Goal: Information Seeking & Learning: Learn about a topic

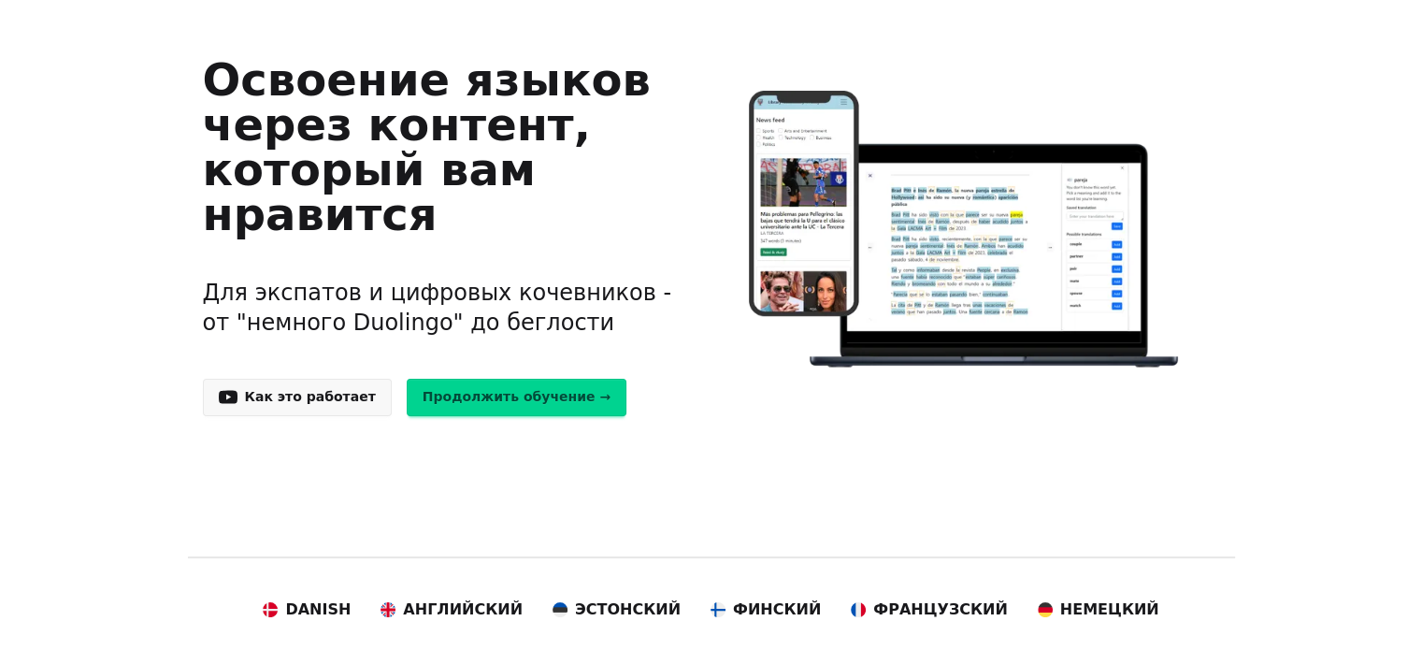
scroll to position [138, 0]
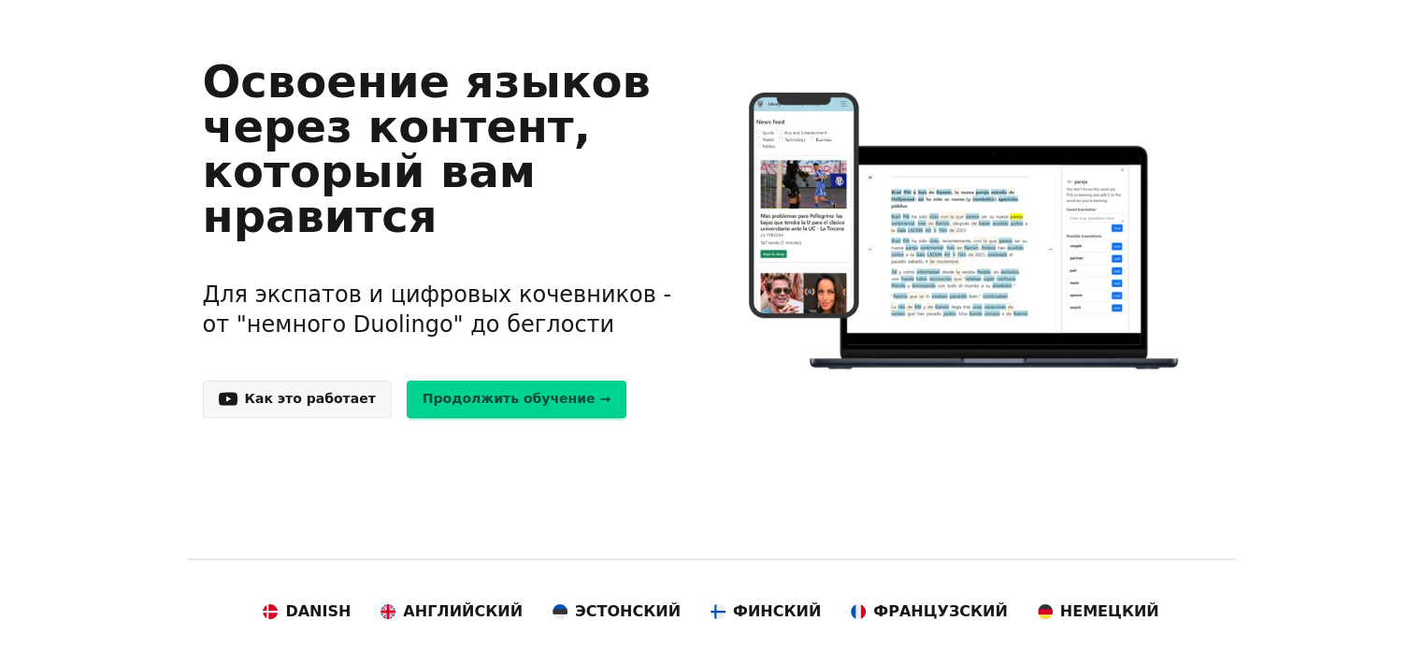
click at [511, 402] on link "Продолжить обучение →" at bounding box center [517, 398] width 220 height 37
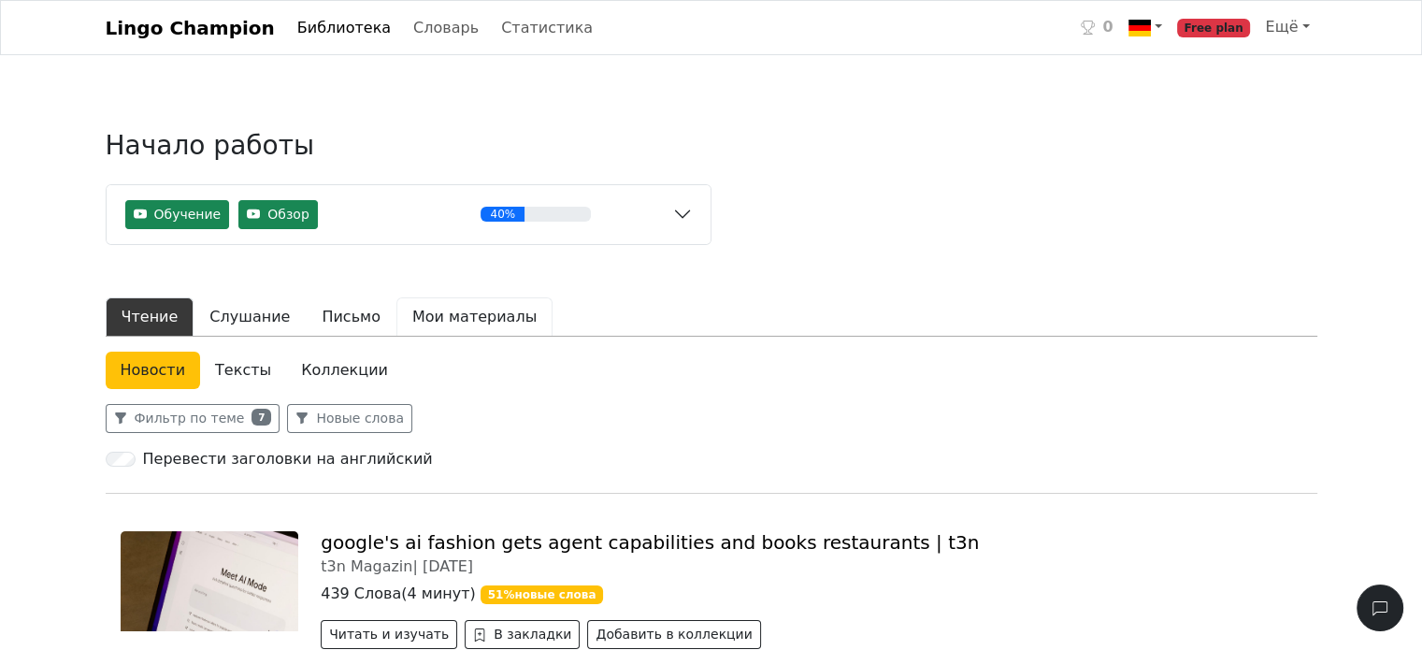
click at [452, 326] on button "Мои материалы" at bounding box center [474, 316] width 156 height 39
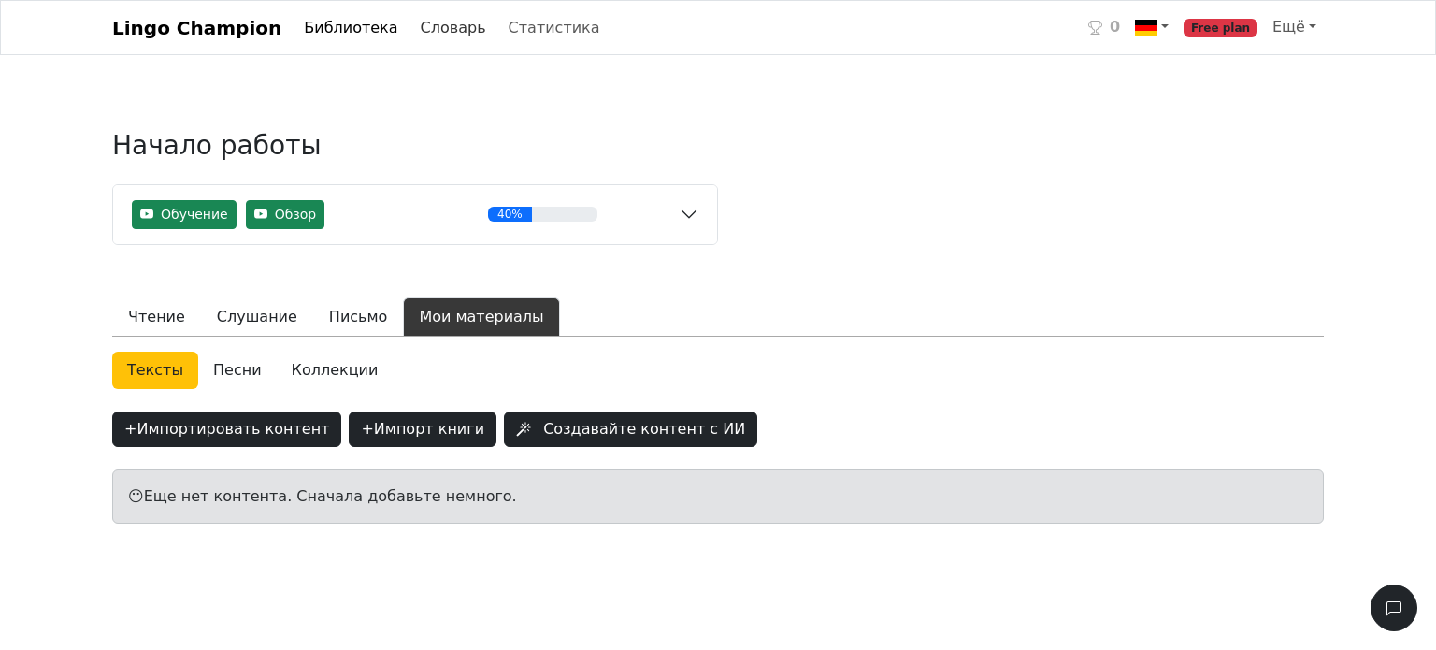
click at [413, 30] on link "Словарь" at bounding box center [453, 27] width 80 height 37
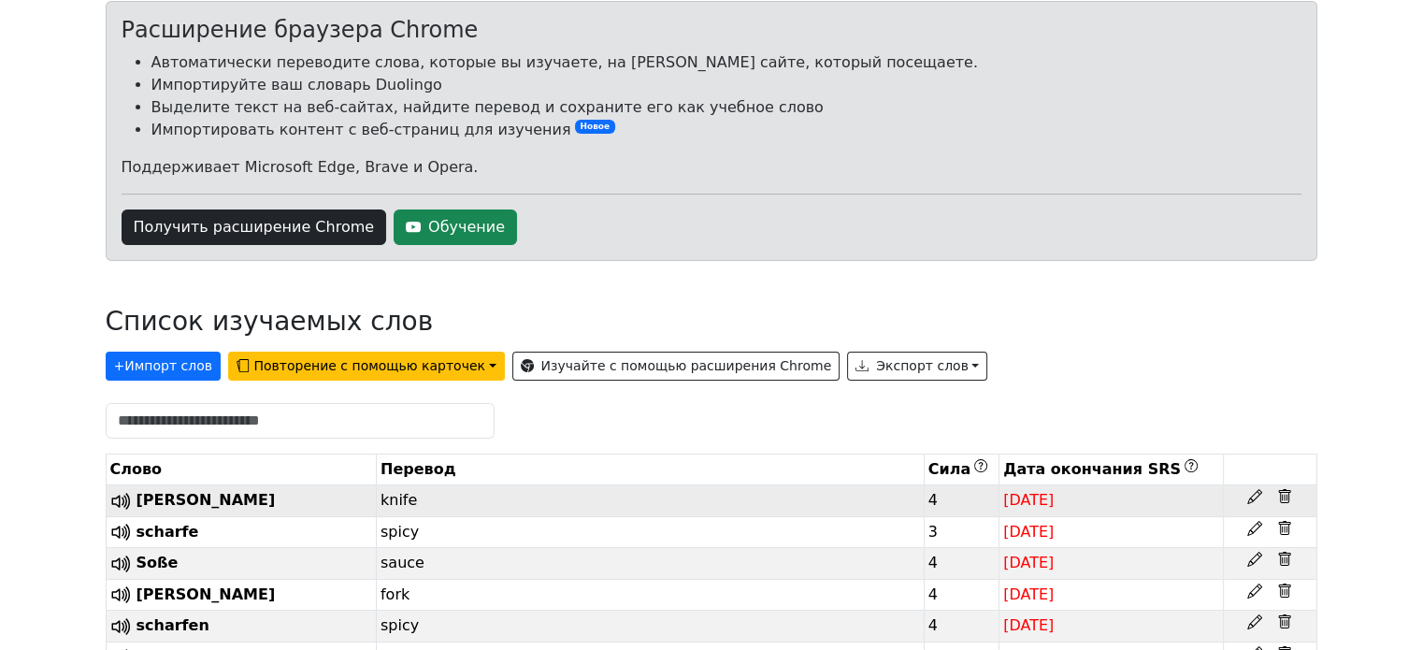
scroll to position [145, 0]
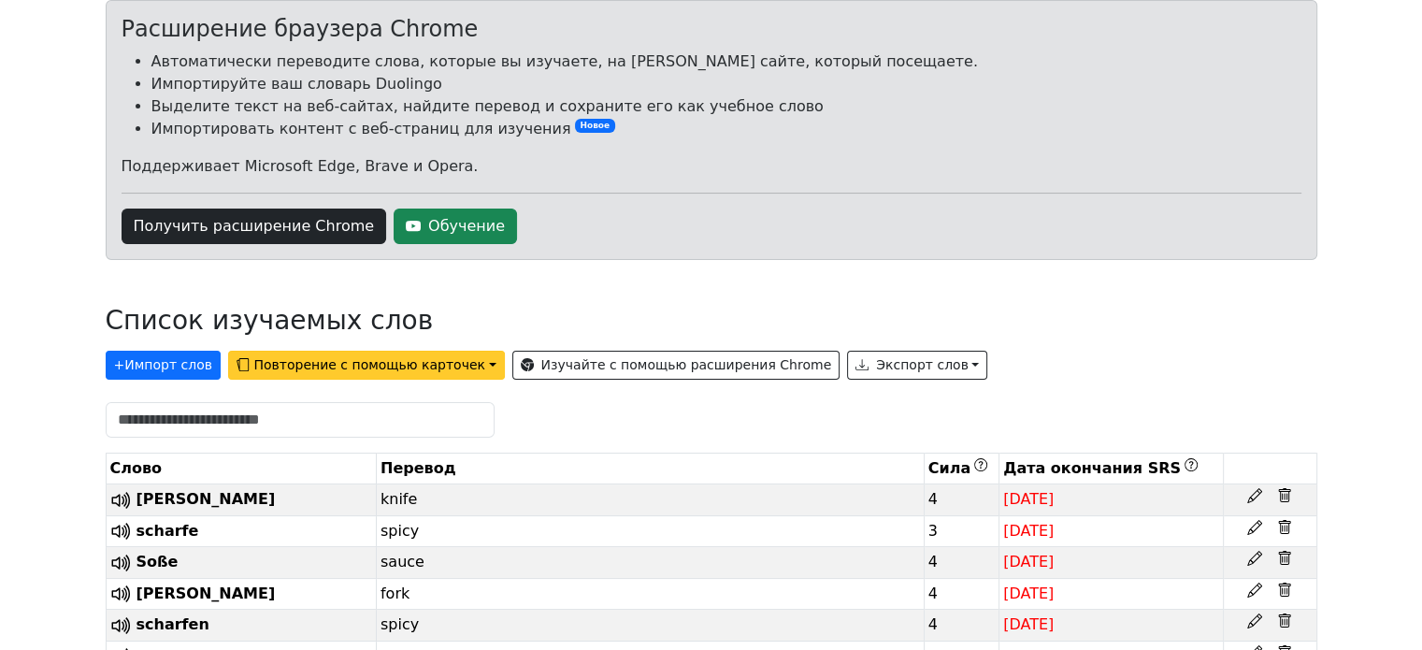
click at [464, 373] on button "Повторение с помощью карточек" at bounding box center [366, 365] width 277 height 29
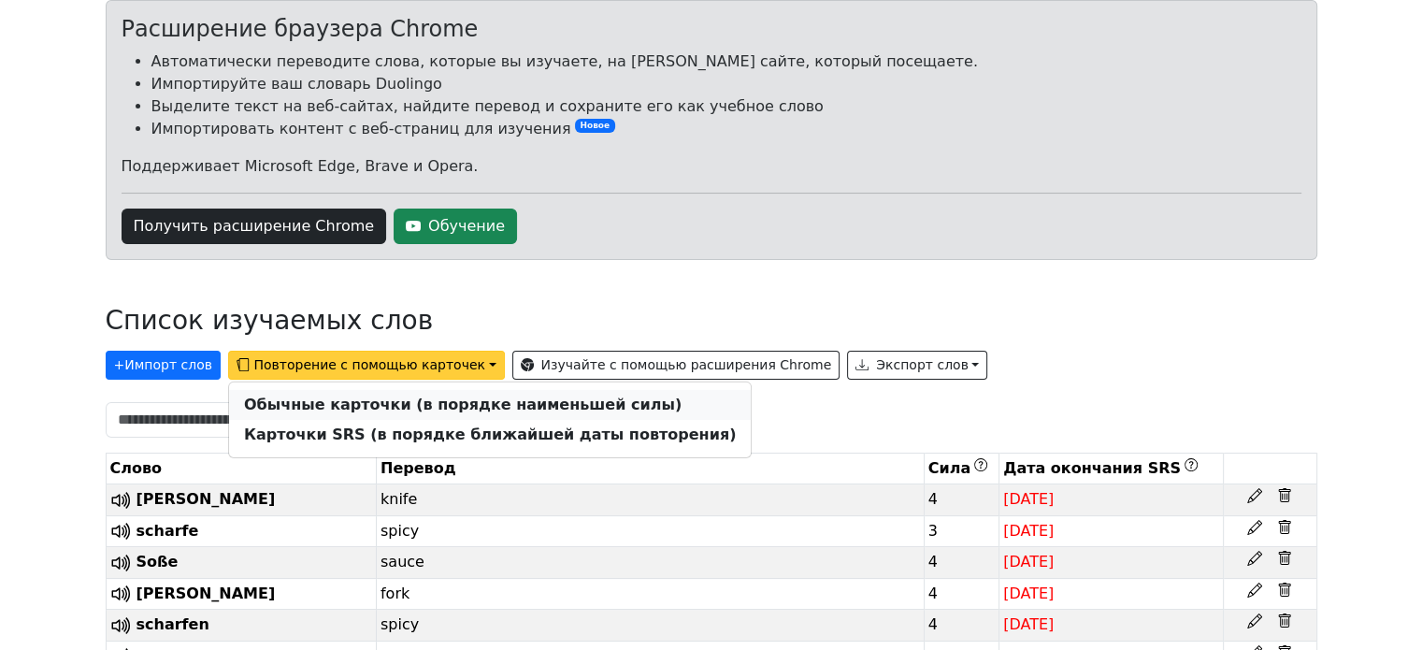
click at [475, 407] on strong "Обычные карточки (в порядке наименьшей силы)" at bounding box center [462, 404] width 437 height 18
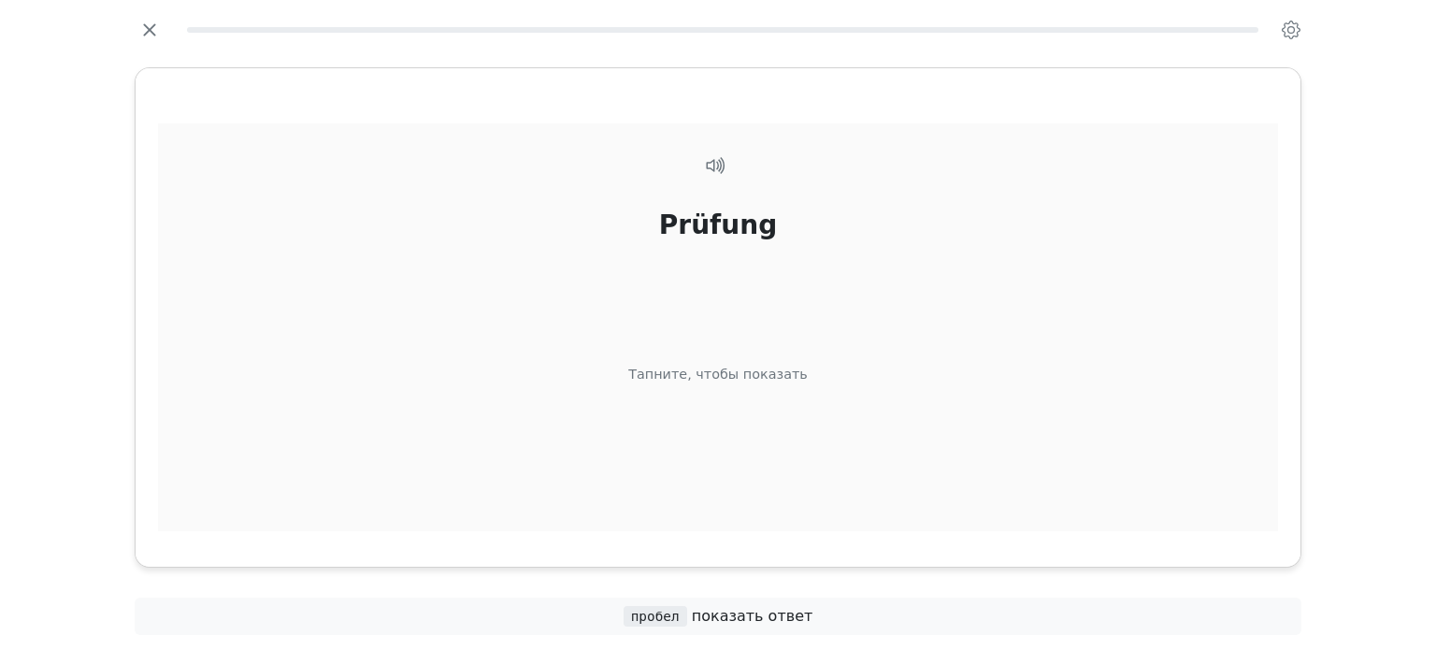
click at [733, 372] on div "Тапните, чтобы показать" at bounding box center [717, 374] width 179 height 21
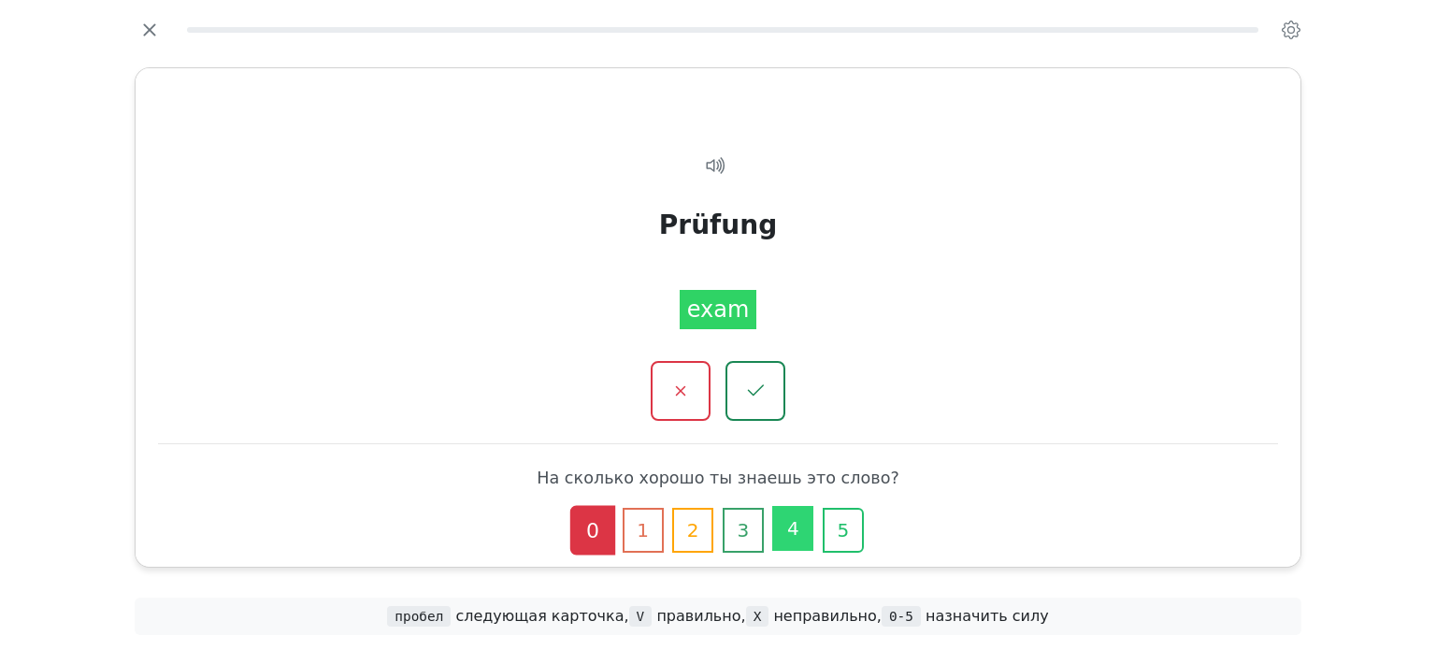
click at [794, 524] on button "4" at bounding box center [792, 528] width 41 height 45
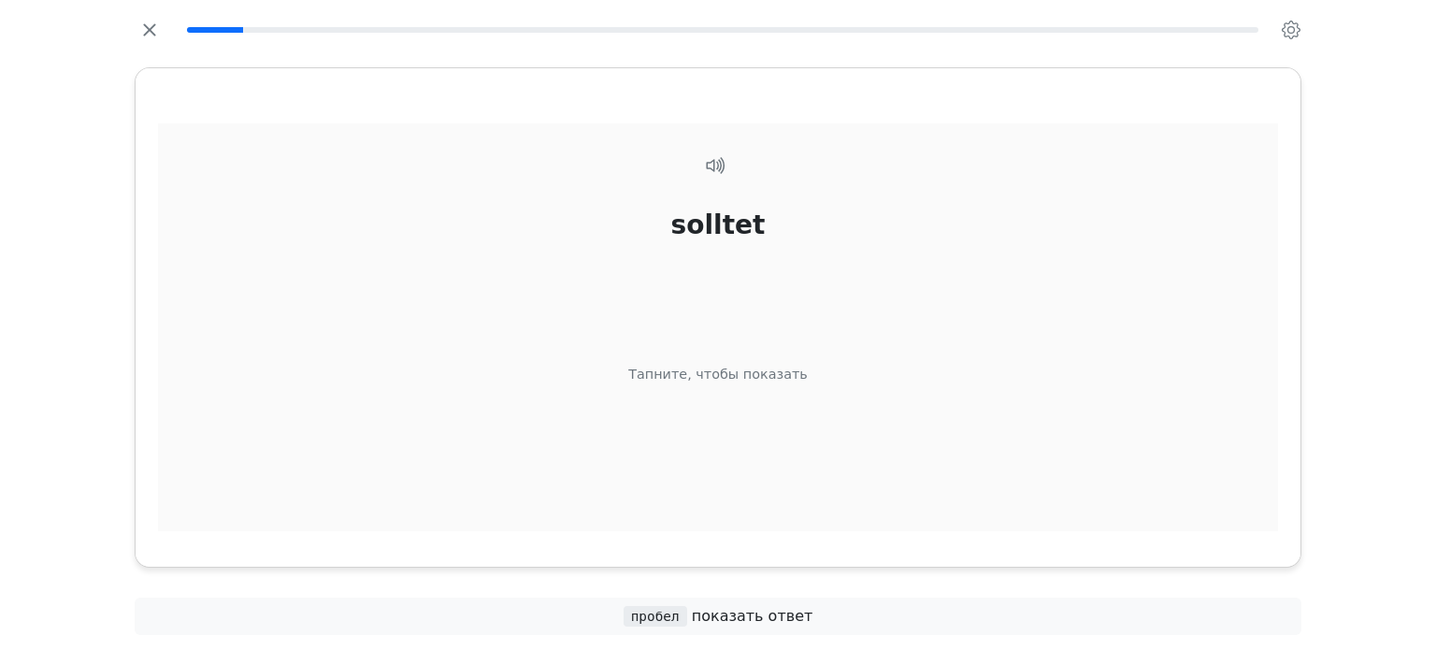
click at [826, 343] on div "solltet Тапните, чтобы показать" at bounding box center [718, 350] width 1120 height 455
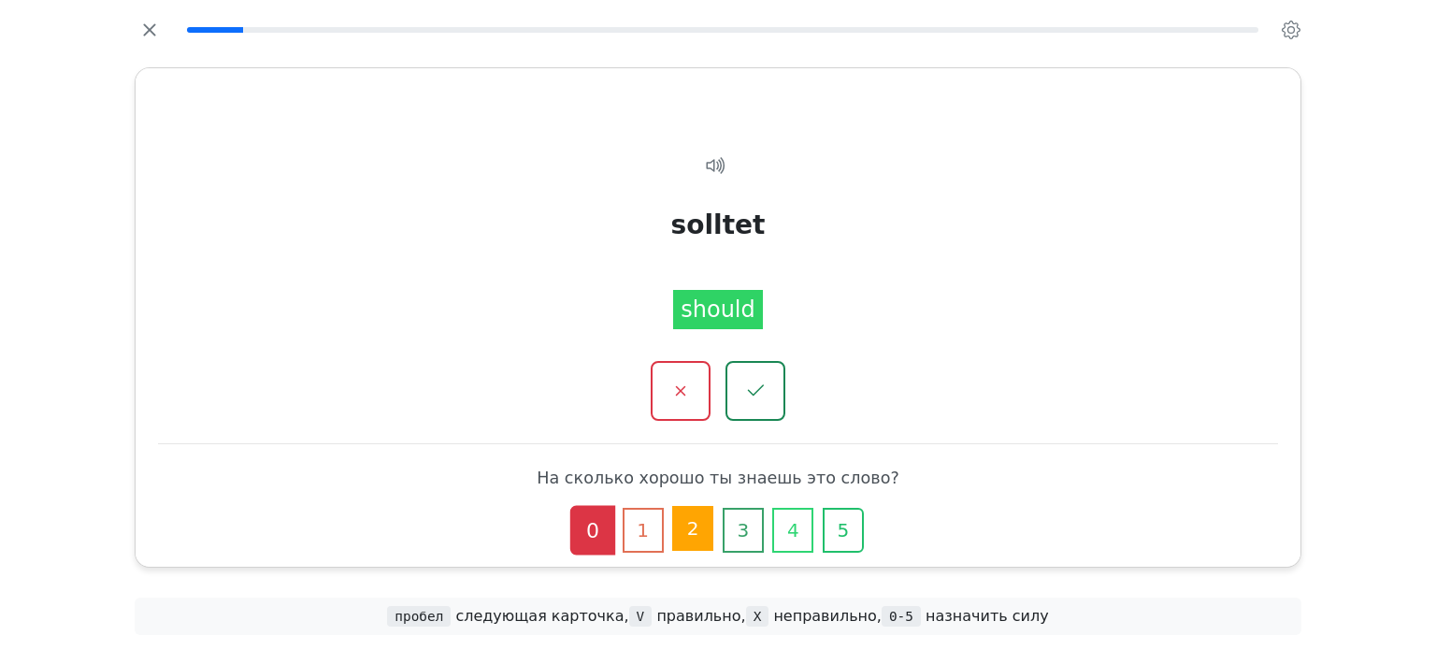
click at [710, 534] on button "2" at bounding box center [692, 528] width 41 height 45
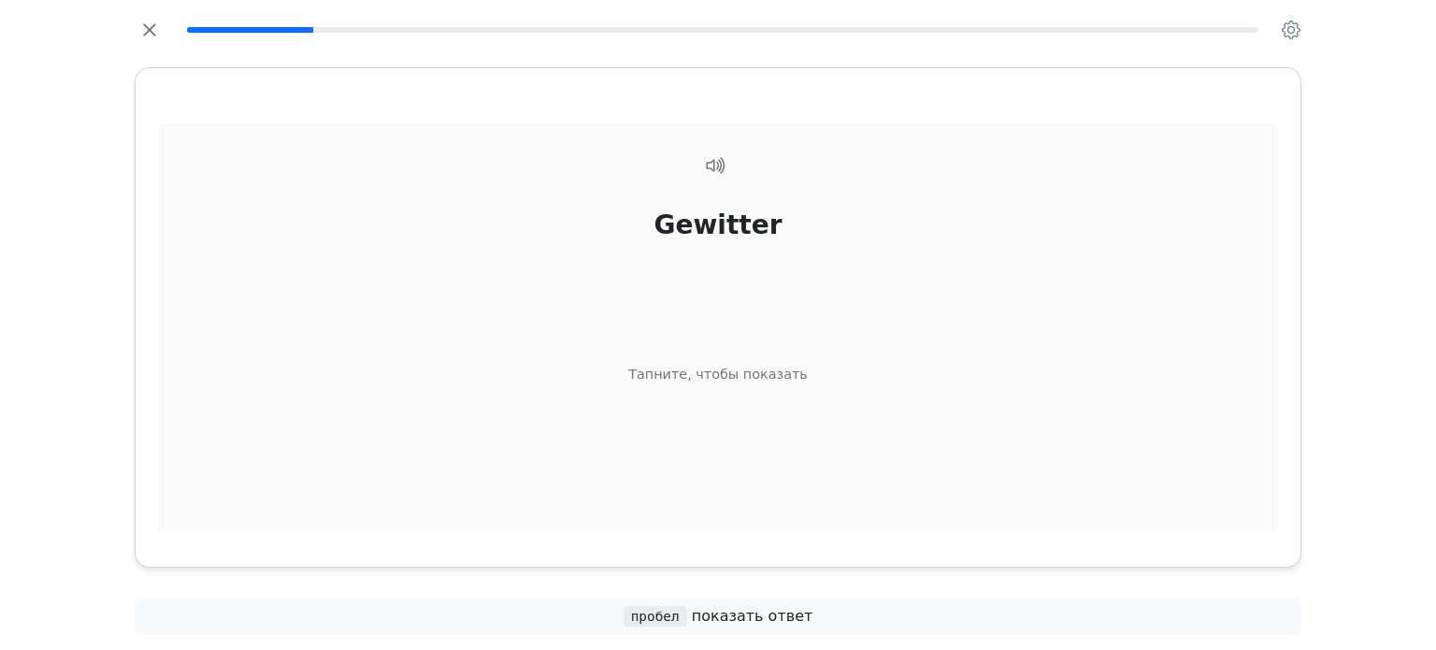
click at [711, 407] on div "Gewitter Тапните, чтобы показать" at bounding box center [718, 350] width 1120 height 455
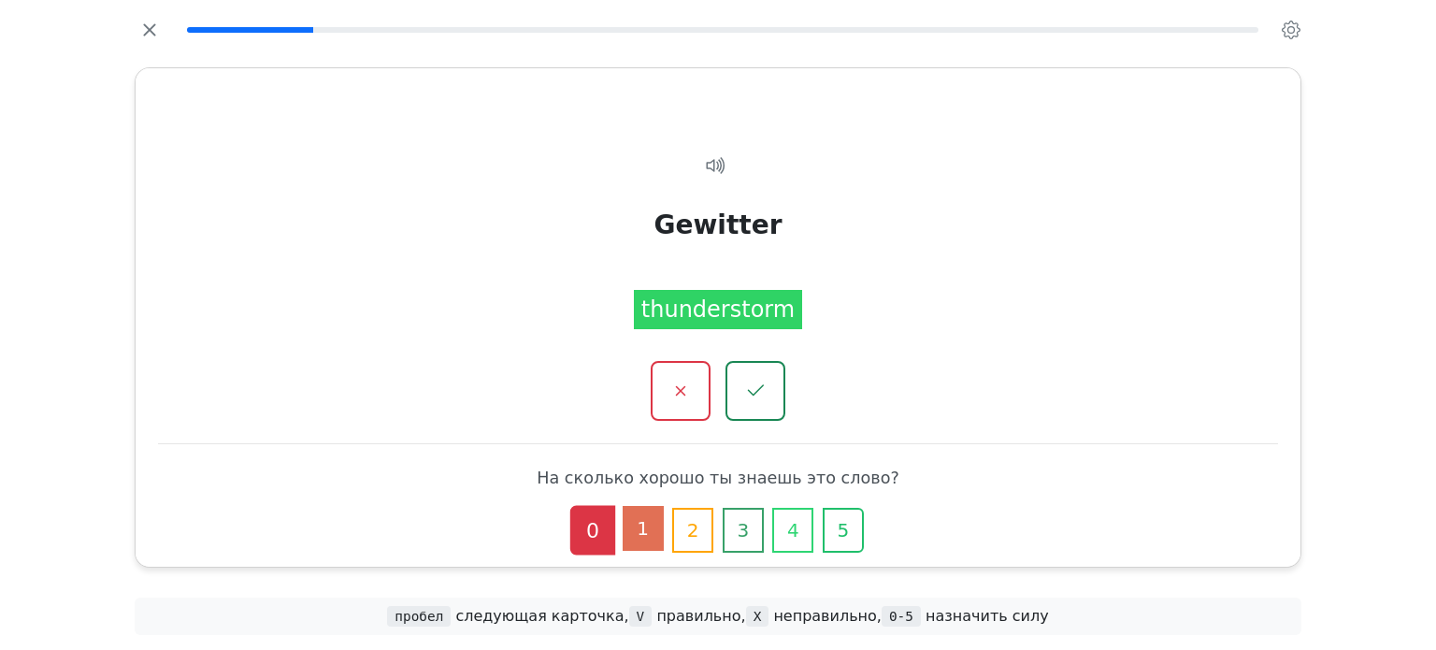
click at [651, 537] on button "1" at bounding box center [643, 528] width 41 height 45
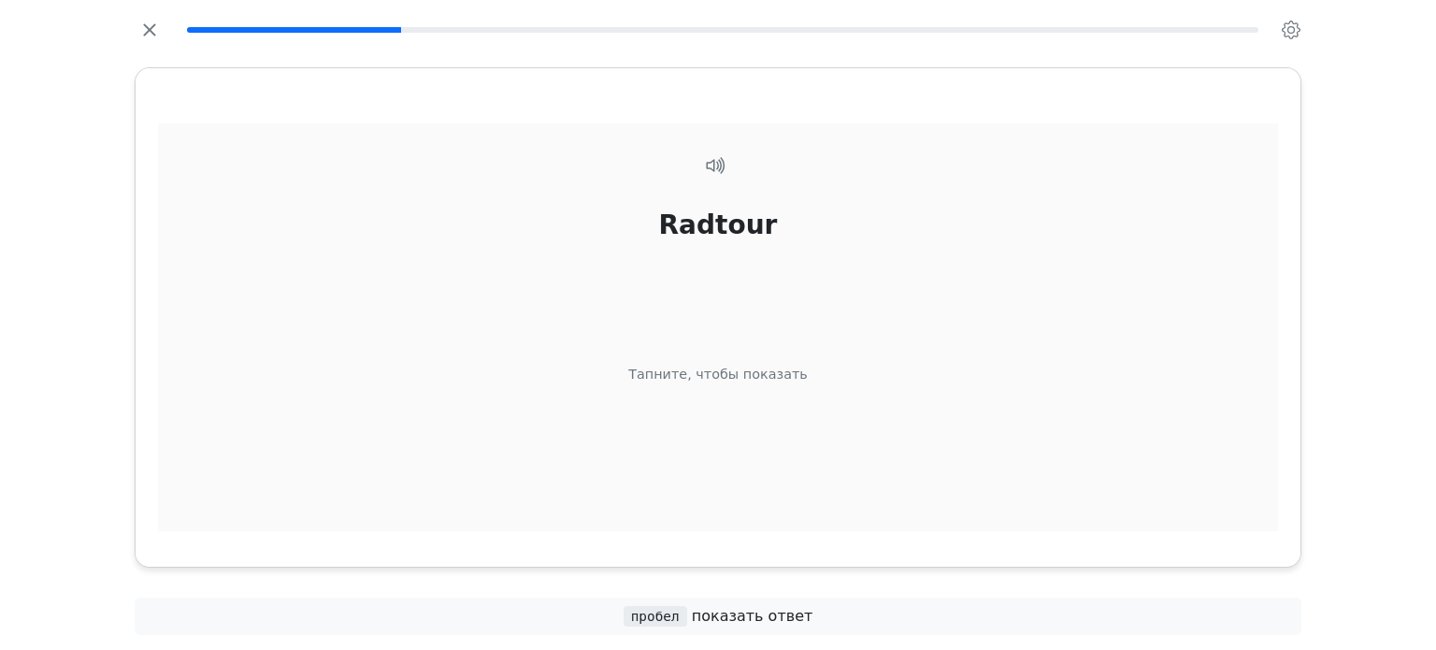
click at [729, 397] on div "Radtour Тапните, чтобы показать" at bounding box center [718, 350] width 1120 height 455
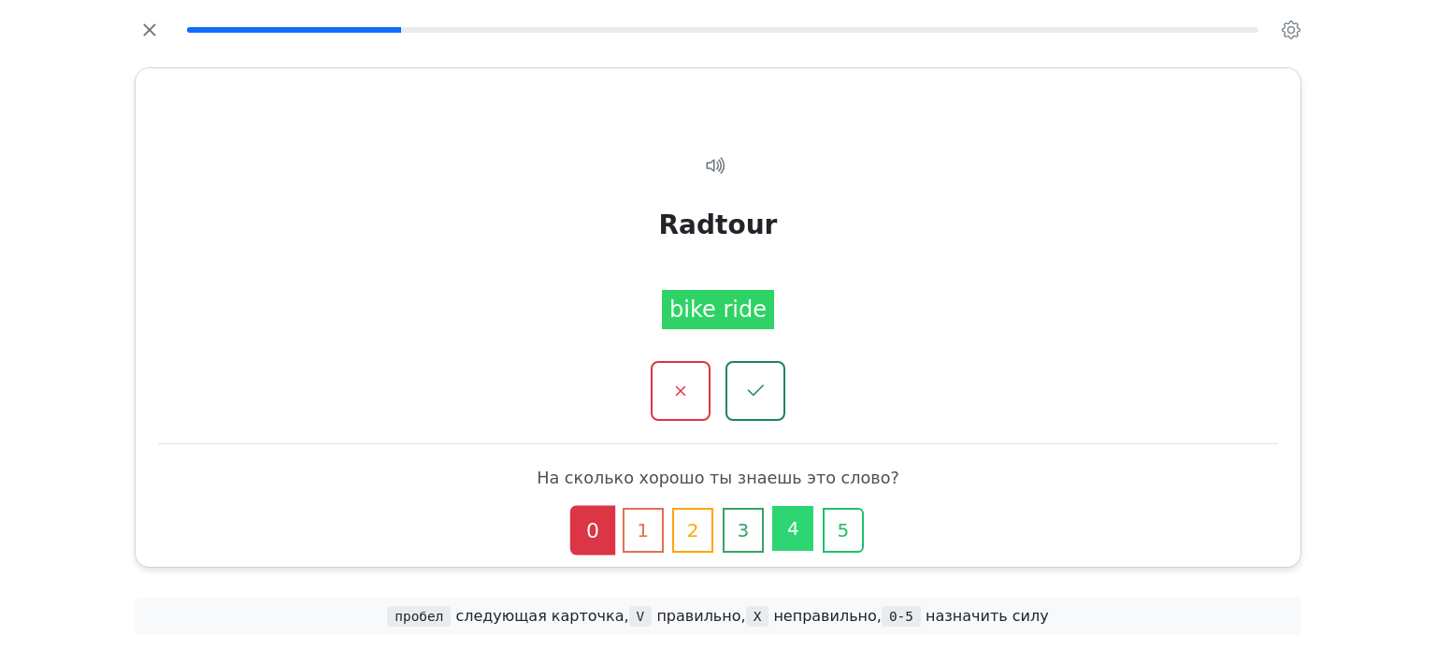
click at [796, 530] on button "4" at bounding box center [792, 528] width 41 height 45
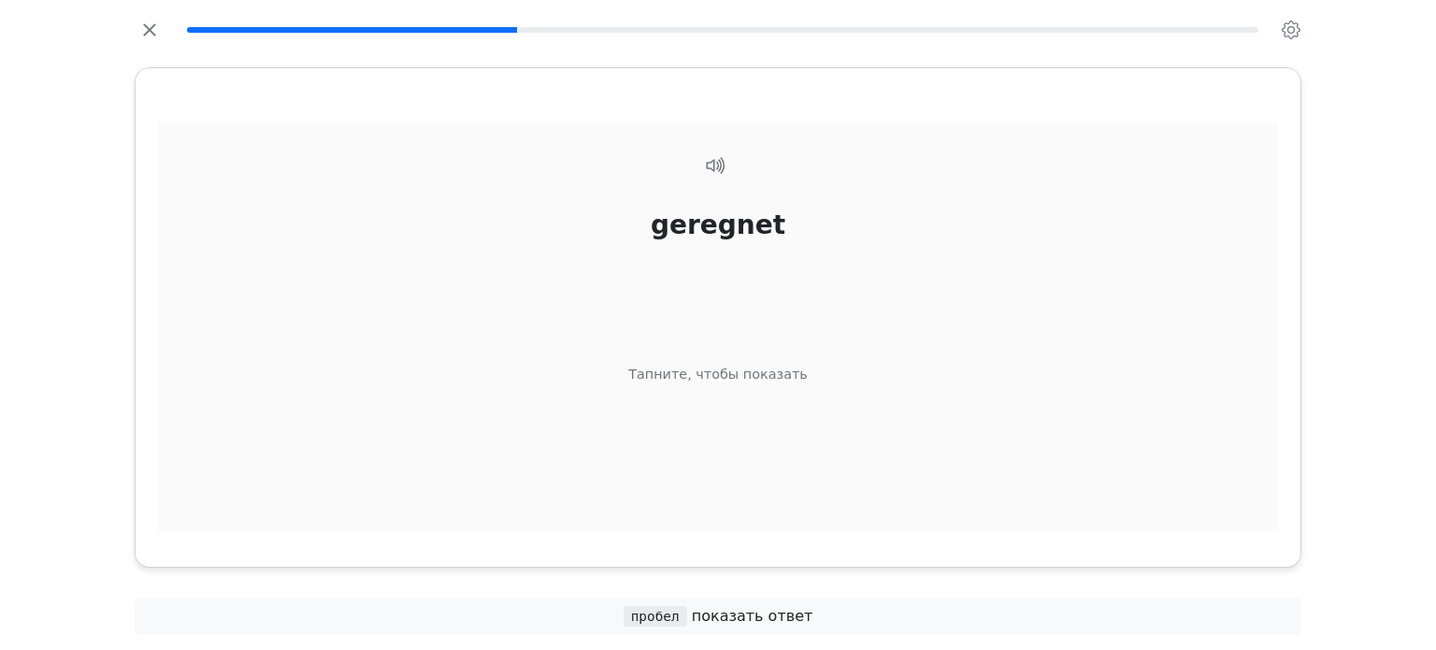
click at [723, 429] on div "geregnet Тапните, чтобы показать" at bounding box center [718, 350] width 1120 height 455
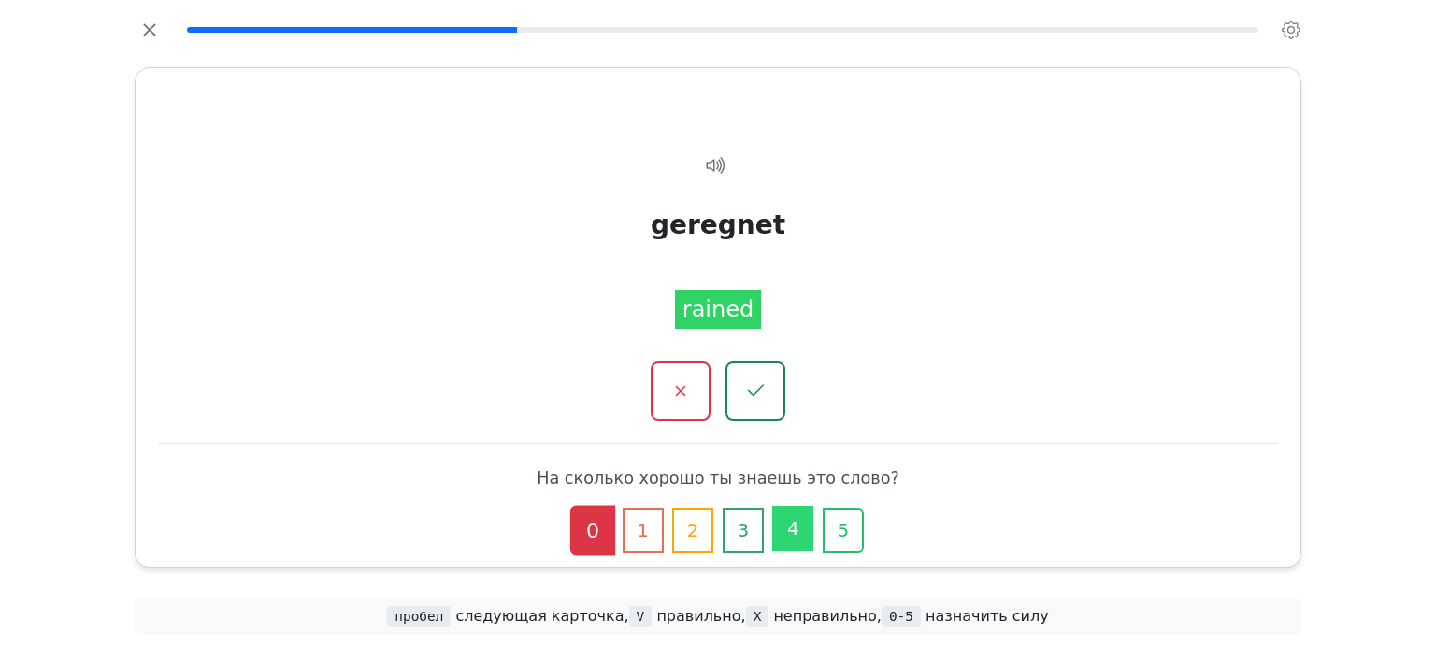
click at [778, 523] on button "4" at bounding box center [792, 528] width 41 height 45
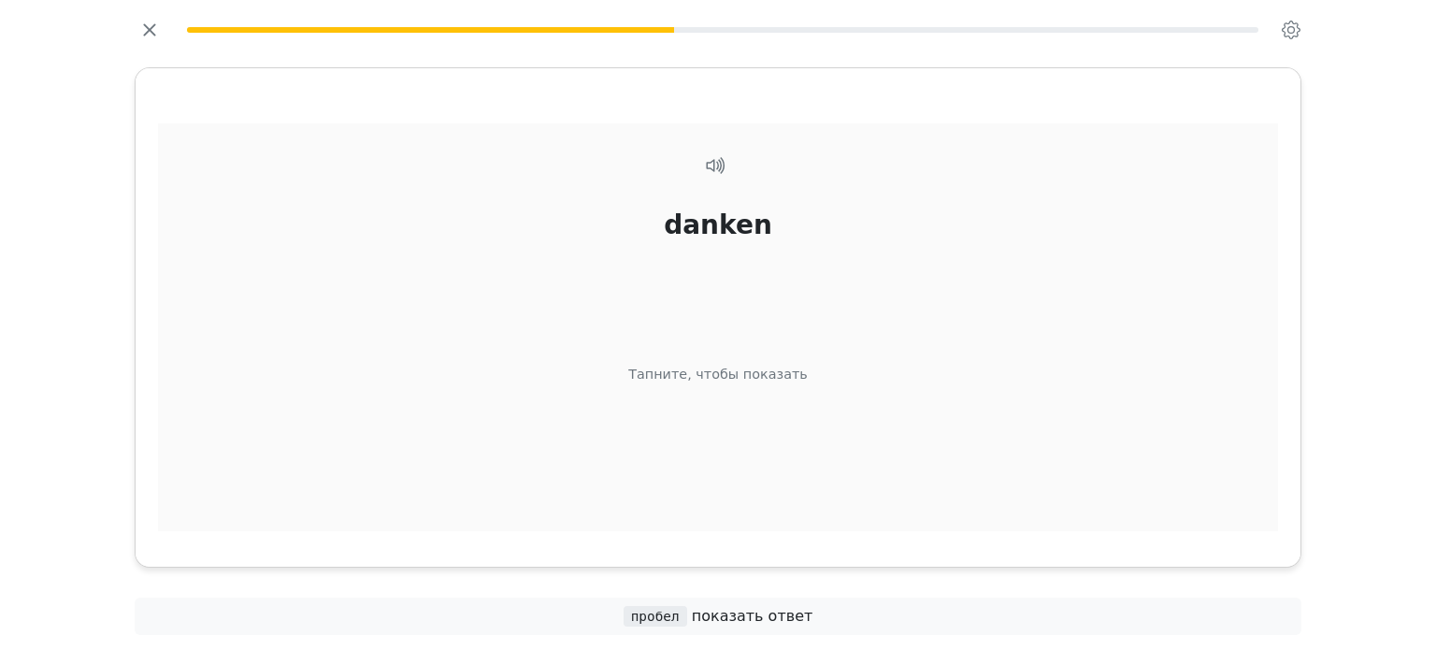
click at [719, 392] on div "danken Тапните, чтобы показать" at bounding box center [718, 350] width 1120 height 455
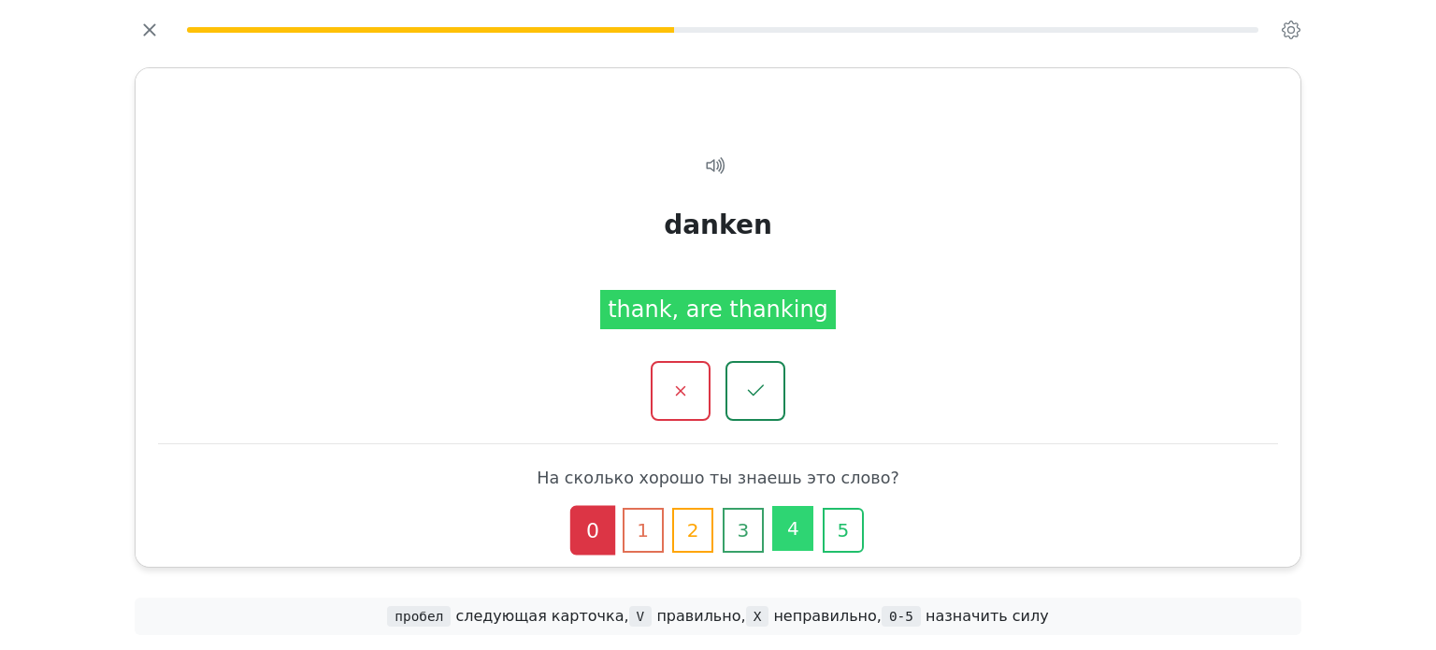
click at [782, 522] on button "4" at bounding box center [792, 528] width 41 height 45
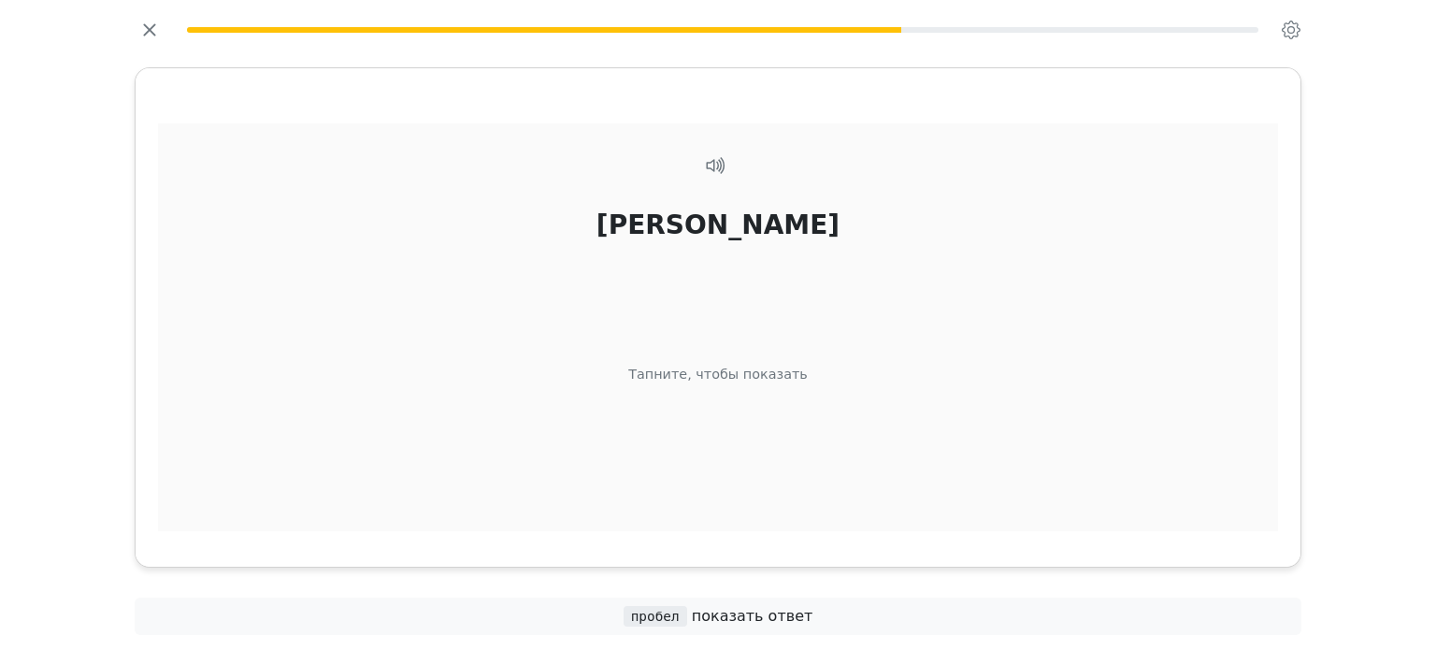
click at [779, 375] on div "Тапните, чтобы показать" at bounding box center [717, 374] width 179 height 21
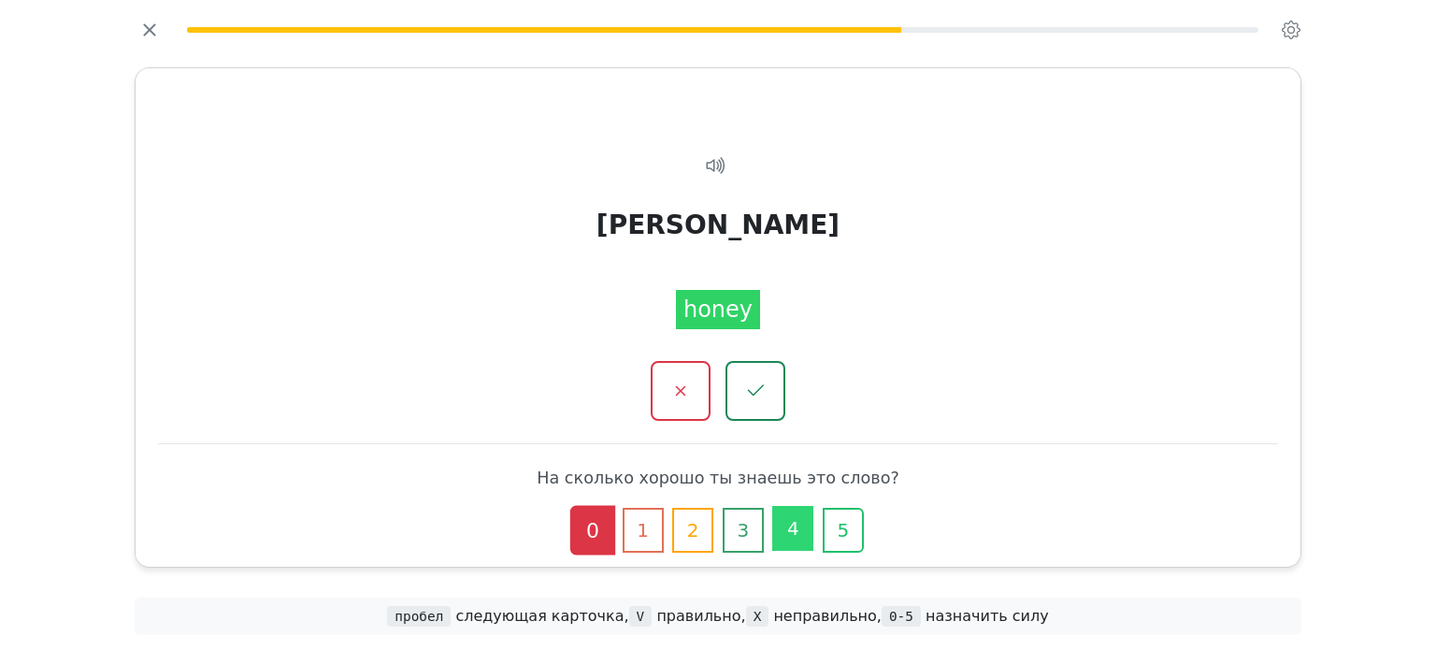
click at [805, 550] on div "0 1 2 3 4 5" at bounding box center [718, 530] width 344 height 45
click at [794, 521] on button "4" at bounding box center [792, 528] width 41 height 45
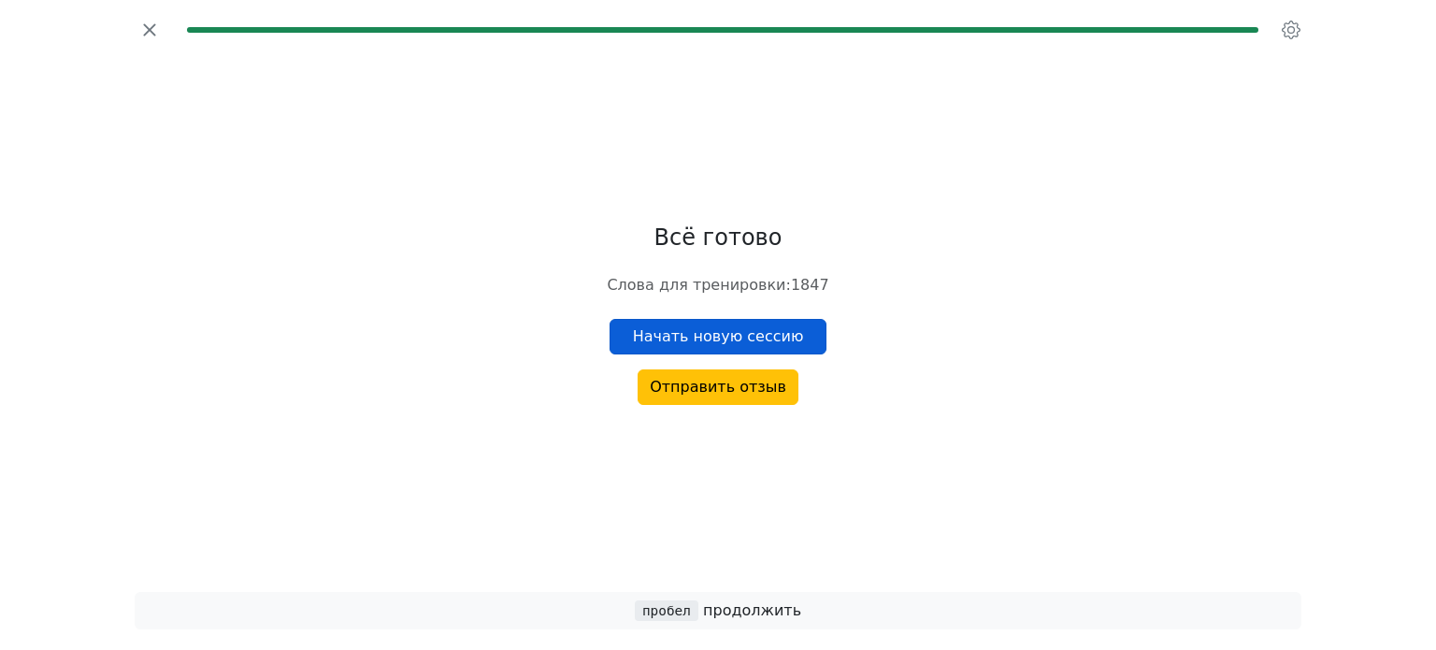
click at [726, 344] on button "Начать новую сессию" at bounding box center [718, 337] width 218 height 36
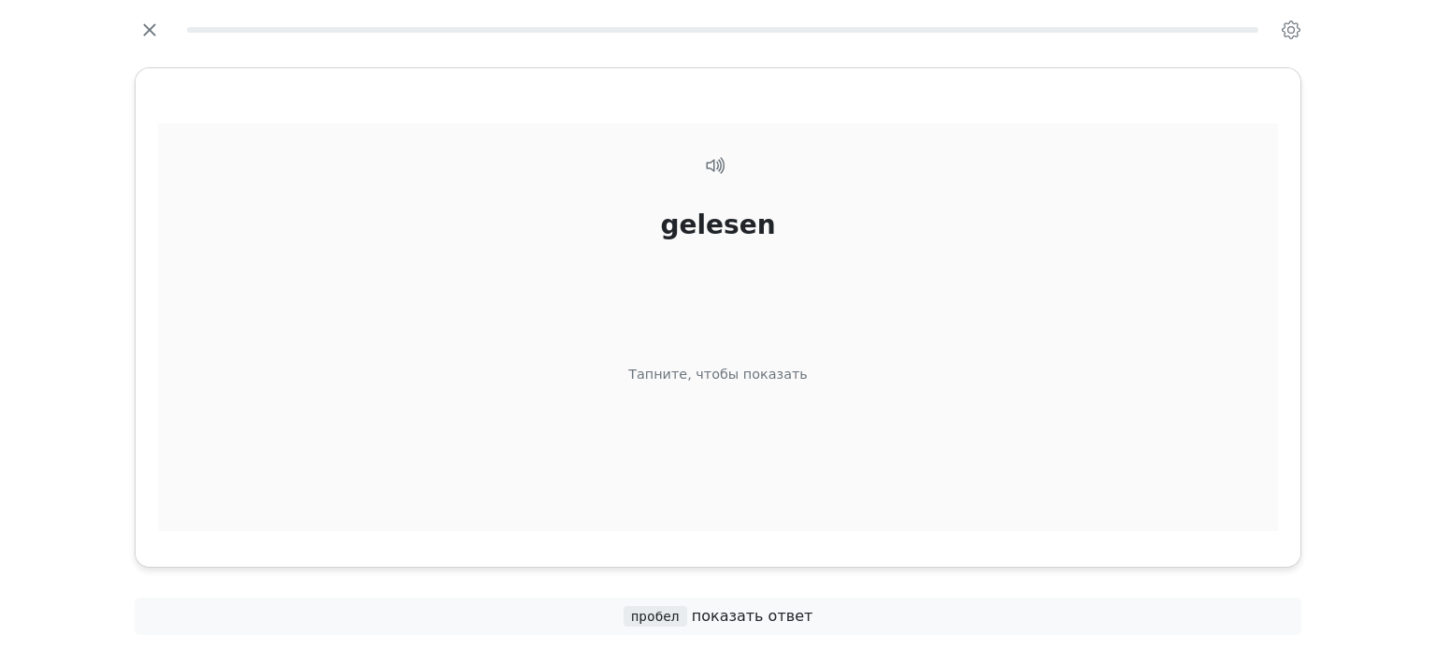
click at [748, 422] on div "gelesen Тапните, чтобы показать" at bounding box center [718, 350] width 1120 height 455
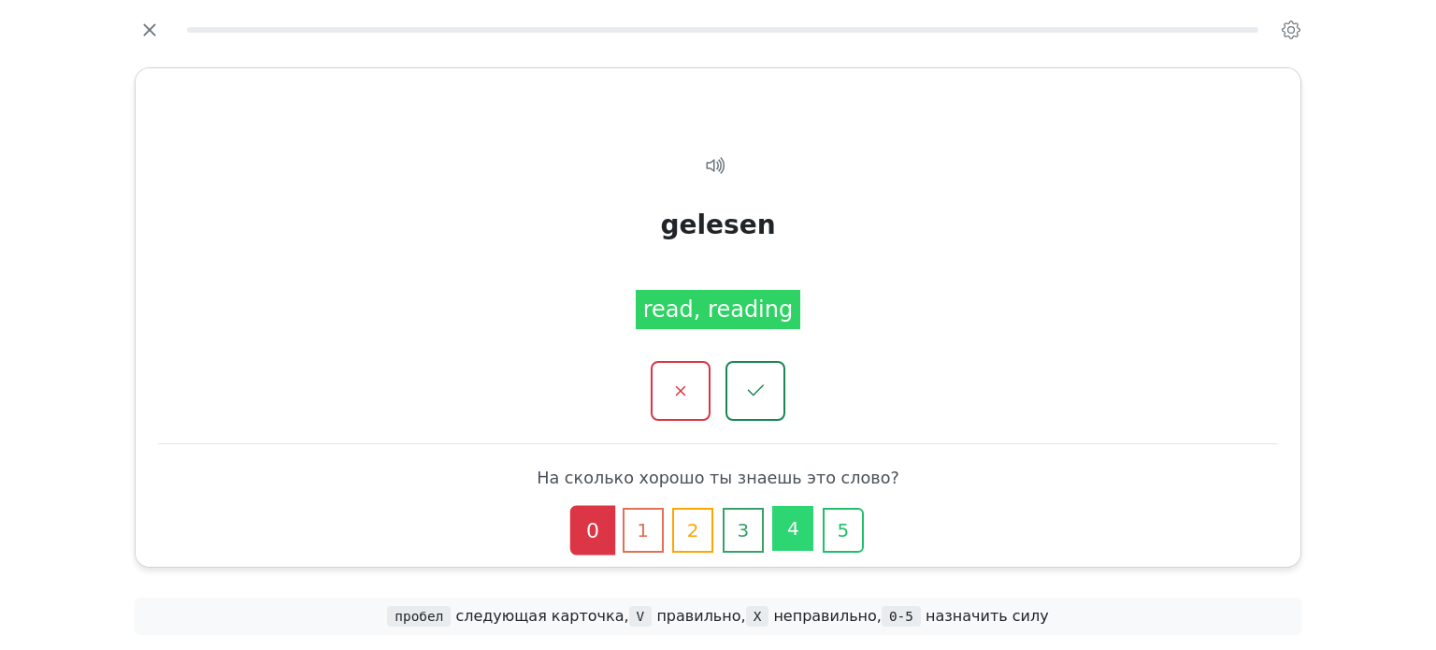
click at [798, 528] on button "4" at bounding box center [792, 528] width 41 height 45
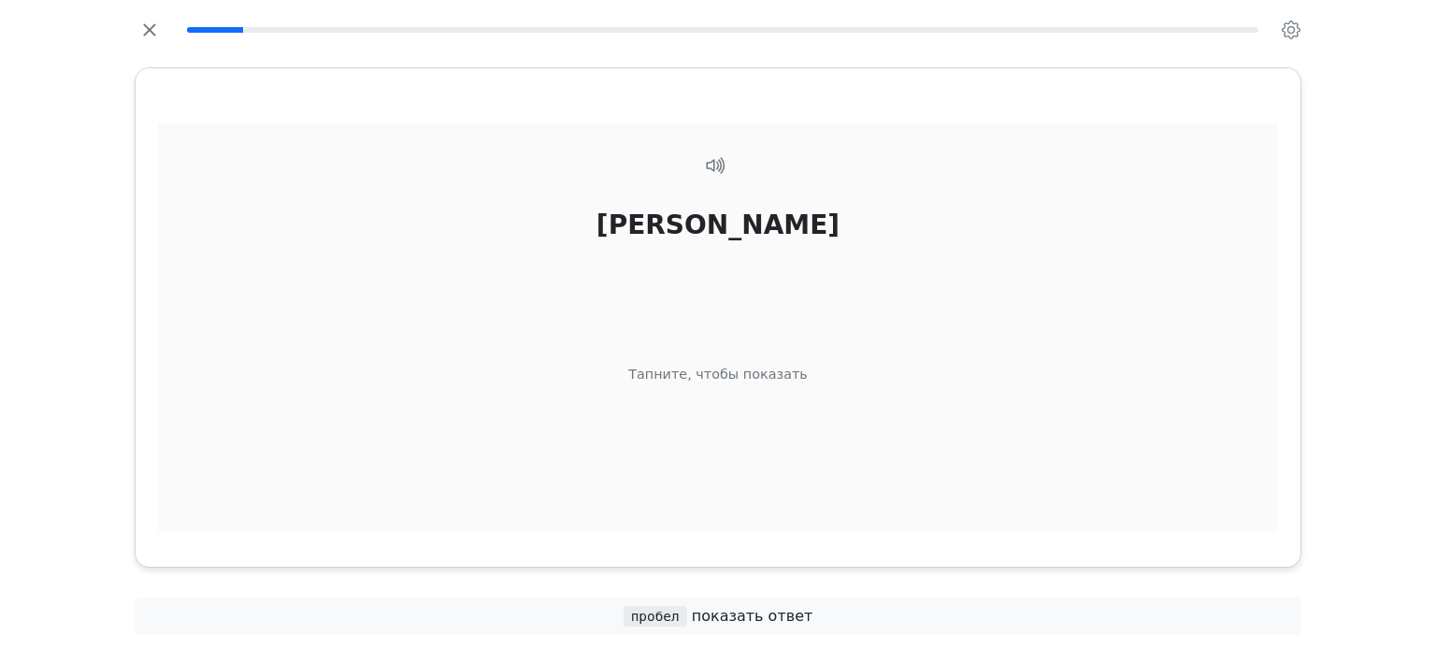
click at [770, 399] on div "Rindfleisch Тапните, чтобы показать" at bounding box center [718, 350] width 1120 height 455
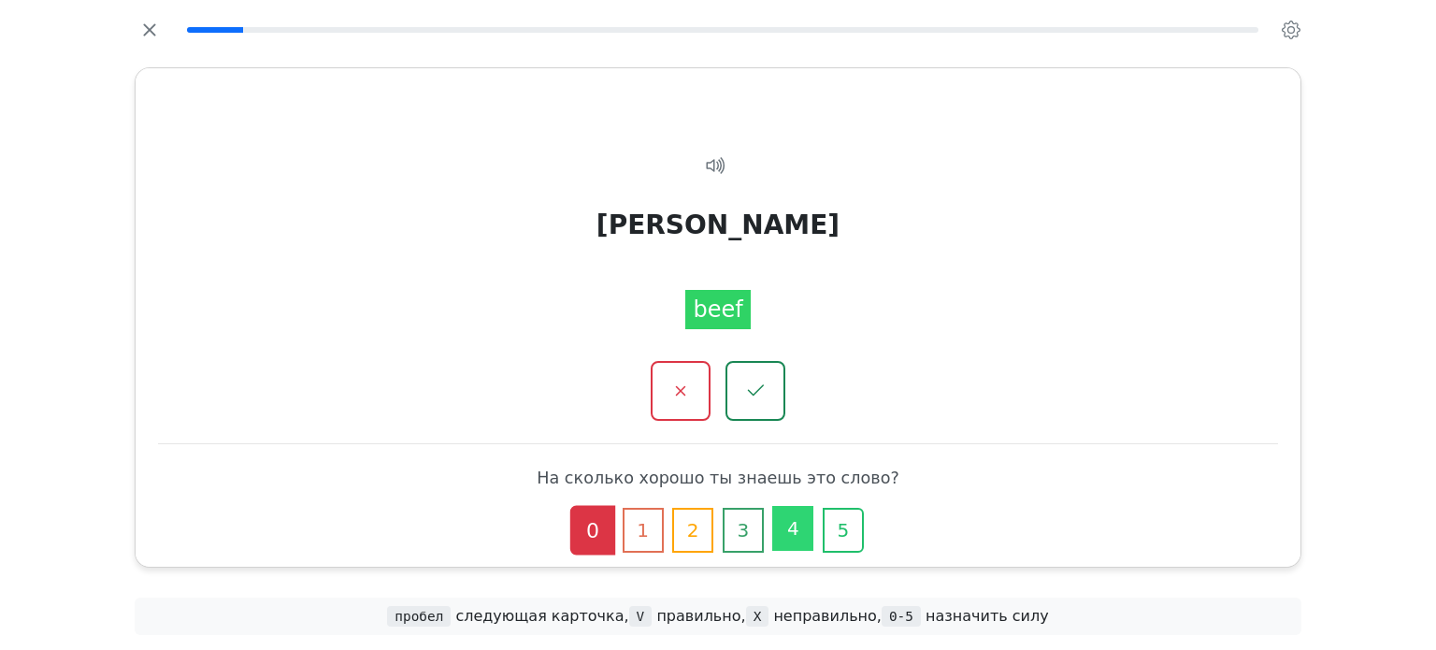
click at [800, 524] on button "4" at bounding box center [792, 528] width 41 height 45
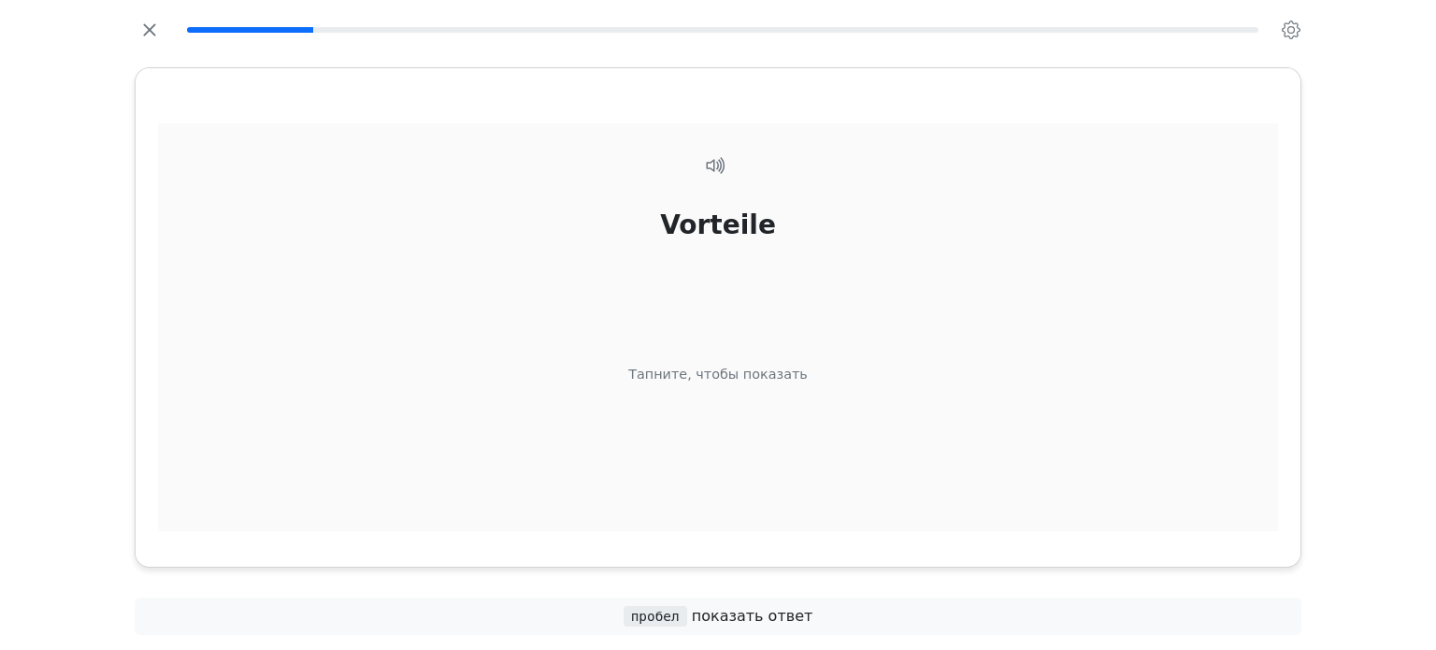
click at [818, 365] on div "Vorteile Тапните, чтобы показать" at bounding box center [718, 350] width 1120 height 455
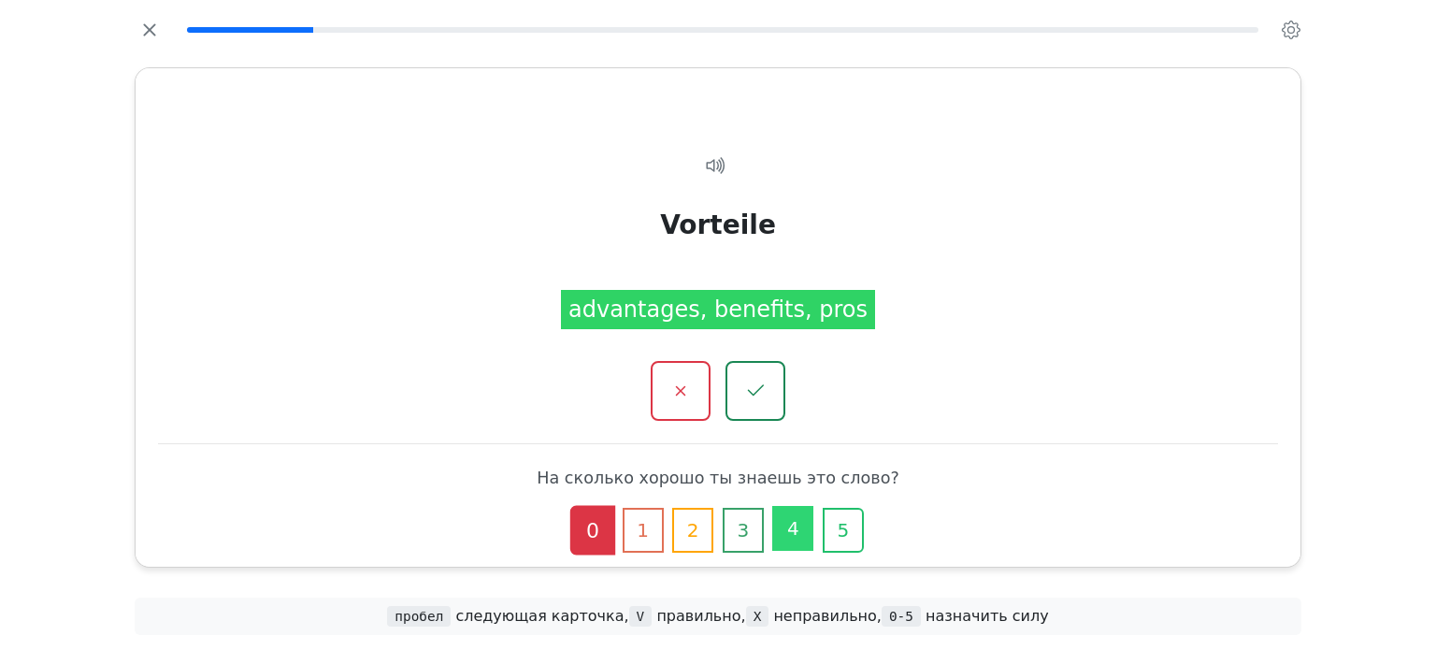
click at [792, 534] on button "4" at bounding box center [792, 528] width 41 height 45
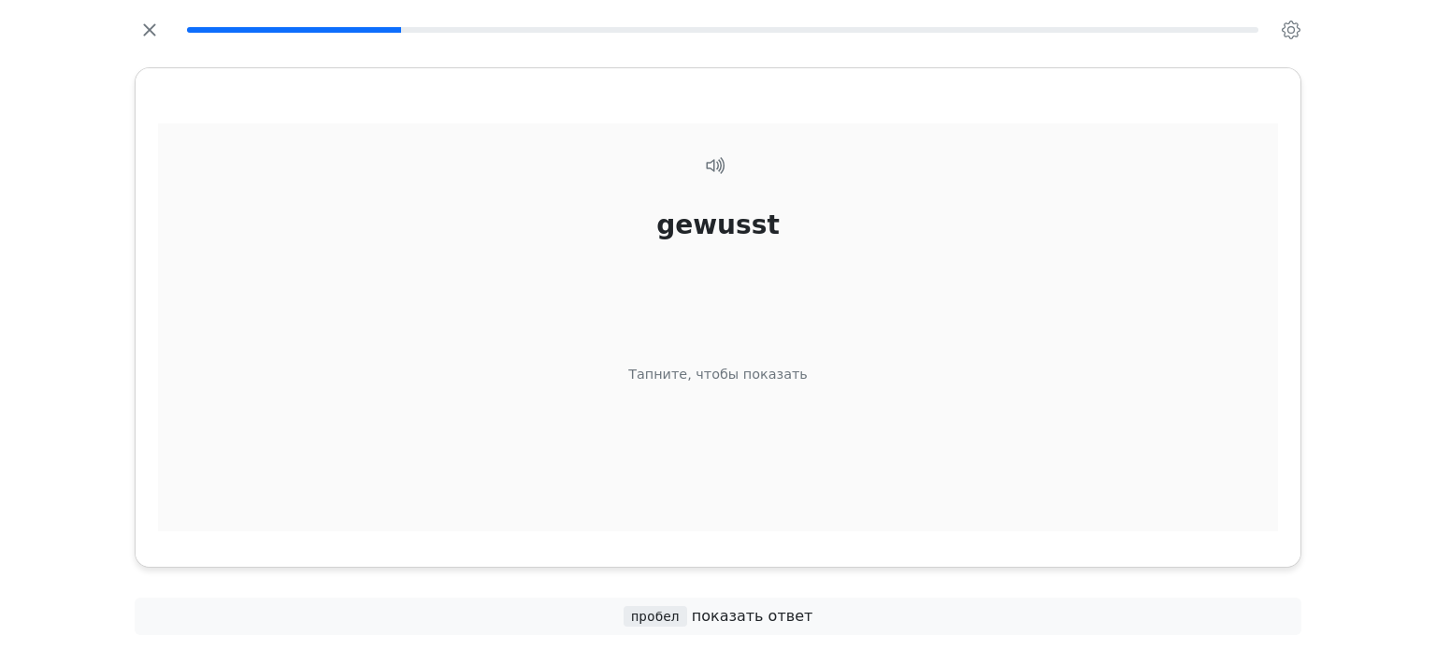
click at [789, 378] on div "Тапните, чтобы показать" at bounding box center [717, 374] width 179 height 21
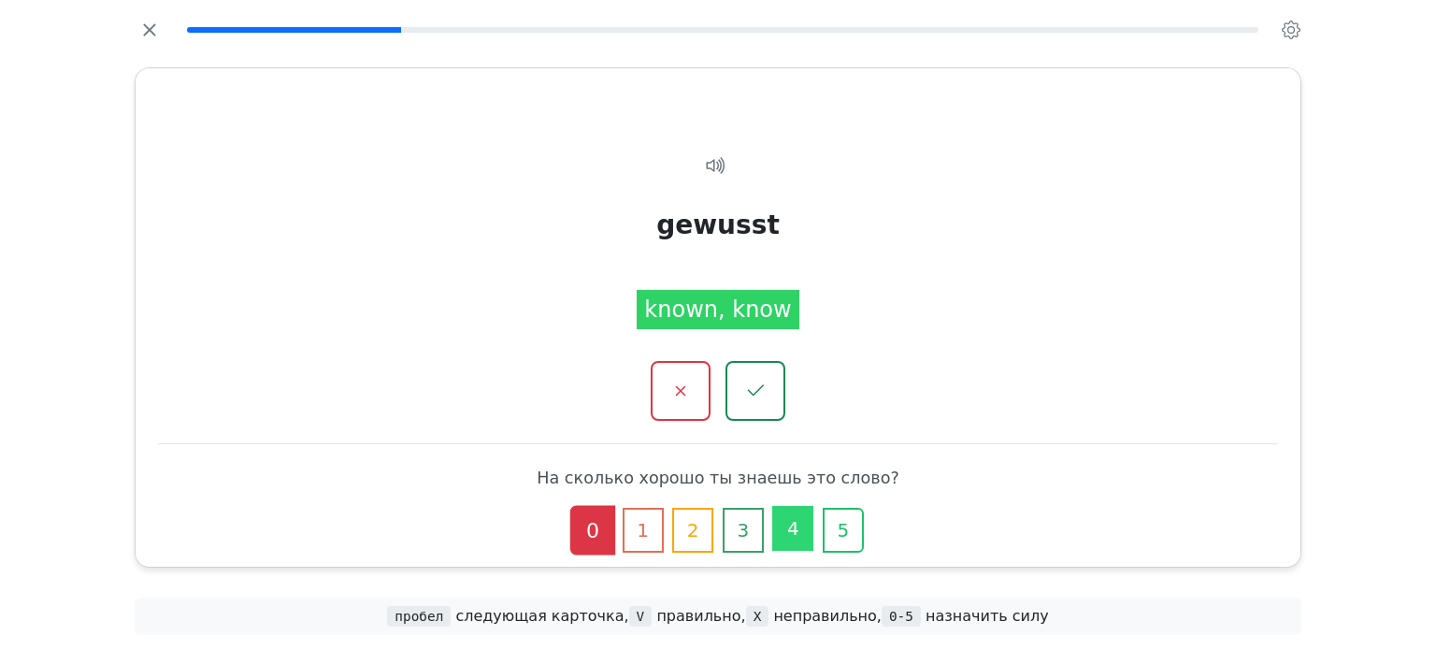
click at [786, 519] on button "4" at bounding box center [792, 528] width 41 height 45
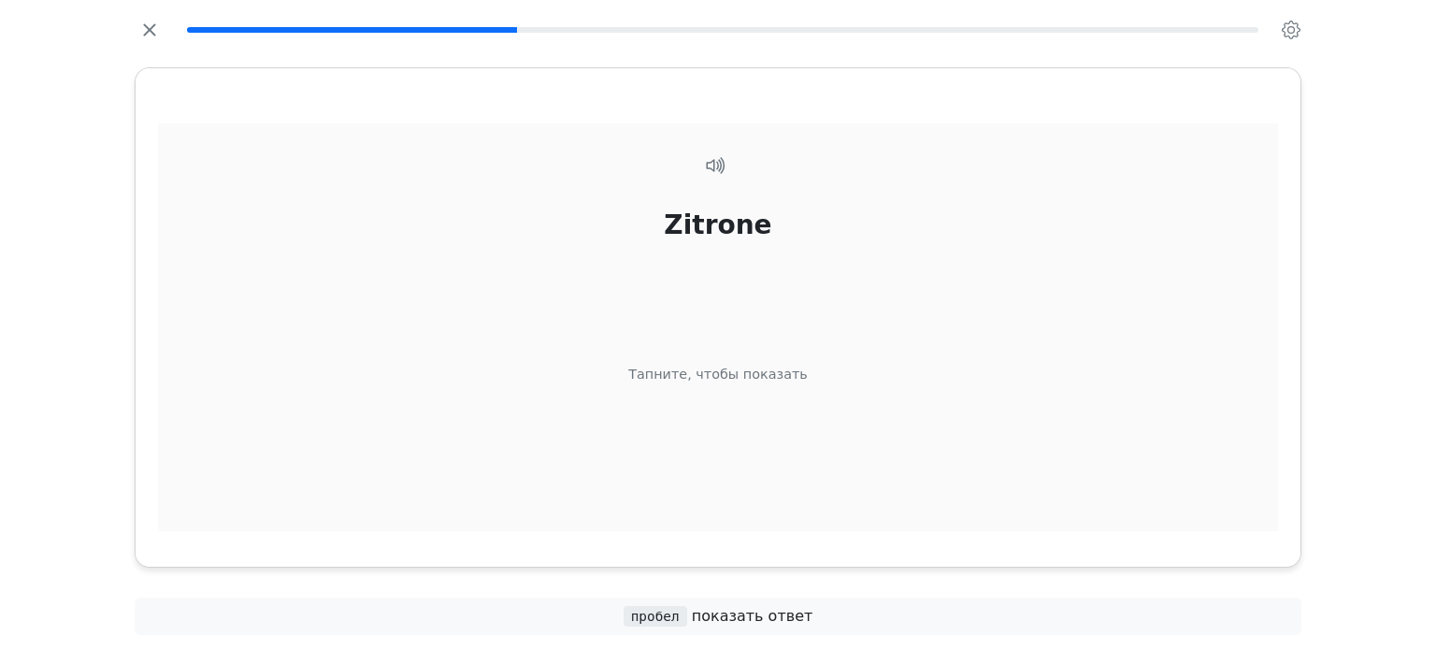
click at [819, 440] on div "Zitrone Тапните, чтобы показать" at bounding box center [718, 350] width 1120 height 455
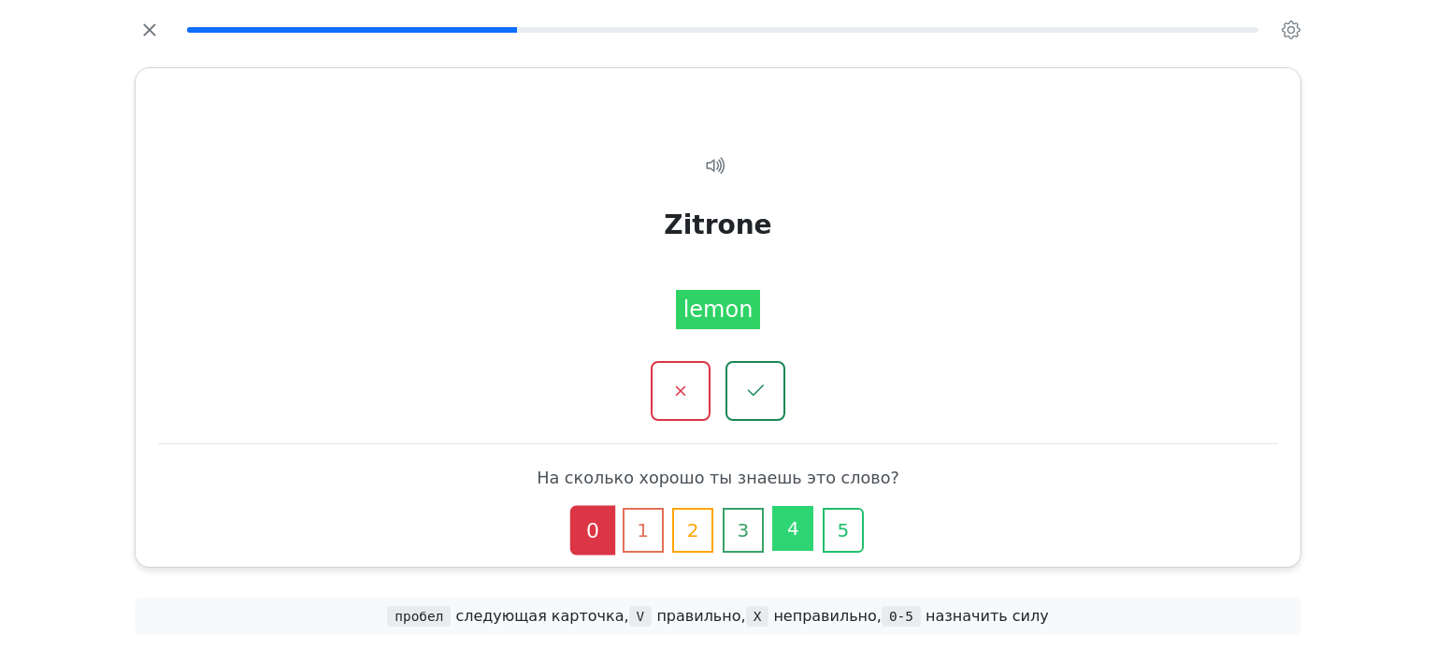
click at [811, 529] on button "4" at bounding box center [792, 528] width 41 height 45
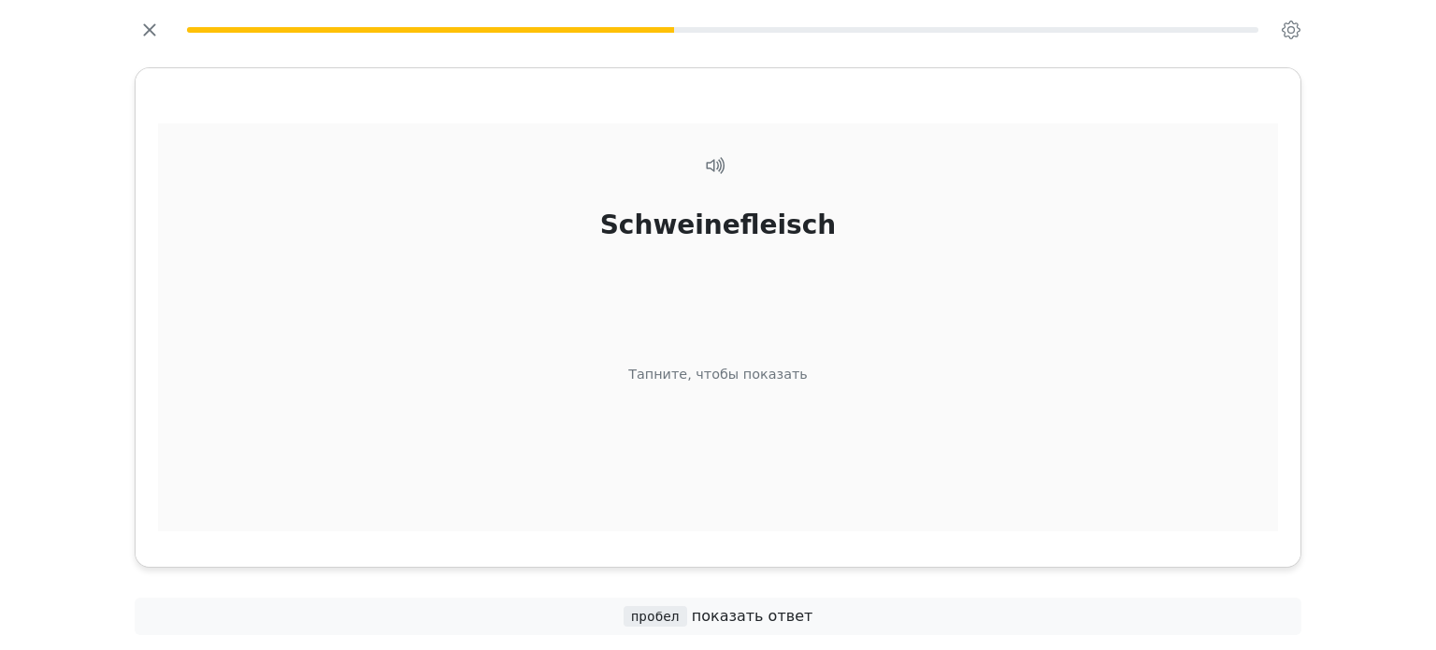
click at [797, 453] on div "Schweinefleisch Тапните, чтобы показать" at bounding box center [718, 350] width 1120 height 455
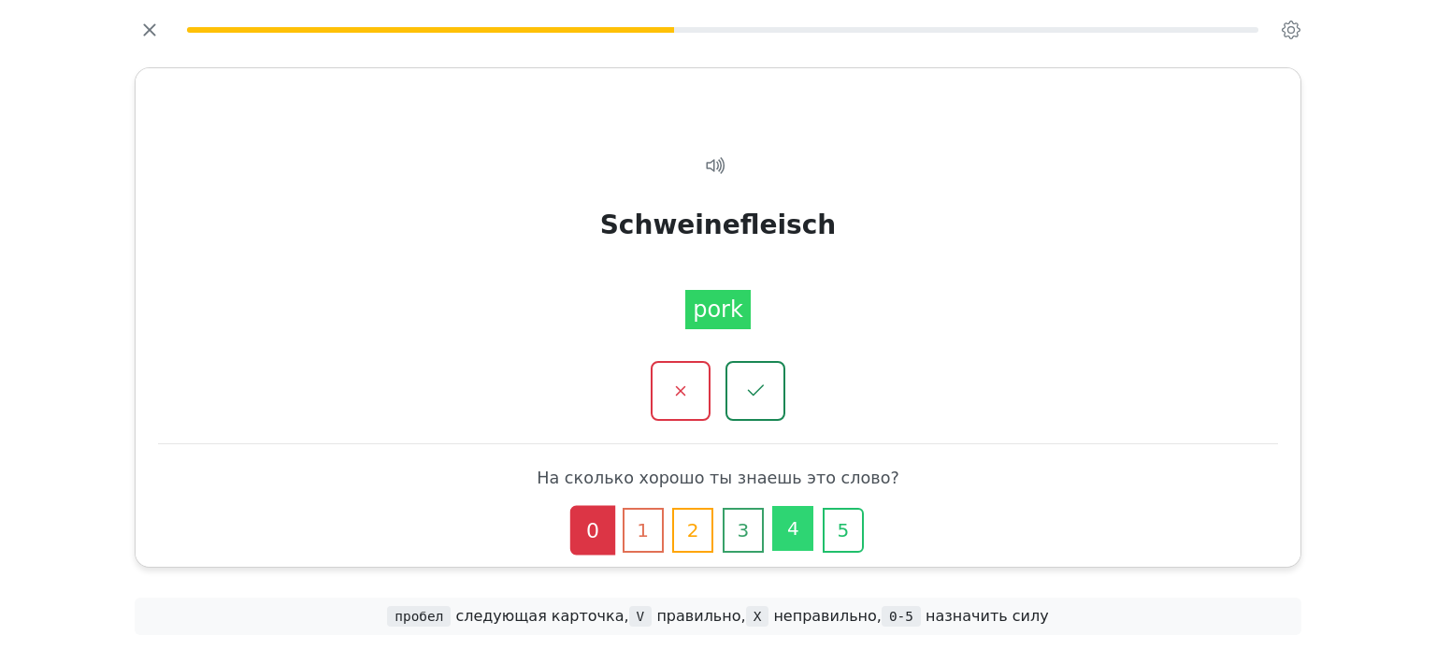
click at [785, 515] on button "4" at bounding box center [792, 528] width 41 height 45
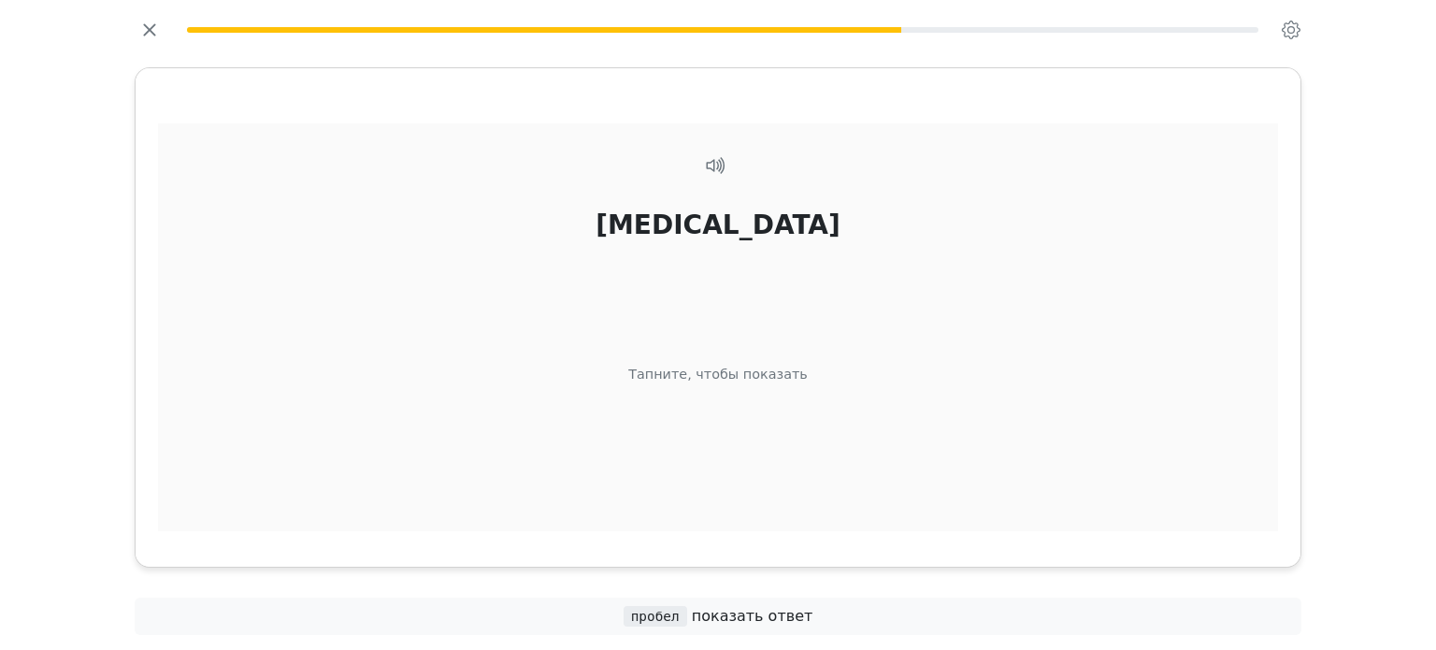
click at [838, 448] on div "Alkohol Тапните, чтобы показать" at bounding box center [718, 350] width 1120 height 455
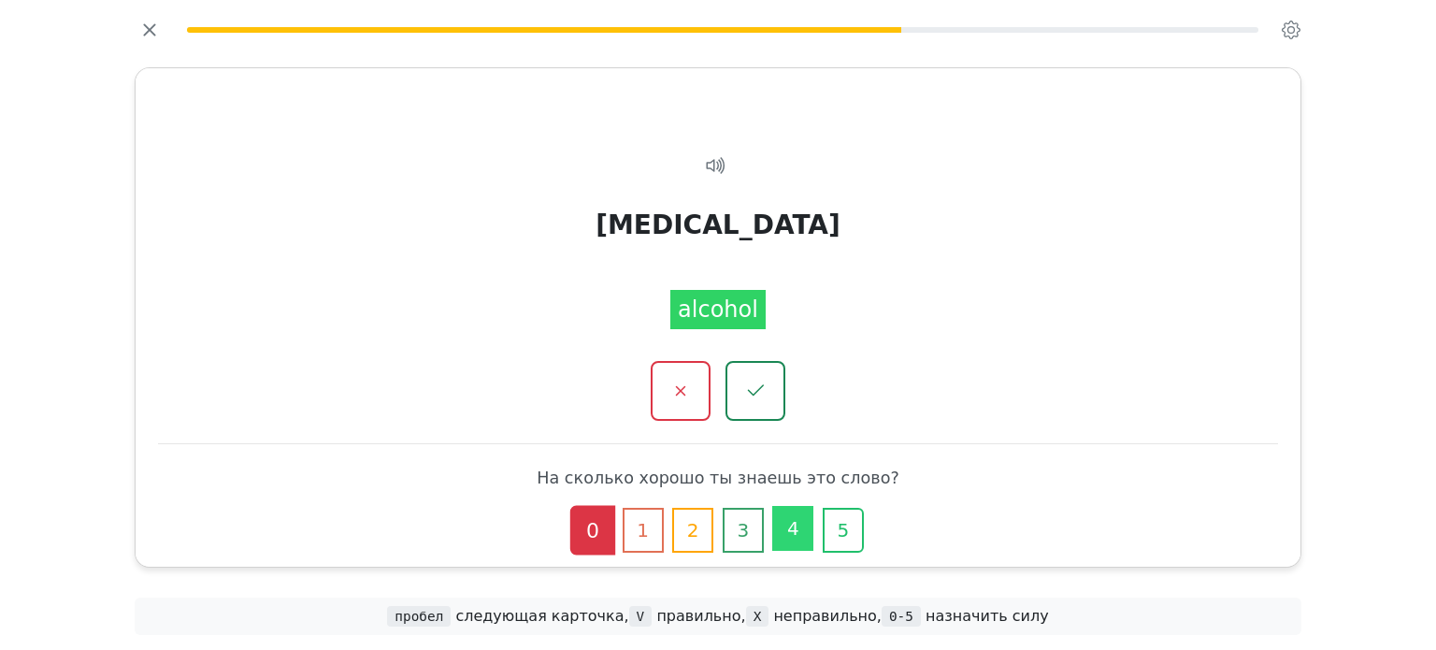
click at [794, 525] on button "4" at bounding box center [792, 528] width 41 height 45
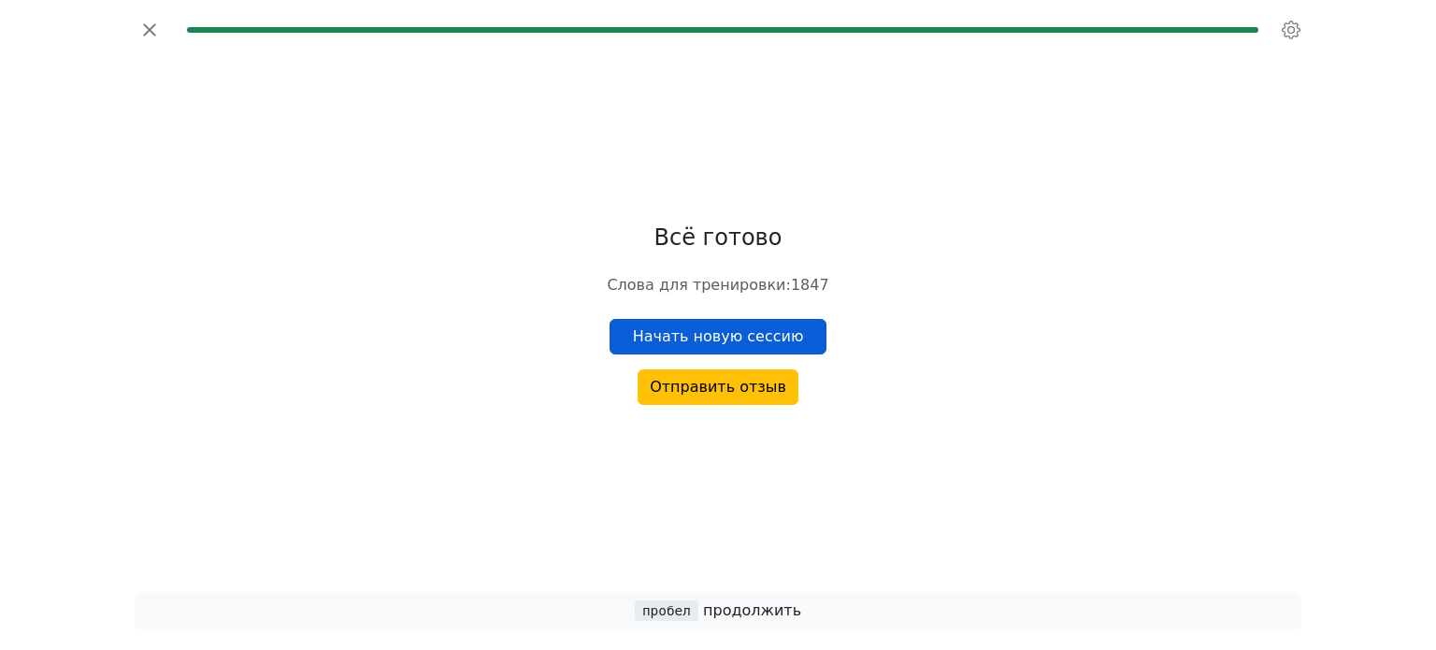
click at [780, 337] on button "Начать новую сессию" at bounding box center [718, 337] width 218 height 36
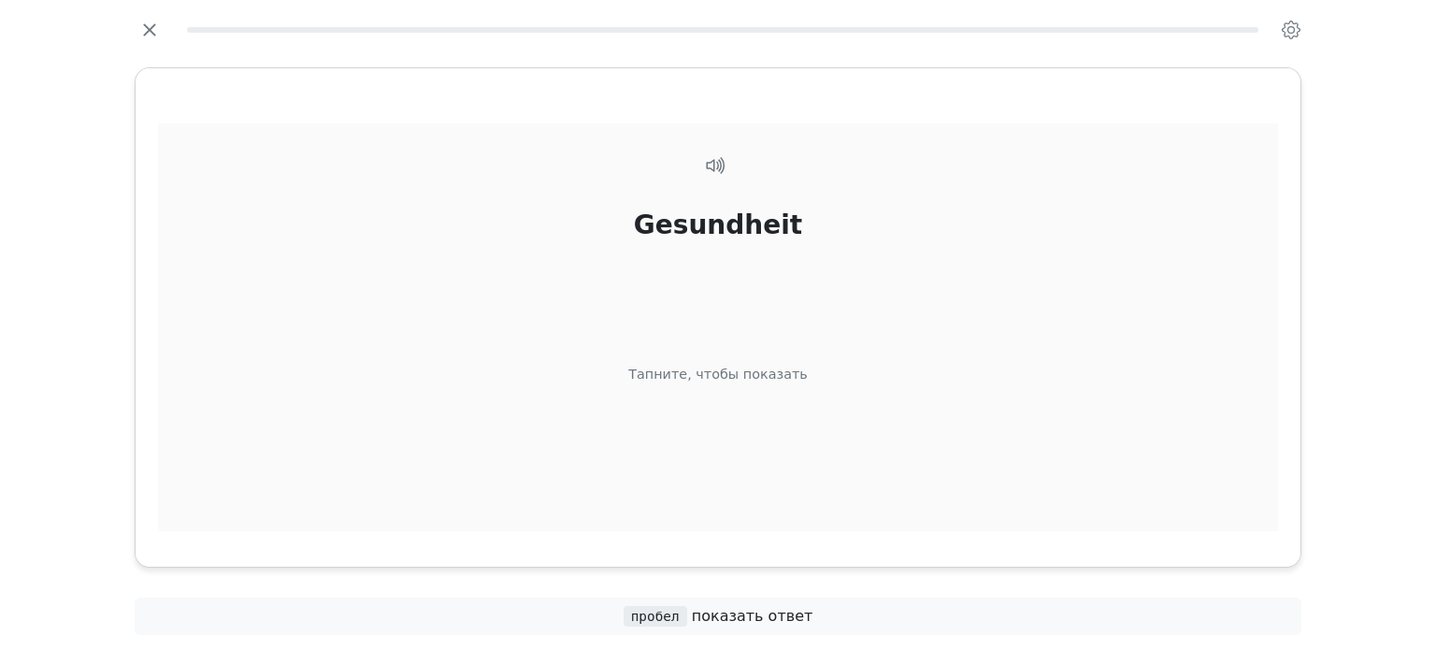
click at [866, 433] on div "Gesundheit Тапните, чтобы показать" at bounding box center [718, 350] width 1120 height 455
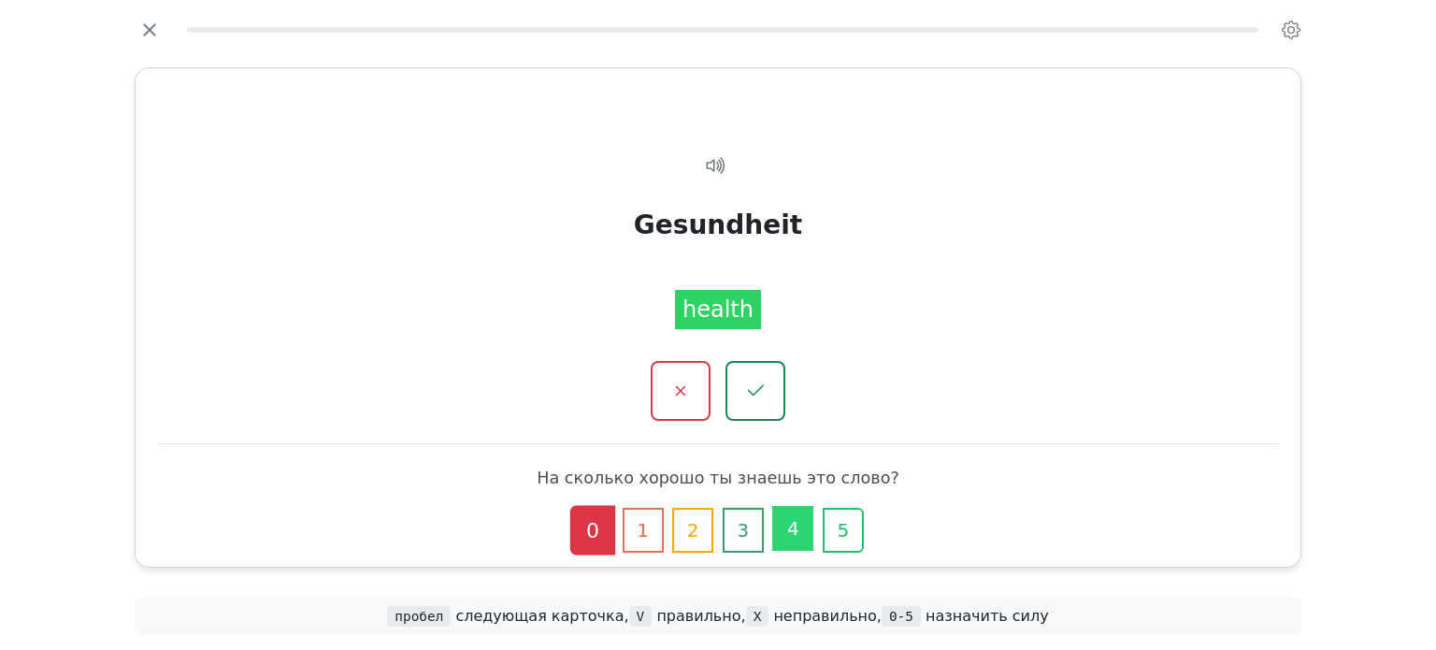
click at [784, 535] on button "4" at bounding box center [792, 528] width 41 height 45
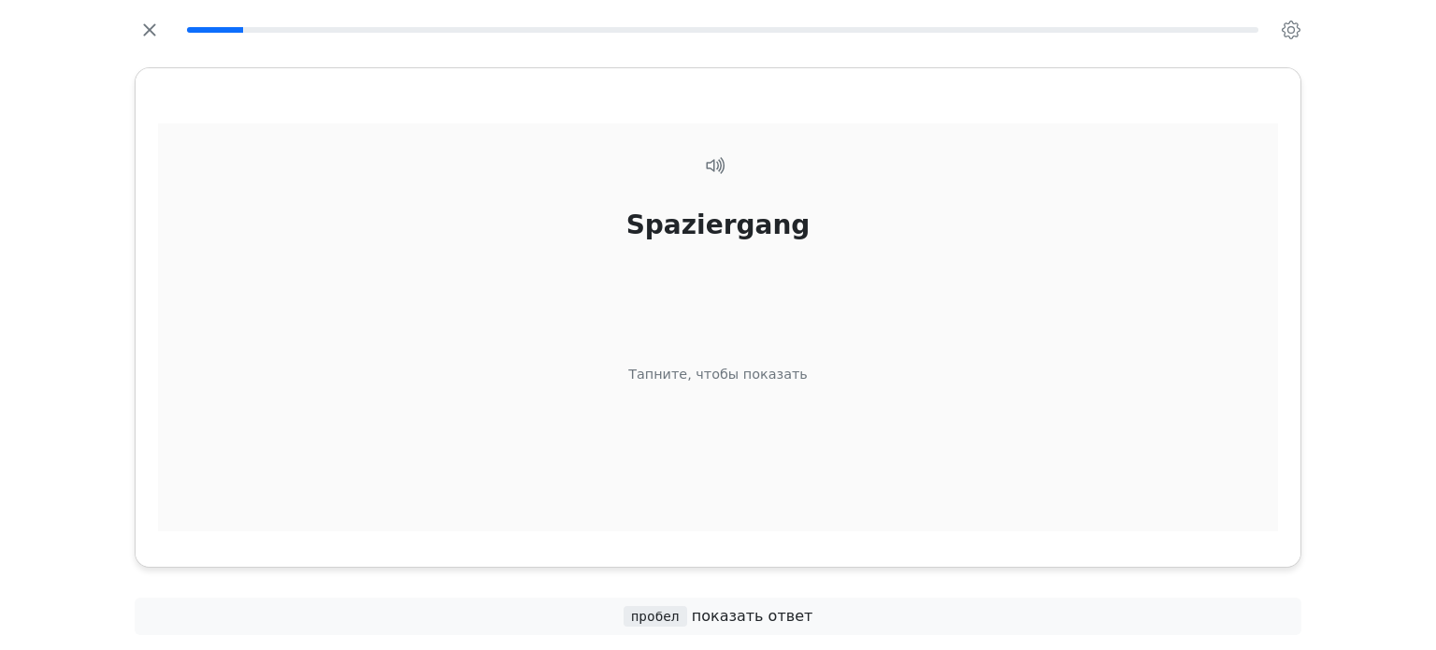
click at [795, 423] on div "Spaziergang Тапните, чтобы показать" at bounding box center [718, 350] width 1120 height 455
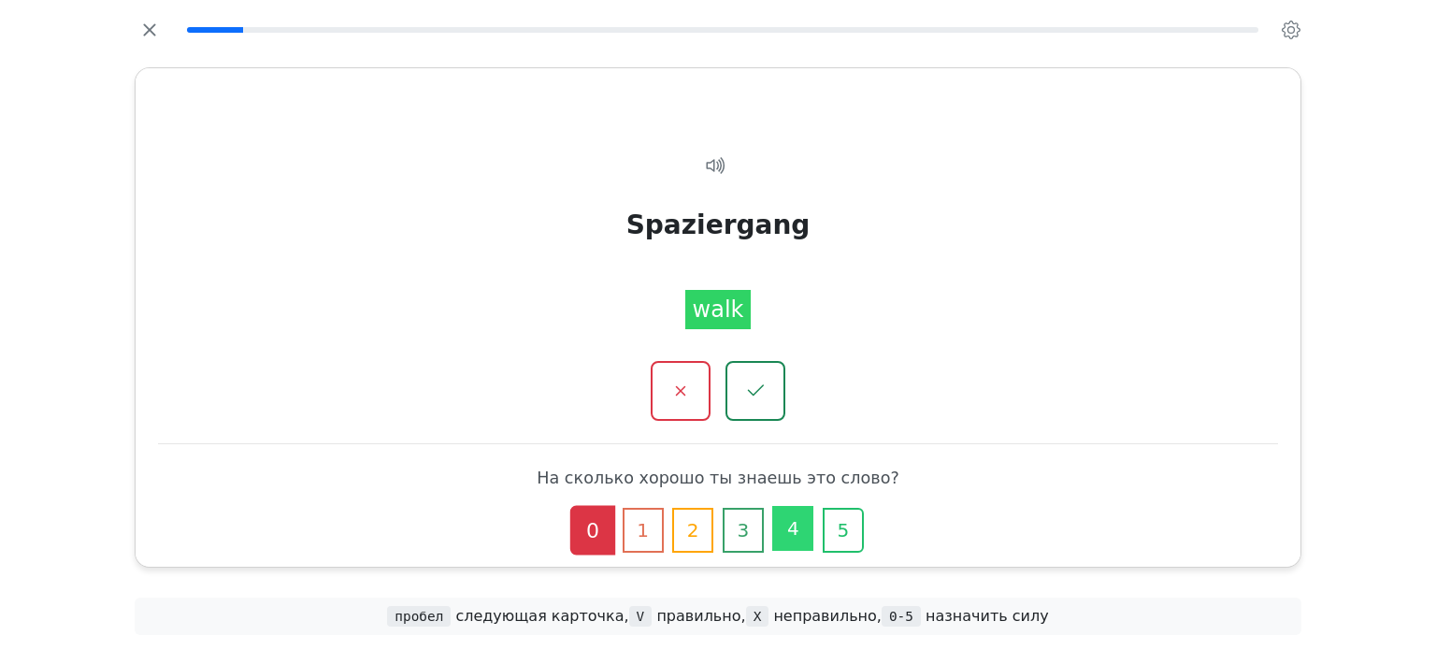
click at [792, 523] on button "4" at bounding box center [792, 528] width 41 height 45
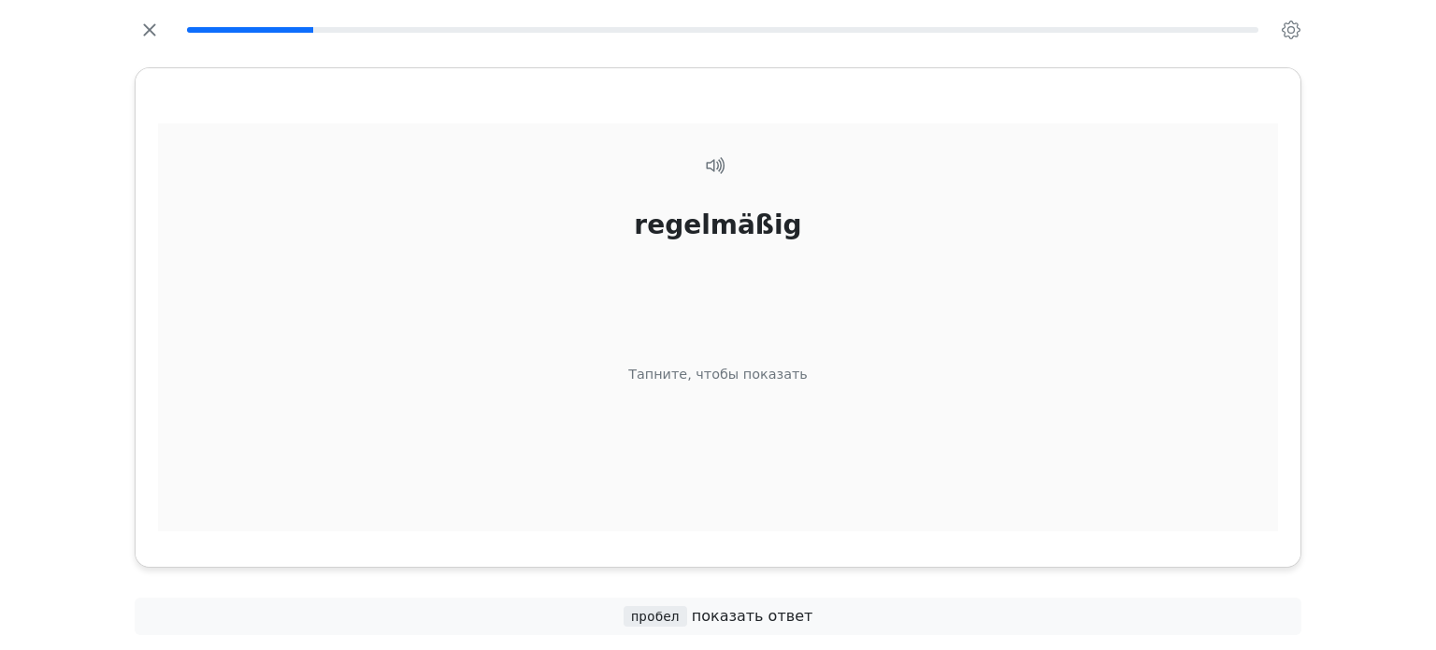
click at [781, 437] on div "regelmäßig Тапните, чтобы показать" at bounding box center [718, 350] width 1120 height 455
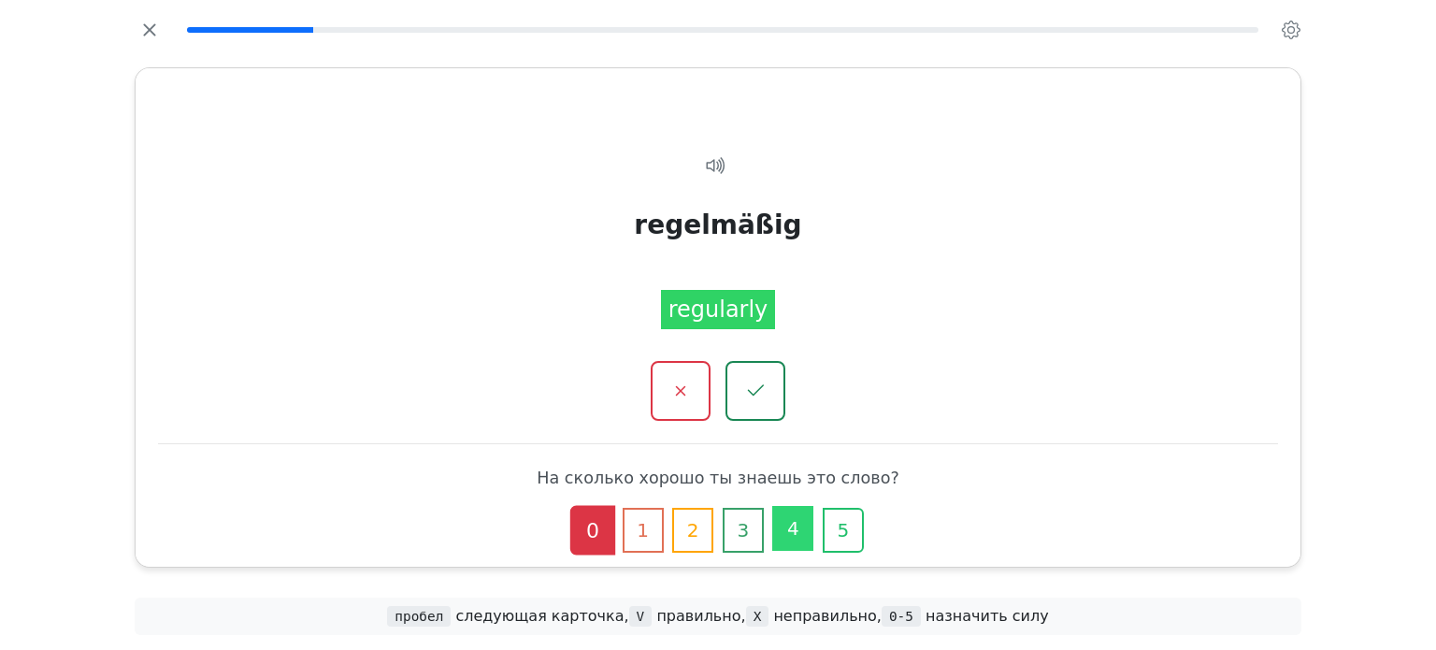
click at [800, 541] on button "4" at bounding box center [792, 528] width 41 height 45
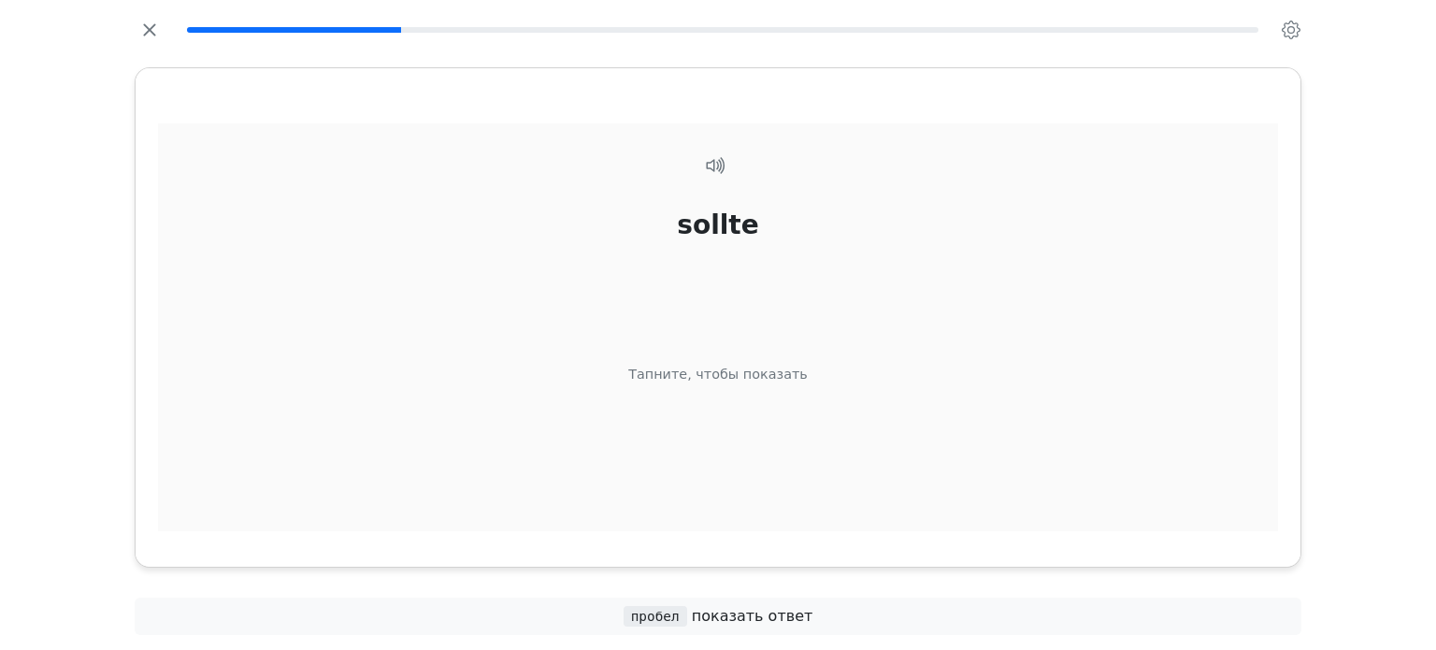
click at [801, 437] on div "sollte Тапните, чтобы показать" at bounding box center [718, 350] width 1120 height 455
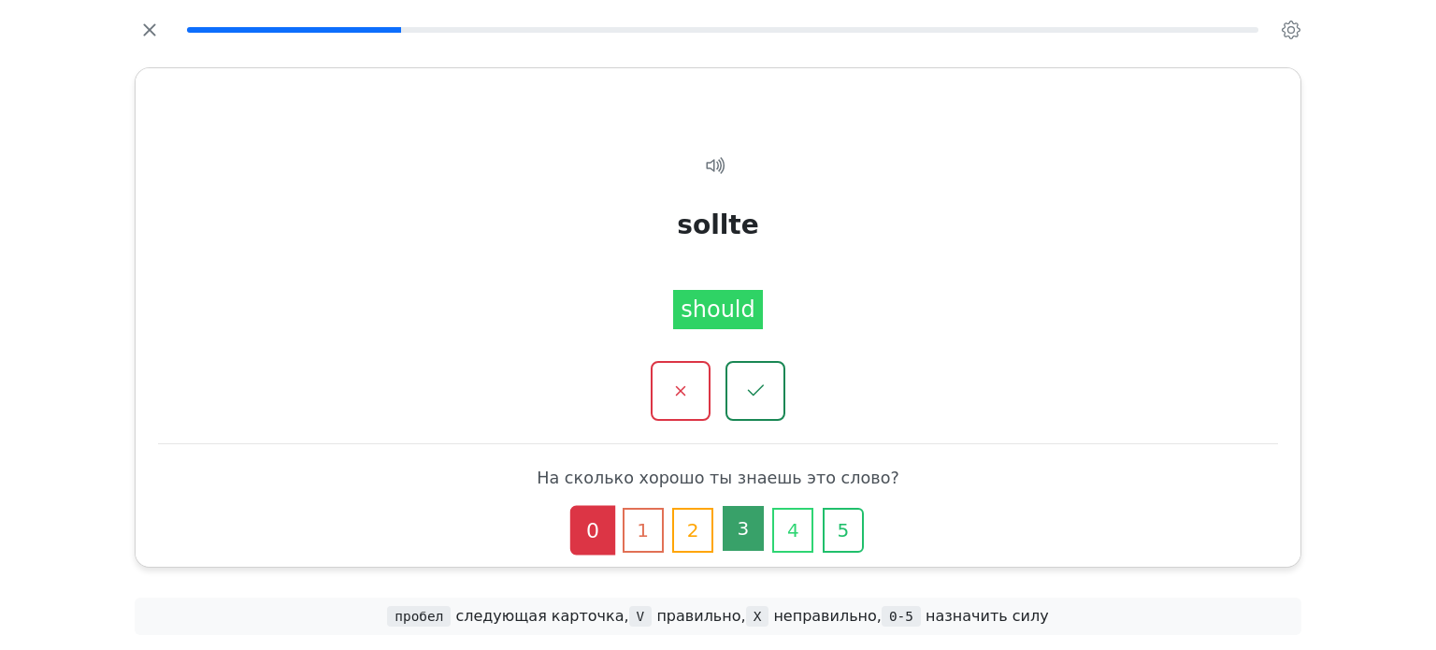
click at [740, 527] on button "3" at bounding box center [743, 528] width 41 height 45
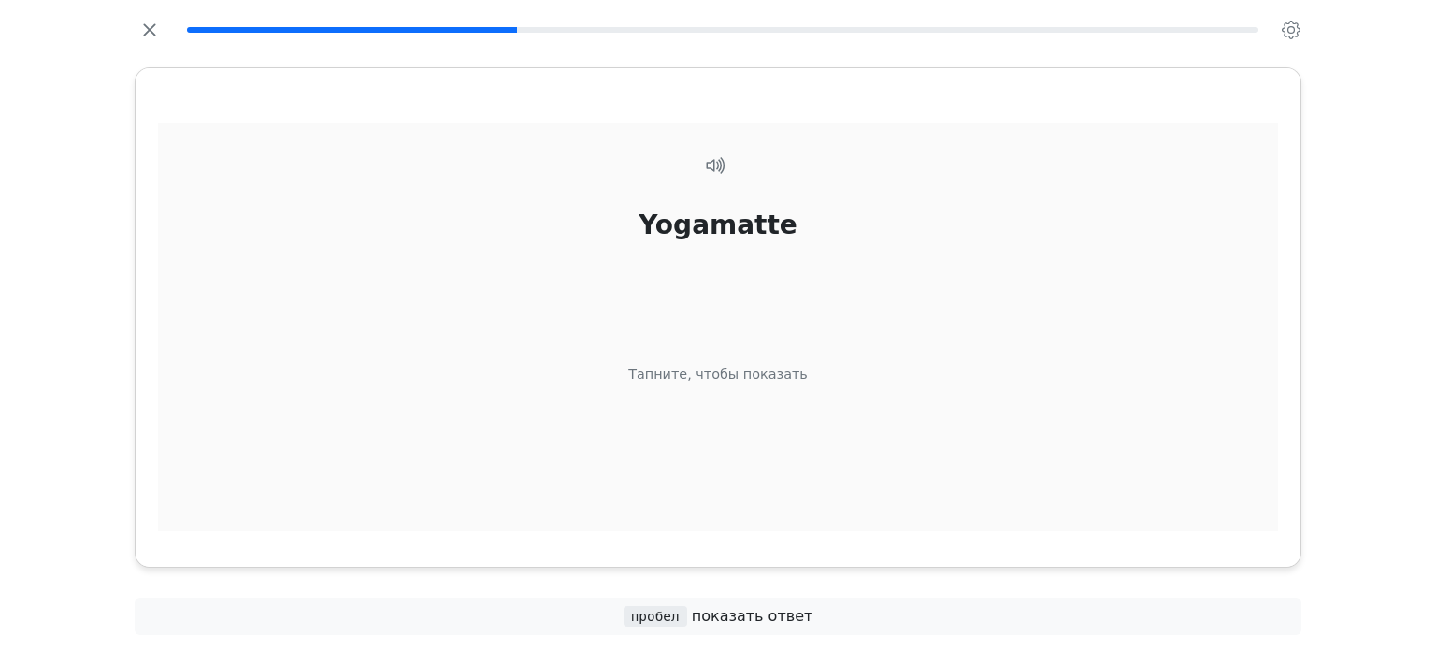
click at [849, 450] on div "Yogamatte Тапните, чтобы показать" at bounding box center [718, 350] width 1120 height 455
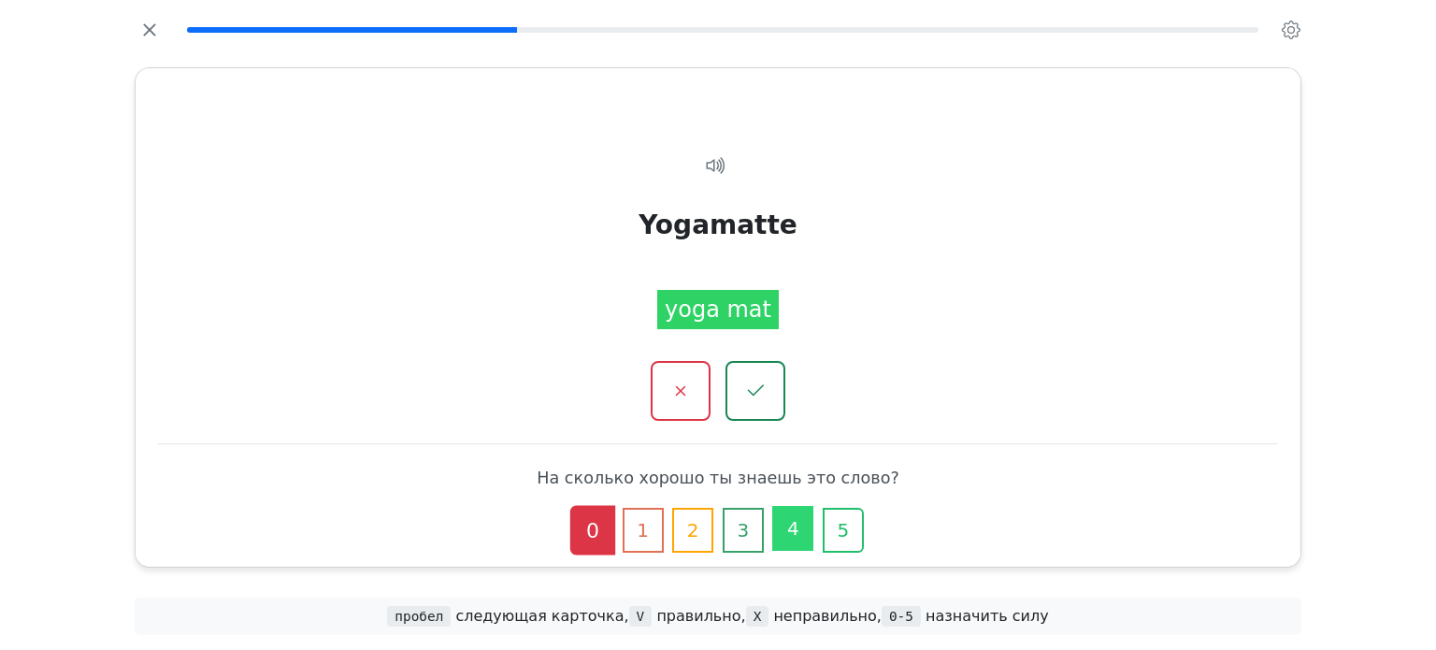
click at [808, 545] on button "4" at bounding box center [792, 528] width 41 height 45
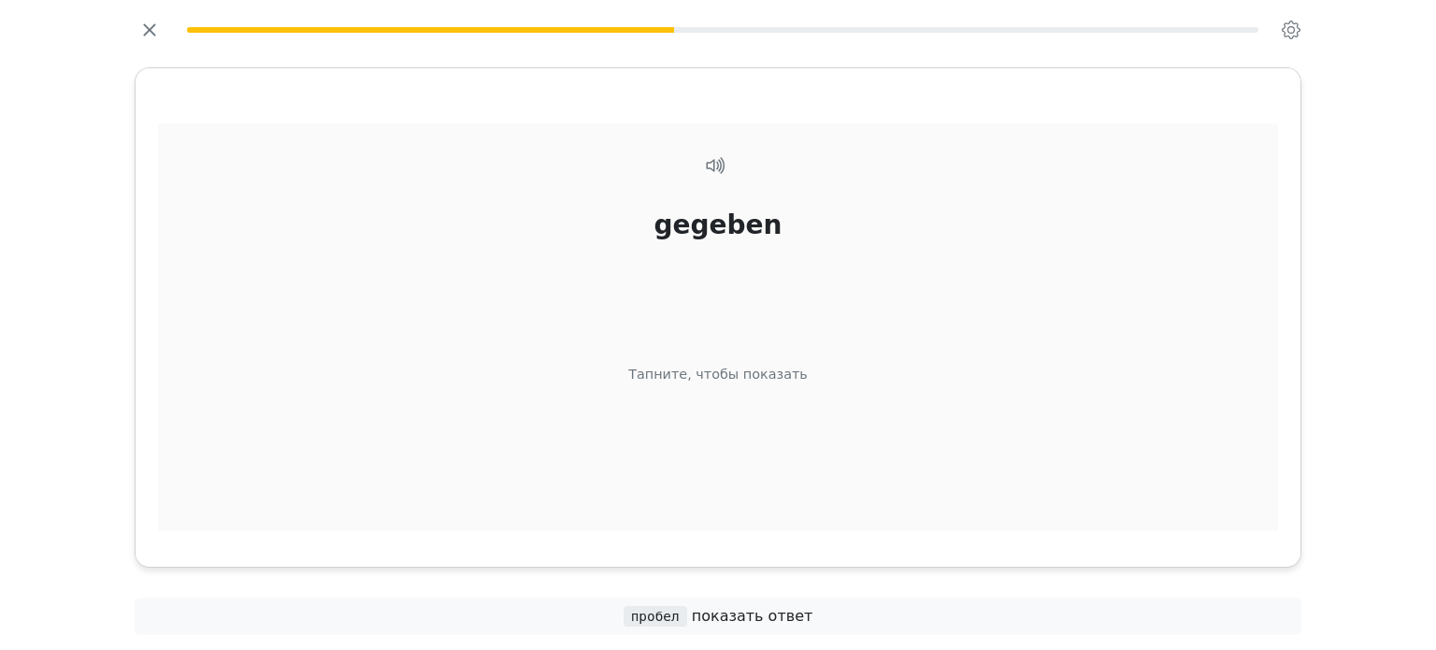
click at [810, 478] on div "gegeben Тапните, чтобы показать" at bounding box center [718, 350] width 1120 height 455
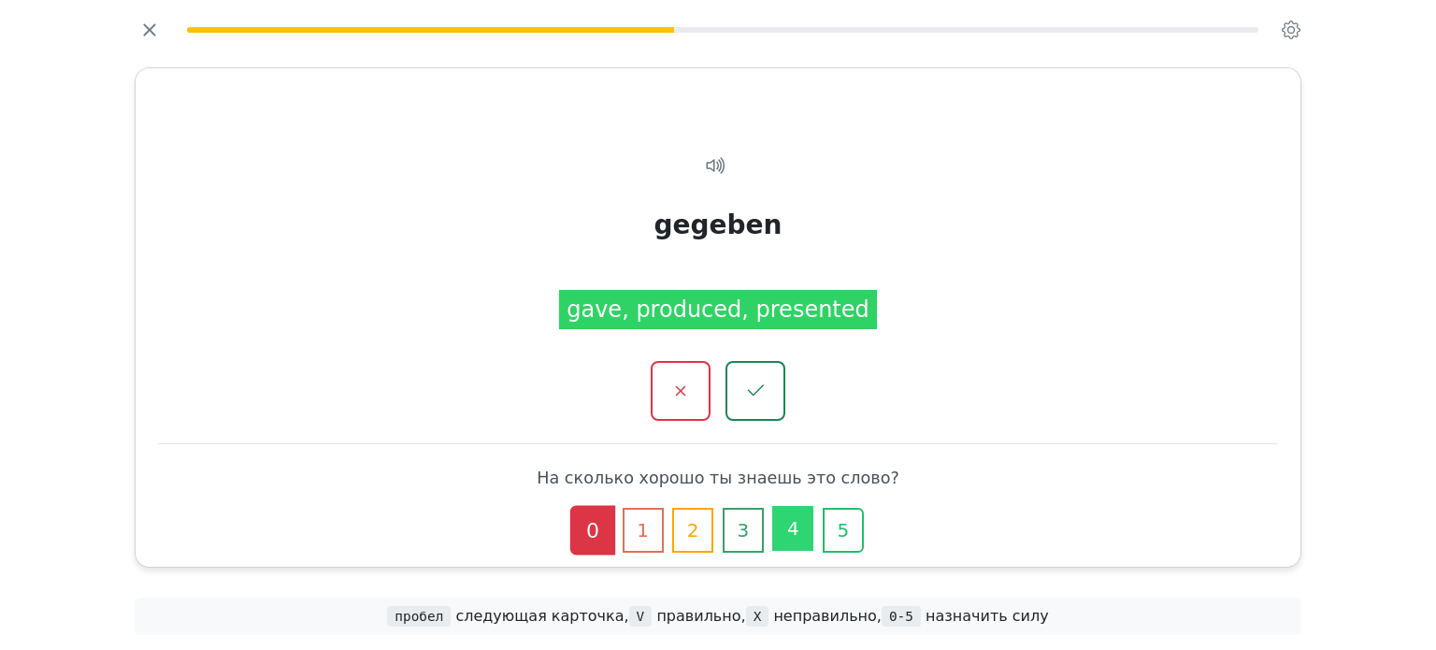
click at [810, 534] on button "4" at bounding box center [792, 528] width 41 height 45
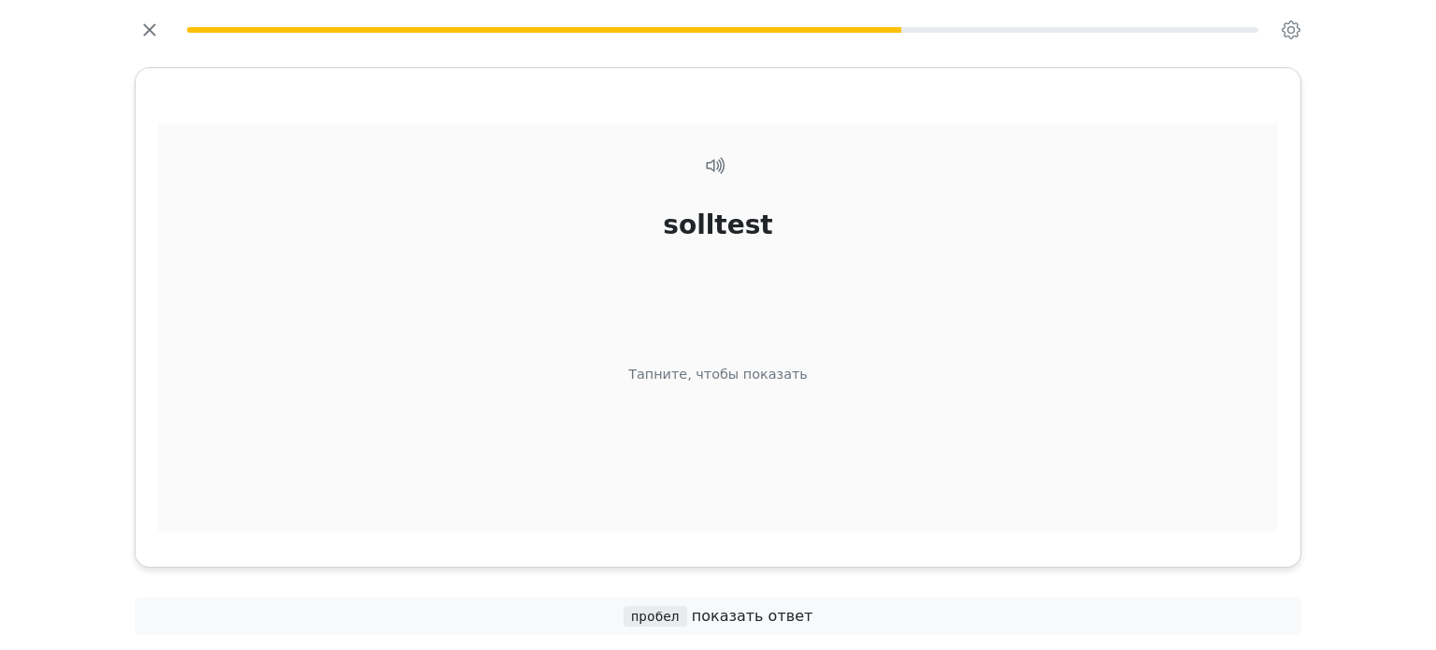
click at [723, 477] on div "solltest Тапните, чтобы показать" at bounding box center [718, 350] width 1120 height 455
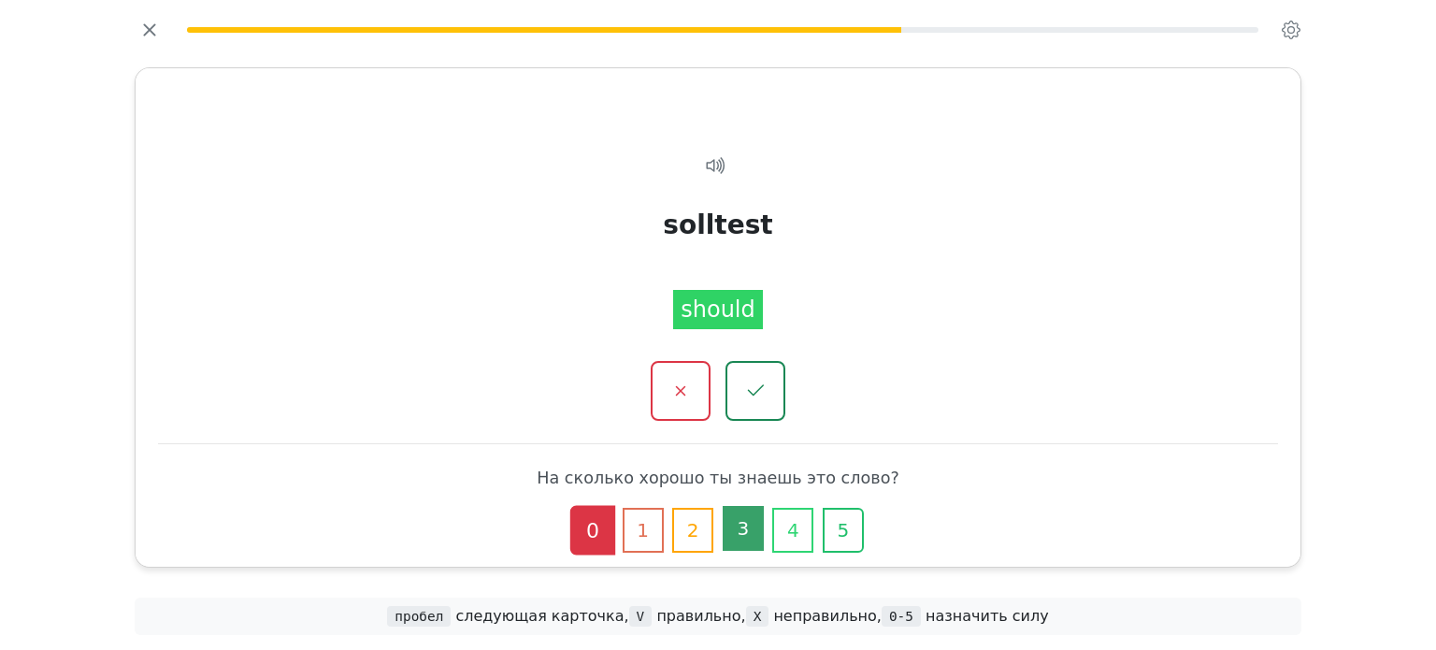
click at [735, 537] on button "3" at bounding box center [743, 528] width 41 height 45
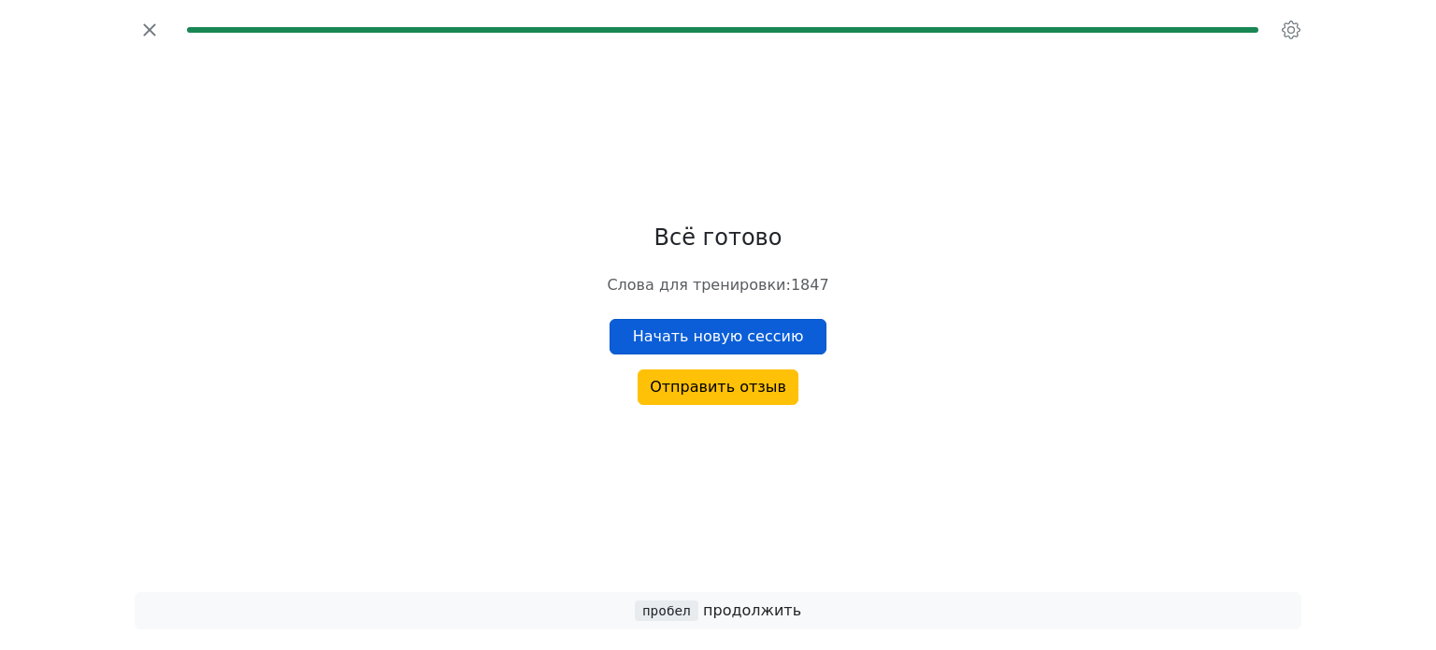
click at [776, 340] on button "Начать новую сессию" at bounding box center [718, 337] width 218 height 36
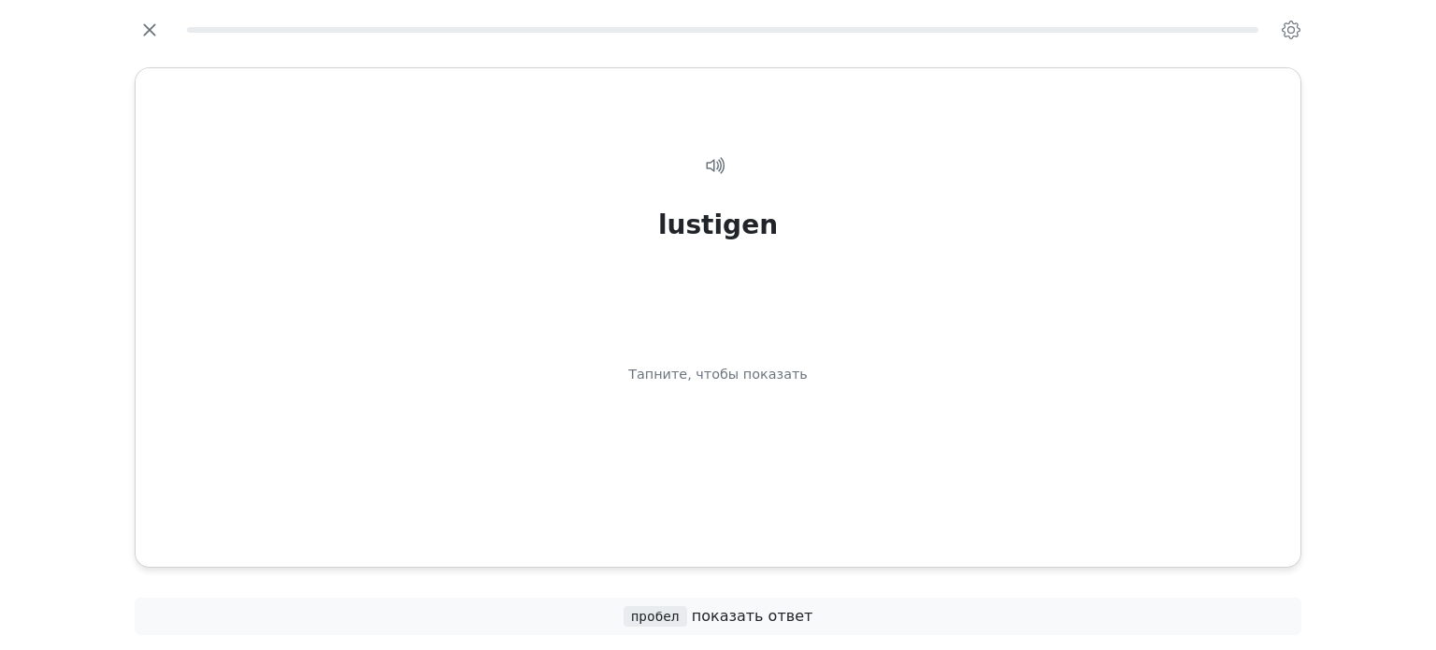
click at [776, 340] on div "lustigen Тапните, чтобы показать" at bounding box center [718, 350] width 1120 height 455
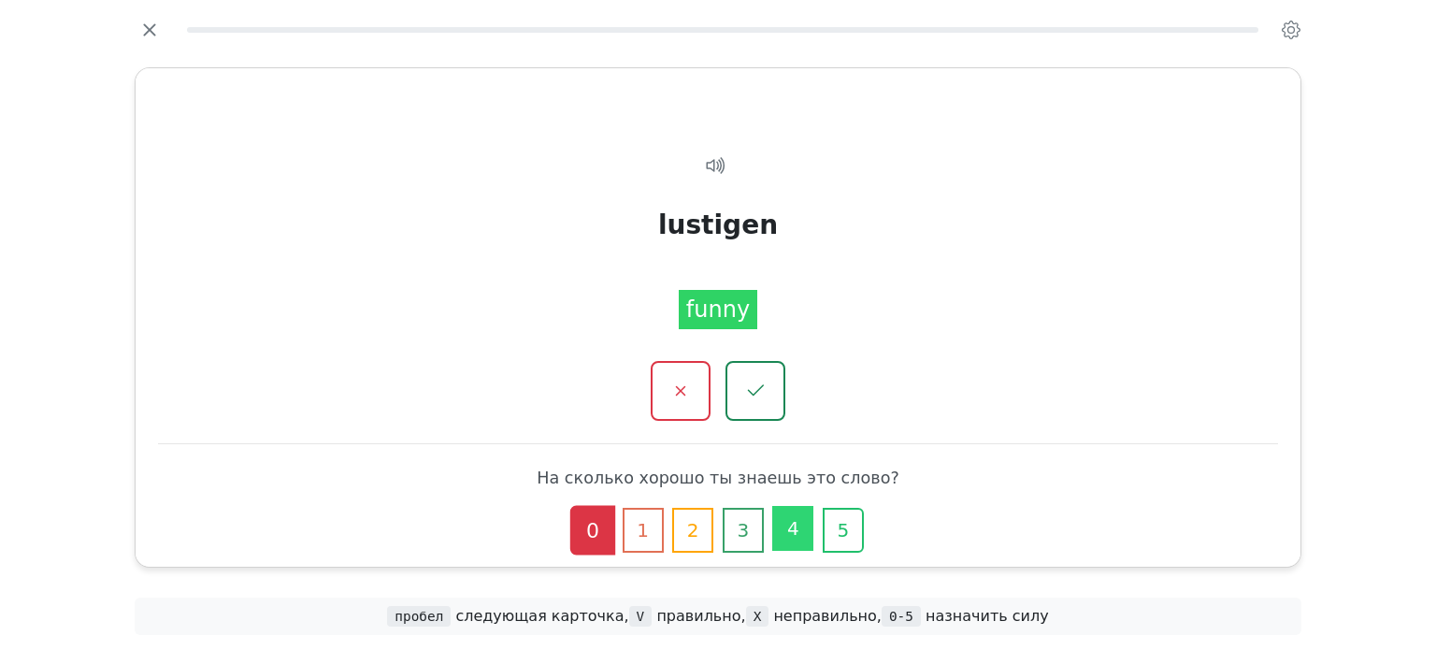
click at [792, 538] on button "4" at bounding box center [792, 528] width 41 height 45
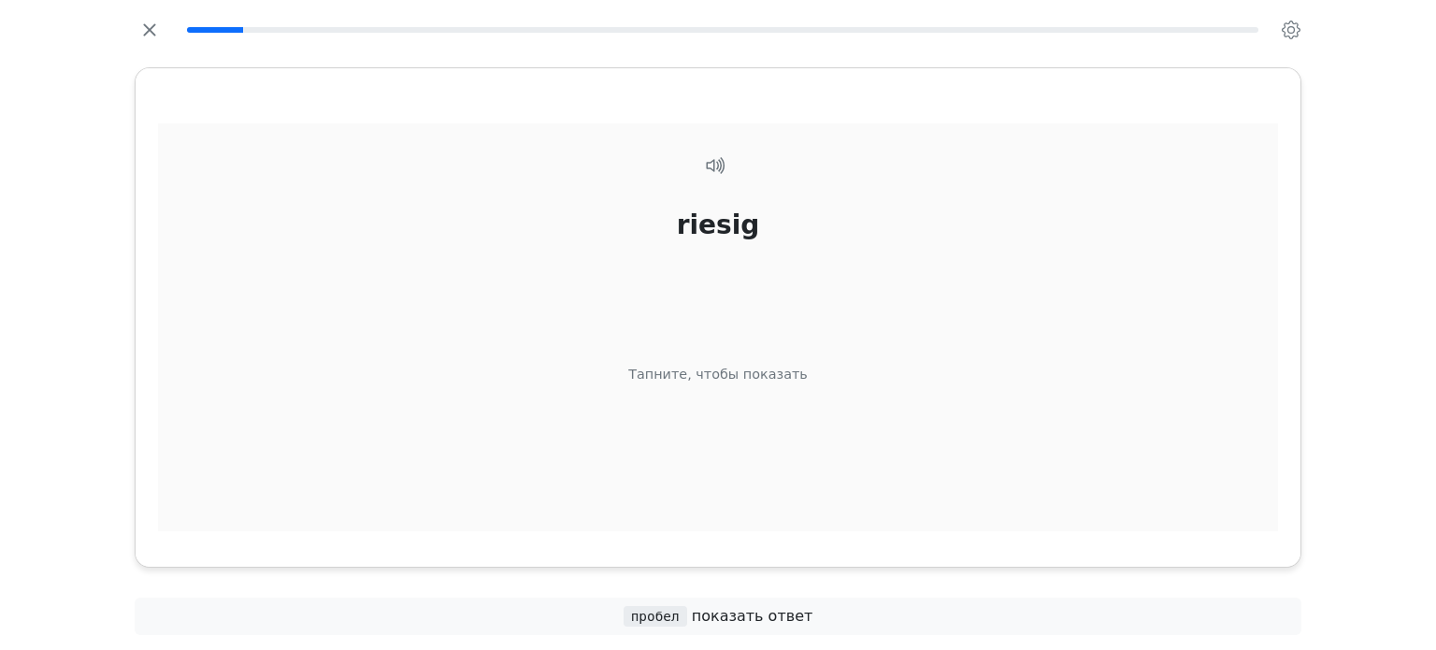
click at [666, 453] on div "riesig Тапните, чтобы показать" at bounding box center [718, 350] width 1120 height 455
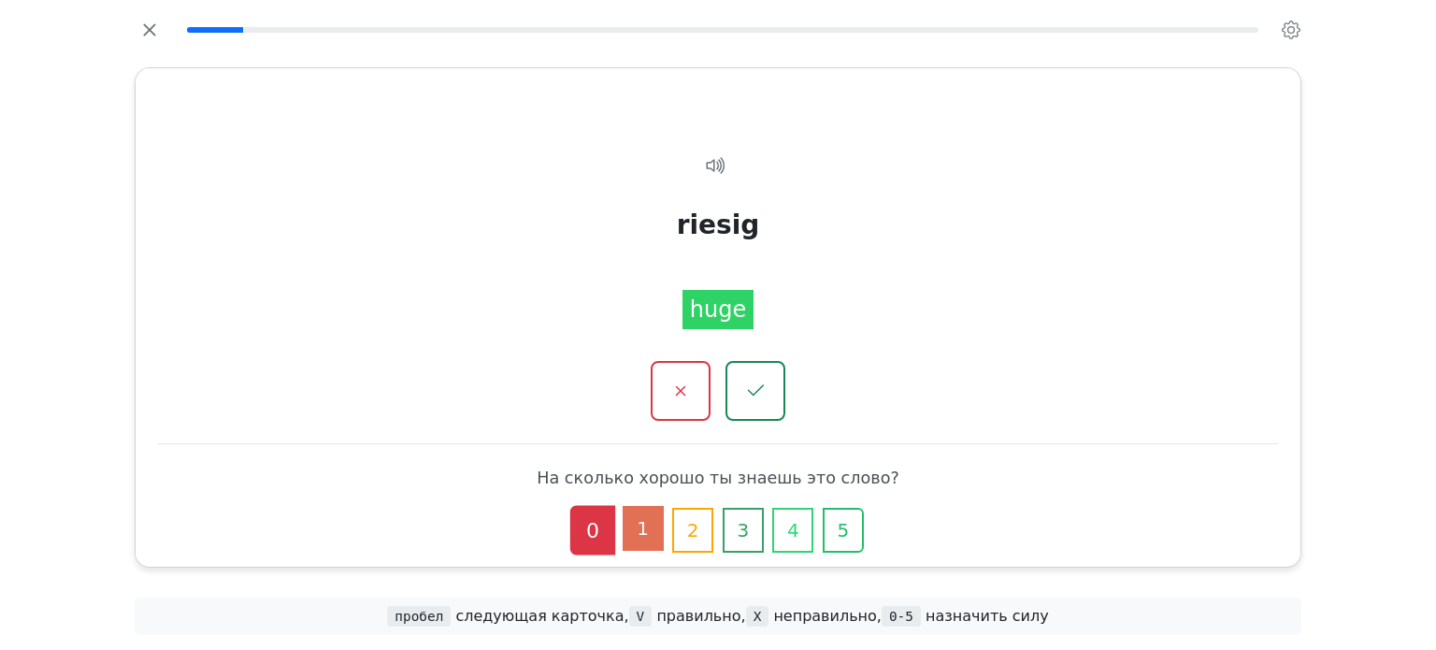
click at [646, 526] on button "1" at bounding box center [643, 528] width 41 height 45
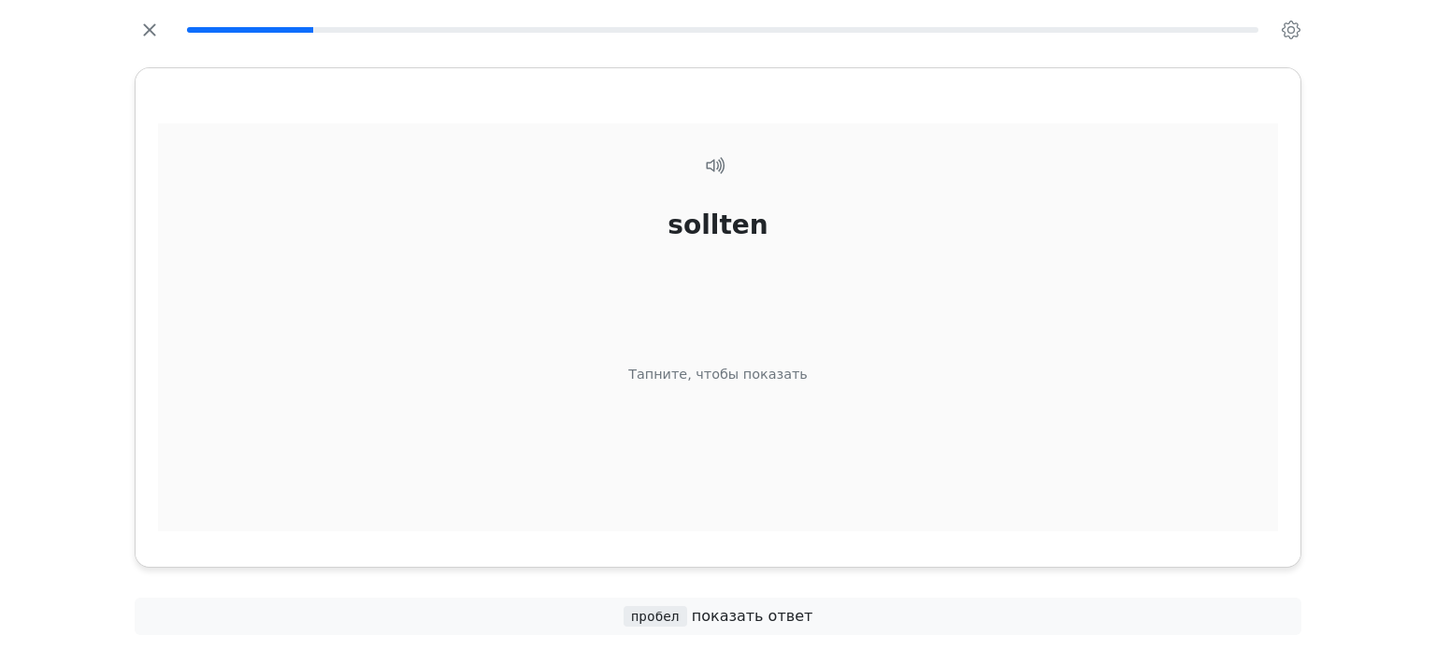
click at [750, 469] on div "sollten Тапните, чтобы показать" at bounding box center [718, 350] width 1120 height 455
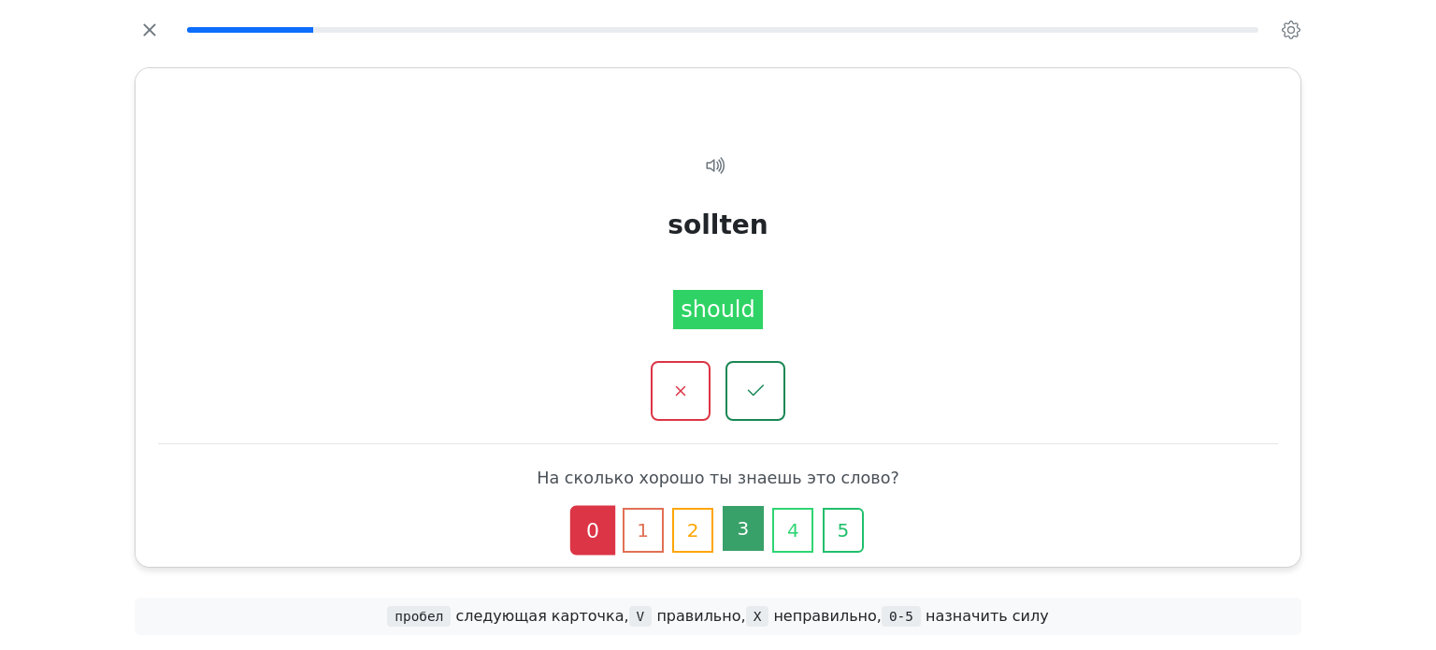
click at [745, 526] on button "3" at bounding box center [743, 528] width 41 height 45
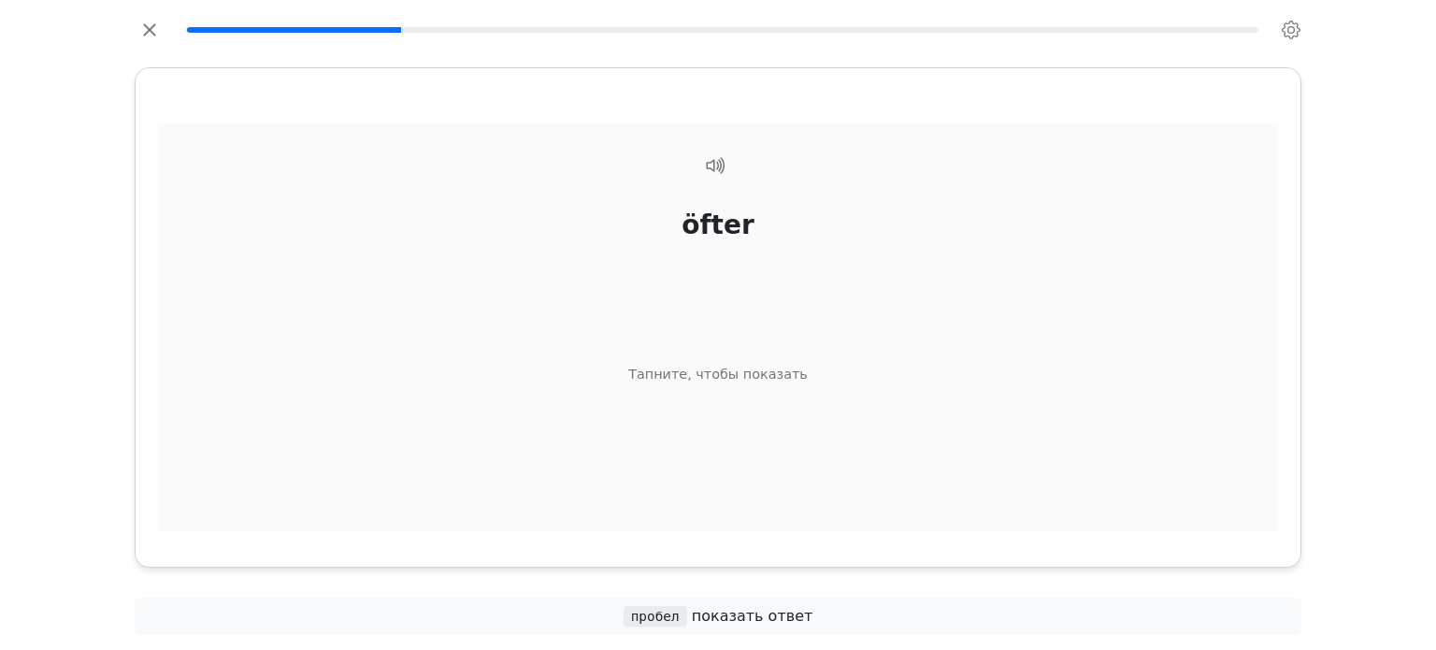
click at [766, 384] on div "öfter Тапните, чтобы показать" at bounding box center [718, 350] width 1120 height 455
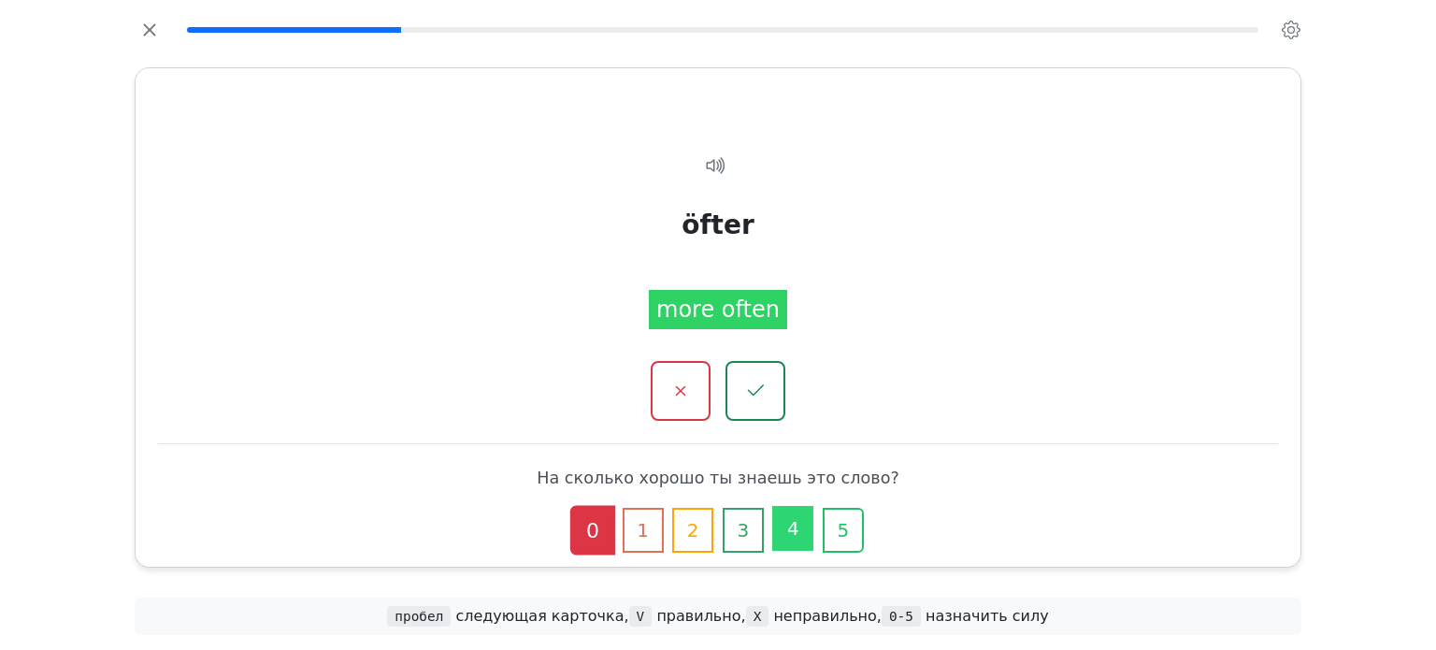
click at [789, 528] on button "4" at bounding box center [792, 528] width 41 height 45
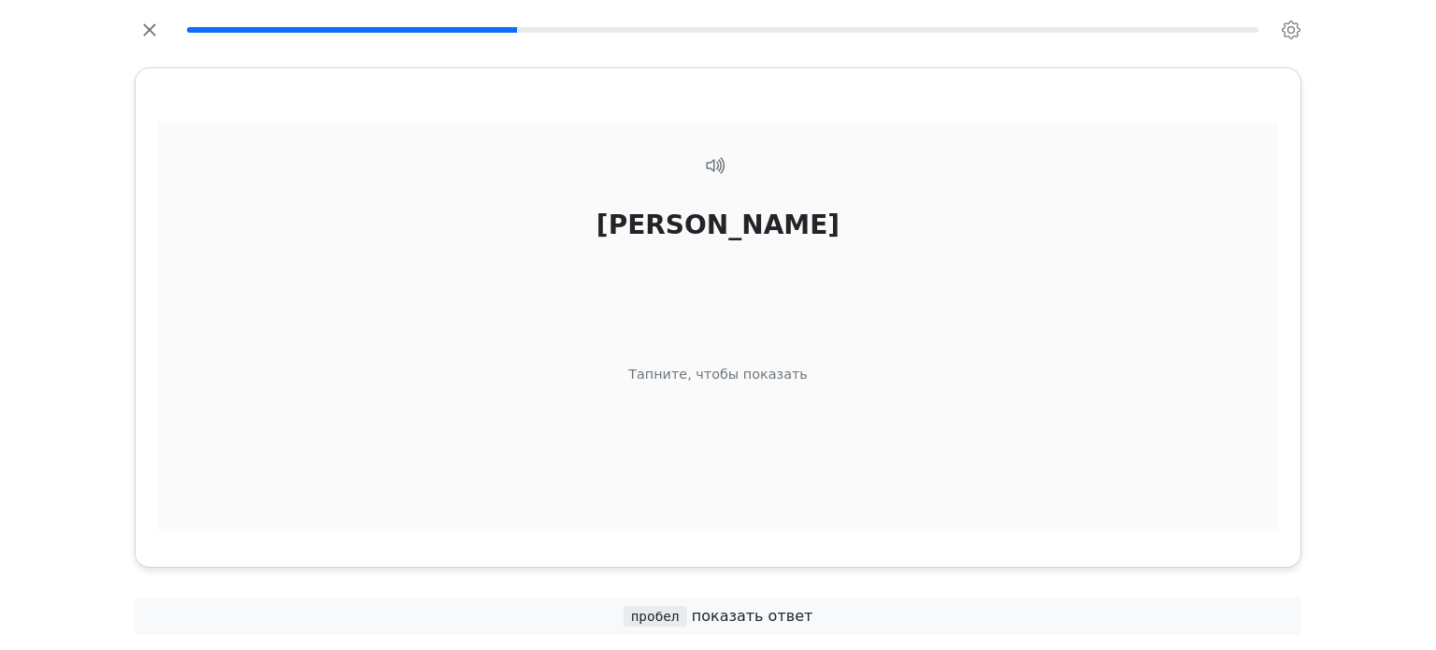
click at [639, 413] on div "steif Тапните, чтобы показать" at bounding box center [718, 350] width 1120 height 455
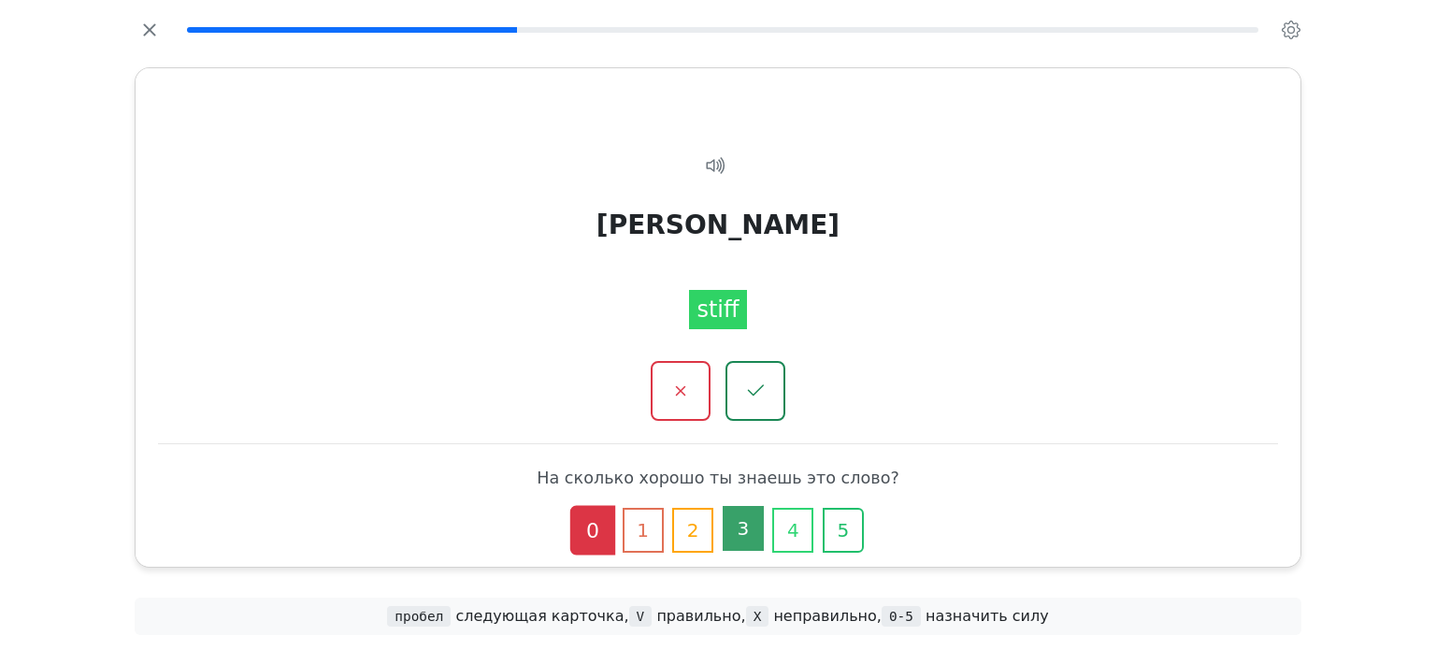
click at [759, 534] on button "3" at bounding box center [743, 528] width 41 height 45
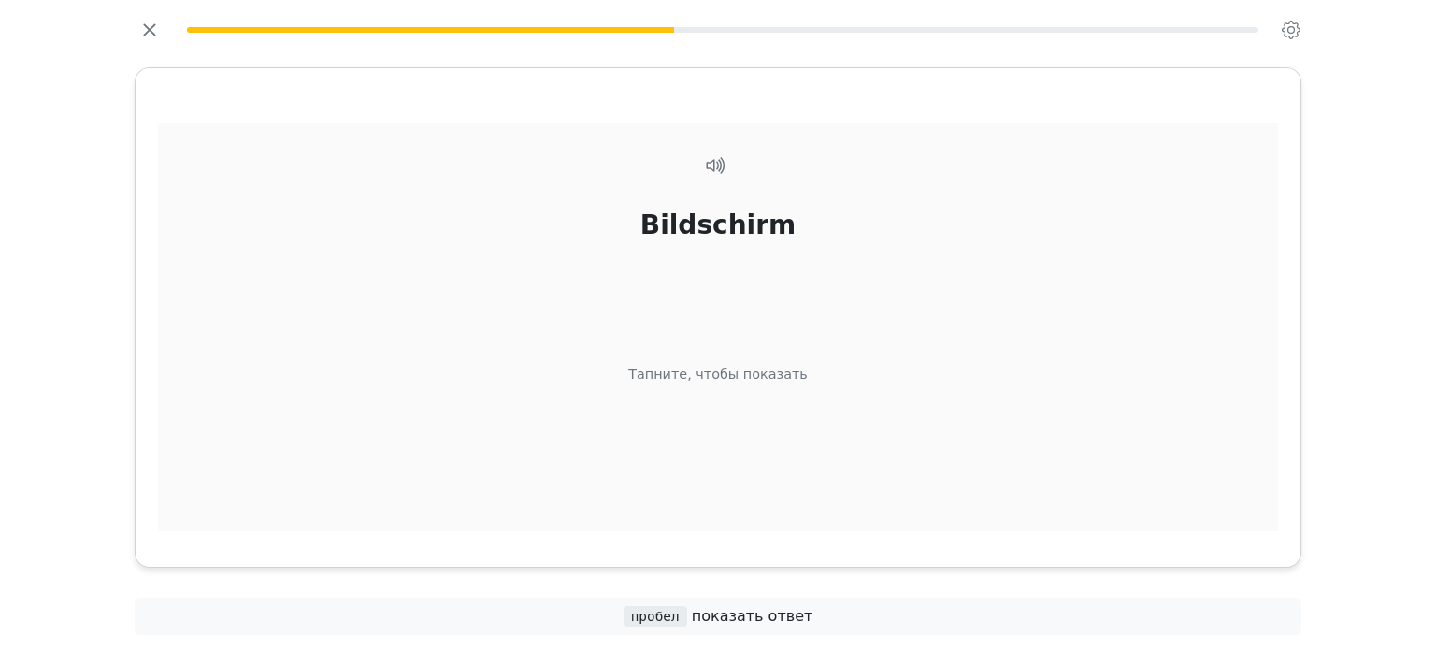
click at [692, 324] on div "Bildschirm Тапните, чтобы показать" at bounding box center [718, 350] width 1120 height 455
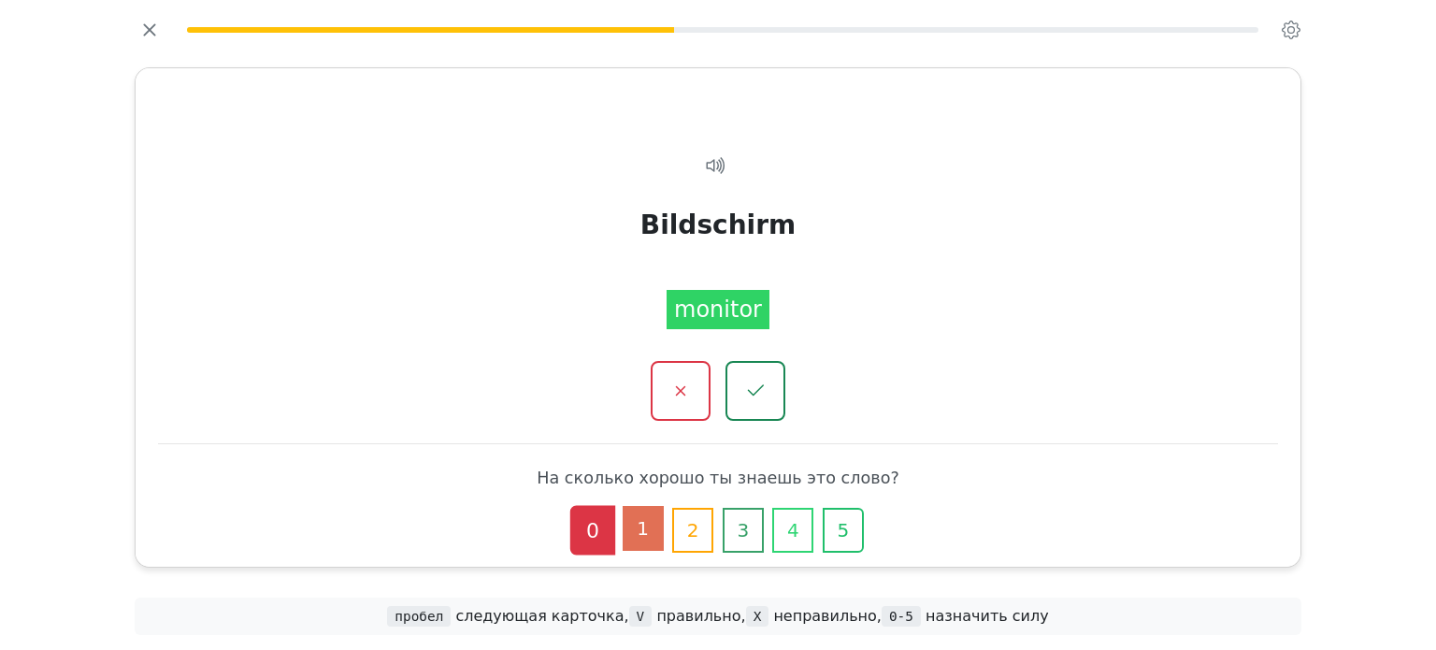
click at [646, 538] on button "1" at bounding box center [643, 528] width 41 height 45
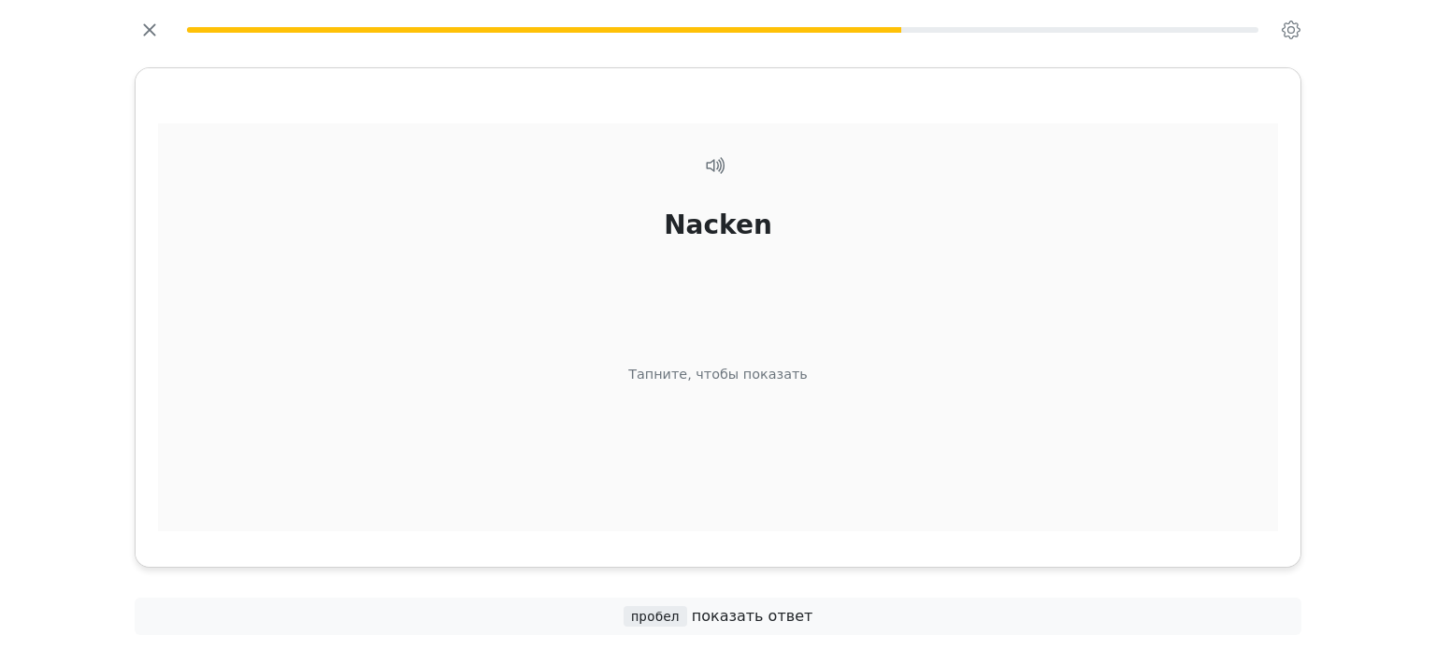
click at [800, 437] on div "Nacken Тапните, чтобы показать" at bounding box center [718, 350] width 1120 height 455
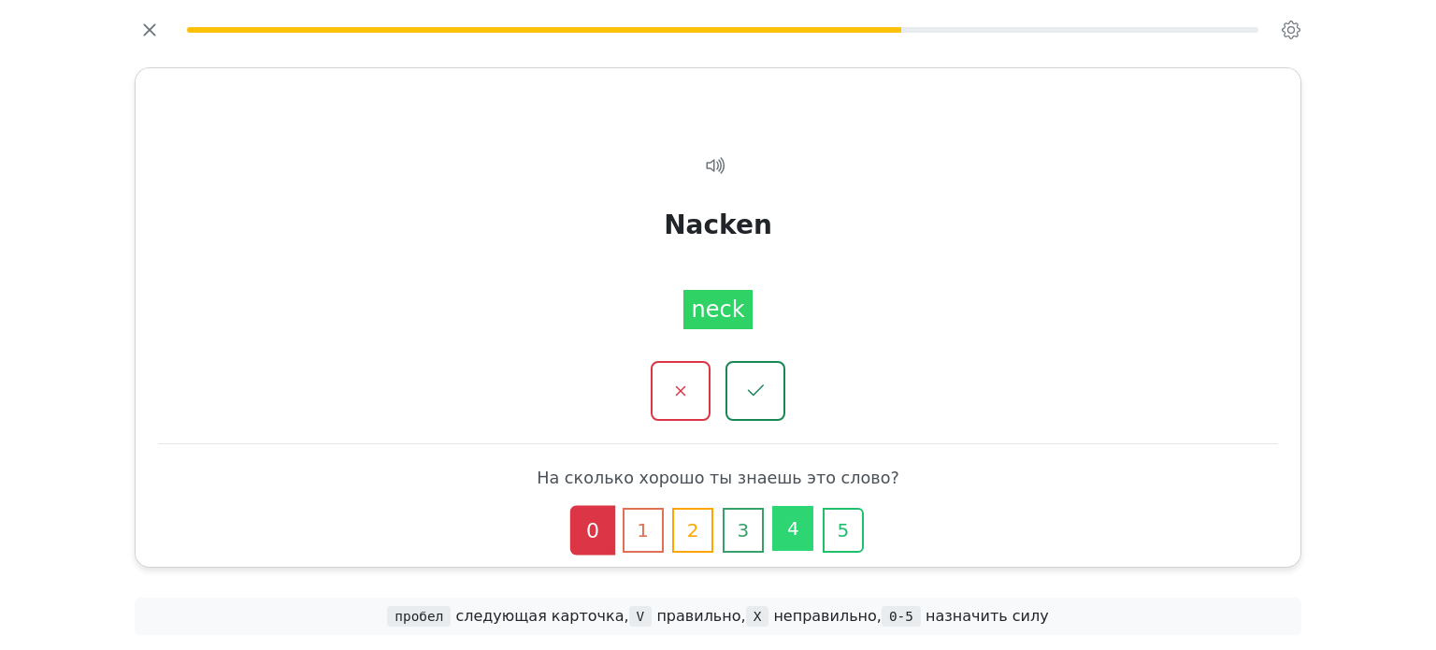
click at [794, 542] on button "4" at bounding box center [792, 528] width 41 height 45
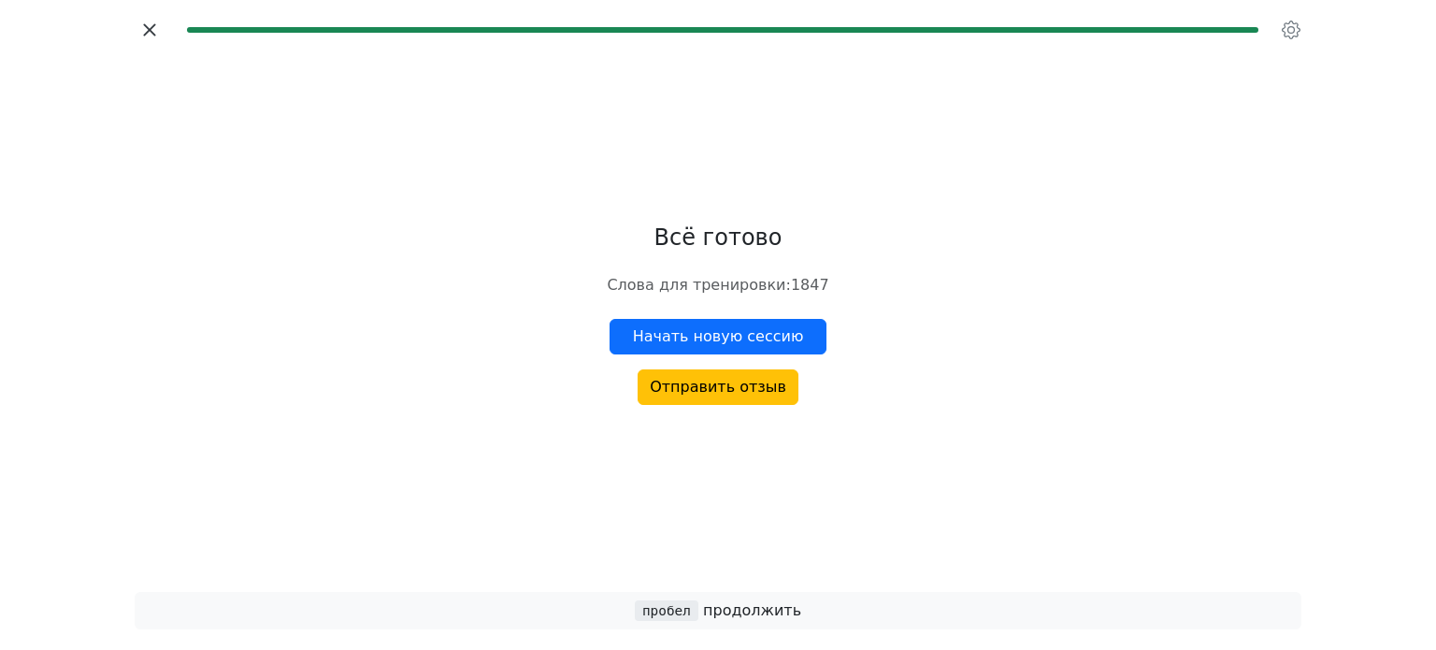
click at [153, 21] on icon "button" at bounding box center [150, 30] width 28 height 28
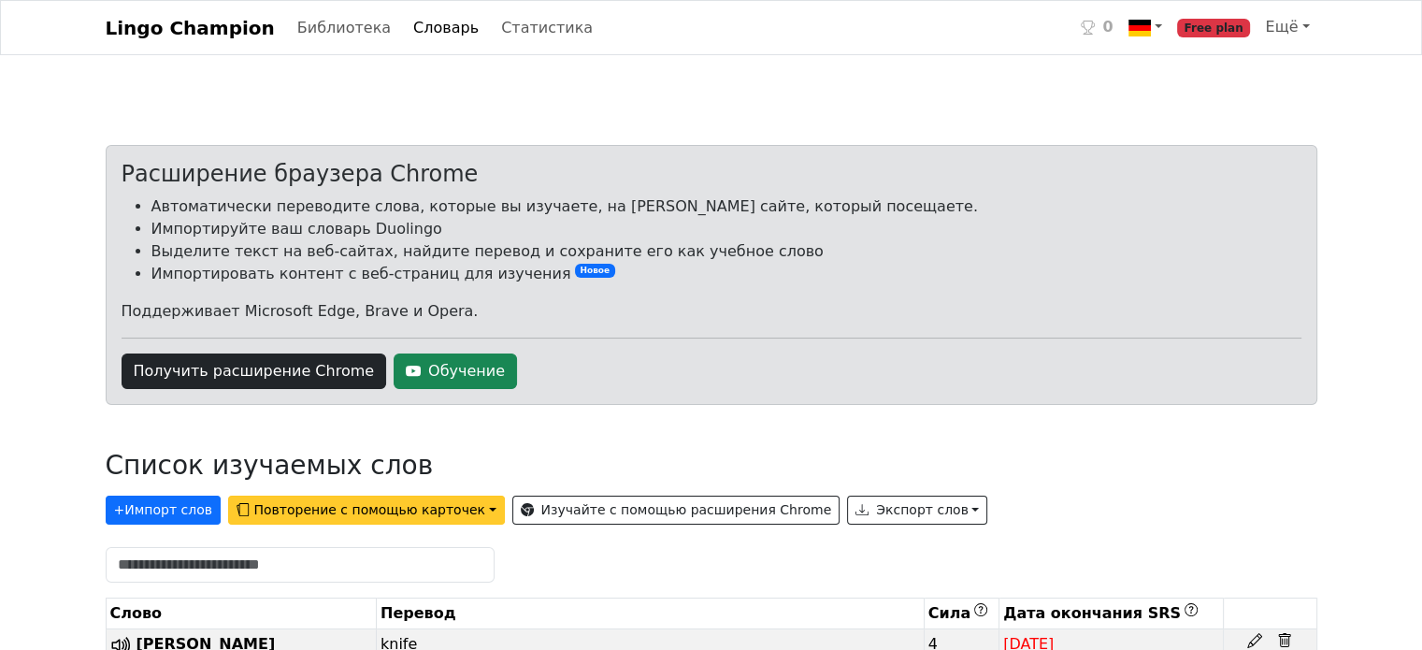
click at [368, 506] on button "Повторение с помощью карточек" at bounding box center [366, 509] width 277 height 29
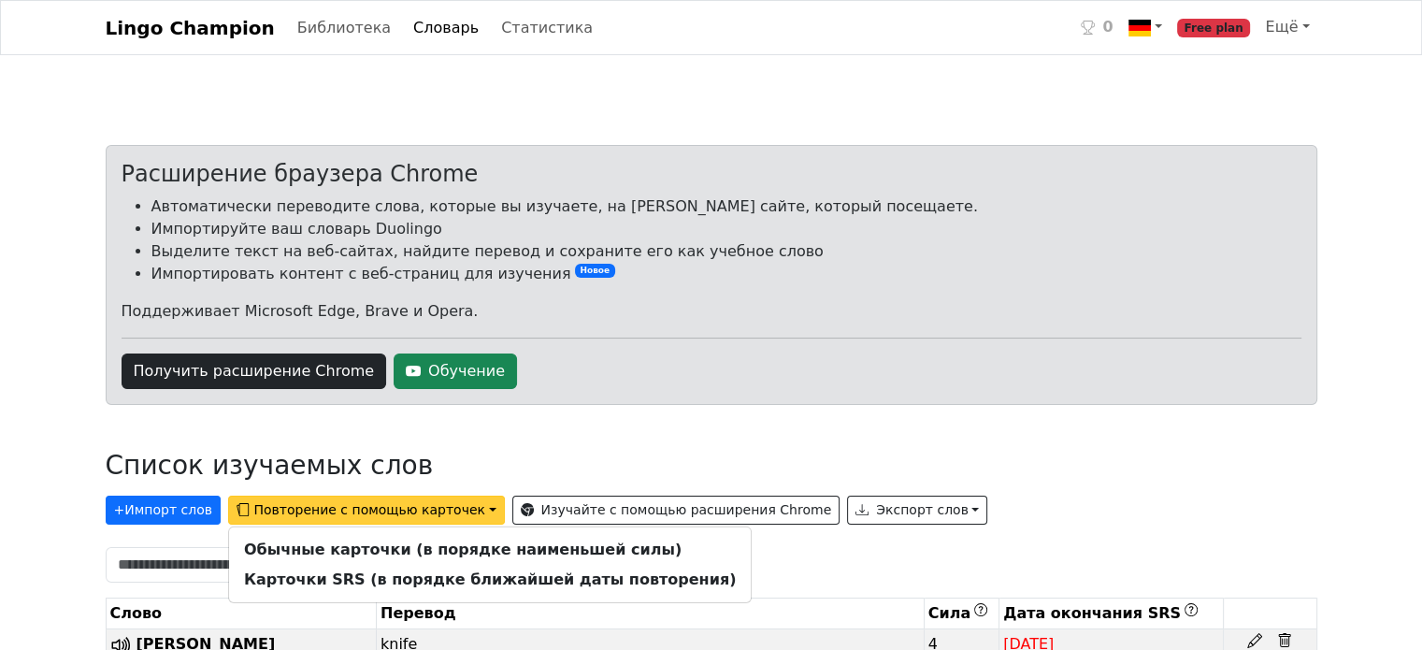
click at [380, 501] on button "Повторение с помощью карточек" at bounding box center [366, 509] width 277 height 29
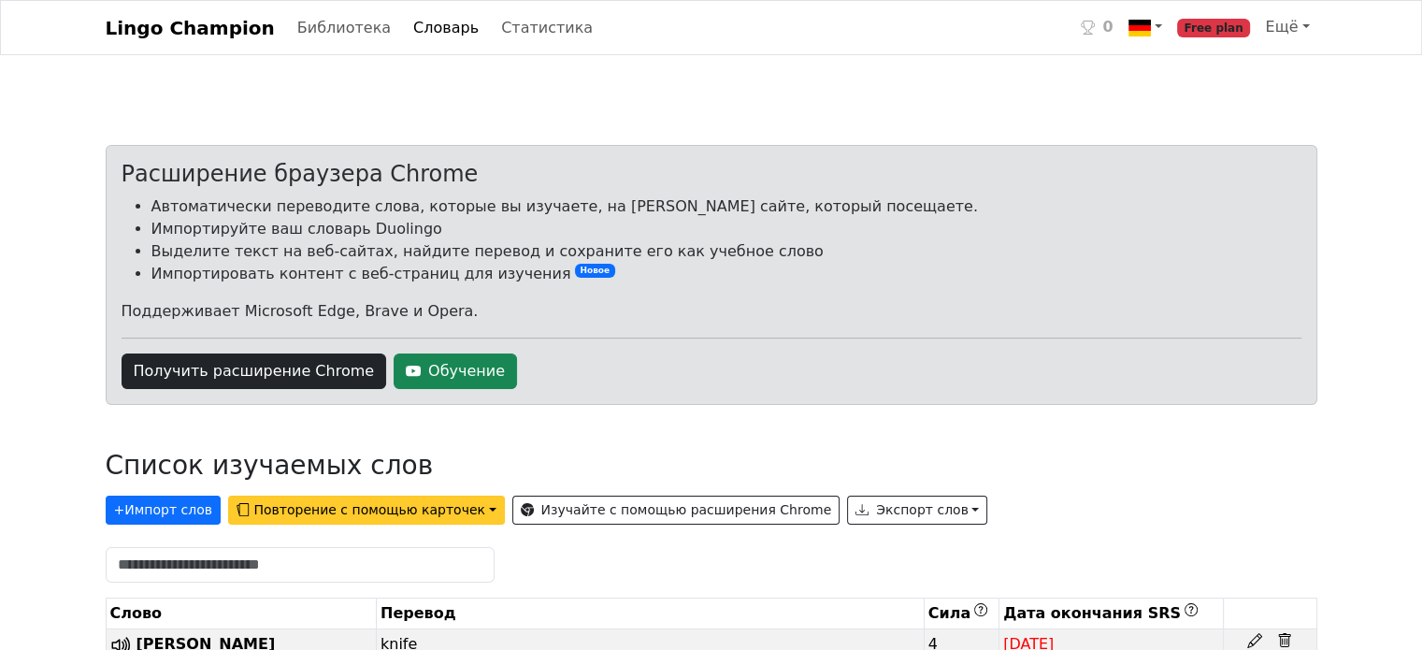
click at [318, 503] on button "Повторение с помощью карточек" at bounding box center [366, 509] width 277 height 29
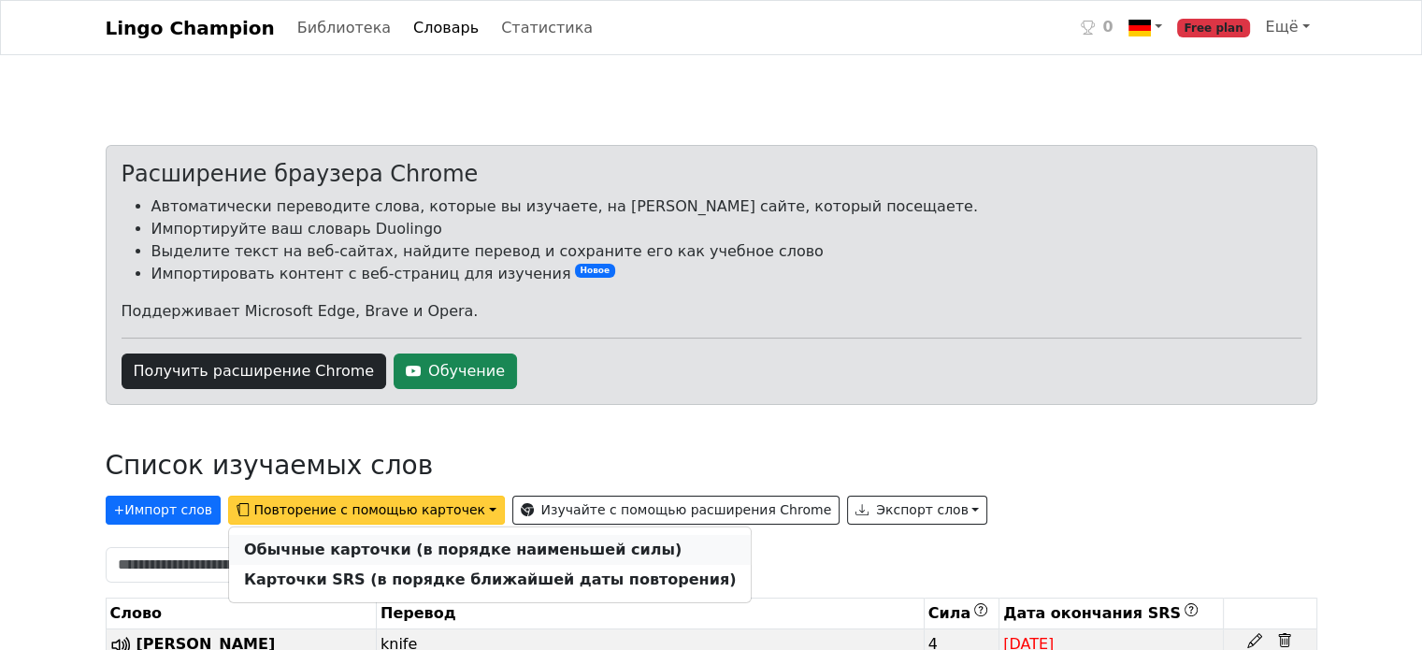
click at [390, 541] on strong "Обычные карточки (в порядке наименьшей силы)" at bounding box center [462, 549] width 437 height 18
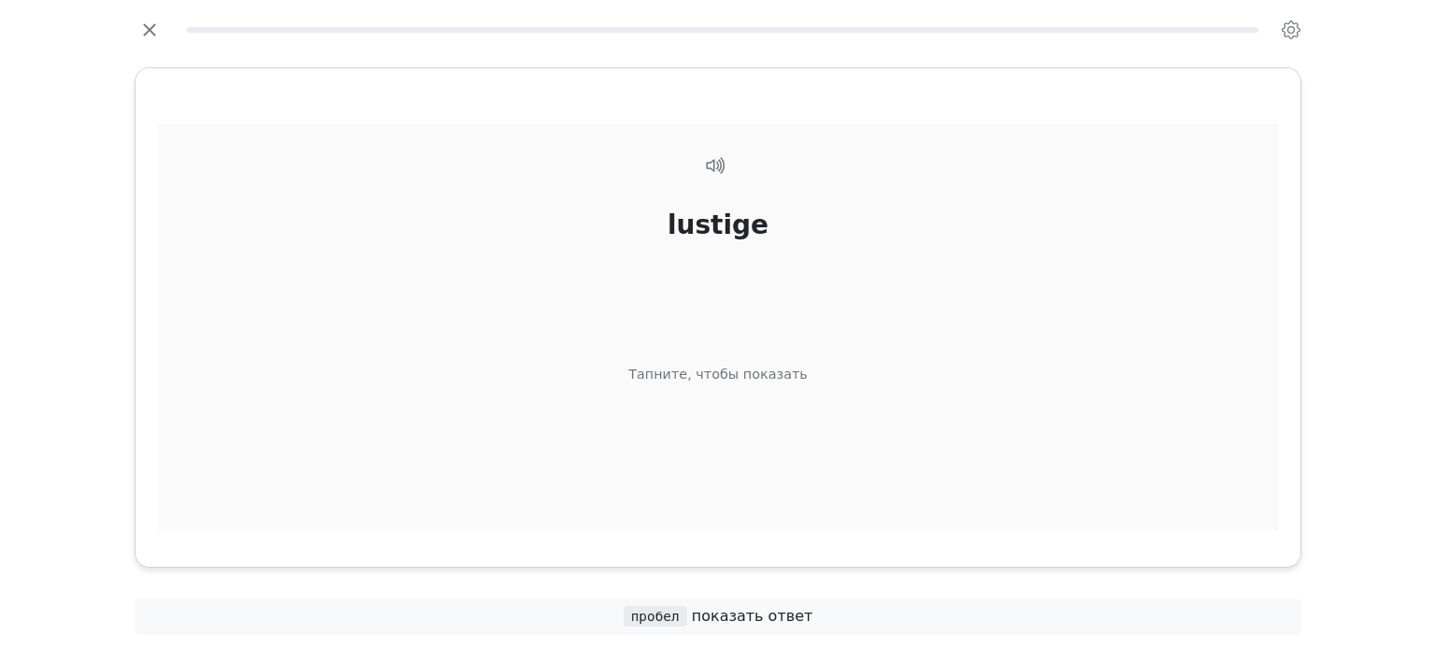
click at [695, 368] on div "Тапните, чтобы показать" at bounding box center [717, 374] width 179 height 21
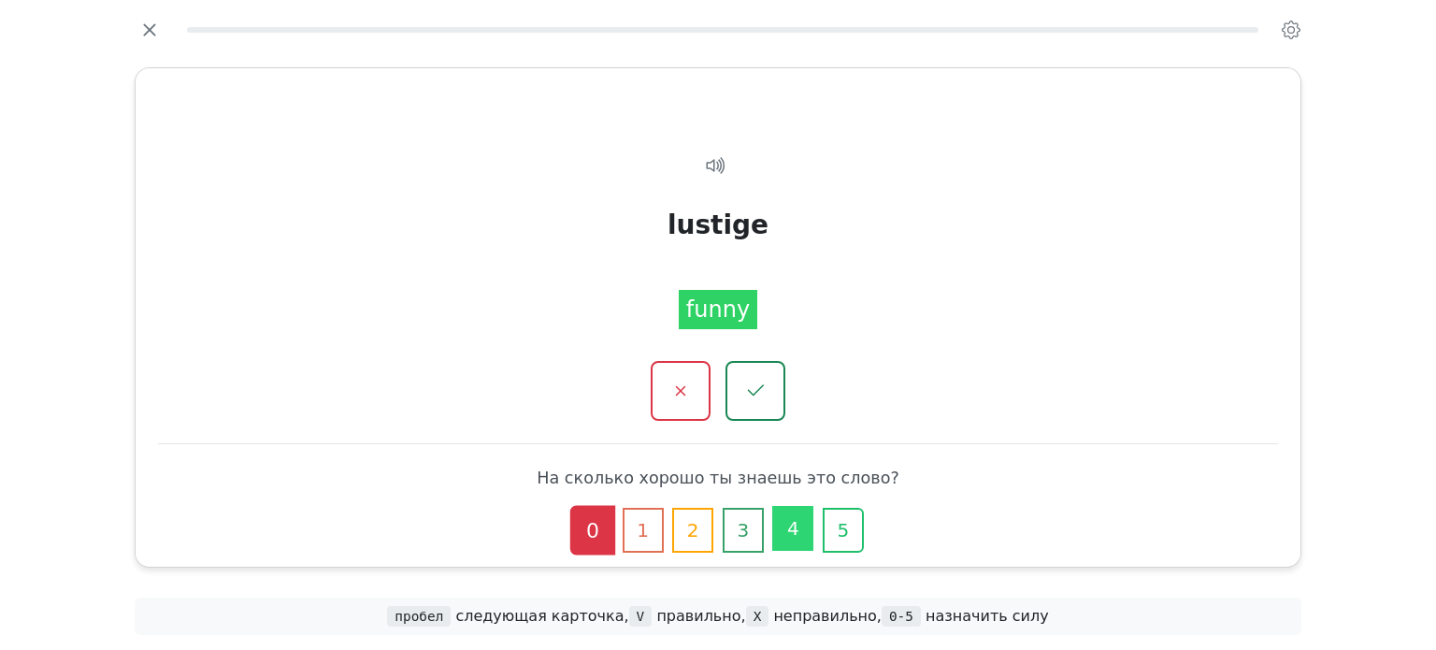
click at [804, 526] on button "4" at bounding box center [792, 528] width 41 height 45
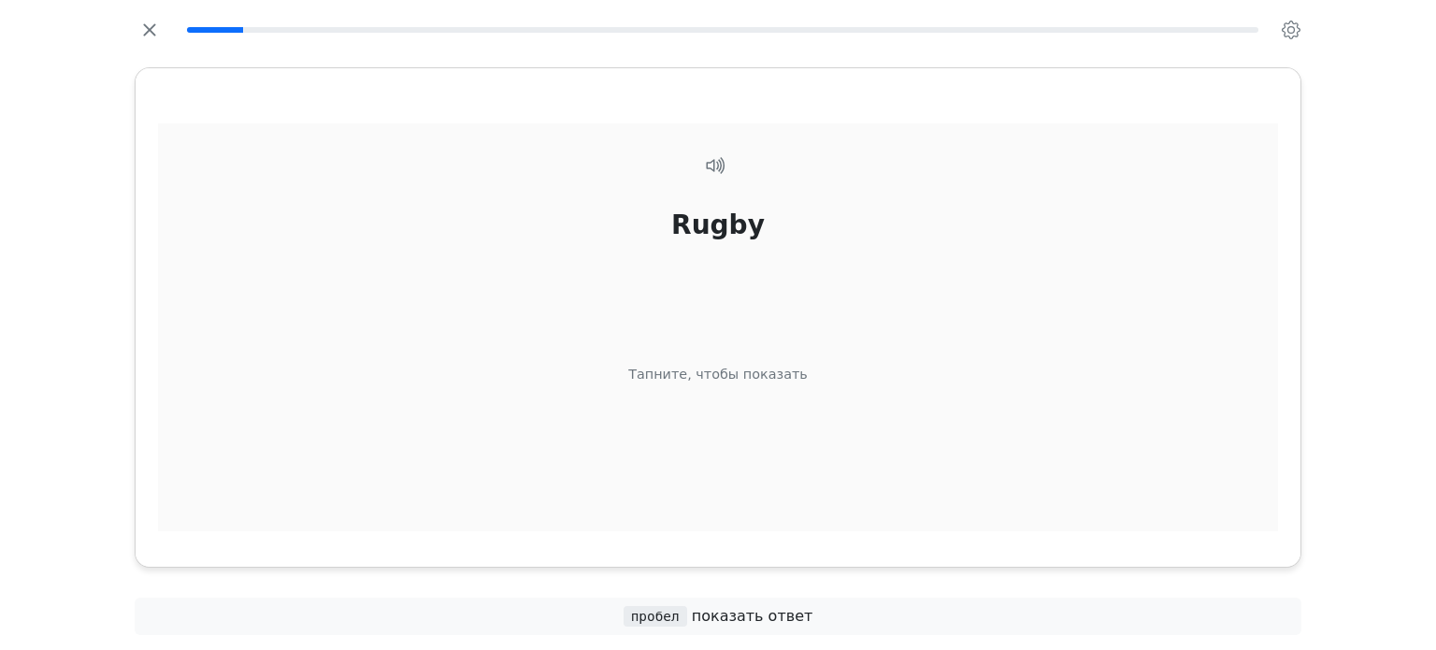
click at [822, 449] on div "Rugby Тапните, чтобы показать" at bounding box center [718, 350] width 1120 height 455
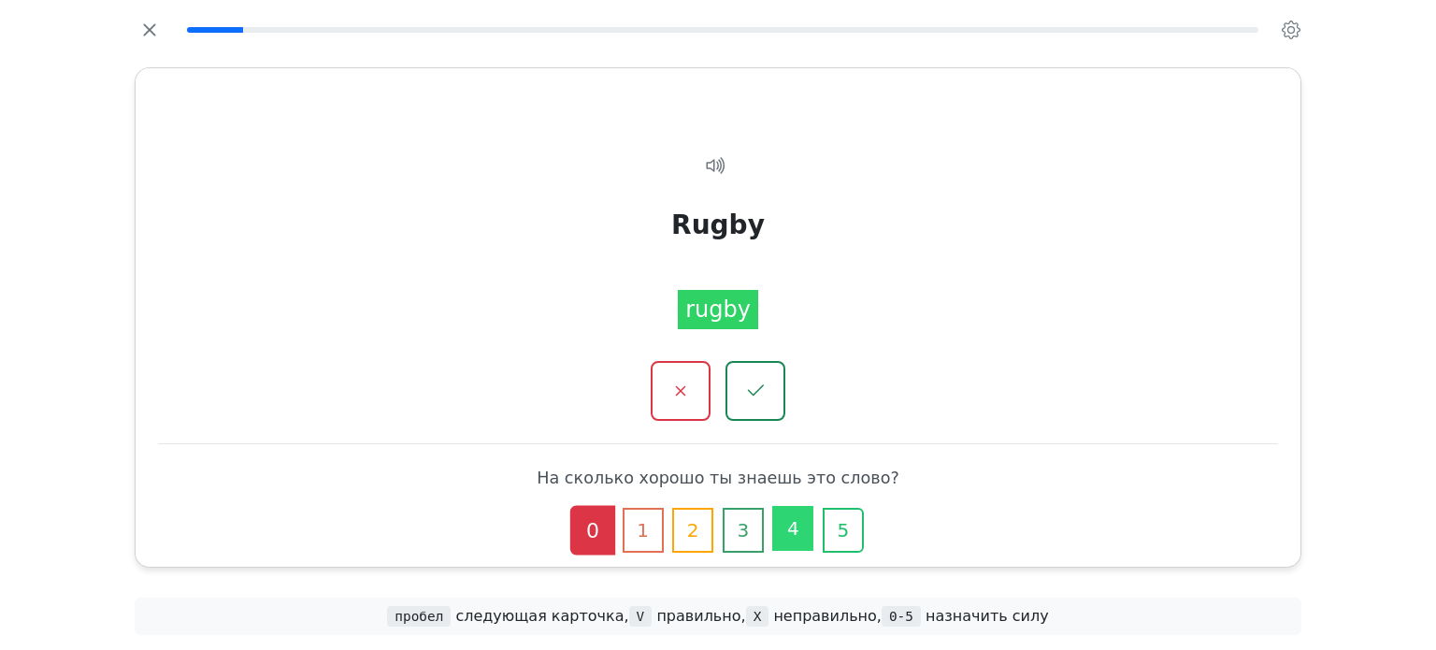
click at [805, 522] on button "4" at bounding box center [792, 528] width 41 height 45
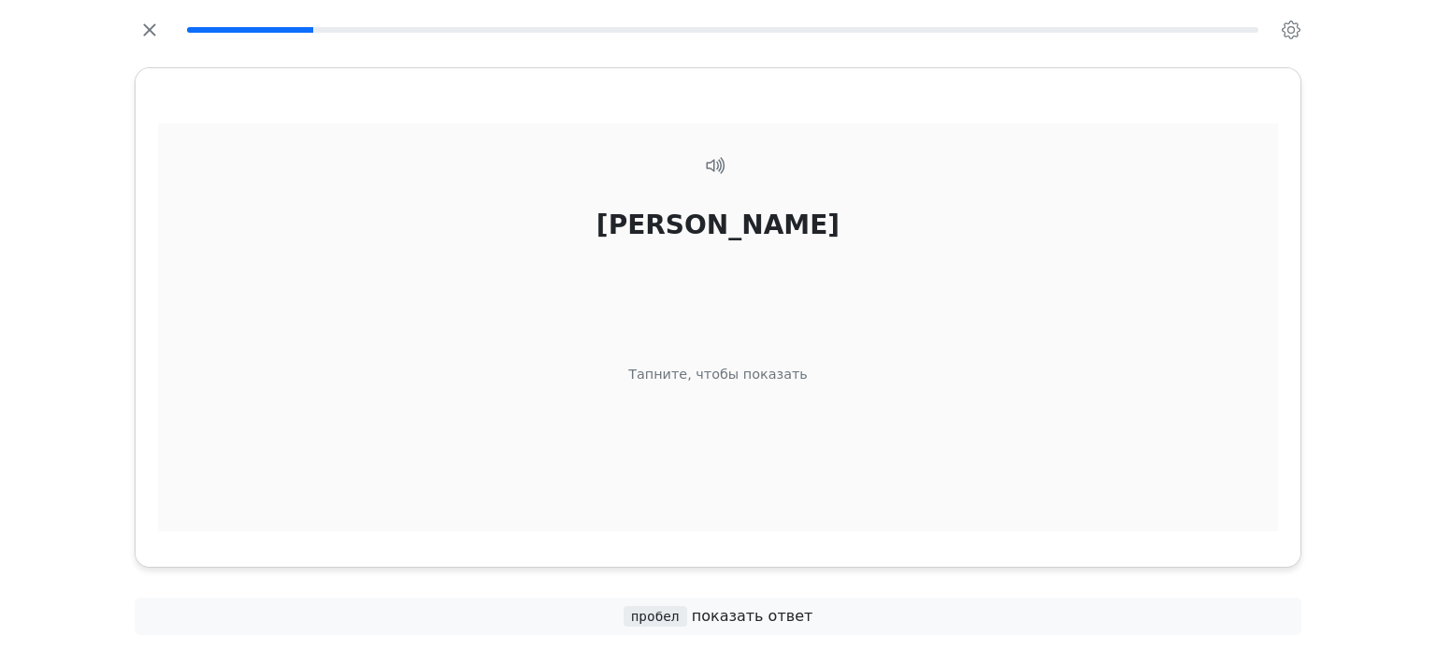
click at [568, 475] on div "Becher Тапните, чтобы показать" at bounding box center [718, 350] width 1120 height 455
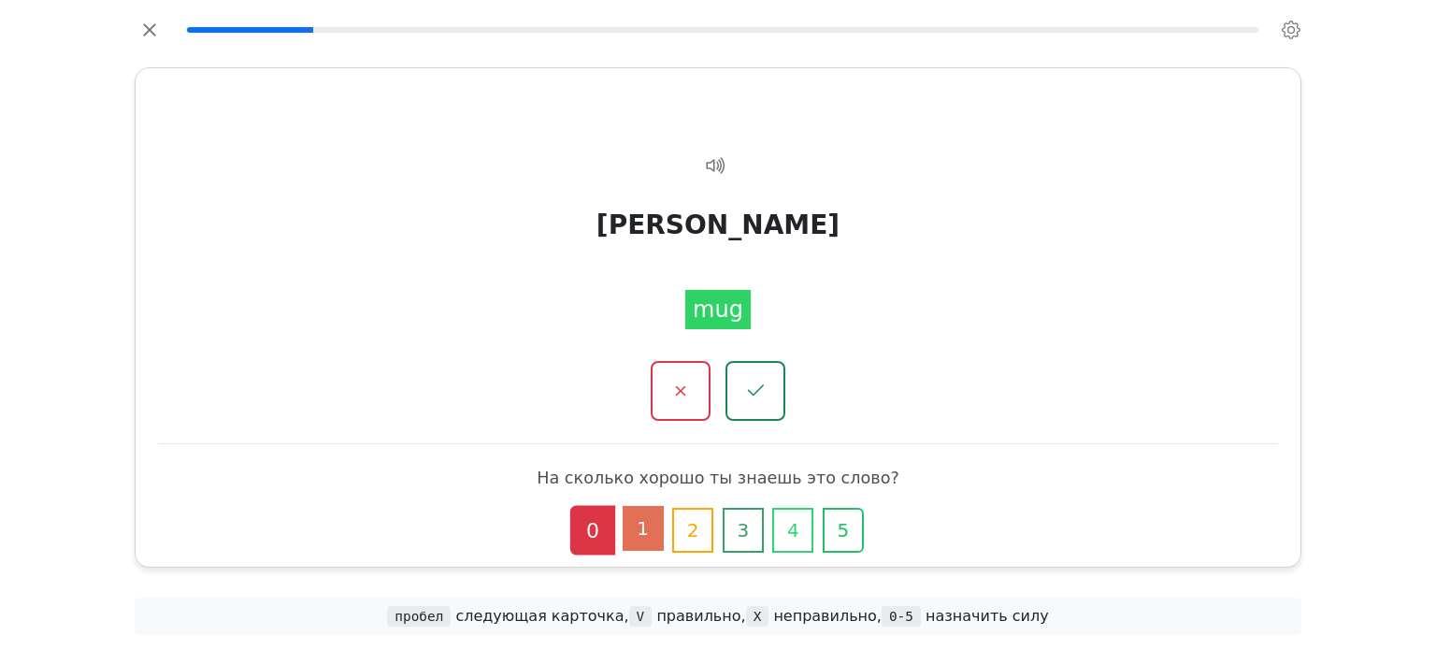
click at [647, 530] on button "1" at bounding box center [643, 528] width 41 height 45
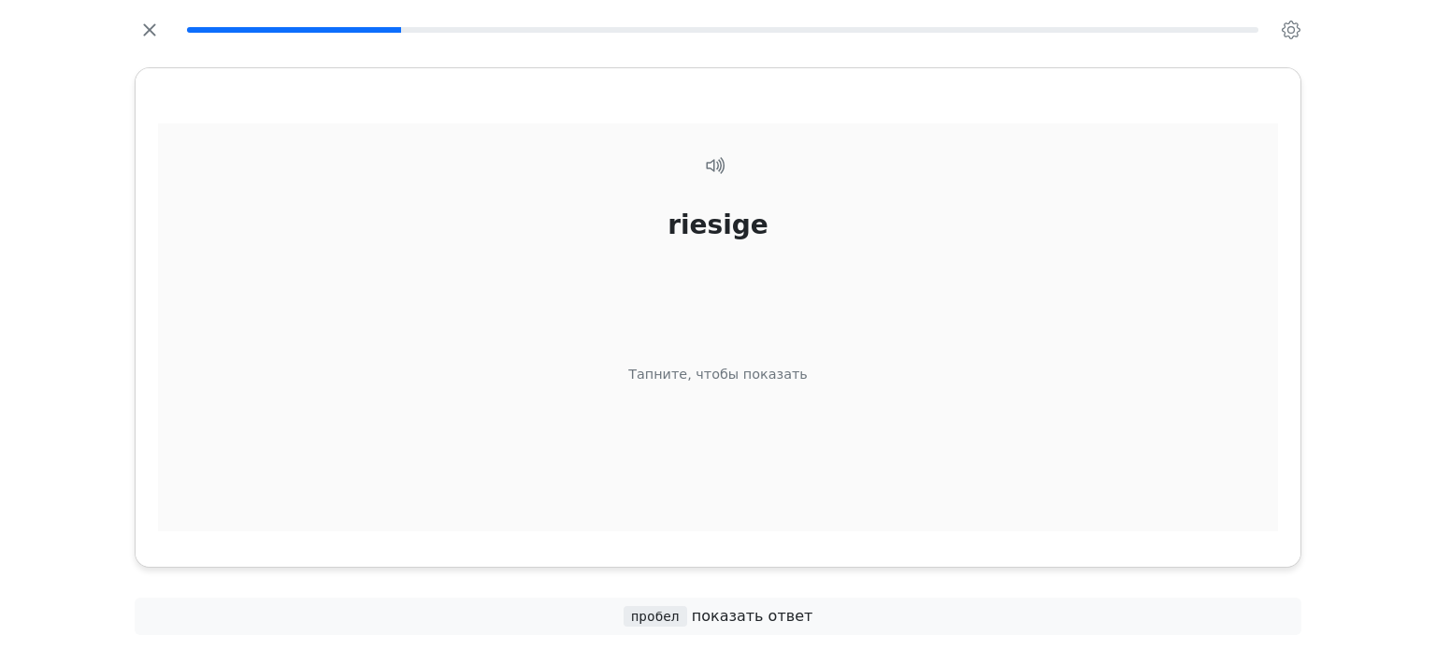
click at [673, 458] on div "riesige Тапните, чтобы показать" at bounding box center [718, 350] width 1120 height 455
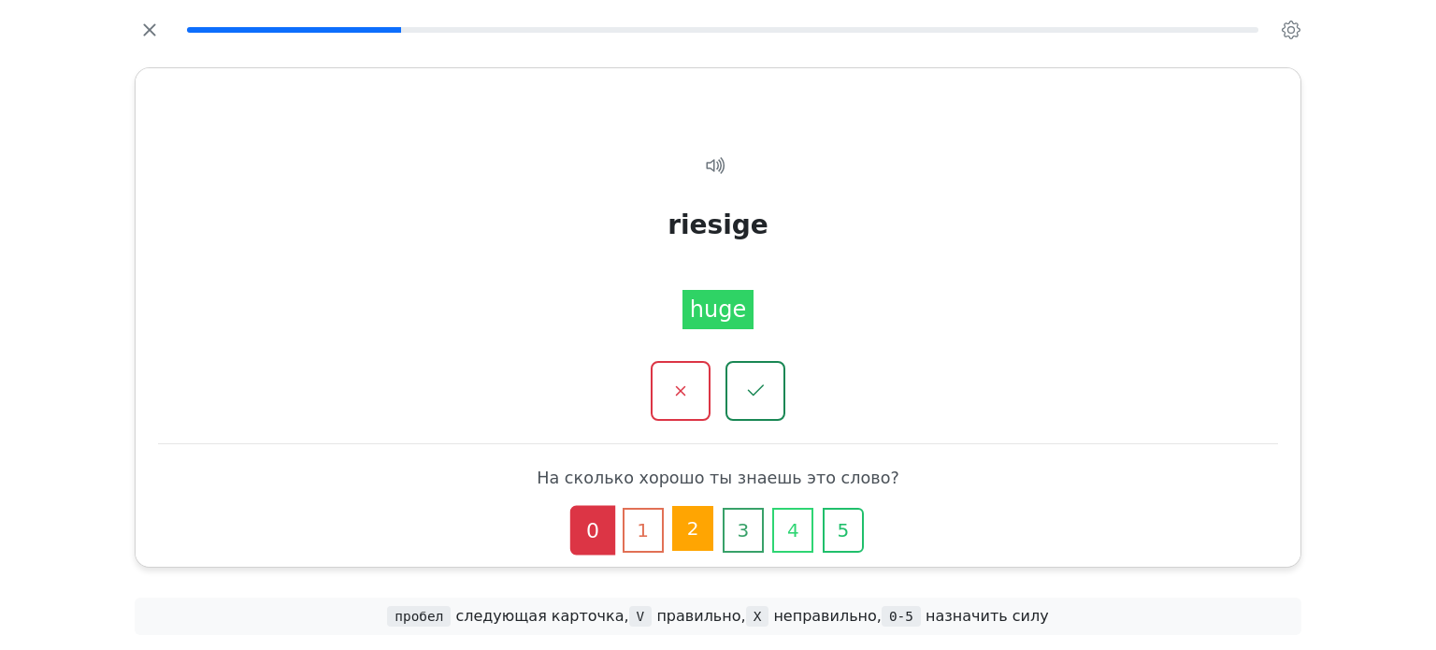
click at [700, 529] on button "2" at bounding box center [692, 528] width 41 height 45
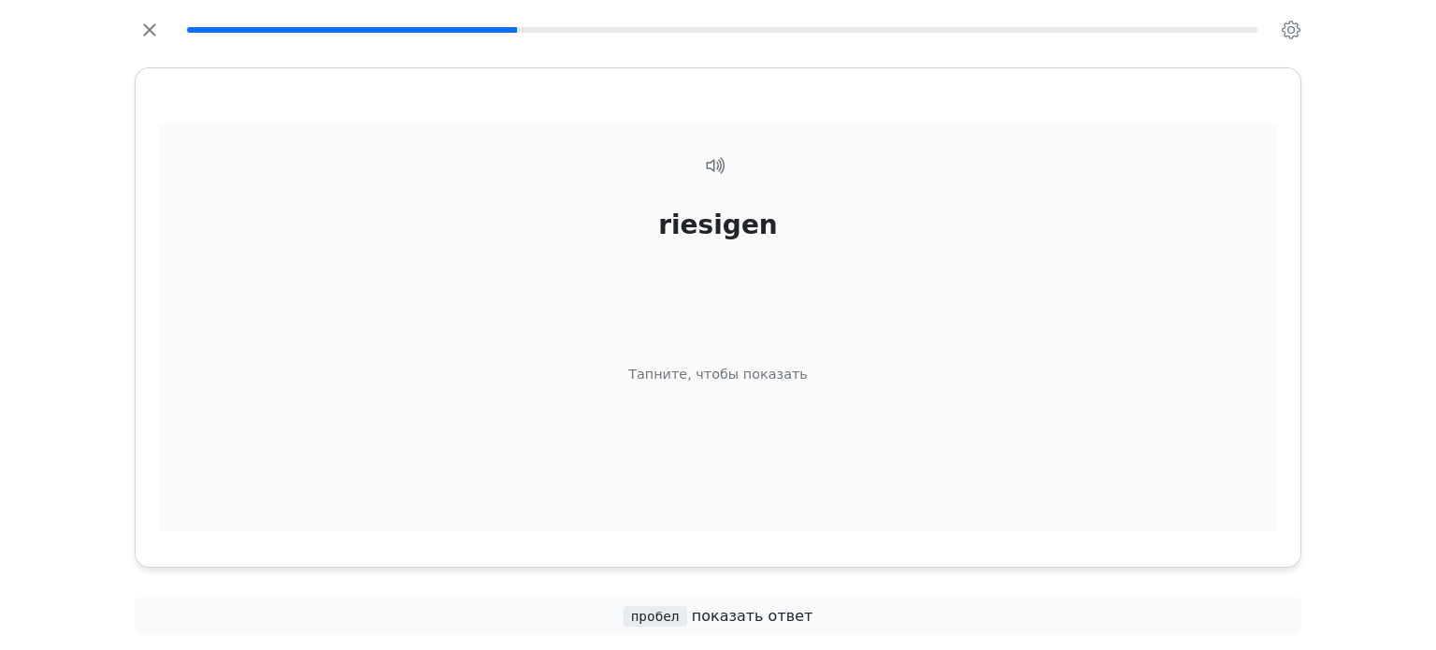
click at [770, 496] on div "riesigen Тапните, чтобы показать" at bounding box center [718, 350] width 1120 height 455
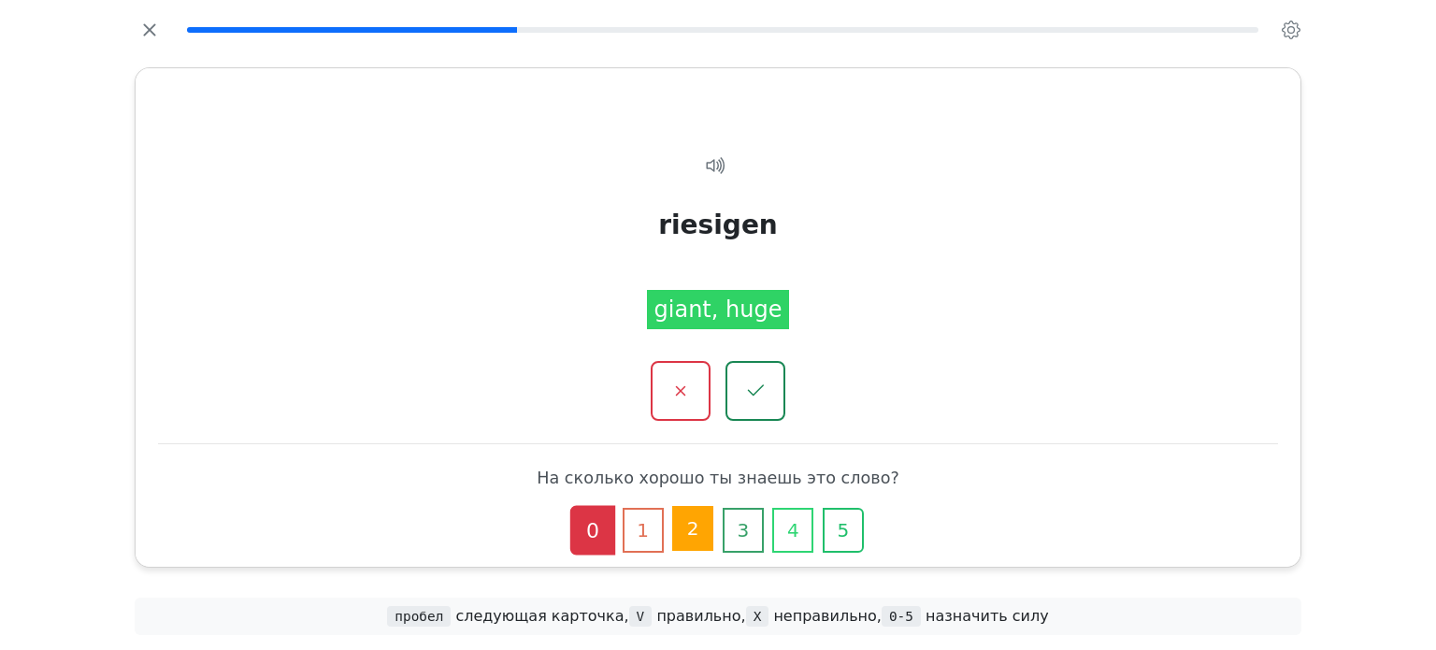
click at [701, 524] on button "2" at bounding box center [692, 528] width 41 height 45
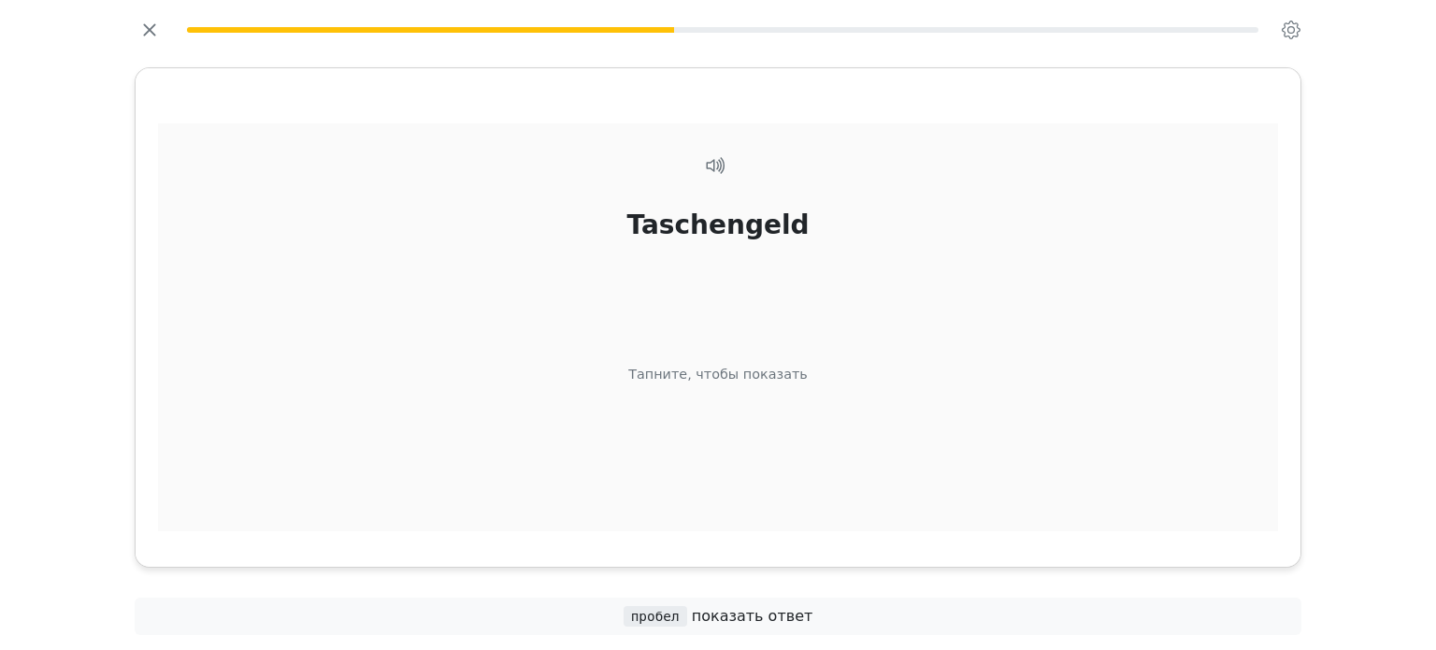
click at [767, 402] on div "Taschengeld Тапните, чтобы показать" at bounding box center [718, 350] width 1120 height 455
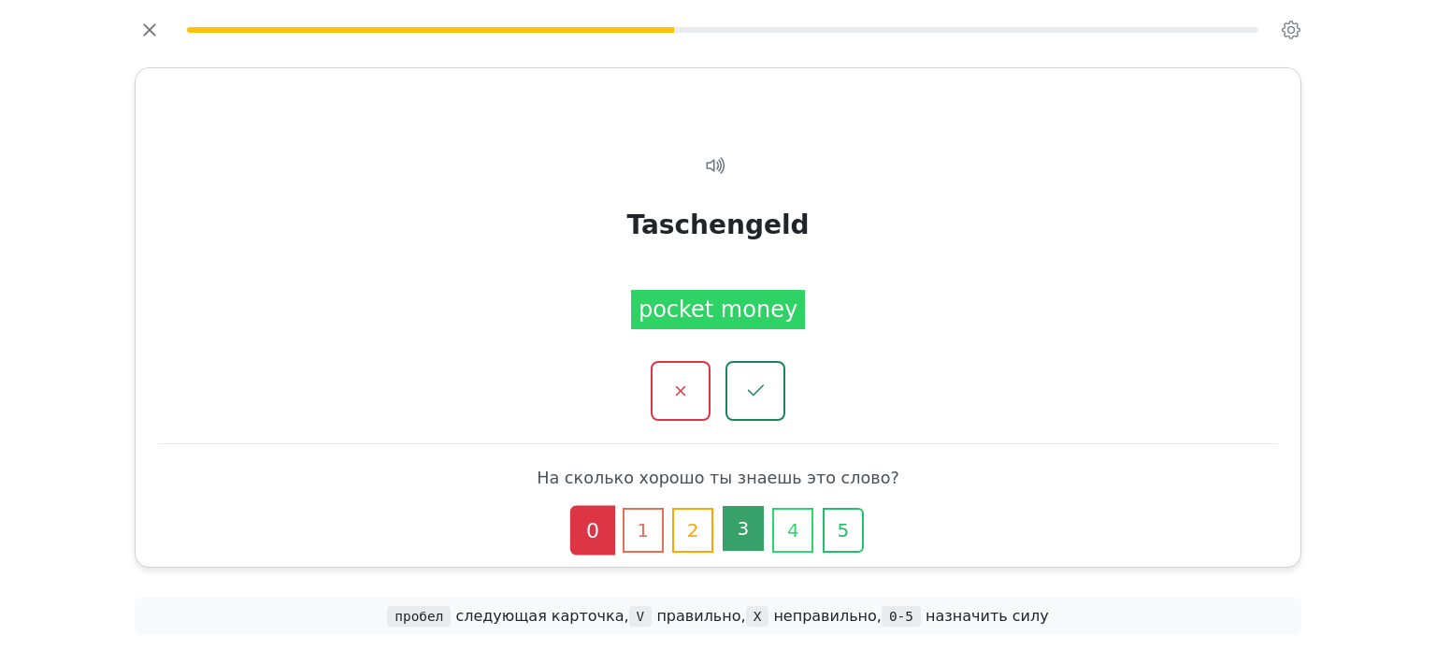
click at [754, 525] on button "3" at bounding box center [743, 528] width 41 height 45
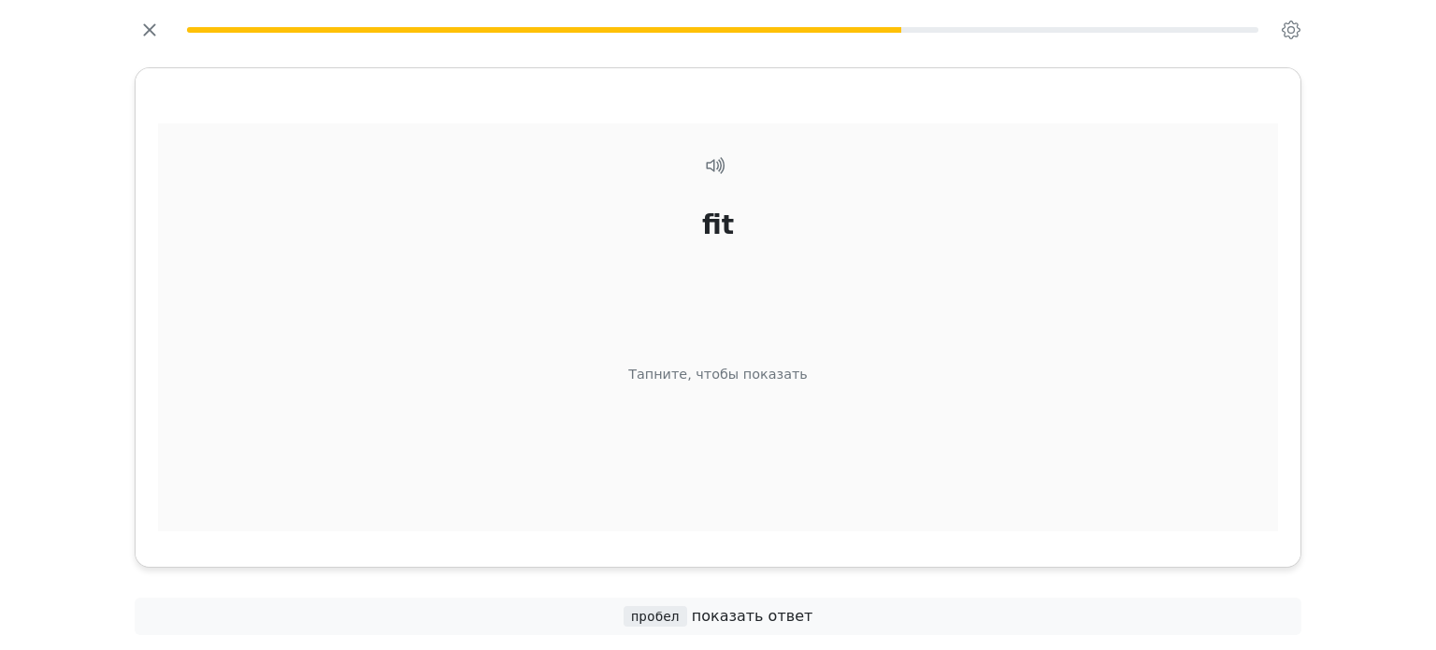
click at [752, 470] on div "fit Тапните, чтобы показать" at bounding box center [718, 350] width 1120 height 455
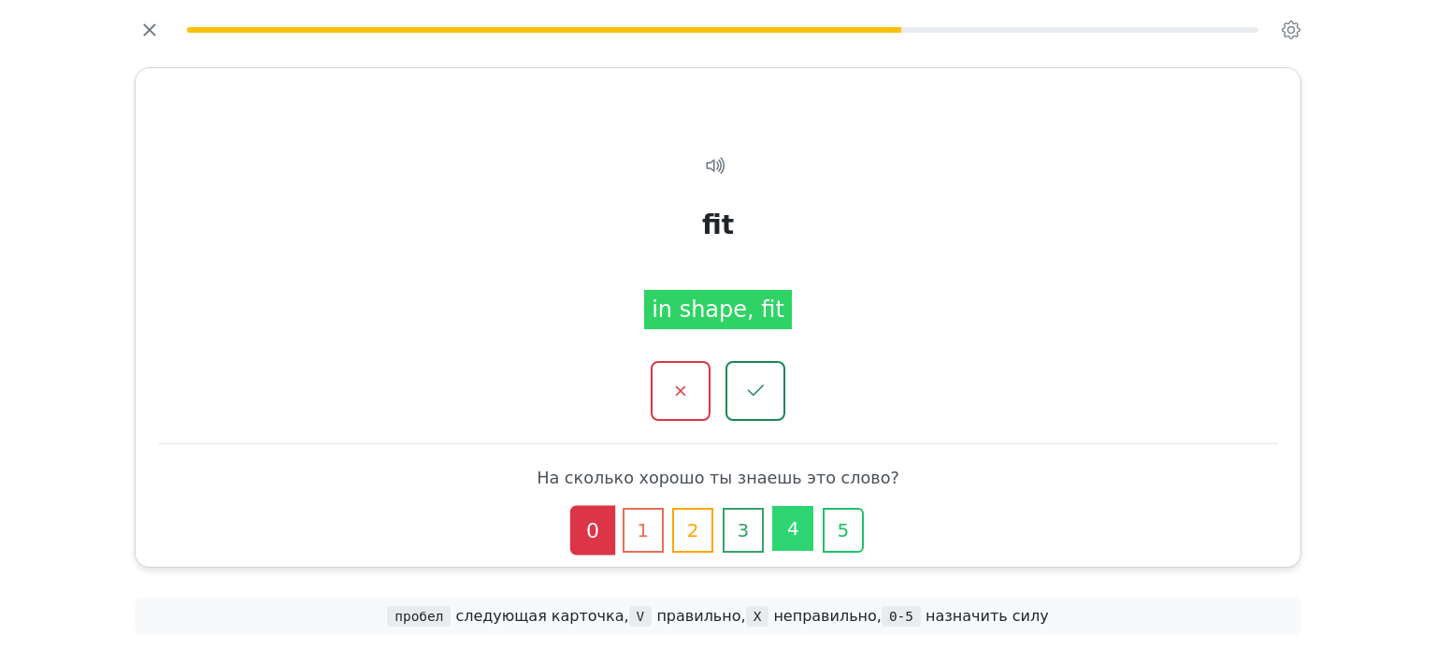
click at [793, 527] on button "4" at bounding box center [792, 528] width 41 height 45
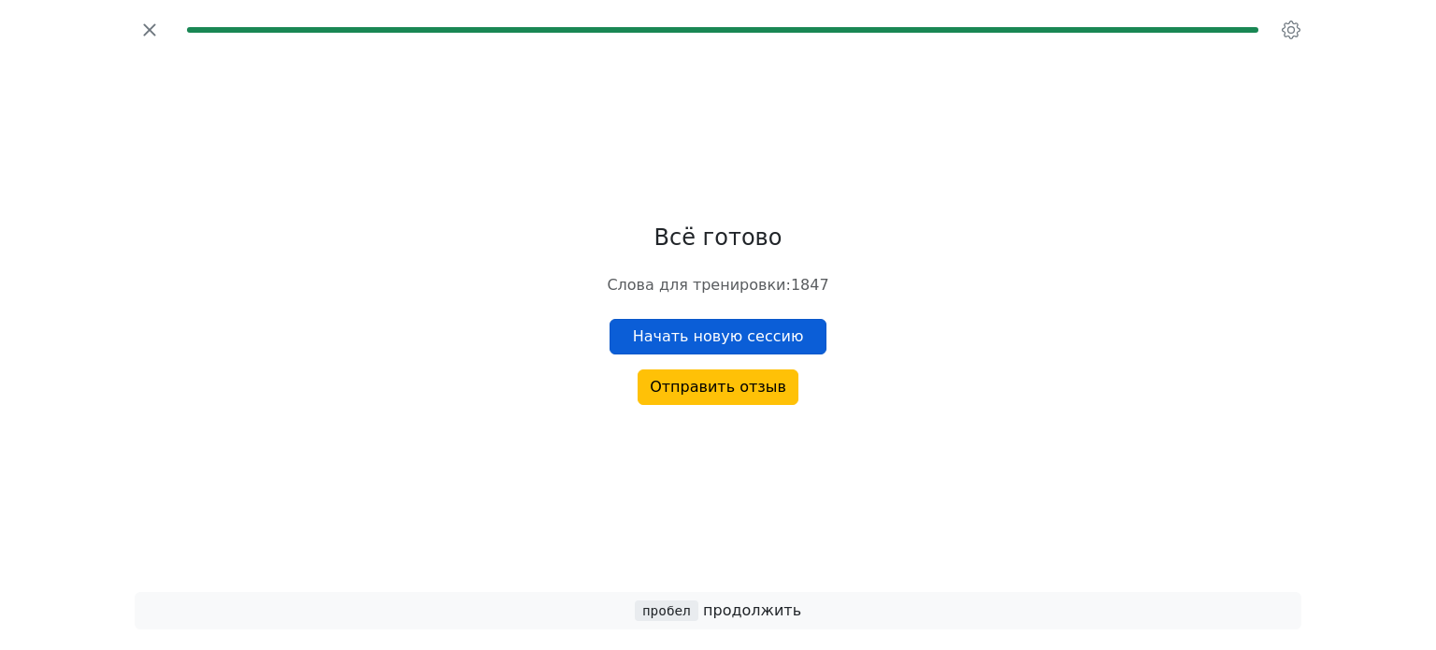
click at [761, 323] on button "Начать новую сессию" at bounding box center [718, 337] width 218 height 36
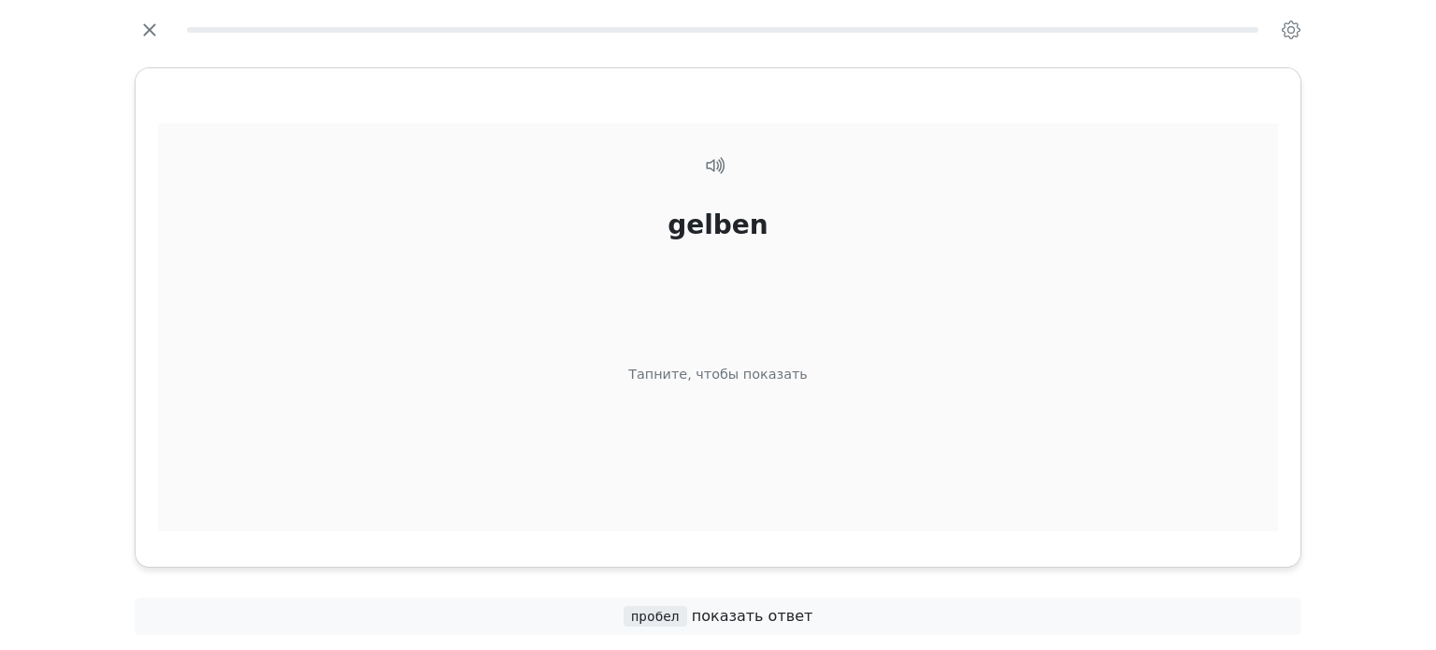
click at [748, 410] on div "gelben Тапните, чтобы показать" at bounding box center [718, 350] width 1120 height 455
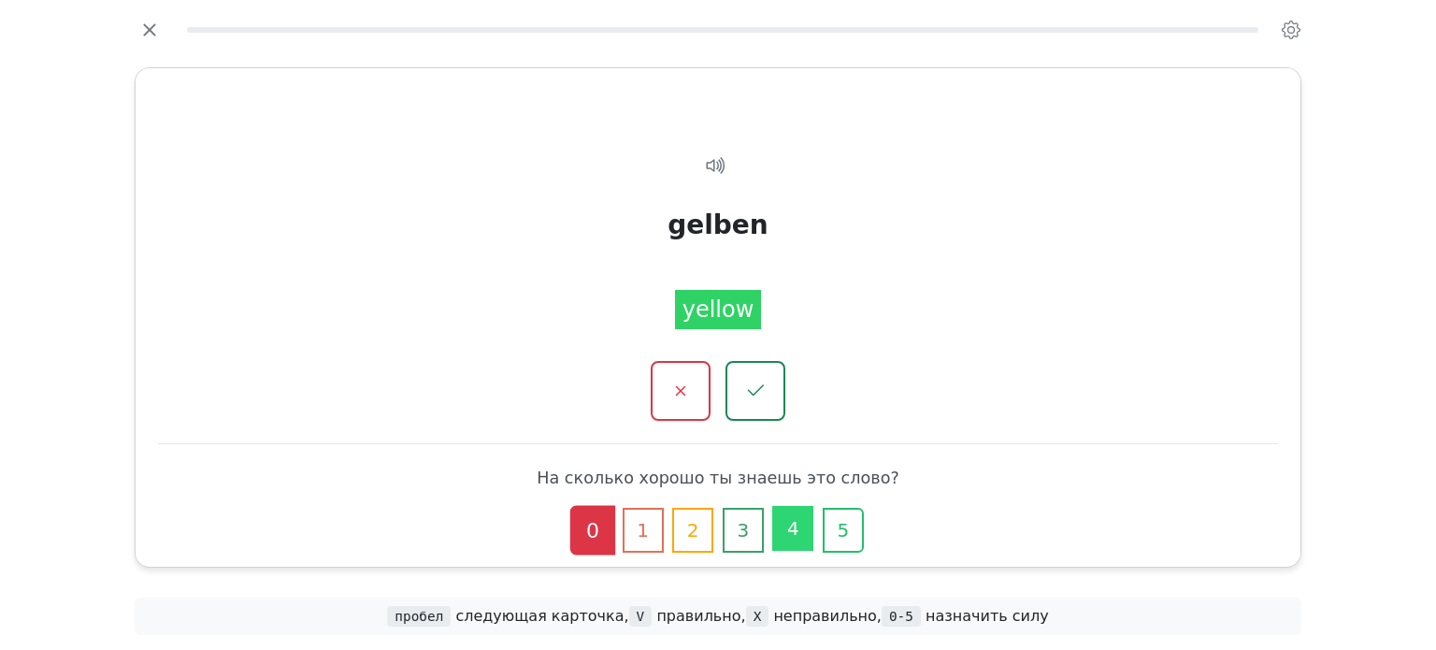
click at [774, 521] on button "4" at bounding box center [792, 528] width 41 height 45
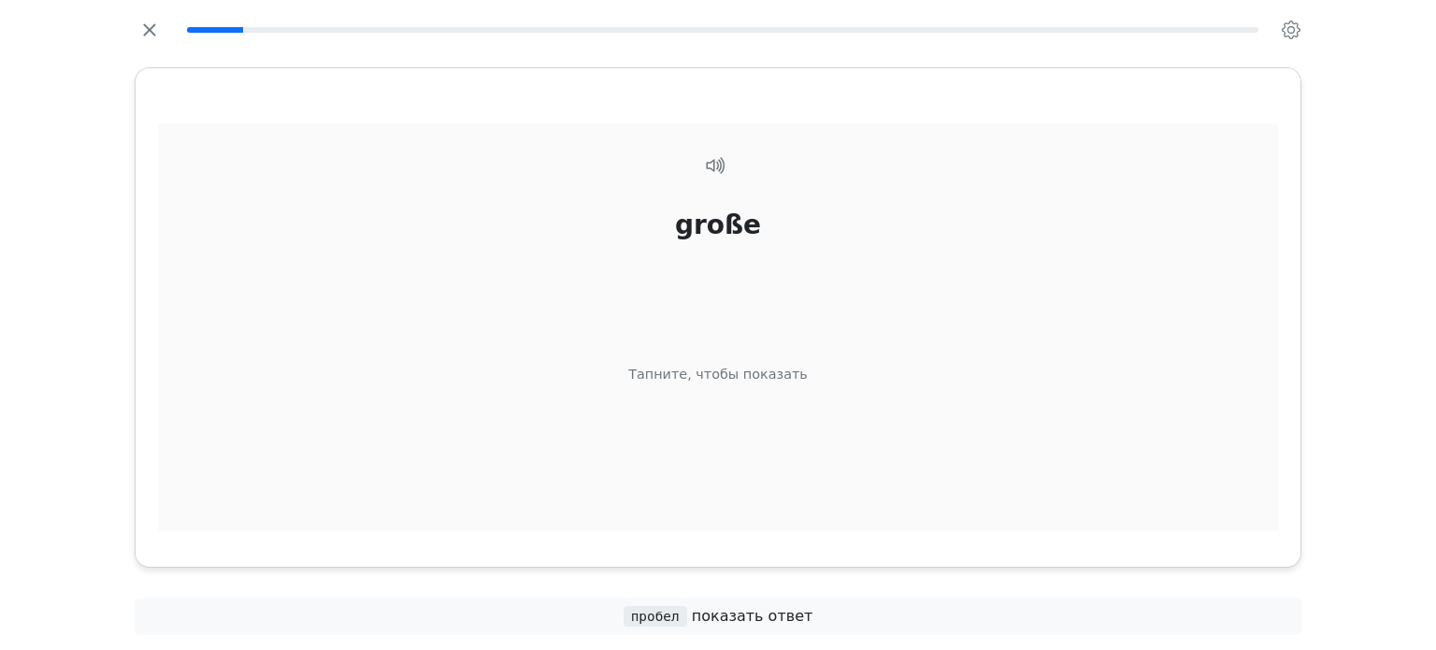
click at [793, 452] on div "große Тапните, чтобы показать" at bounding box center [718, 350] width 1120 height 455
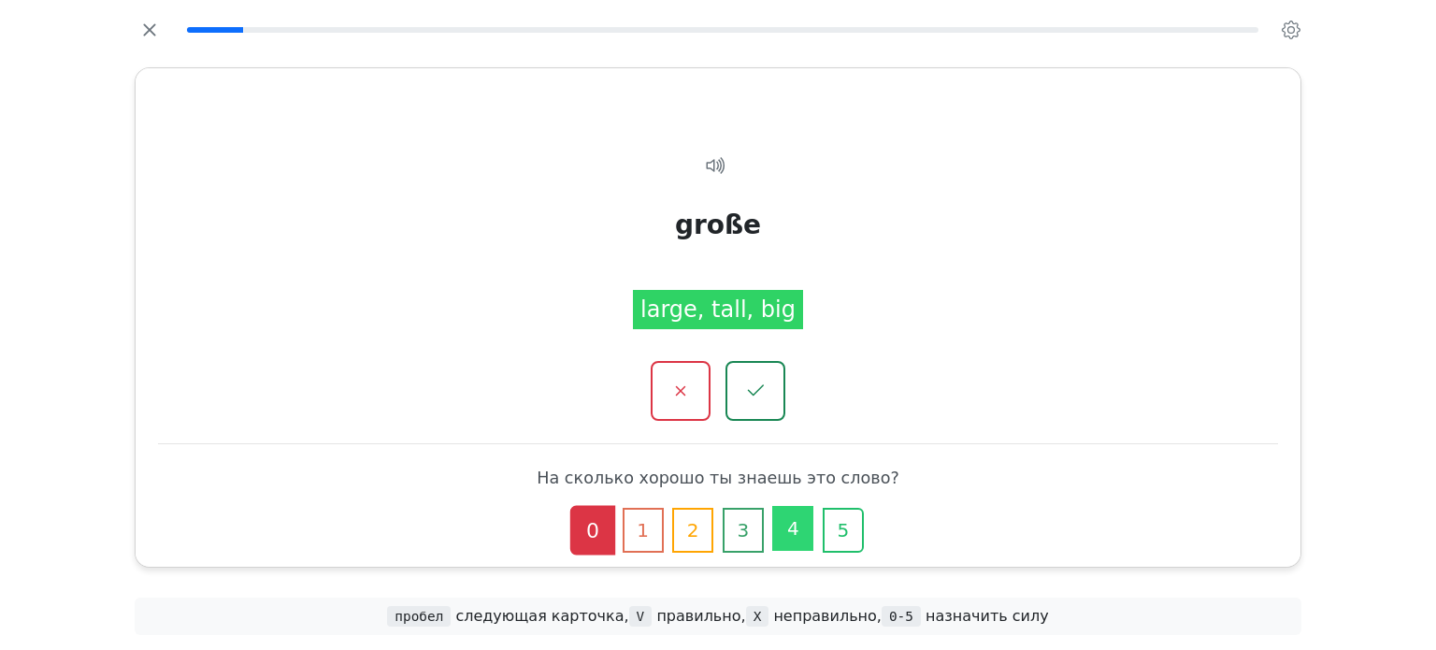
click at [798, 526] on button "4" at bounding box center [792, 528] width 41 height 45
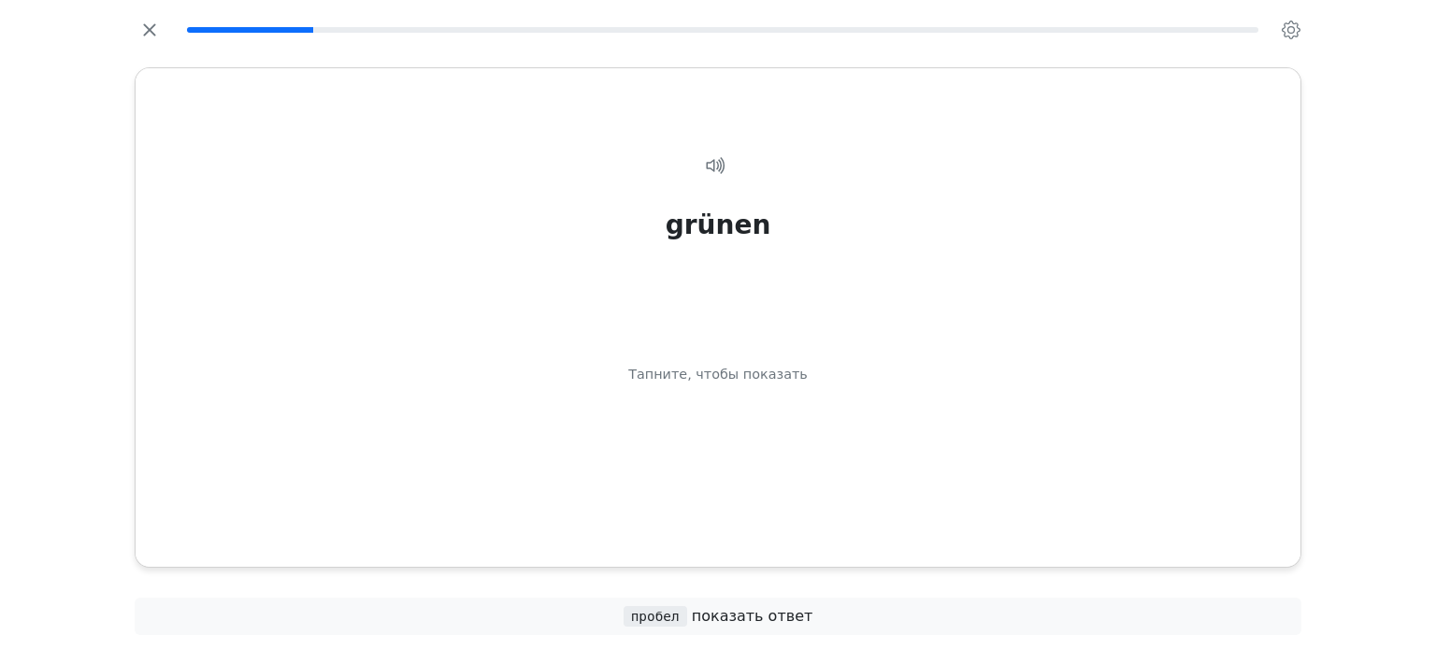
click at [798, 526] on div "grünen Тапните, чтобы показать" at bounding box center [718, 350] width 1120 height 455
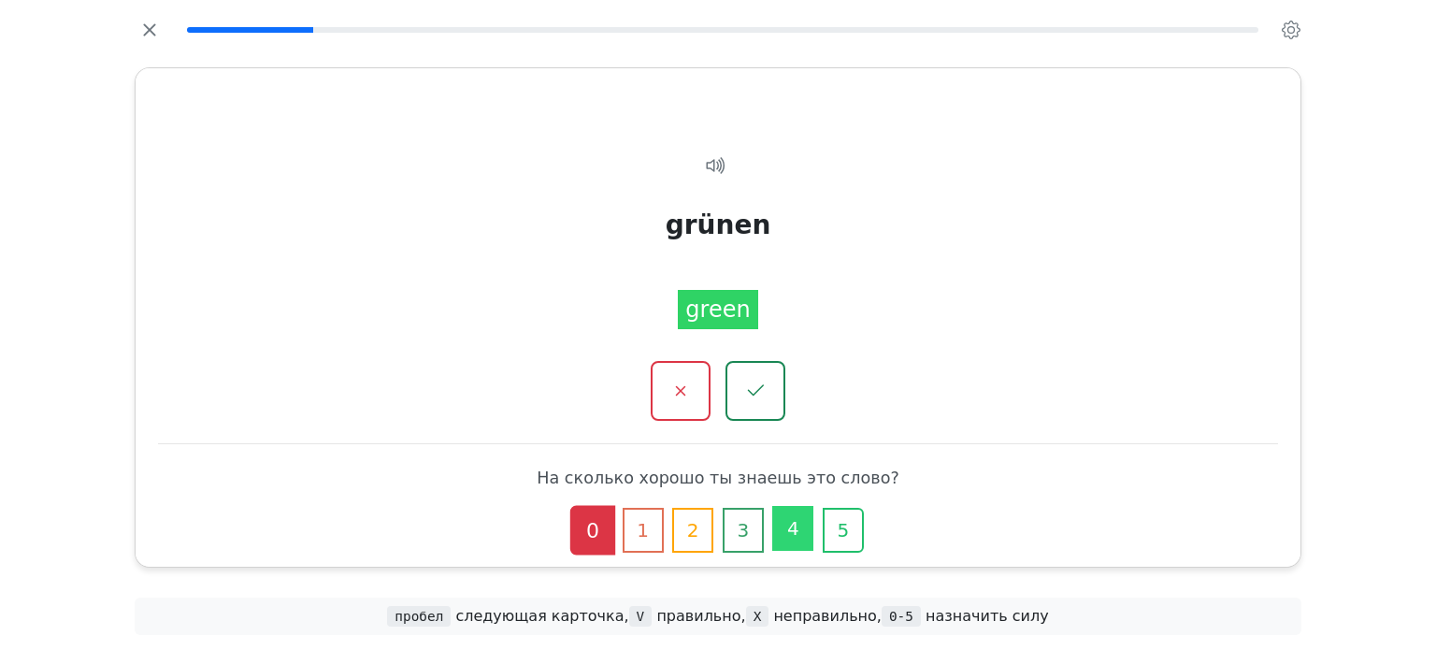
click at [800, 527] on button "4" at bounding box center [792, 528] width 41 height 45
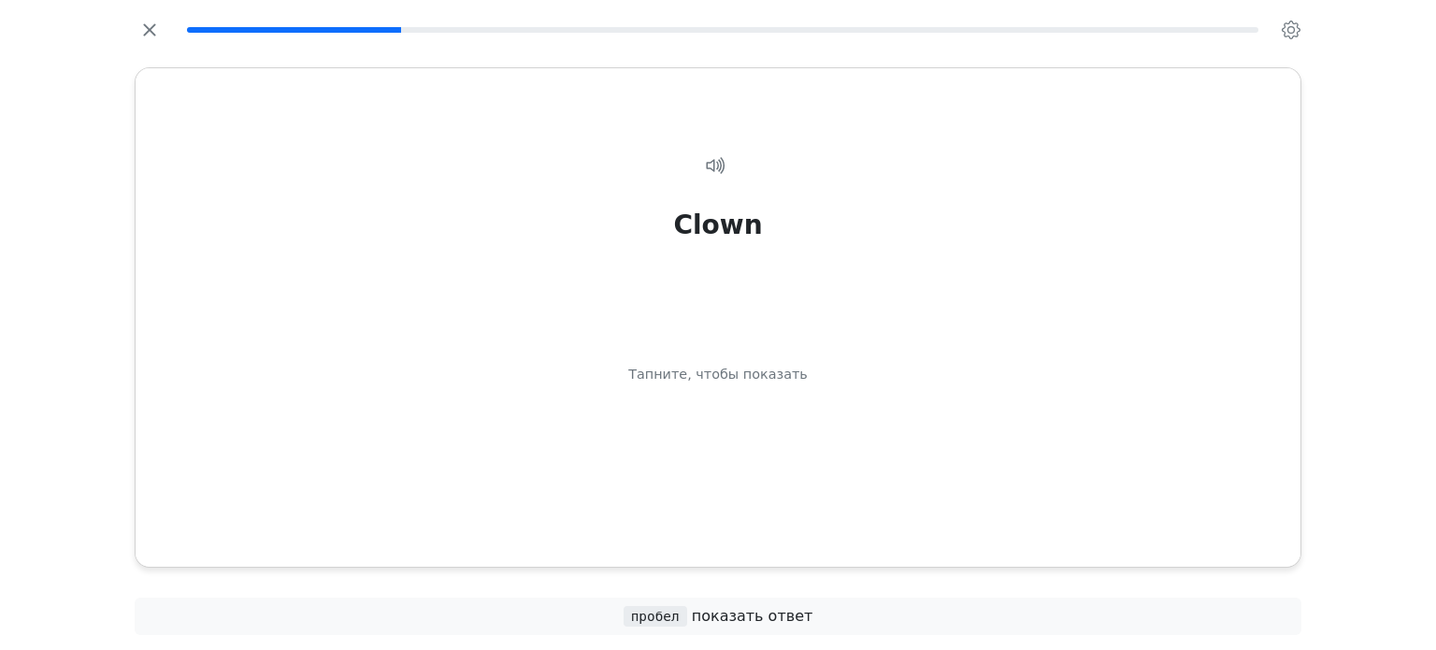
click at [800, 527] on div "Clown Тапните, чтобы показать" at bounding box center [718, 350] width 1120 height 455
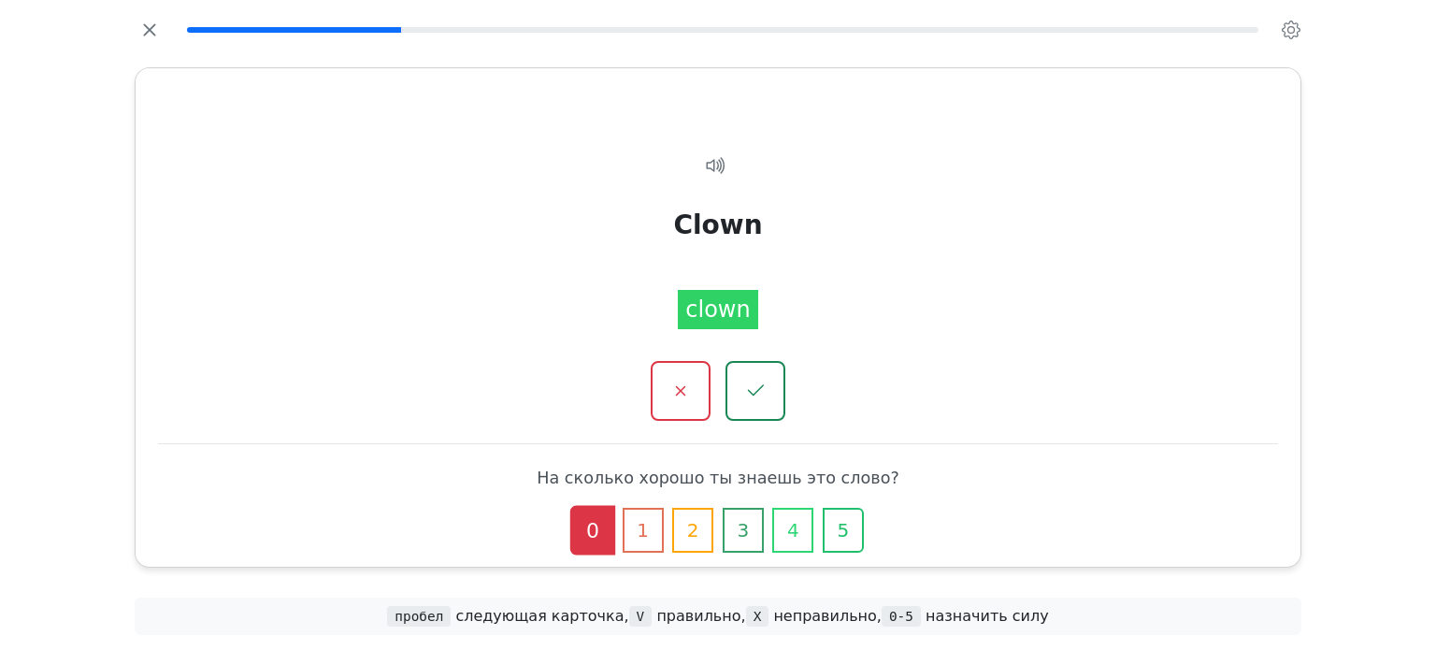
click at [800, 527] on button "4" at bounding box center [792, 530] width 41 height 45
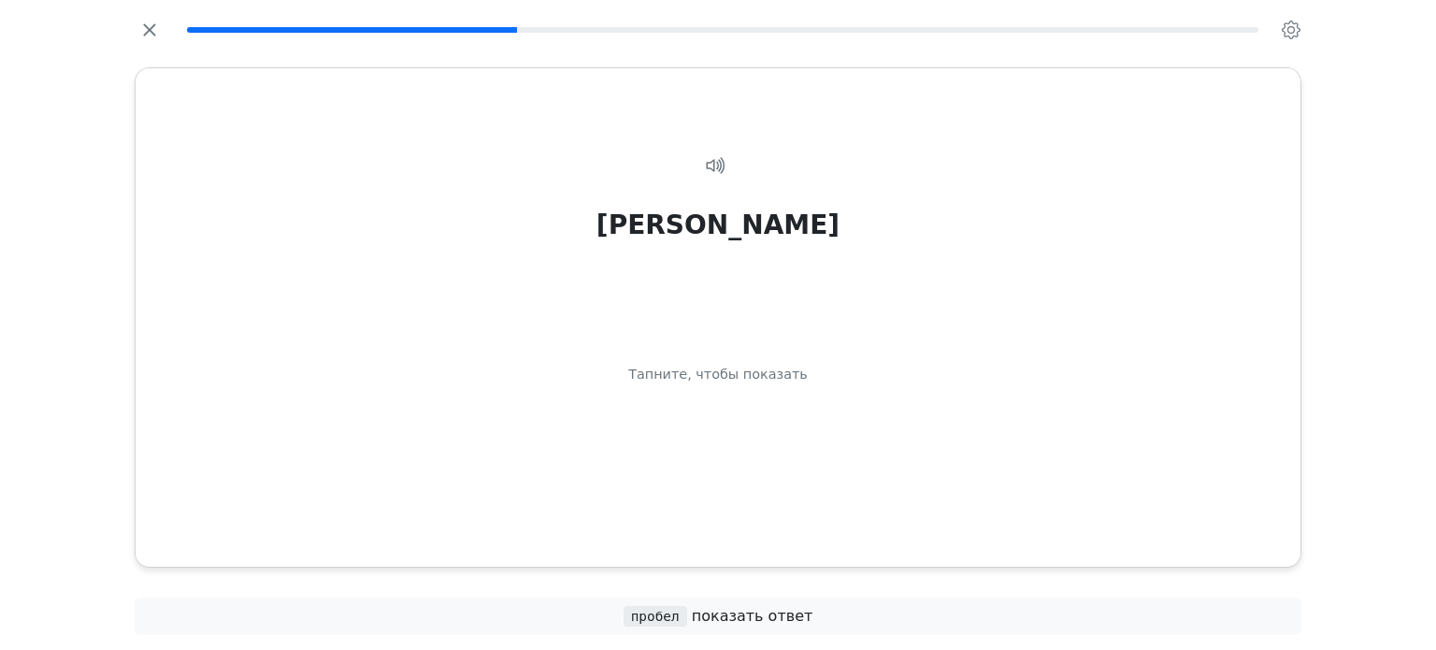
click at [800, 527] on div "roten Тапните, чтобы показать" at bounding box center [718, 350] width 1120 height 455
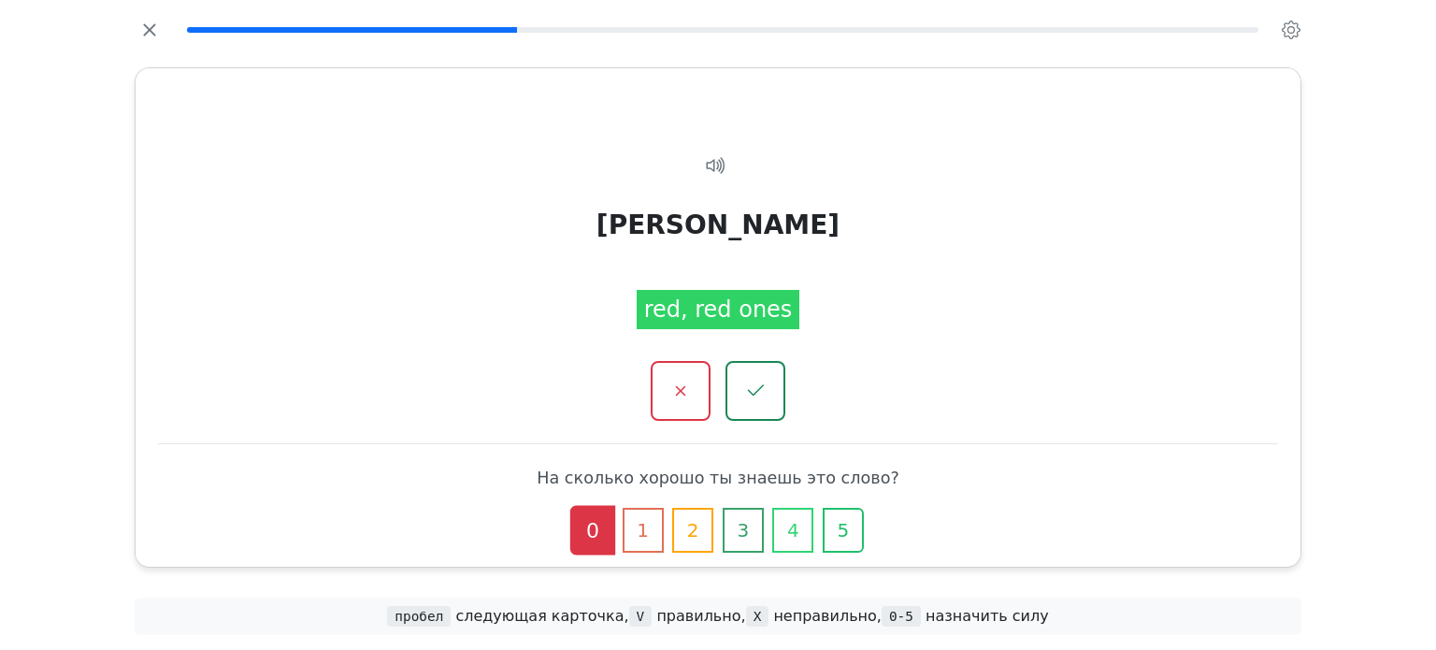
click at [800, 527] on button "4" at bounding box center [792, 530] width 41 height 45
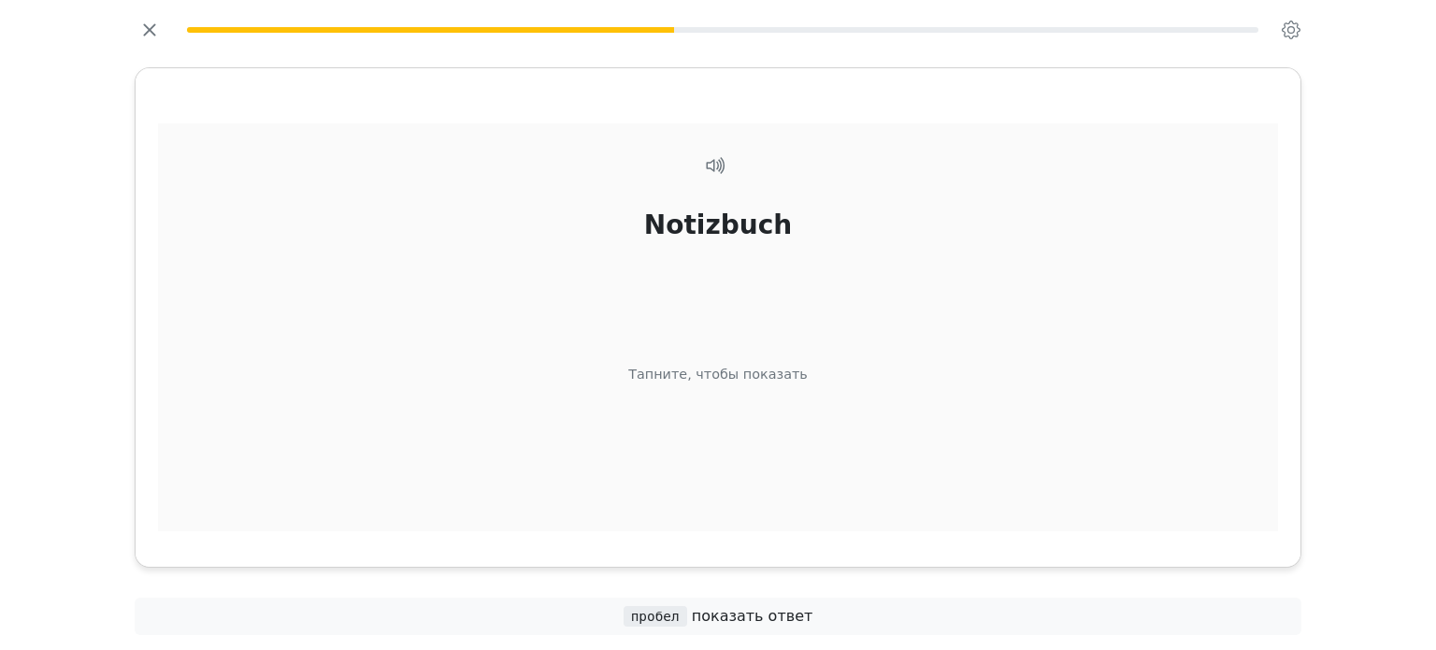
click at [666, 477] on div "Notizbuch Тапните, чтобы показать" at bounding box center [718, 350] width 1120 height 455
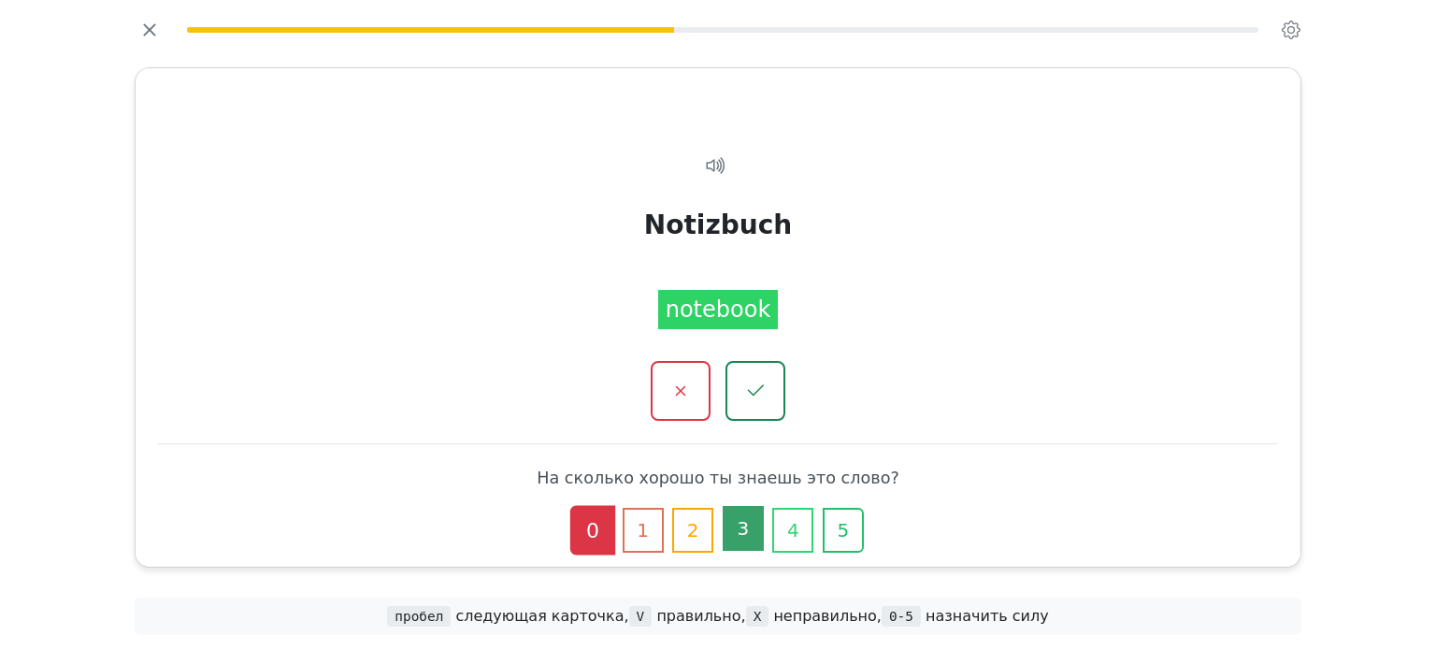
click at [757, 530] on button "3" at bounding box center [743, 528] width 41 height 45
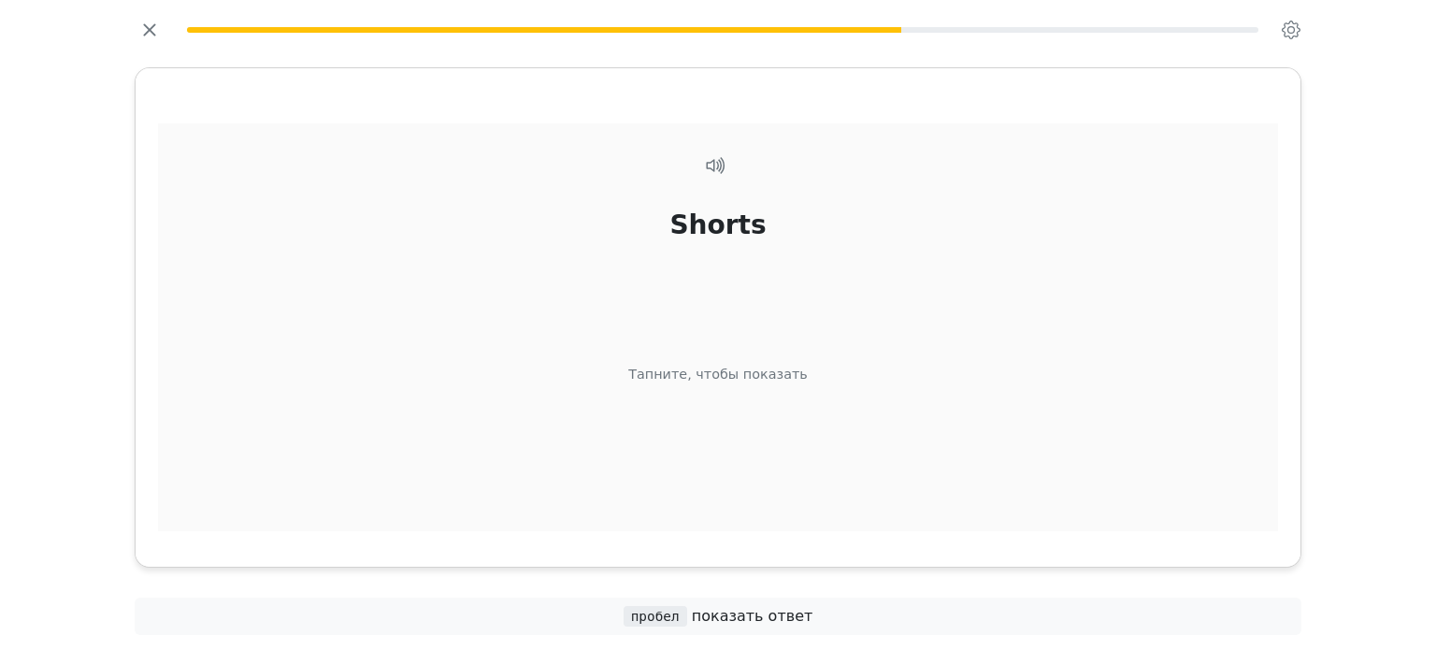
click at [830, 463] on div "Shorts Тапните, чтобы показать" at bounding box center [718, 350] width 1120 height 455
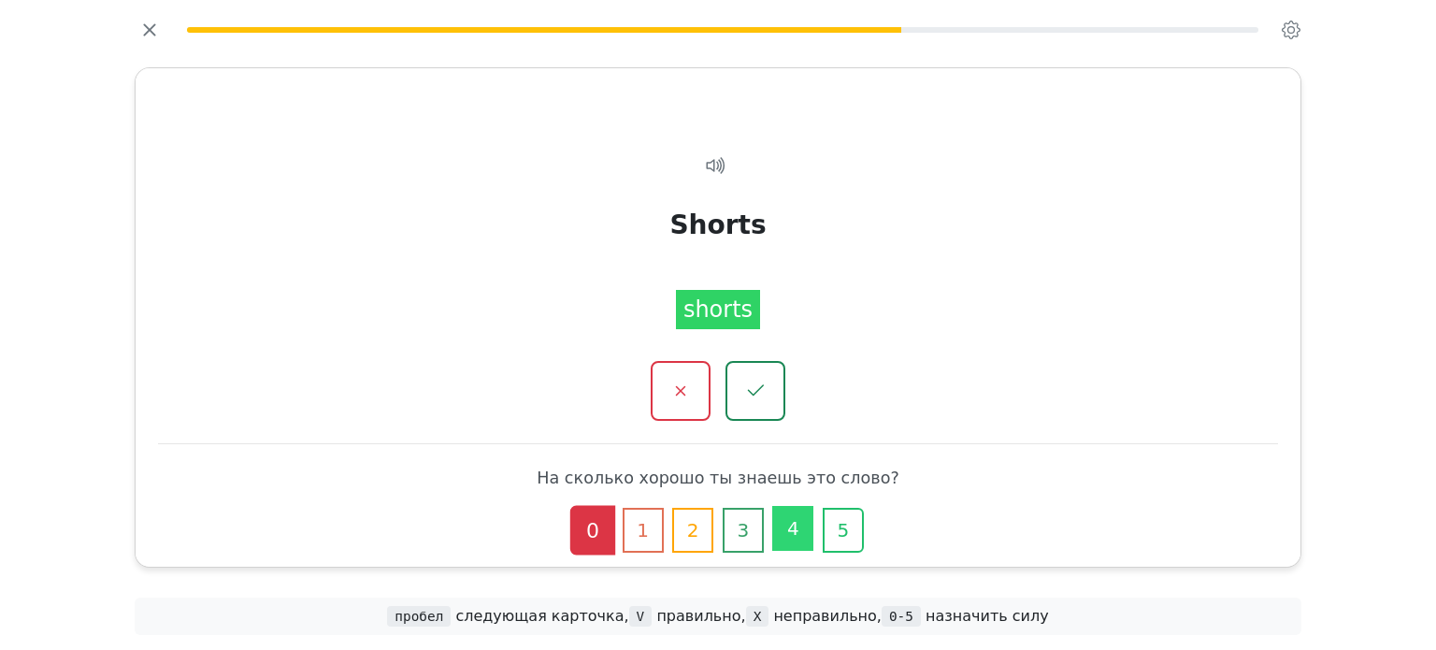
click at [802, 526] on button "4" at bounding box center [792, 528] width 41 height 45
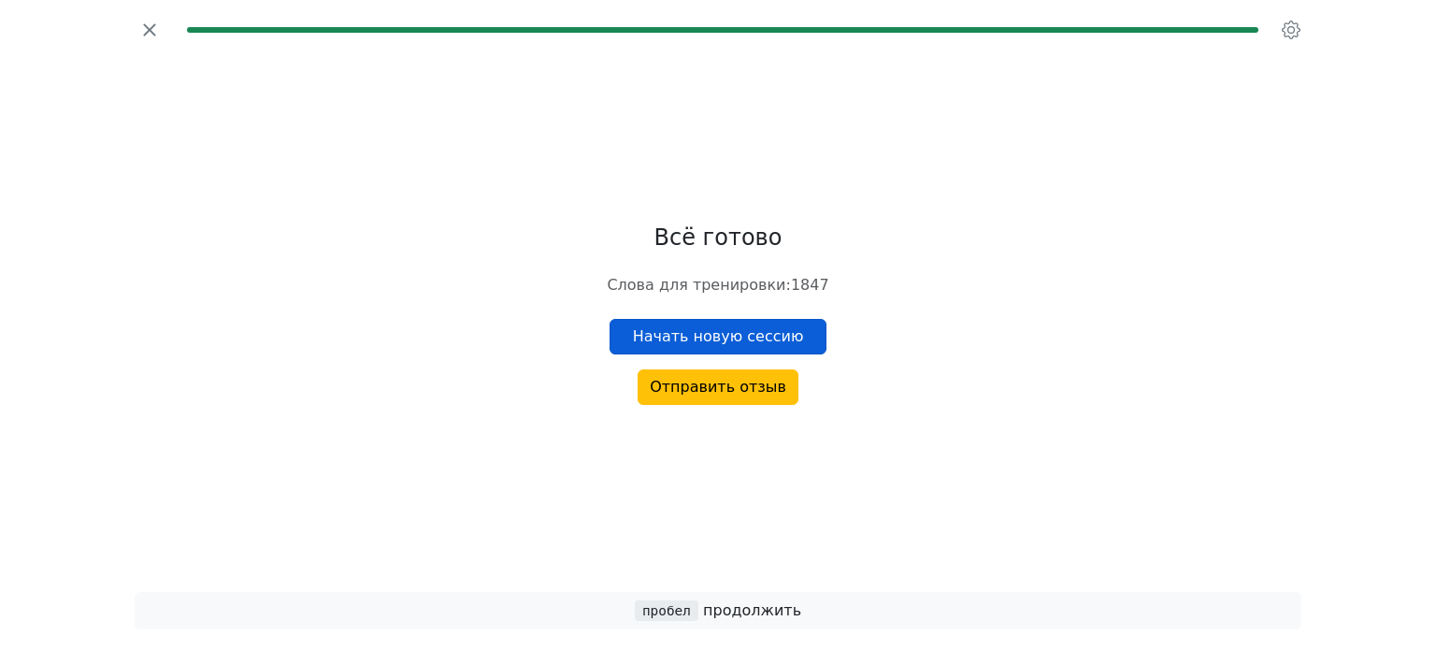
click at [732, 342] on button "Начать новую сессию" at bounding box center [718, 337] width 218 height 36
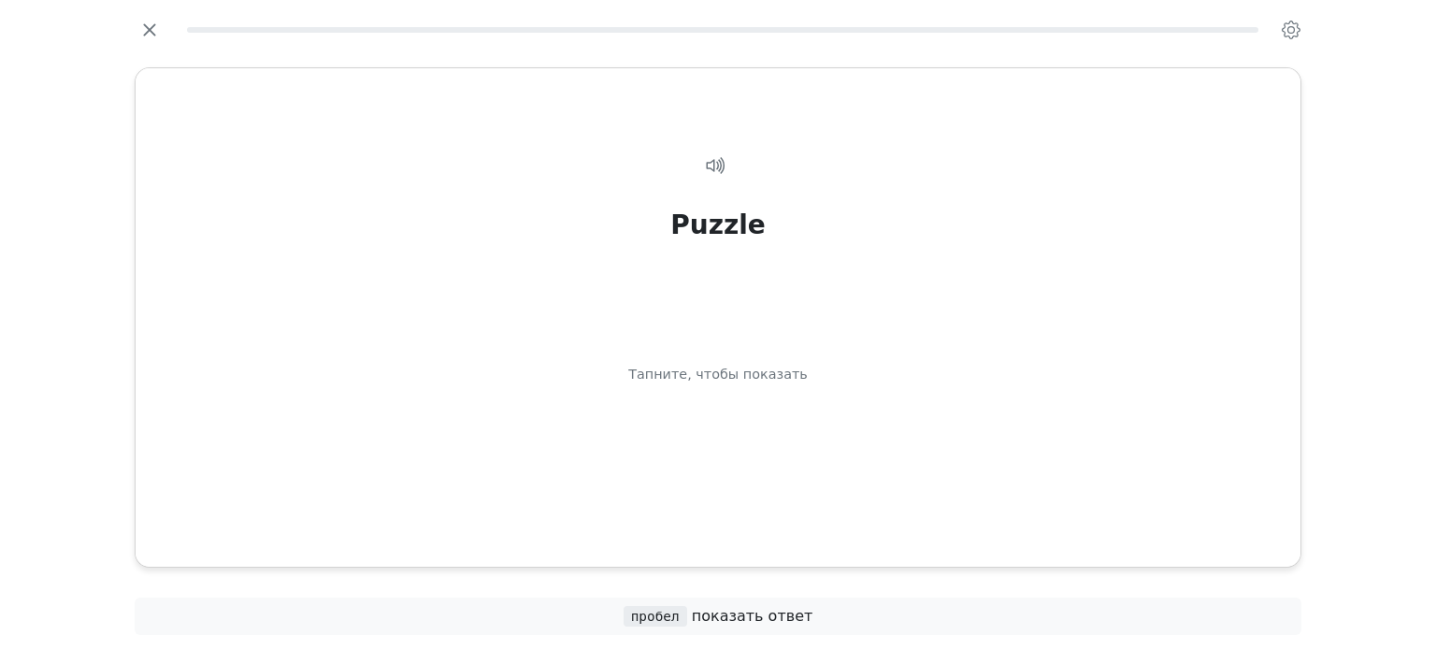
click at [800, 408] on div "Puzzle Тапните, чтобы показать" at bounding box center [718, 350] width 1120 height 455
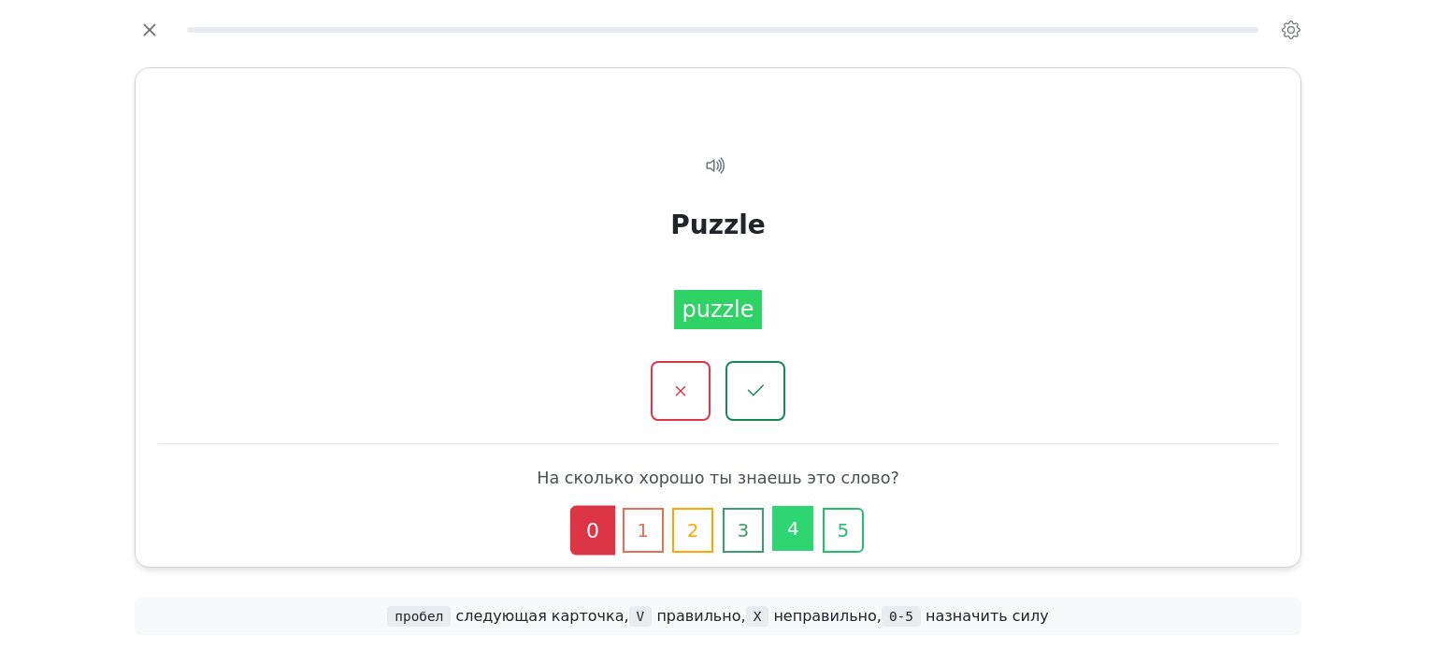
click at [794, 512] on button "4" at bounding box center [792, 528] width 41 height 45
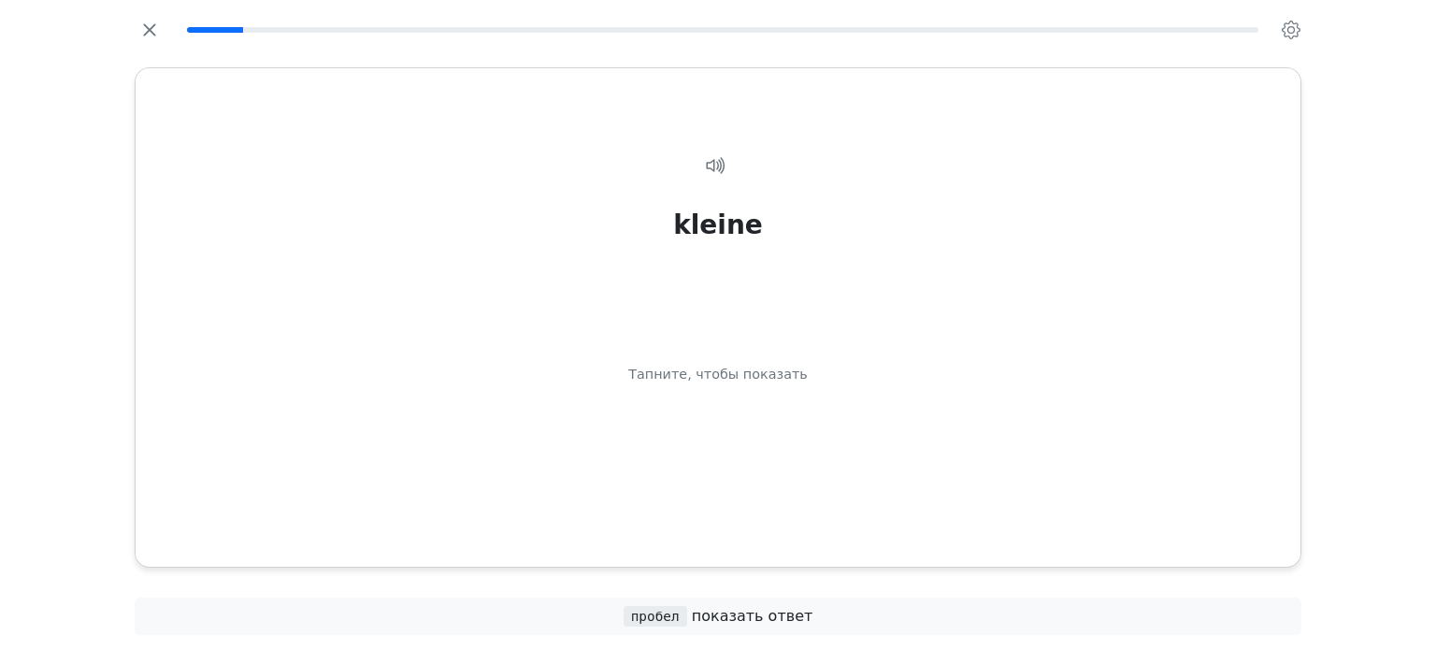
click at [794, 512] on div "kleine Тапните, чтобы показать" at bounding box center [718, 350] width 1120 height 455
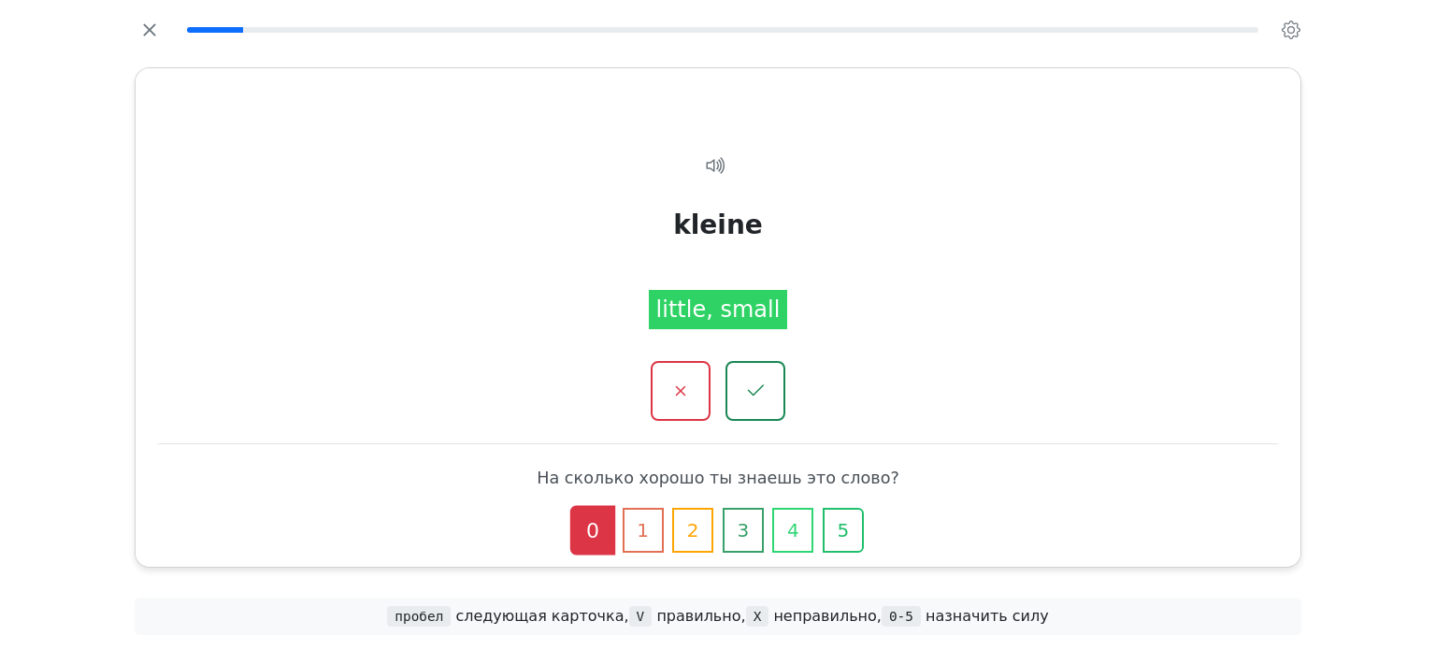
click at [794, 512] on button "4" at bounding box center [792, 530] width 41 height 45
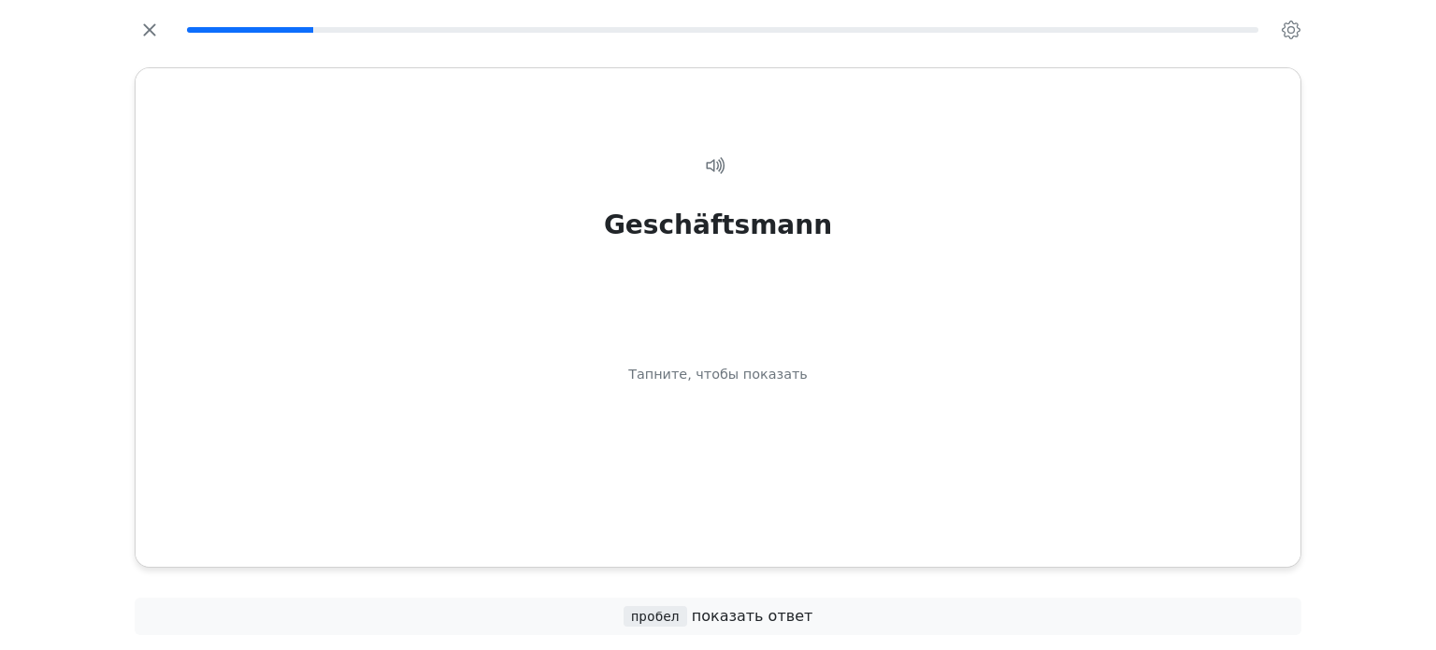
click at [794, 512] on div "Geschäftsmann Тапните, чтобы показать" at bounding box center [718, 350] width 1120 height 455
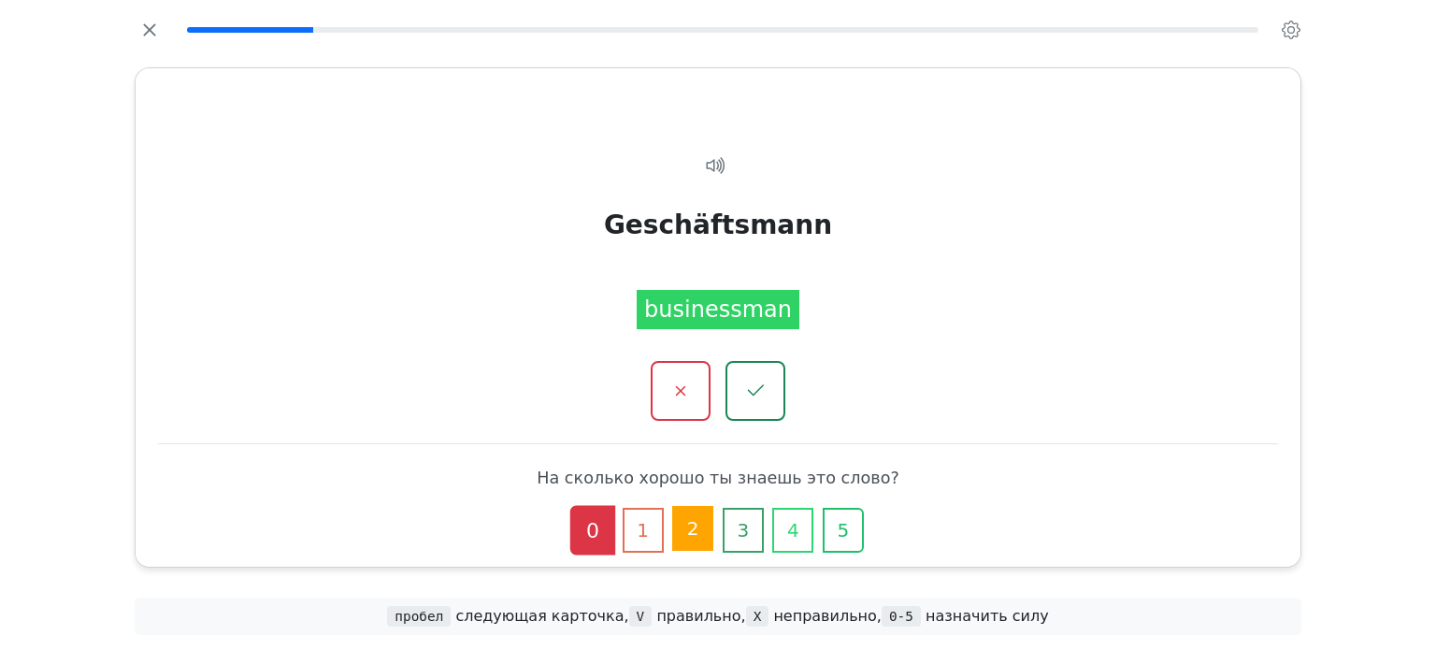
click at [689, 528] on button "2" at bounding box center [692, 528] width 41 height 45
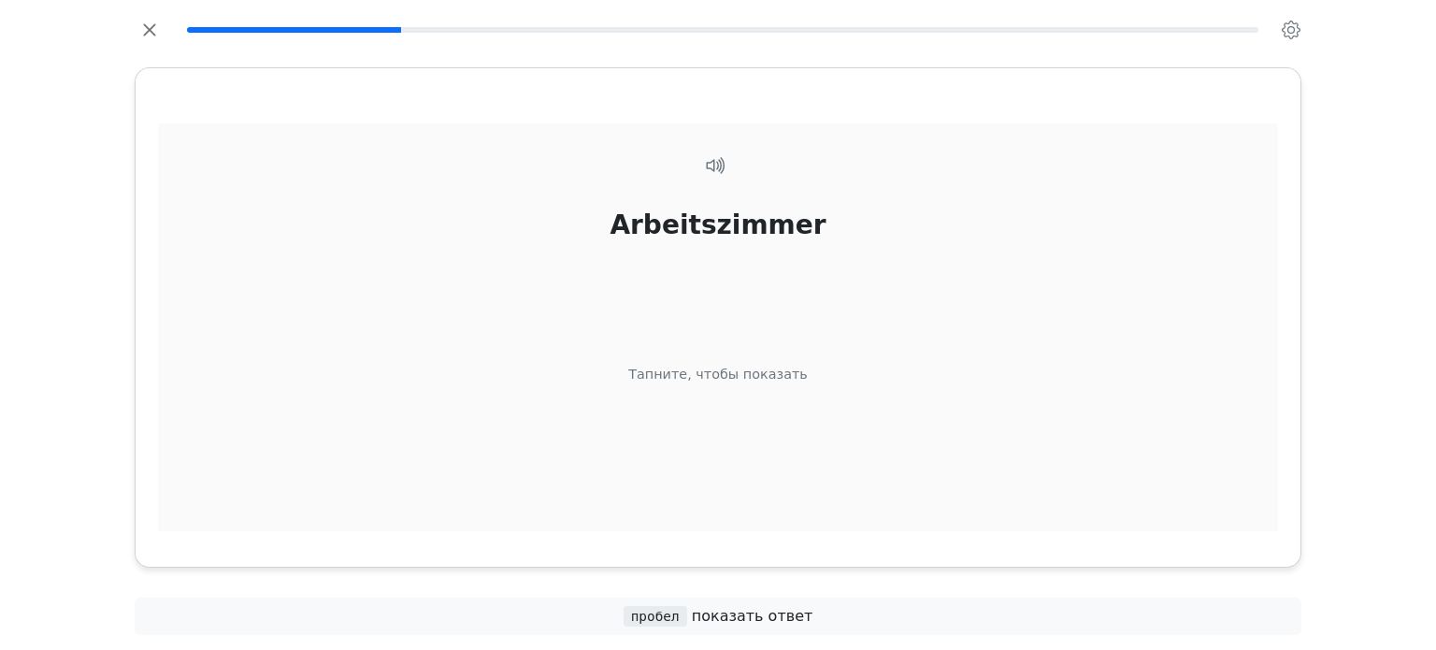
click at [867, 482] on div "Arbeitszimmer Тапните, чтобы показать" at bounding box center [718, 350] width 1120 height 455
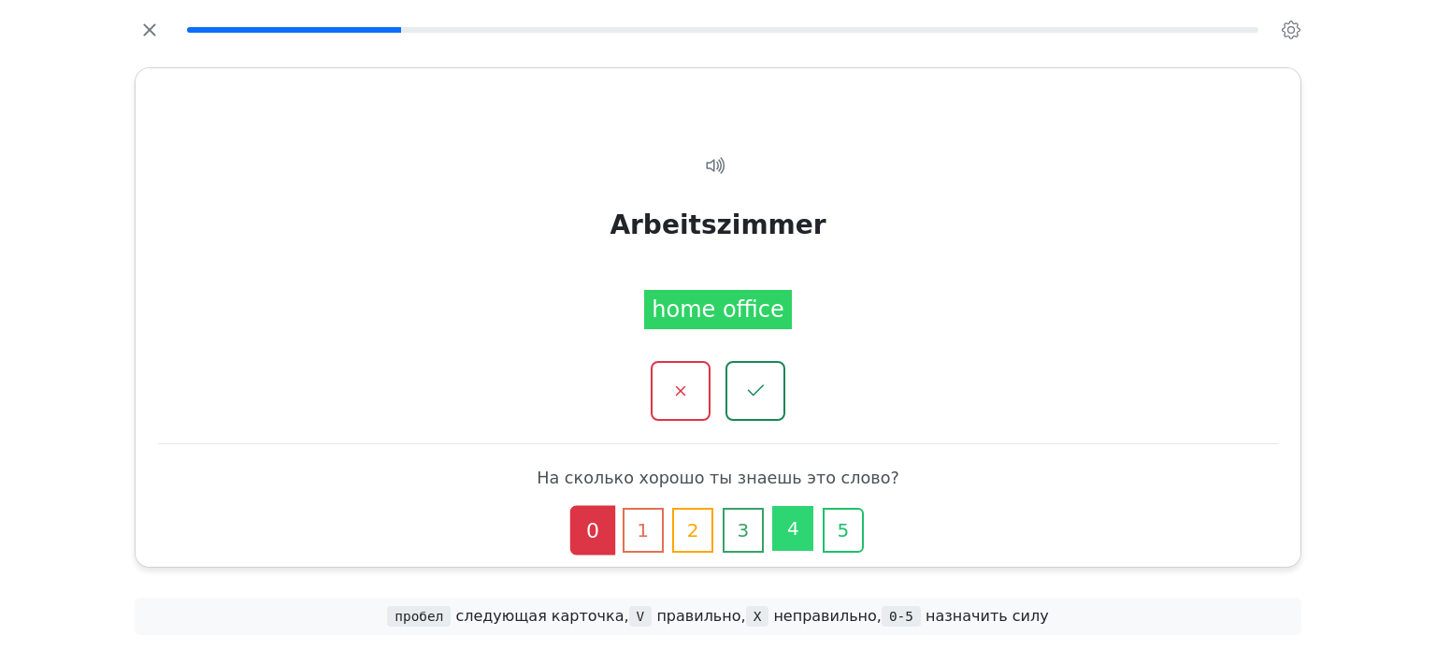
click at [781, 515] on button "4" at bounding box center [792, 528] width 41 height 45
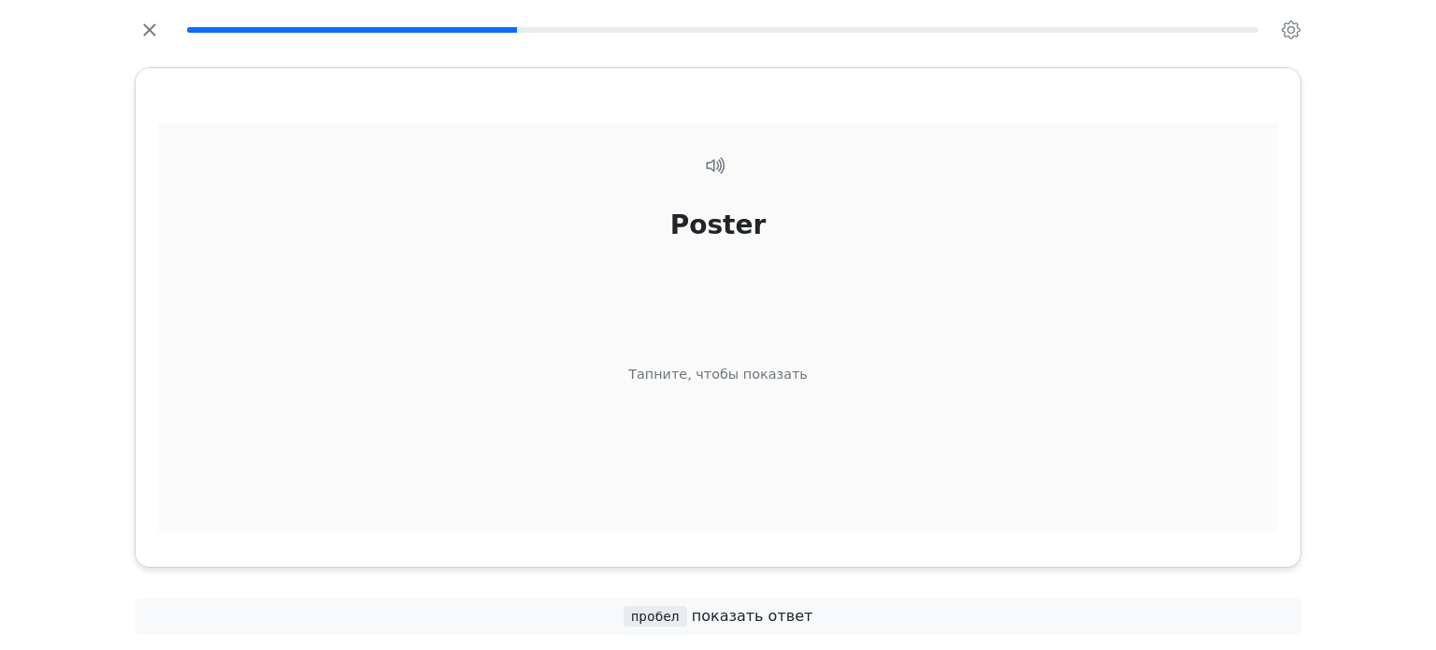
click at [815, 478] on div "Poster Тапните, чтобы показать" at bounding box center [718, 350] width 1120 height 455
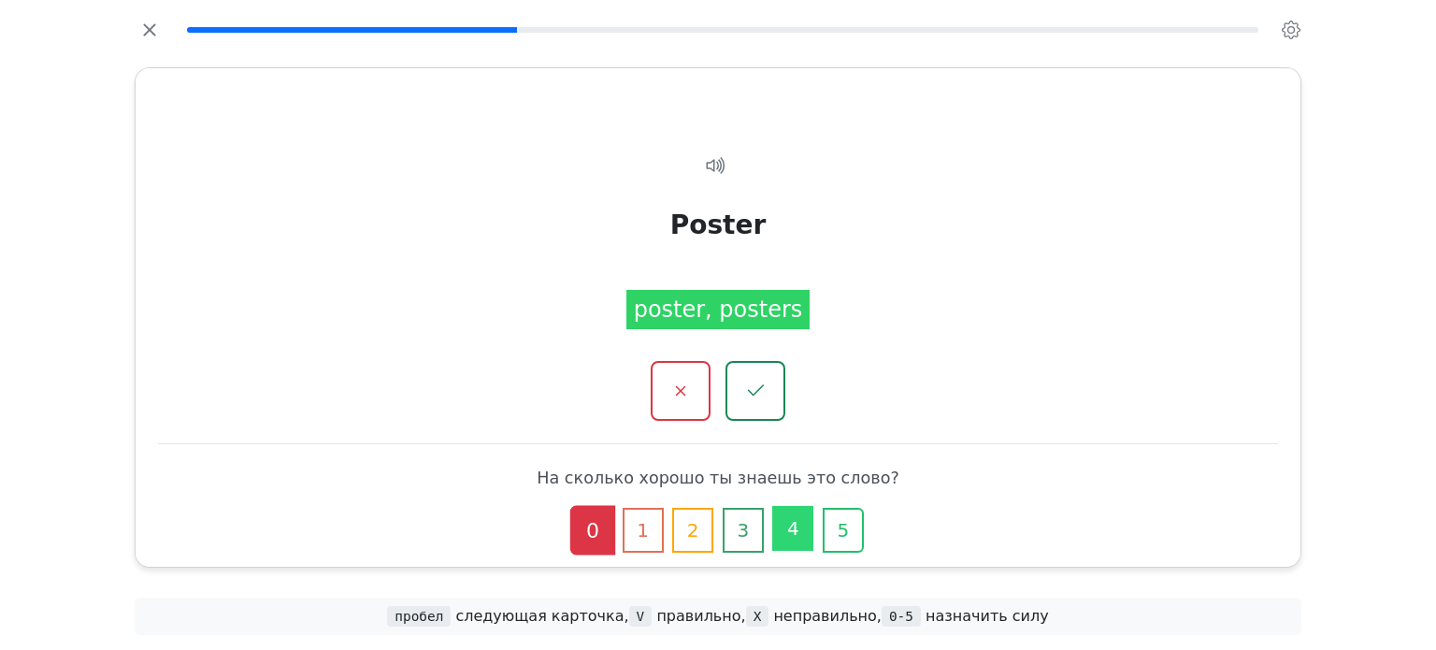
click at [795, 532] on button "4" at bounding box center [792, 528] width 41 height 45
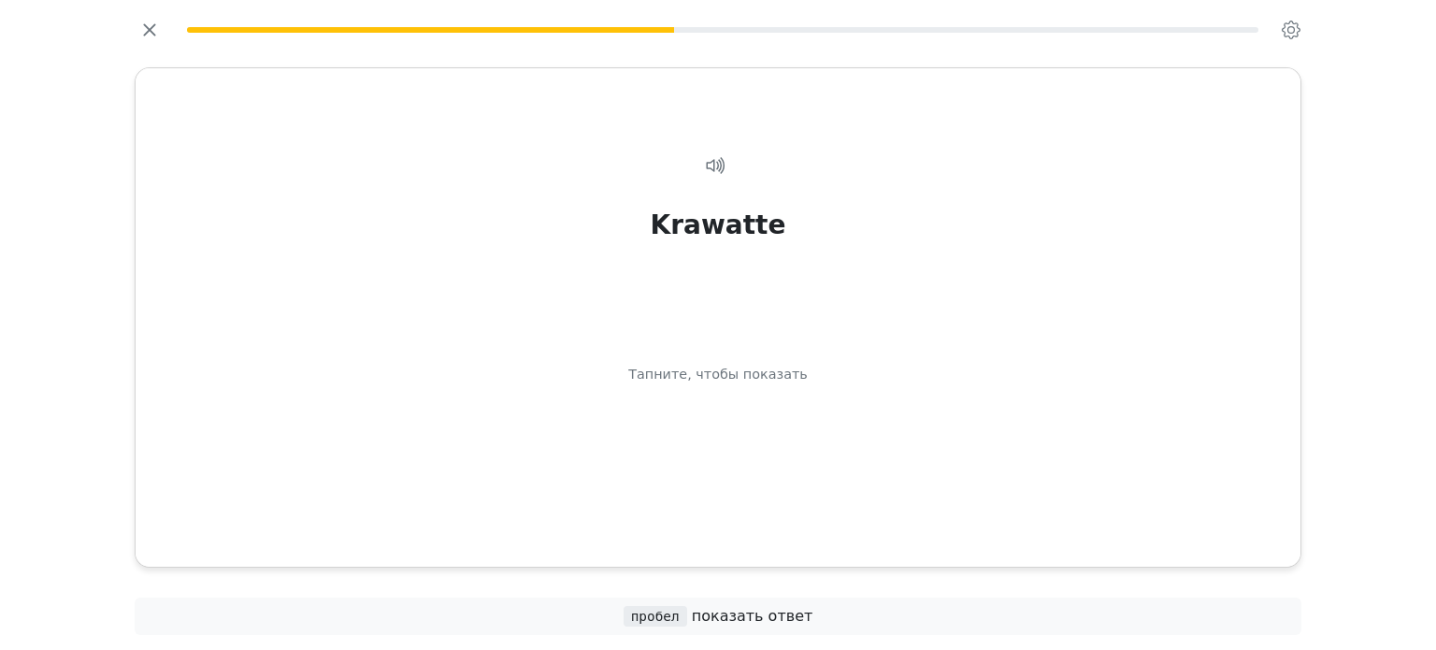
click at [795, 532] on div "Krawatte Тапните, чтобы показать Krawatte tie" at bounding box center [718, 317] width 1165 height 498
click at [813, 439] on div "Krawatte Тапните, чтобы показать" at bounding box center [718, 350] width 1120 height 455
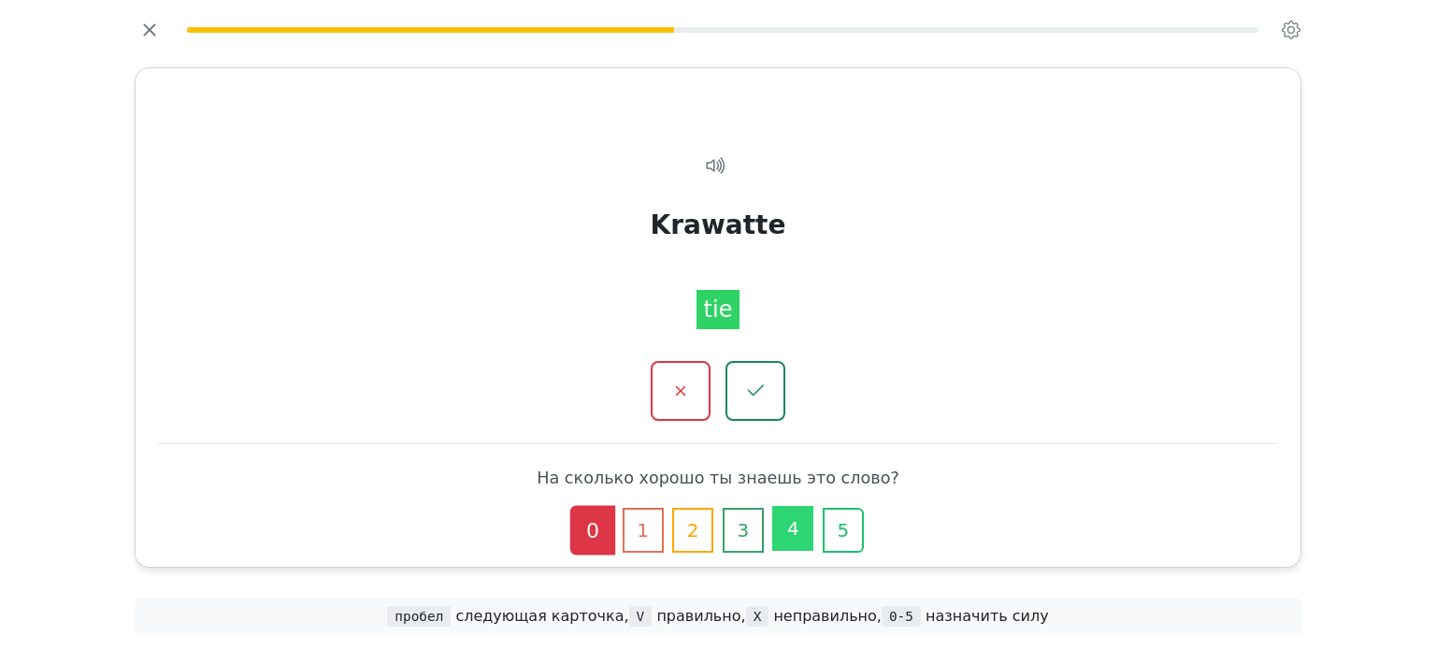
click at [800, 520] on button "4" at bounding box center [792, 528] width 41 height 45
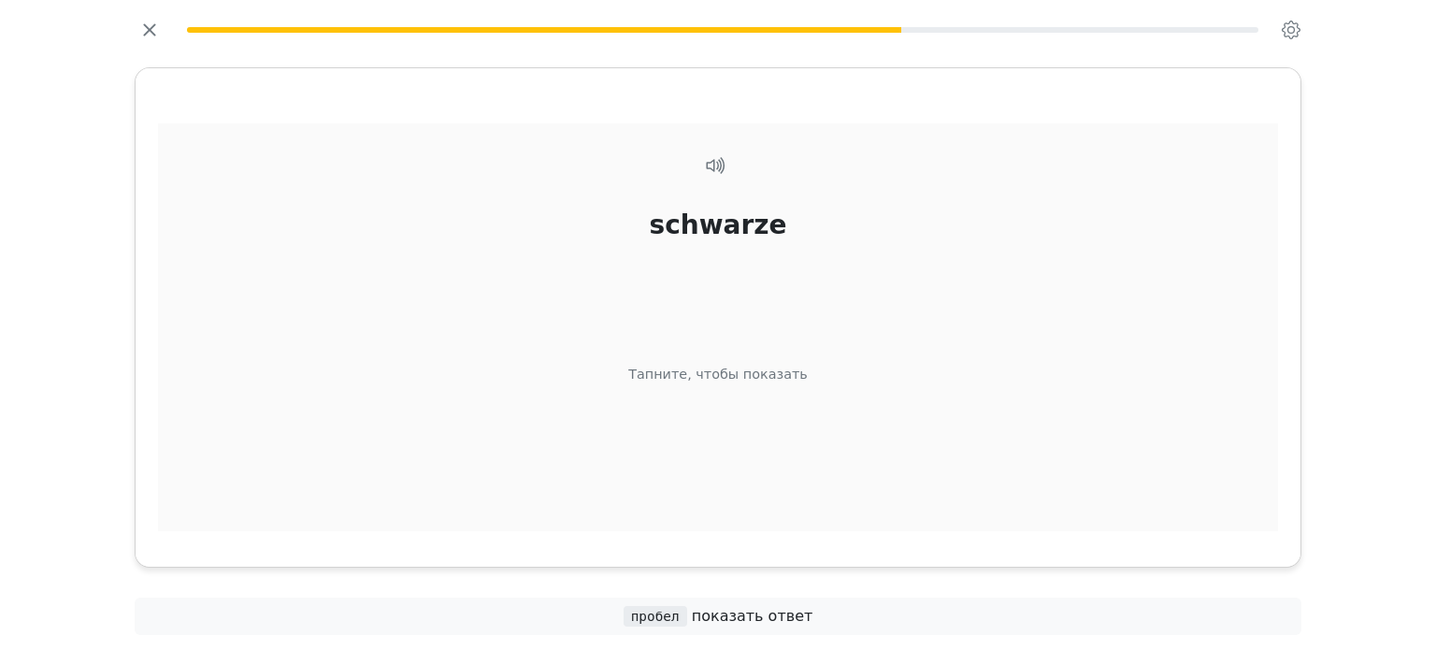
click at [800, 494] on div "schwarze Тапните, чтобы показать" at bounding box center [718, 350] width 1120 height 455
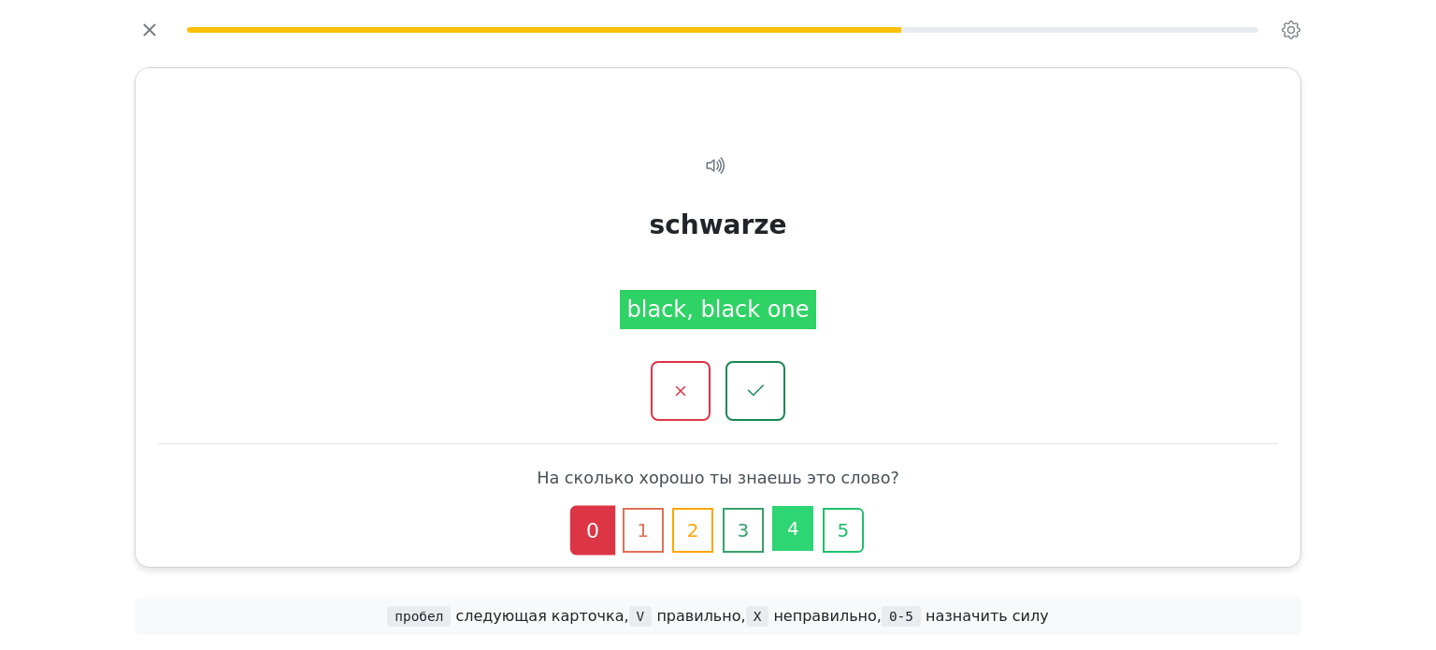
click at [794, 515] on button "4" at bounding box center [792, 528] width 41 height 45
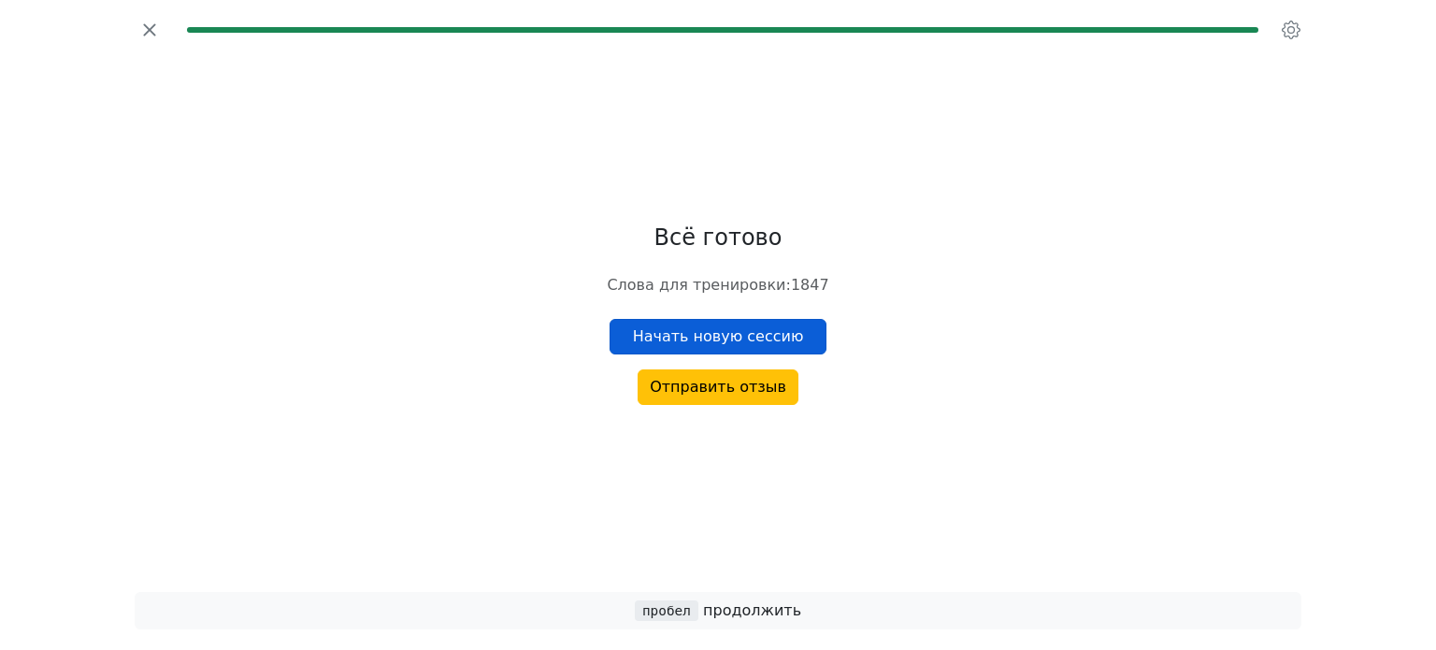
click at [774, 322] on button "Начать новую сессию" at bounding box center [718, 337] width 218 height 36
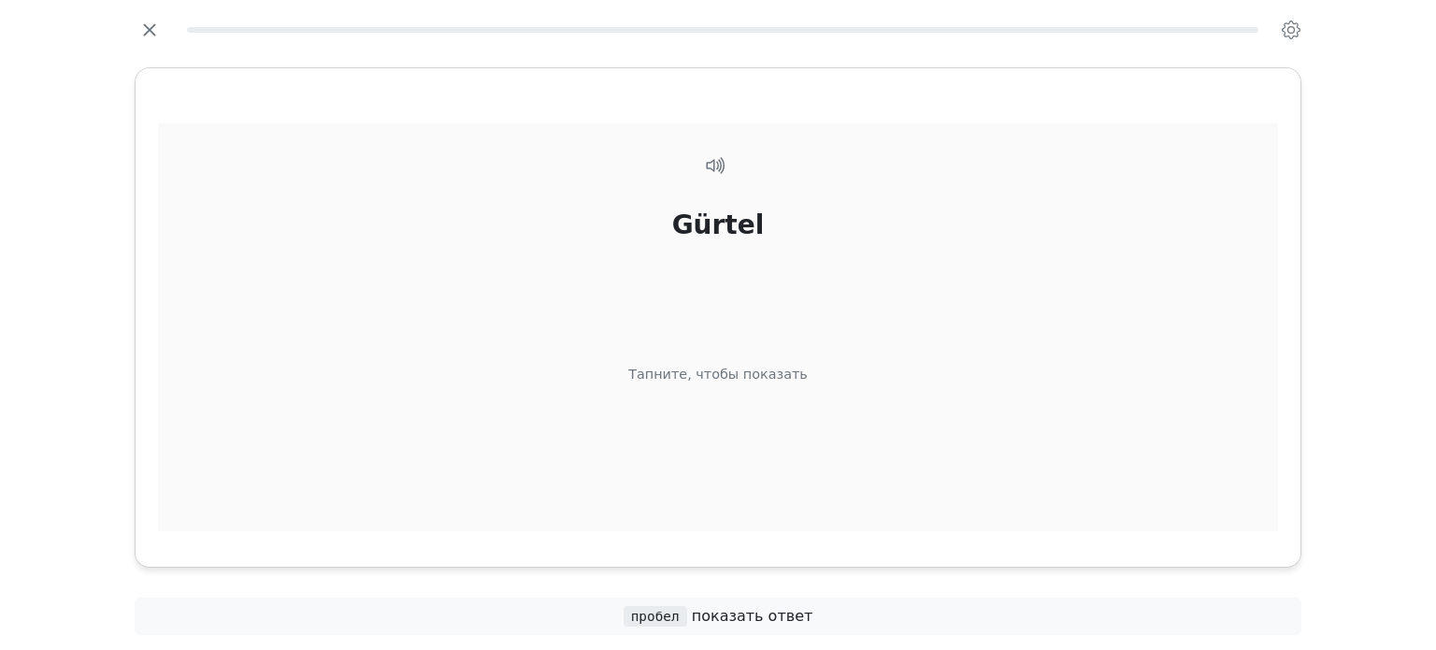
click at [857, 487] on div "Gürtel Тапните, чтобы показать" at bounding box center [718, 350] width 1120 height 455
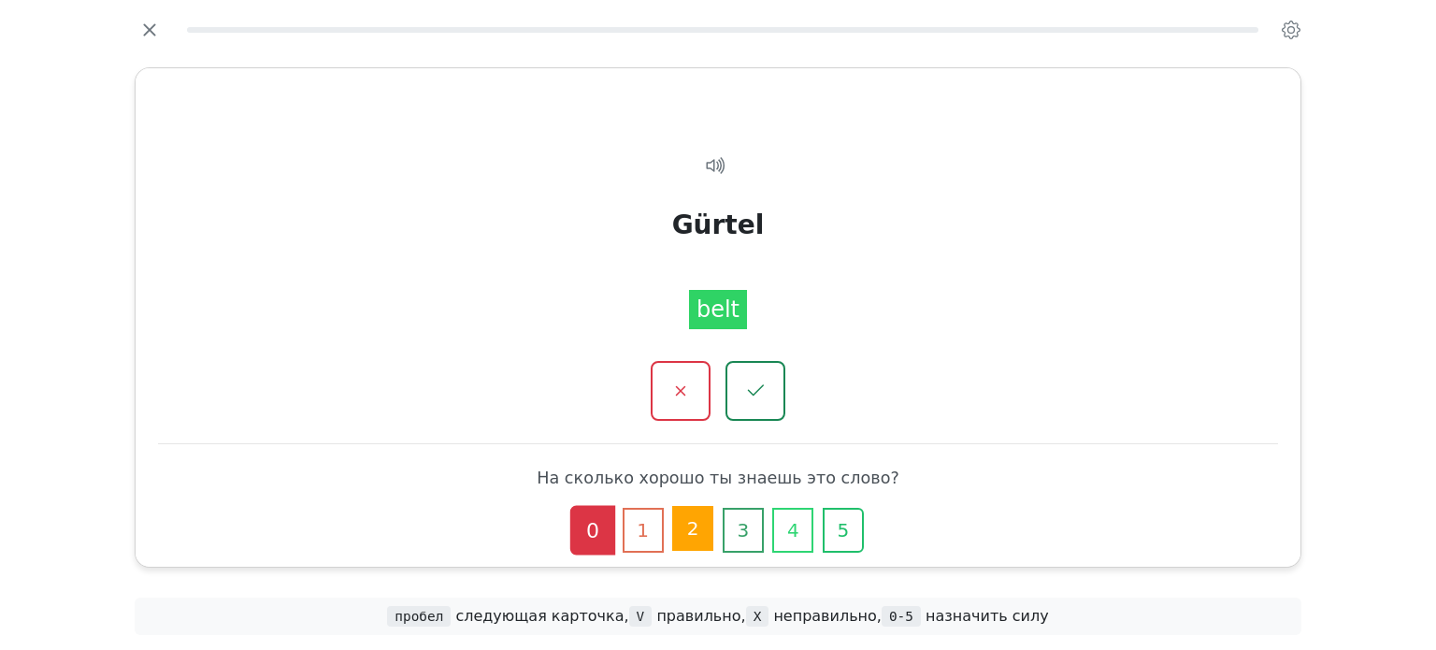
click at [686, 526] on button "2" at bounding box center [692, 528] width 41 height 45
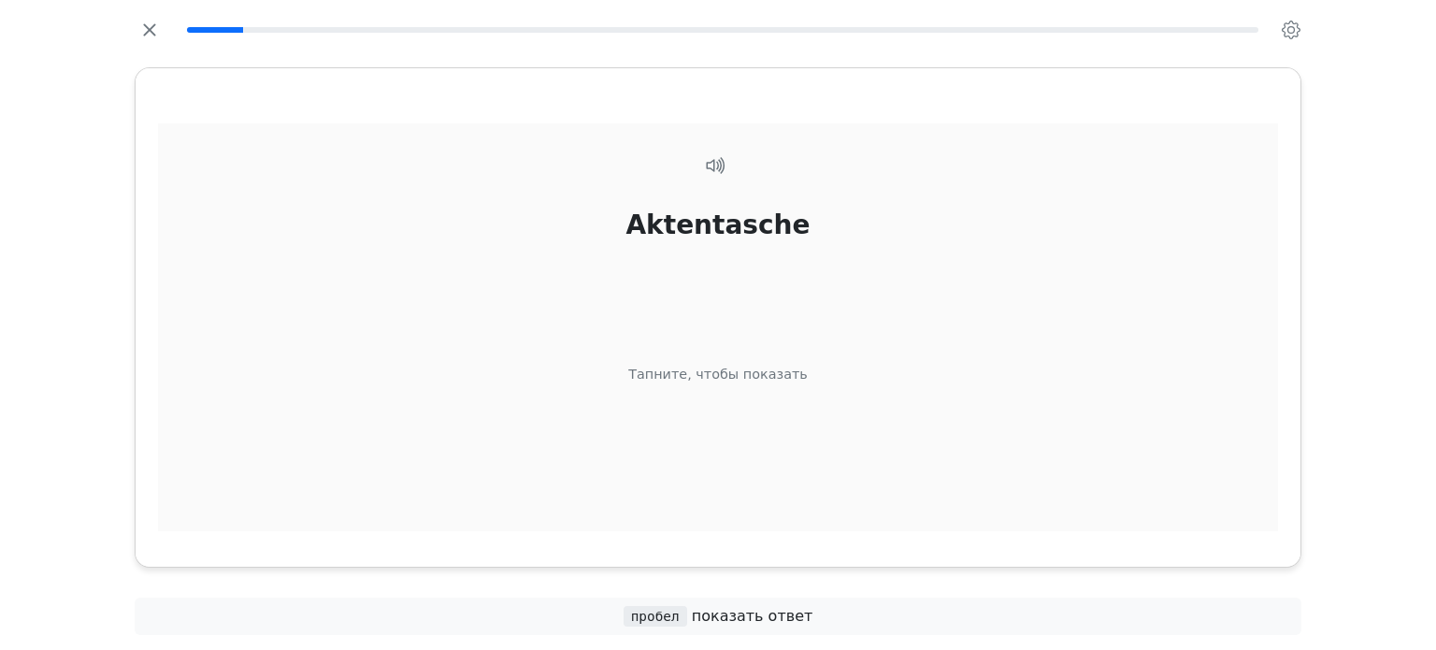
click at [924, 470] on div "Aktentasche Тапните, чтобы показать" at bounding box center [718, 350] width 1120 height 455
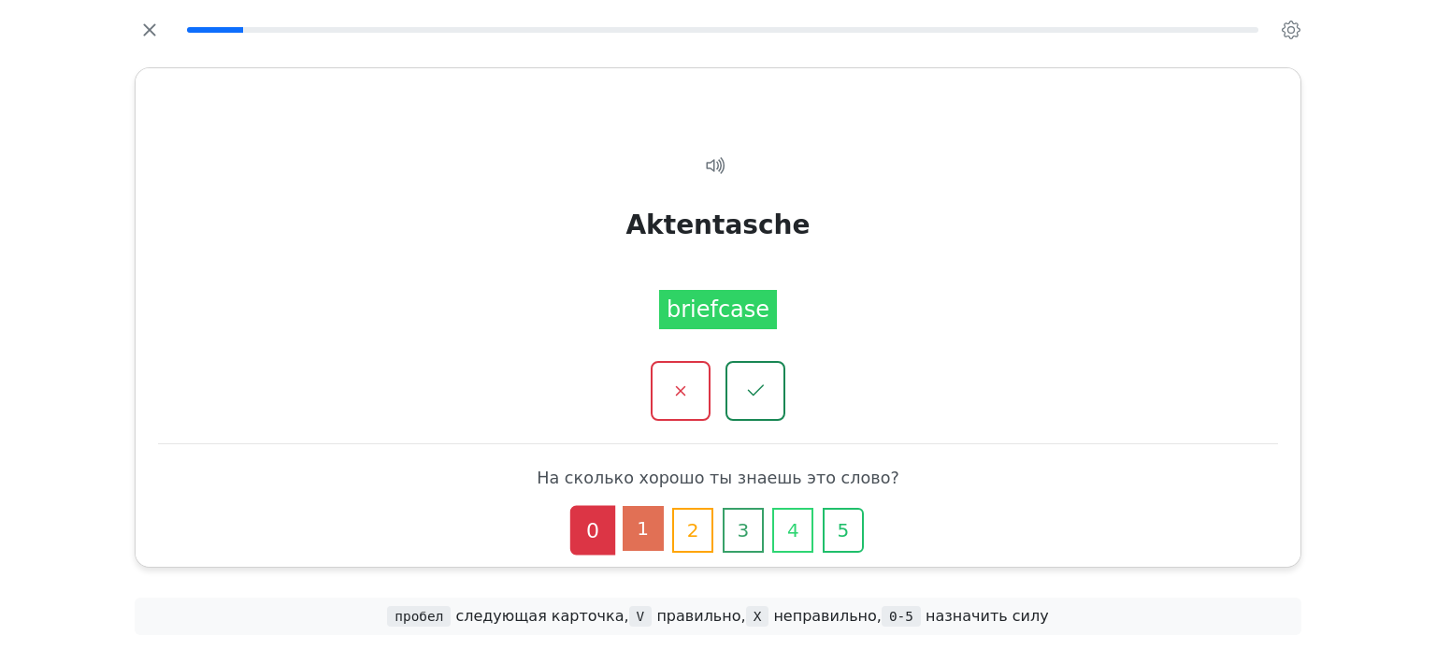
click at [645, 537] on button "1" at bounding box center [643, 528] width 41 height 45
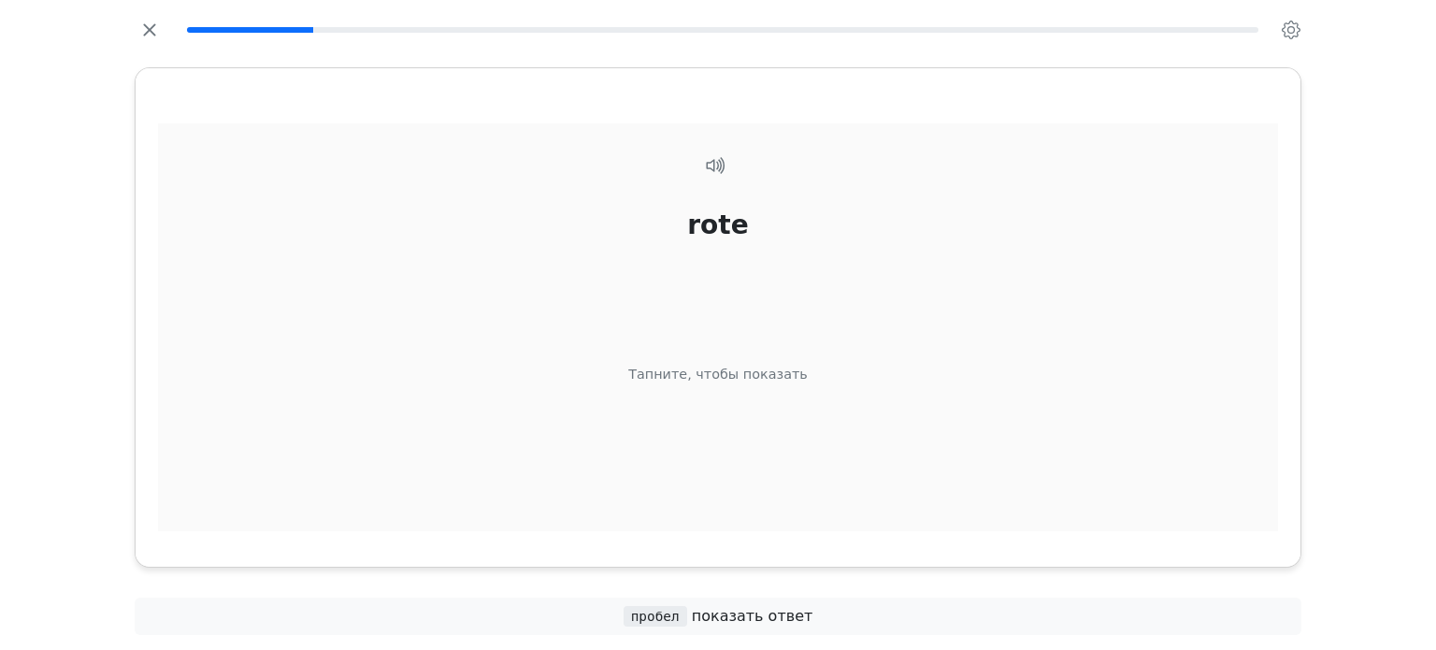
click at [823, 484] on div "rote Тапните, чтобы показать" at bounding box center [718, 350] width 1120 height 455
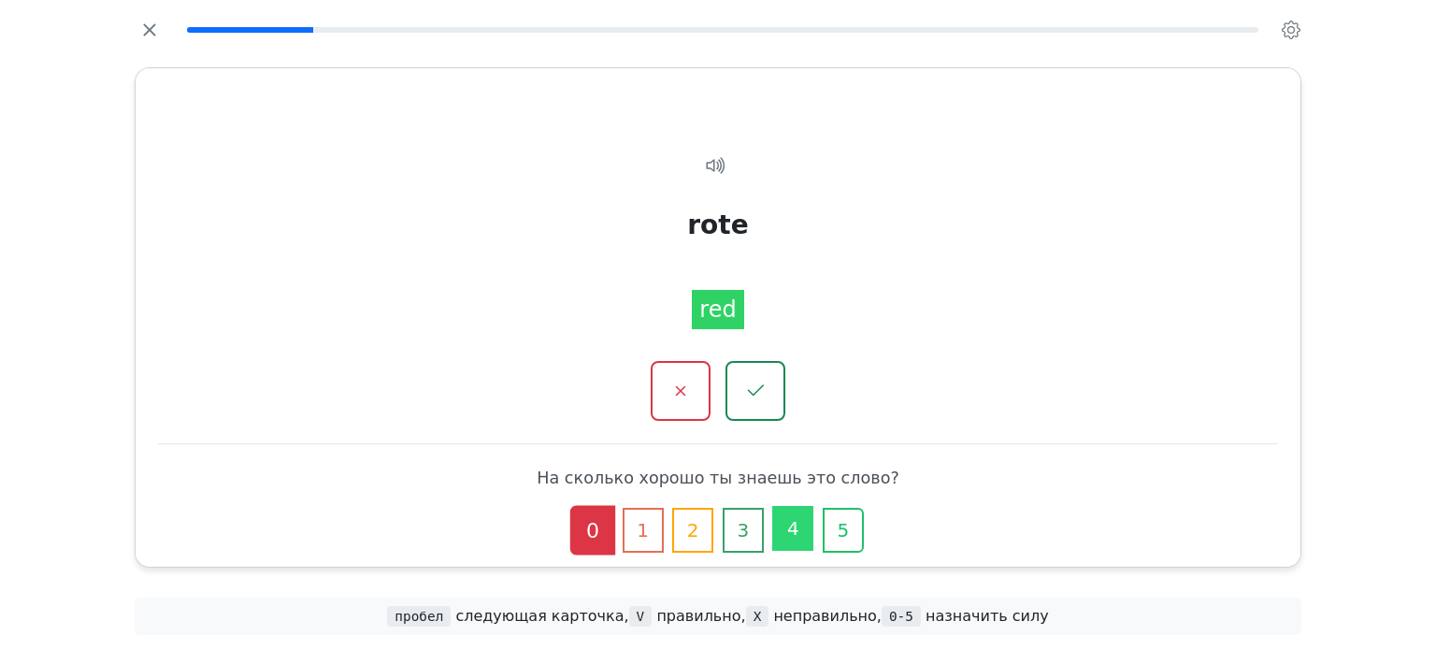
click at [806, 538] on button "4" at bounding box center [792, 528] width 41 height 45
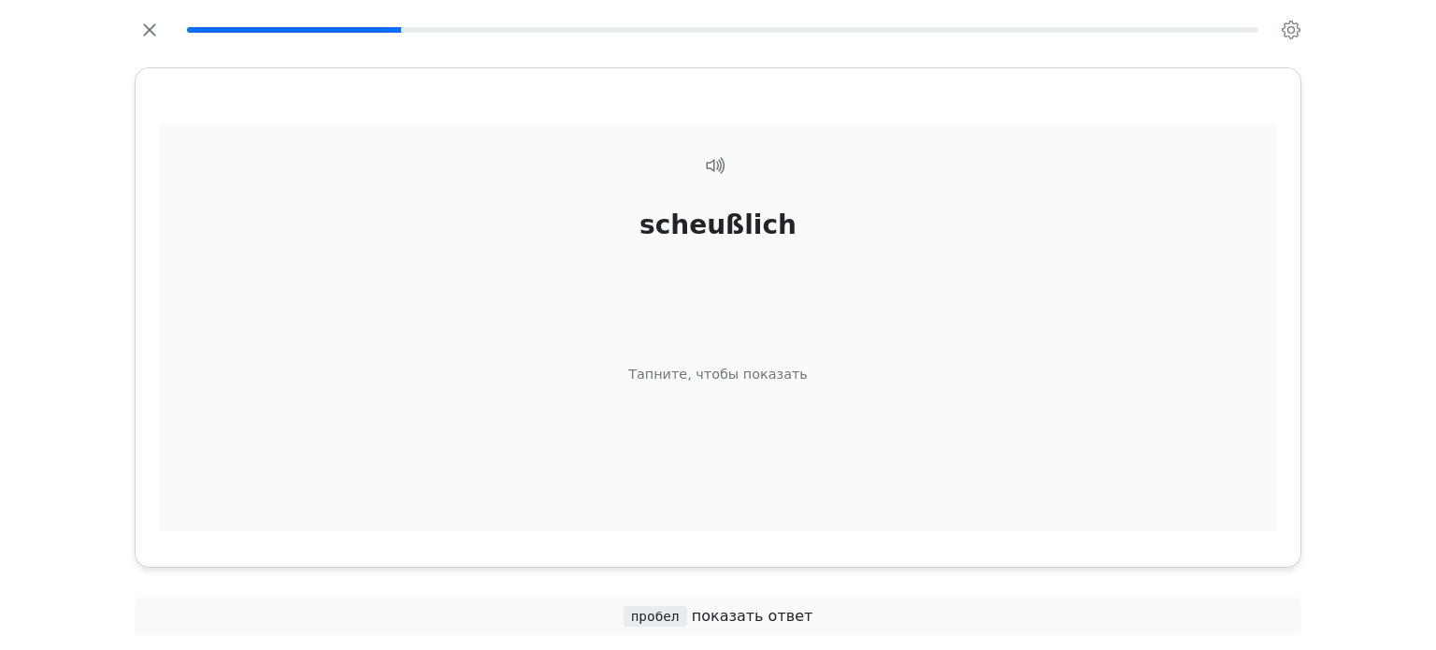
click at [800, 474] on div "scheußlich Тапните, чтобы показать" at bounding box center [718, 350] width 1120 height 455
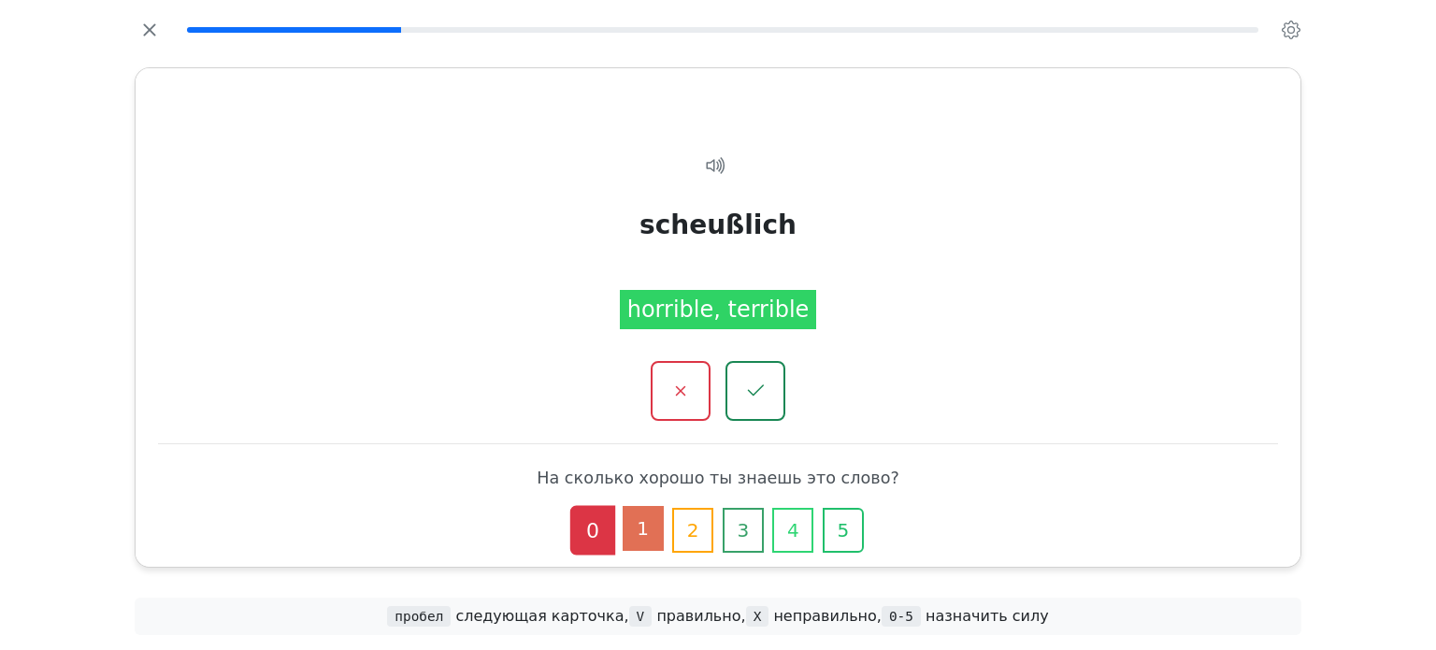
click at [655, 527] on button "1" at bounding box center [643, 528] width 41 height 45
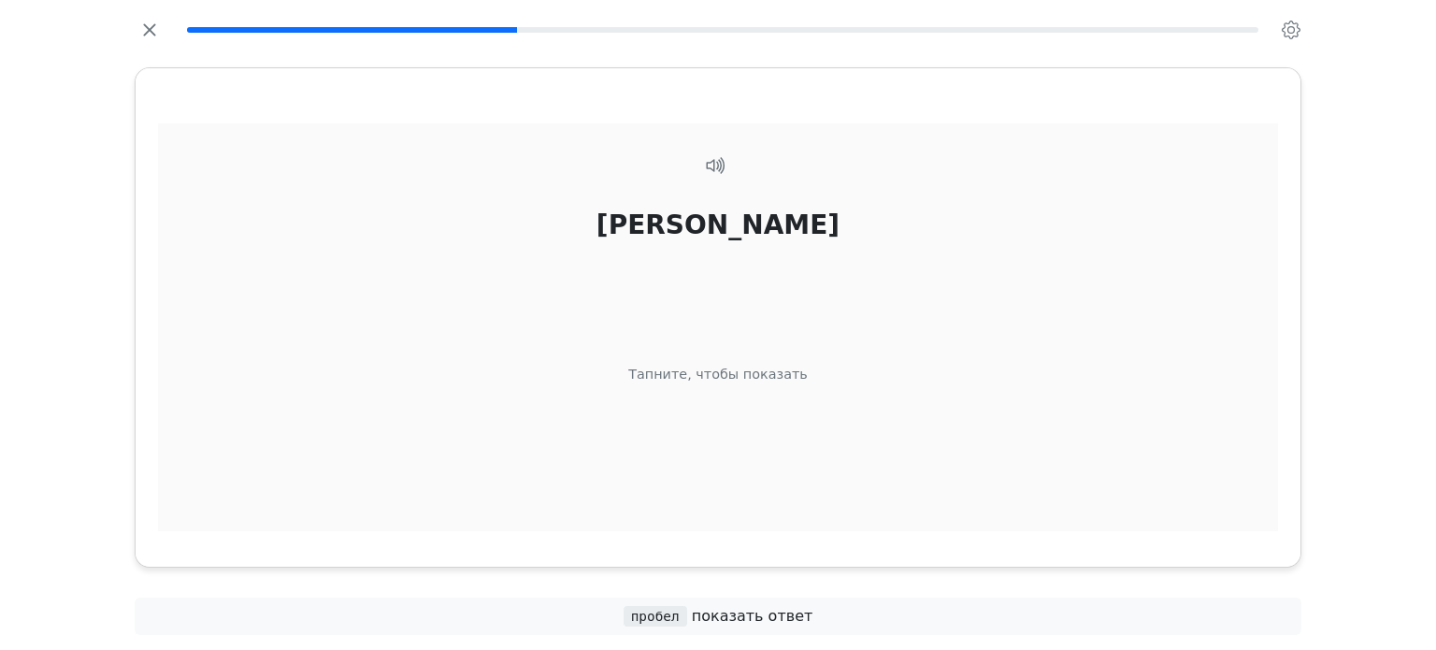
click at [856, 494] on div "braune Тапните, чтобы показать" at bounding box center [718, 350] width 1120 height 455
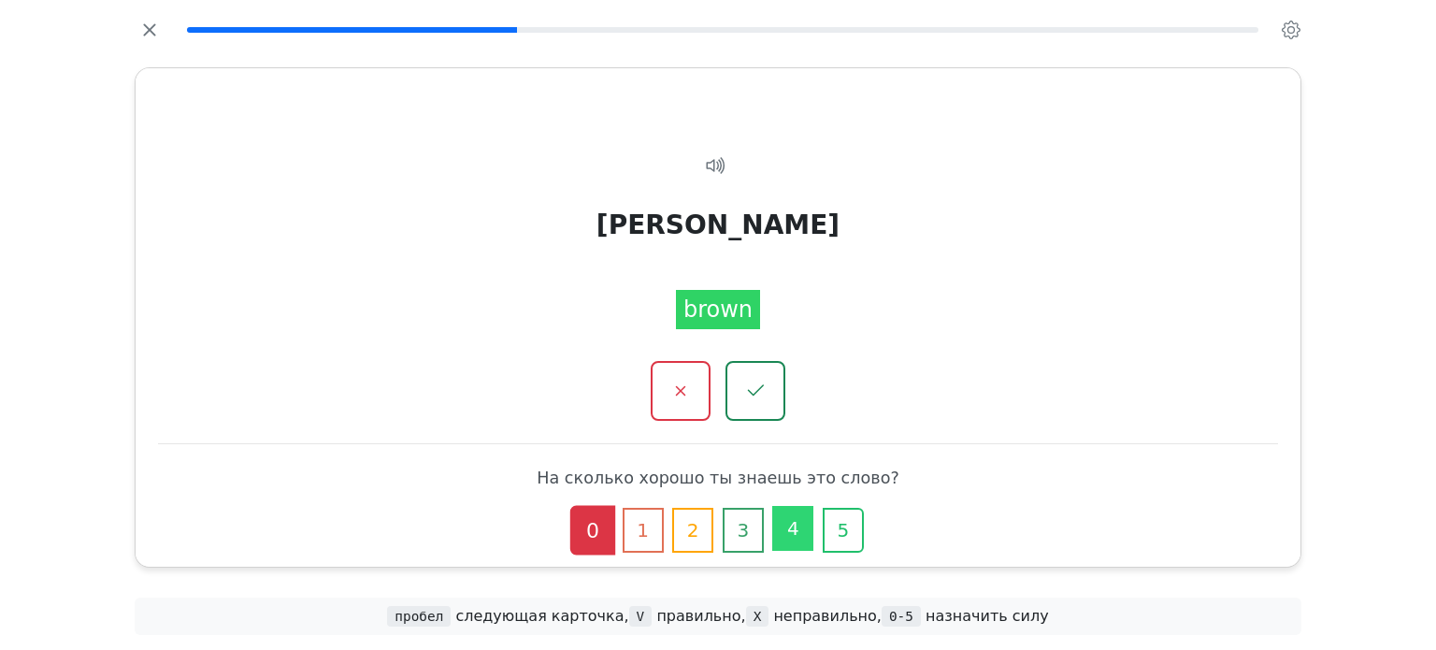
click at [801, 511] on button "4" at bounding box center [792, 528] width 41 height 45
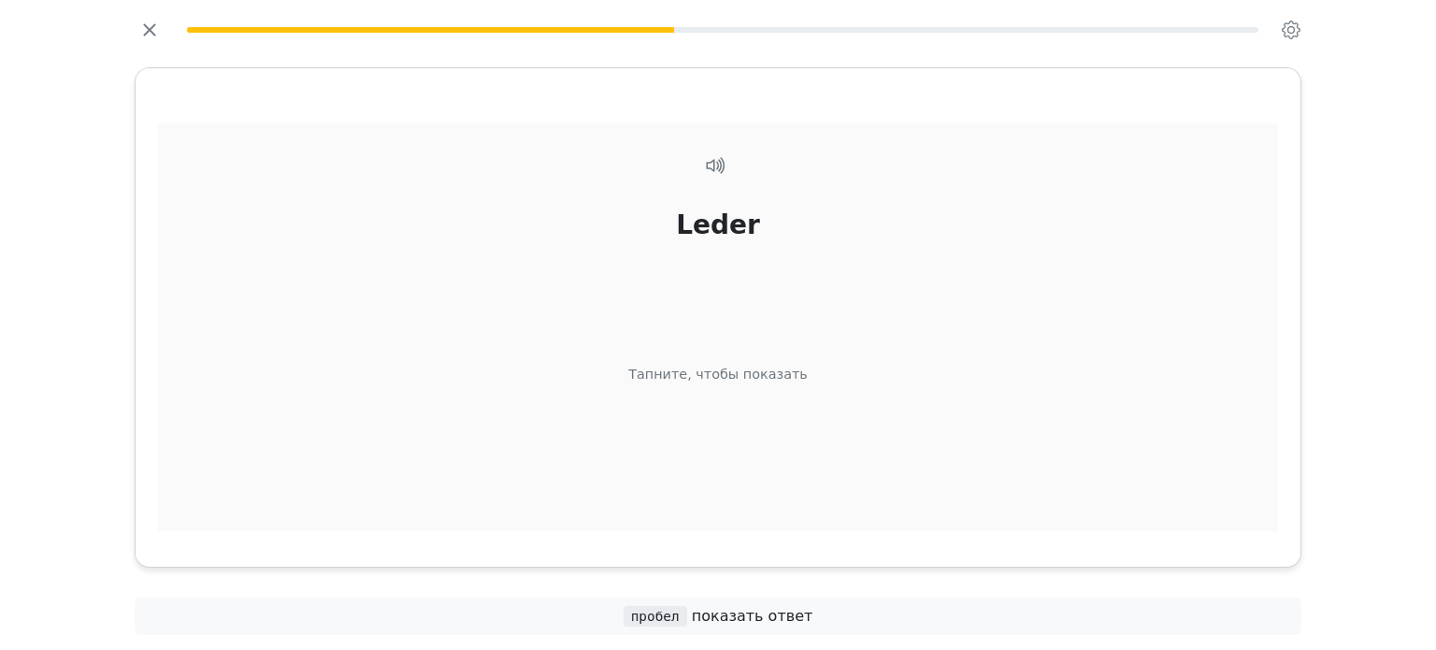
click at [822, 484] on div "Leder Тапните, чтобы показать" at bounding box center [718, 350] width 1120 height 455
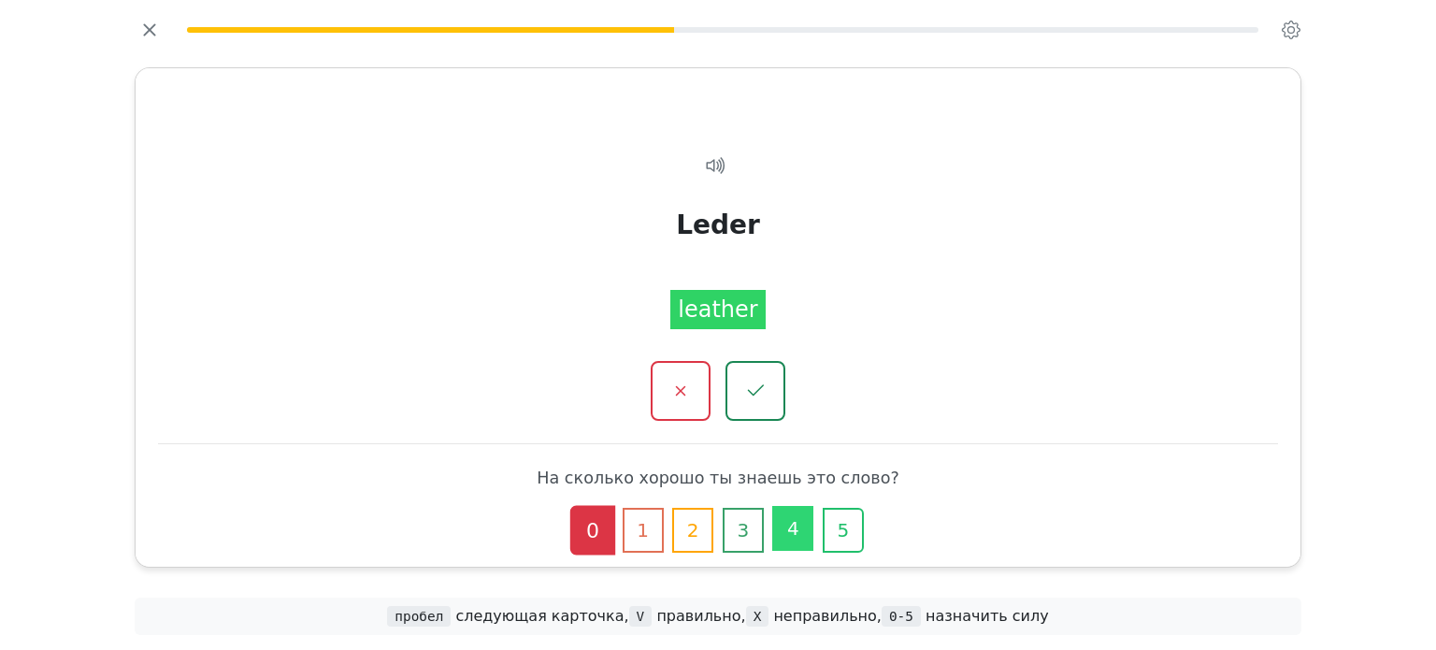
click at [800, 532] on button "4" at bounding box center [792, 528] width 41 height 45
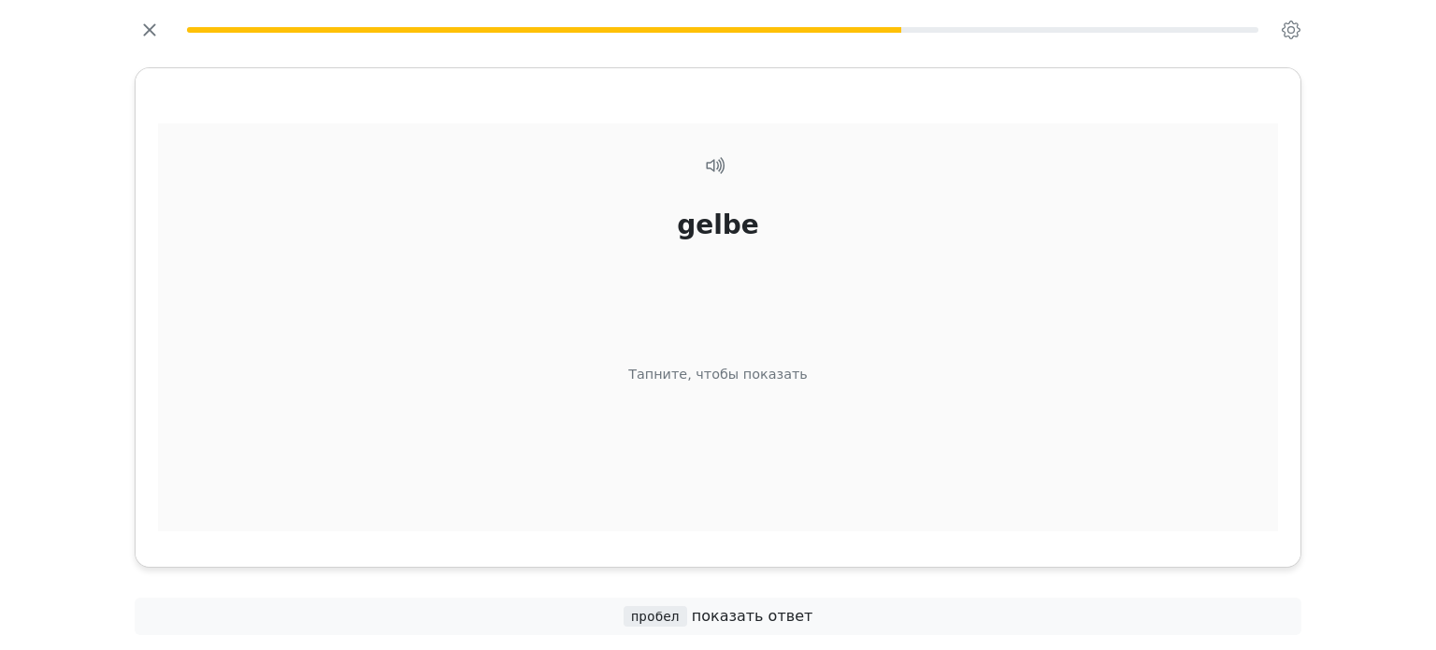
click at [800, 509] on div "gelbe Тапните, чтобы показать" at bounding box center [718, 350] width 1120 height 455
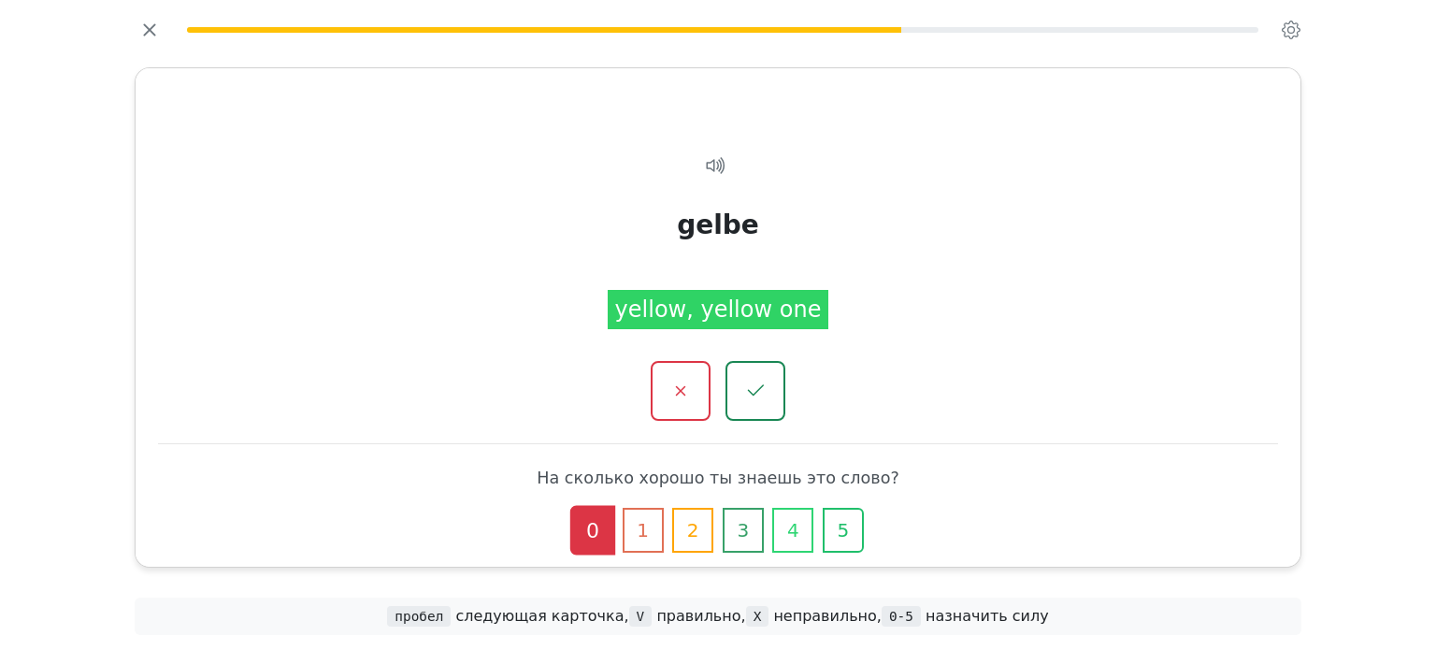
click at [800, 509] on button "4" at bounding box center [792, 530] width 41 height 45
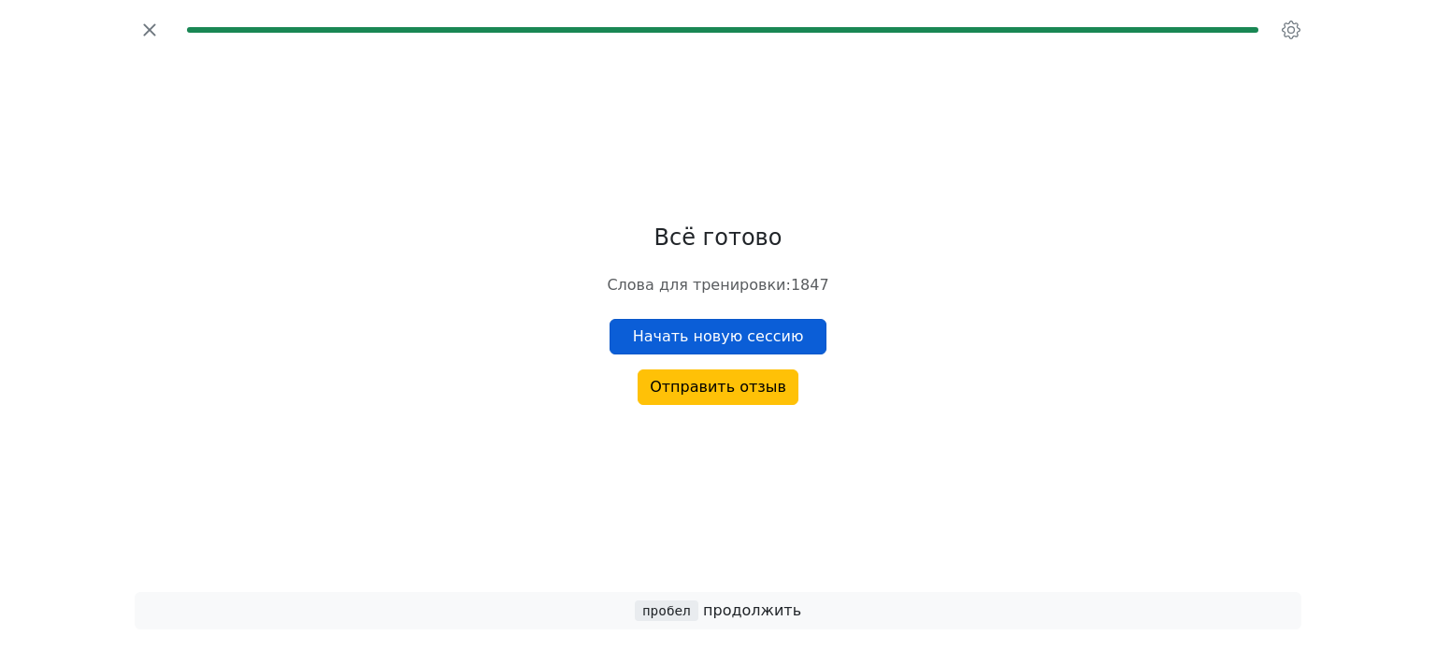
click at [795, 320] on button "Начать новую сессию" at bounding box center [718, 337] width 218 height 36
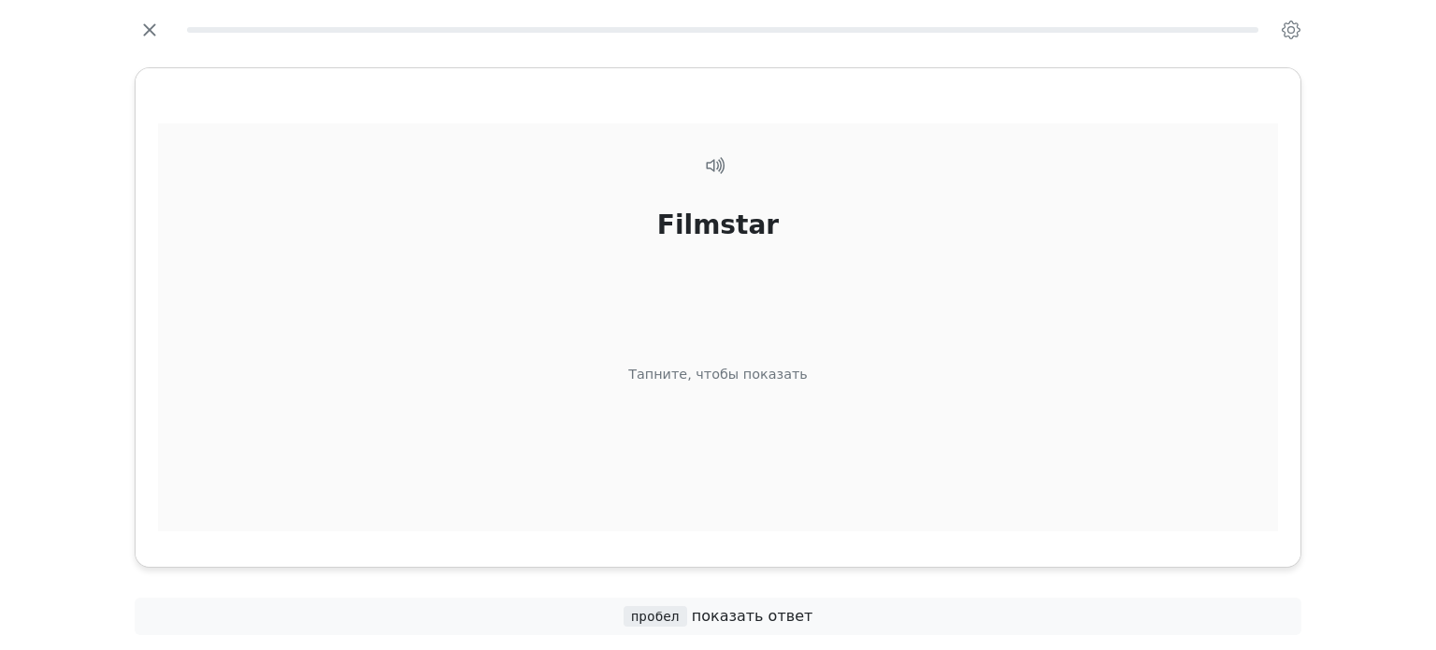
click at [854, 487] on div "Filmstar Тапните, чтобы показать" at bounding box center [718, 350] width 1120 height 455
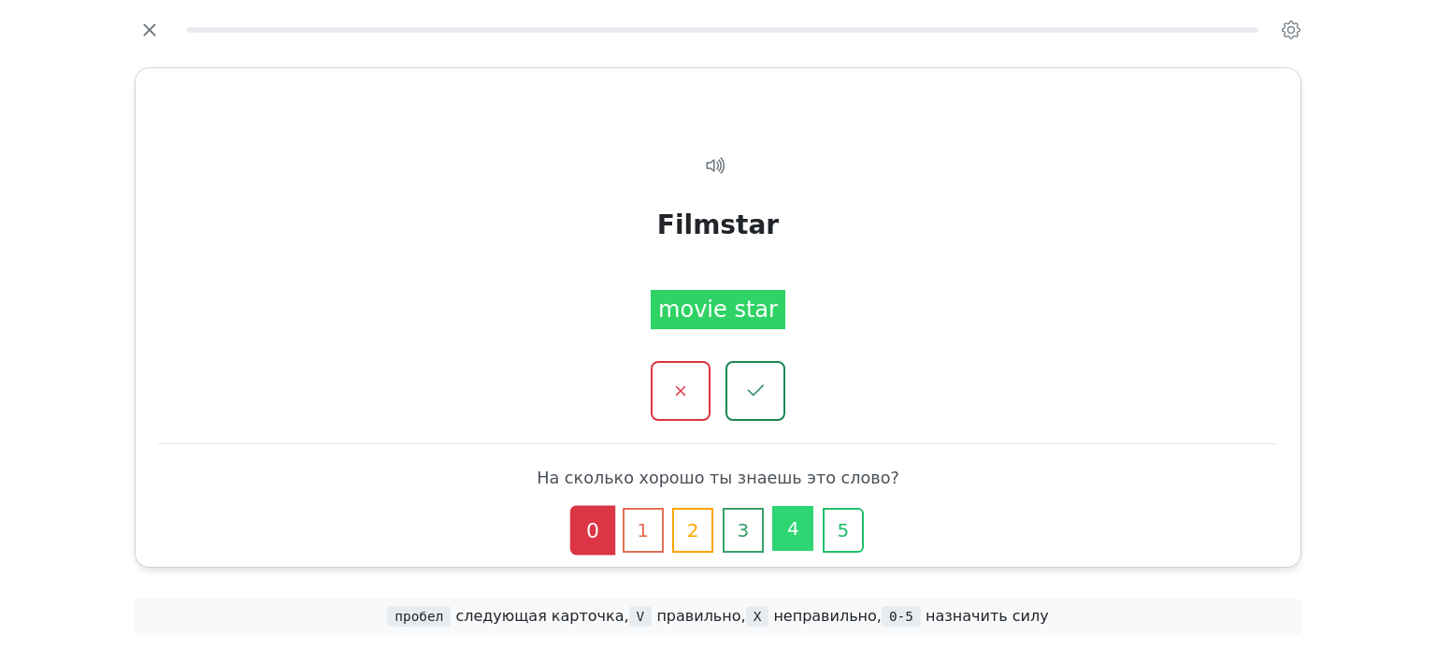
click at [795, 523] on button "4" at bounding box center [792, 528] width 41 height 45
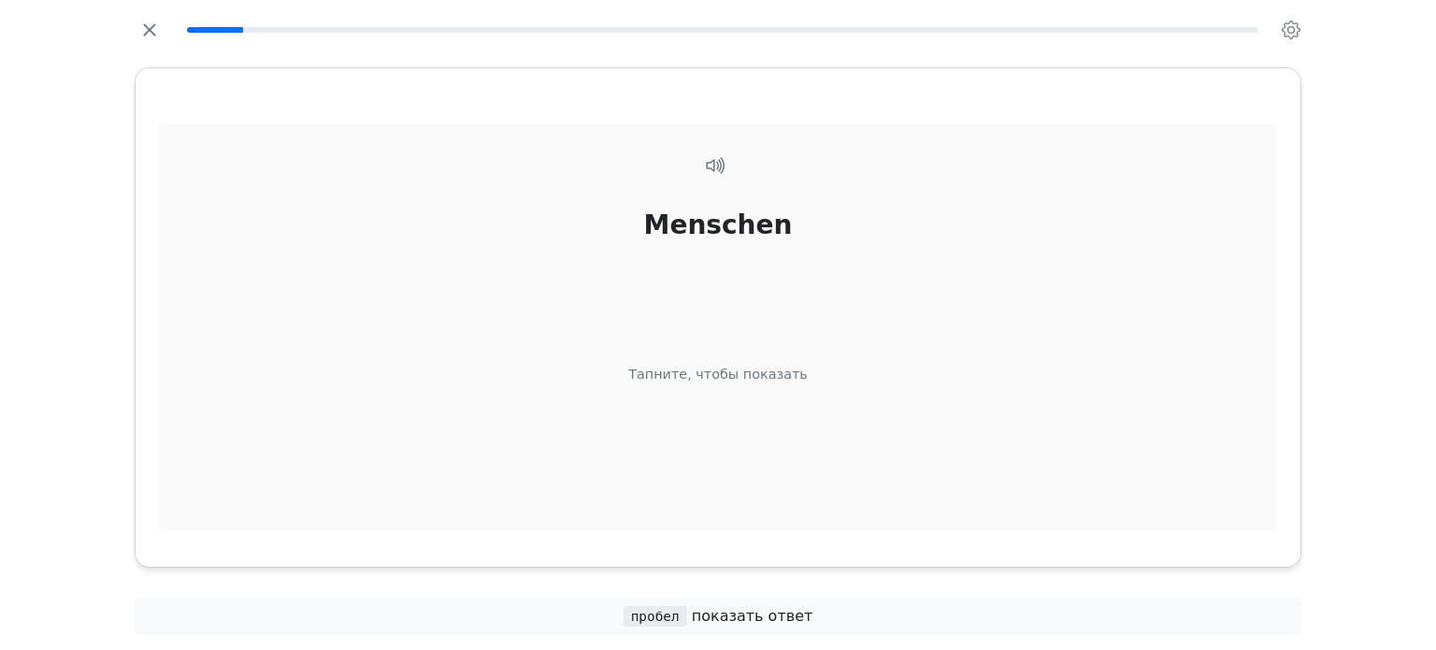
click at [806, 489] on div "Menschen Тапните, чтобы показать" at bounding box center [718, 350] width 1120 height 455
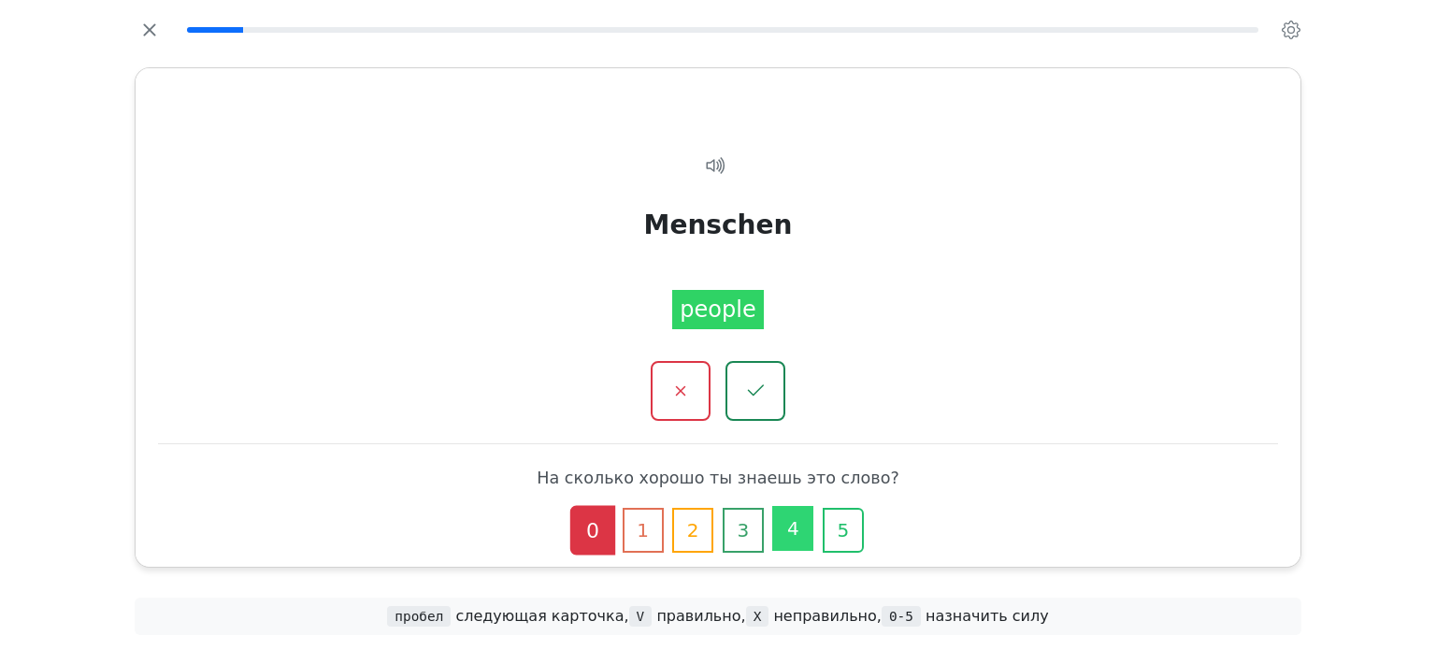
click at [799, 510] on button "4" at bounding box center [792, 528] width 41 height 45
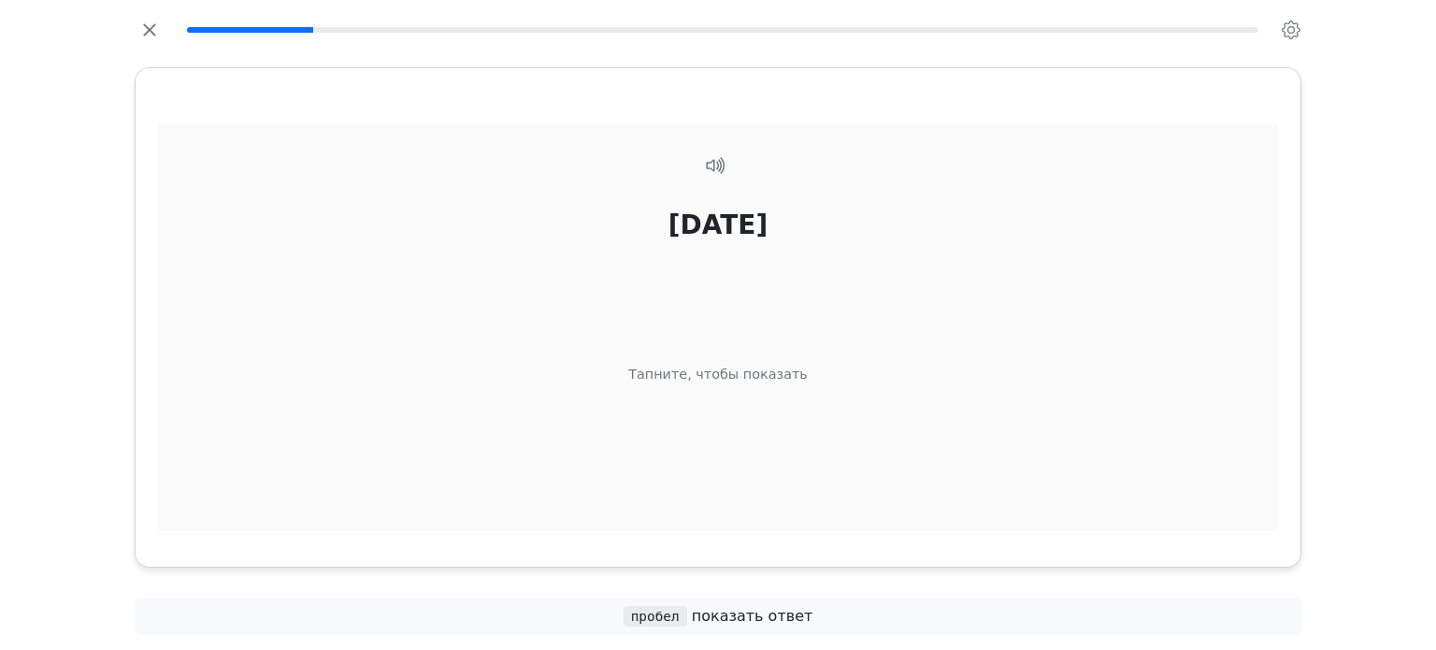
click at [807, 496] on div "Vatertag Тапните, чтобы показать" at bounding box center [718, 350] width 1120 height 455
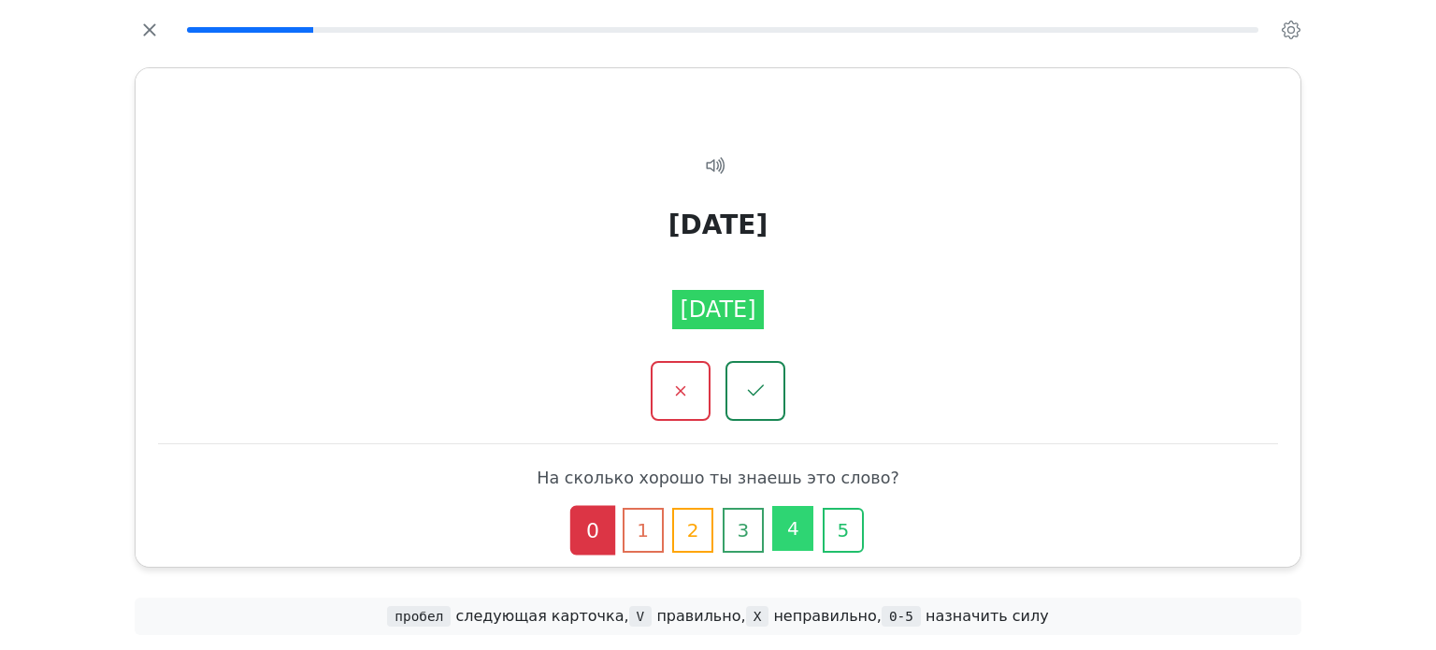
click at [805, 526] on button "4" at bounding box center [792, 528] width 41 height 45
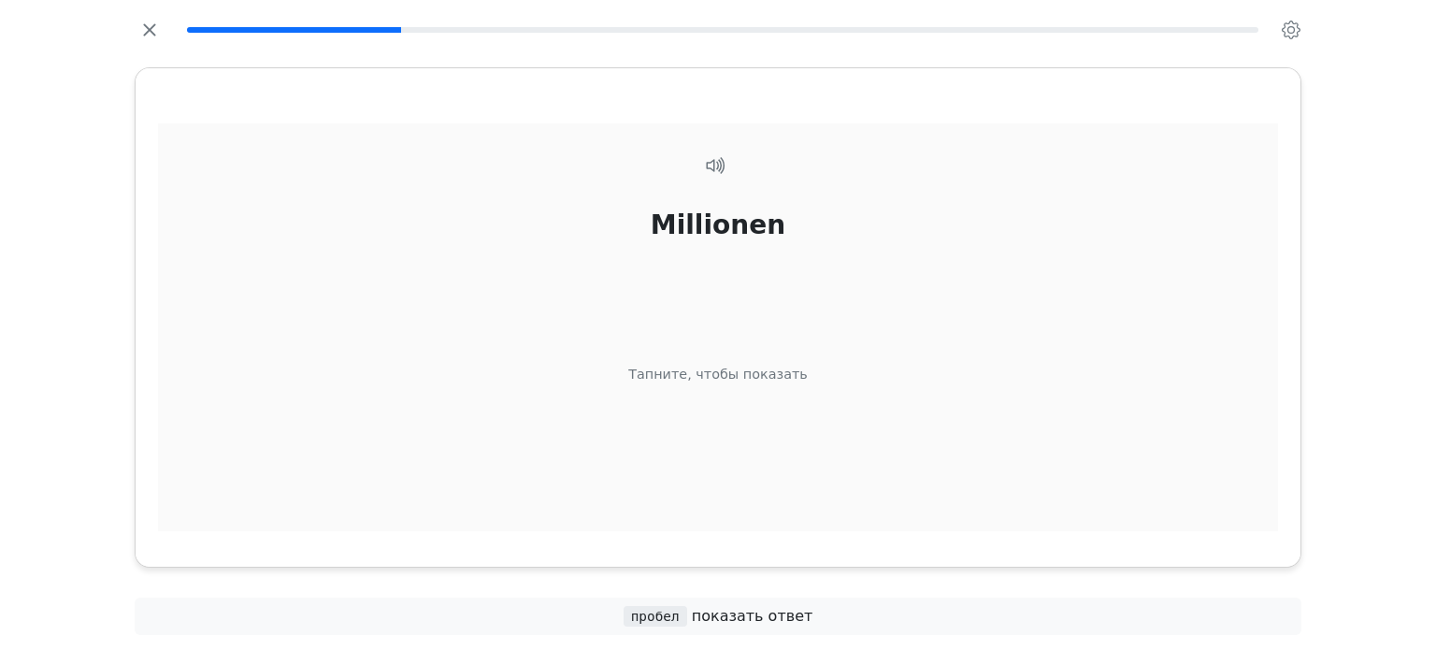
click at [814, 504] on div "Millionen Тапните, чтобы показать" at bounding box center [718, 350] width 1120 height 455
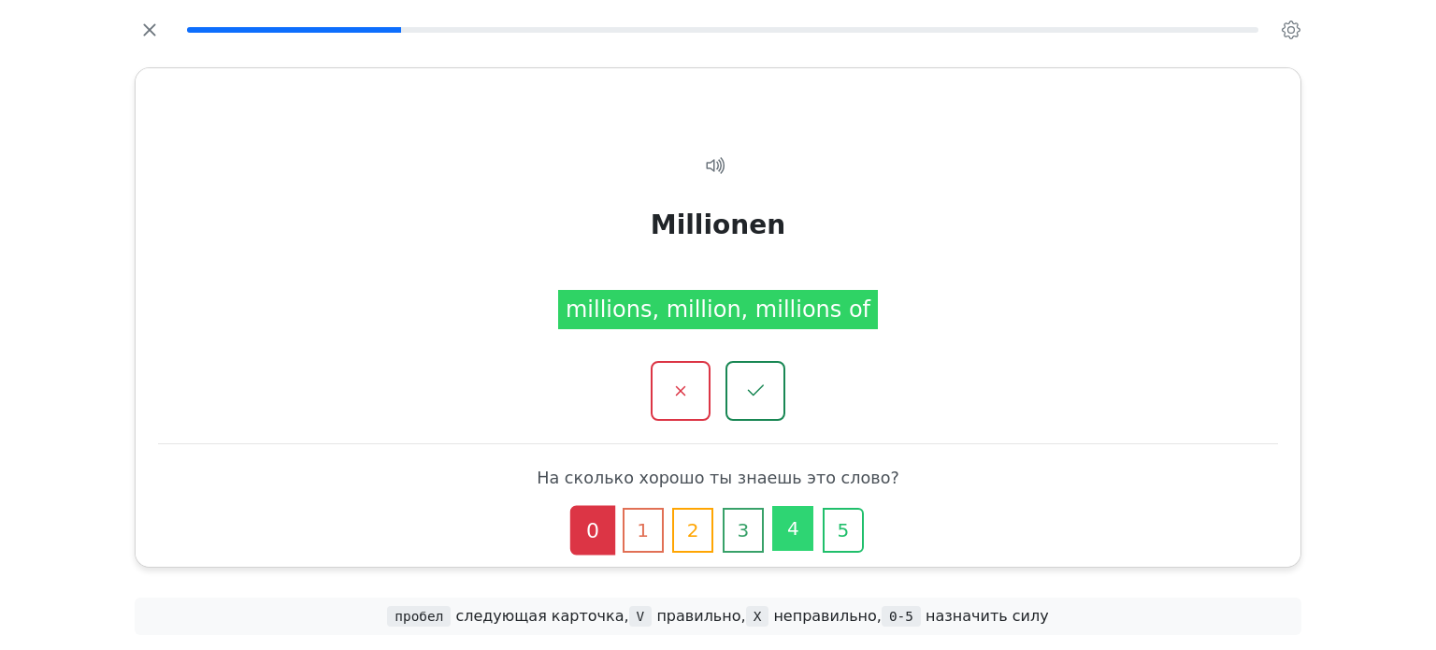
click at [807, 534] on button "4" at bounding box center [792, 528] width 41 height 45
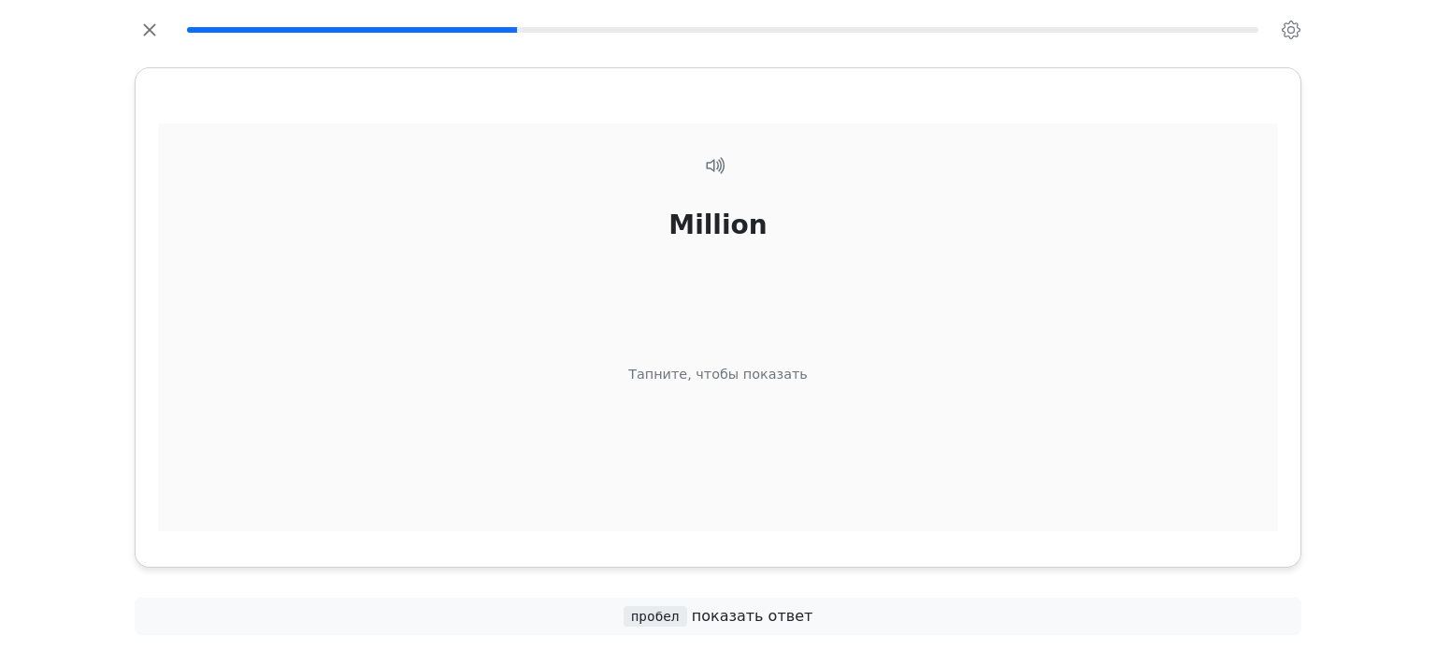
click at [806, 498] on div "Million Тапните, чтобы показать" at bounding box center [718, 350] width 1120 height 455
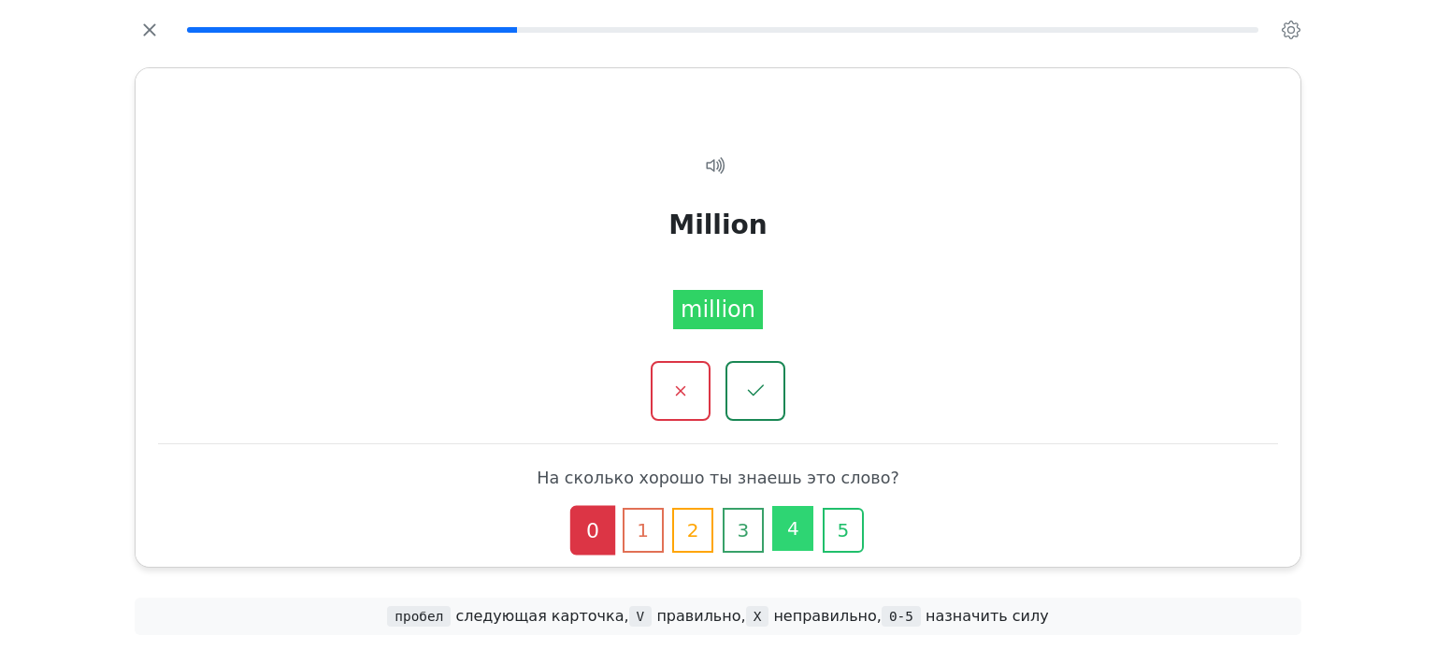
click at [806, 534] on button "4" at bounding box center [792, 528] width 41 height 45
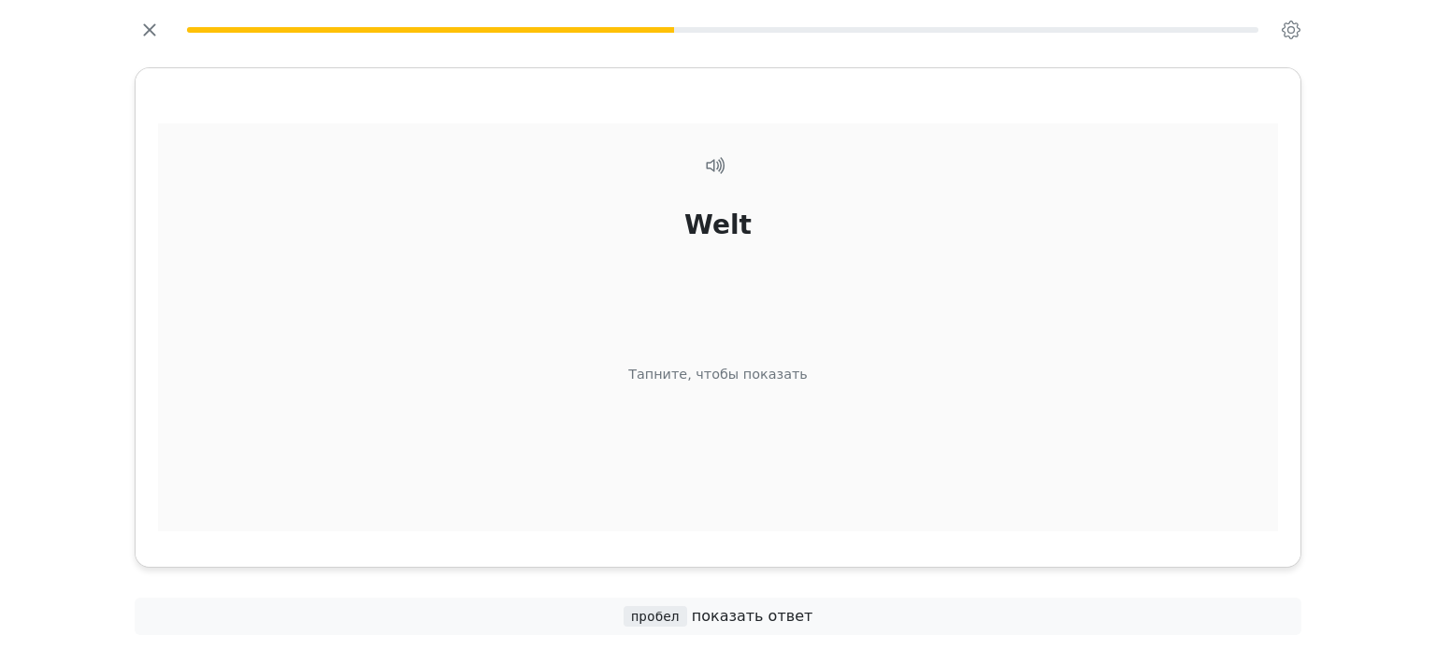
click at [810, 471] on div "Welt Тапните, чтобы показать" at bounding box center [718, 350] width 1120 height 455
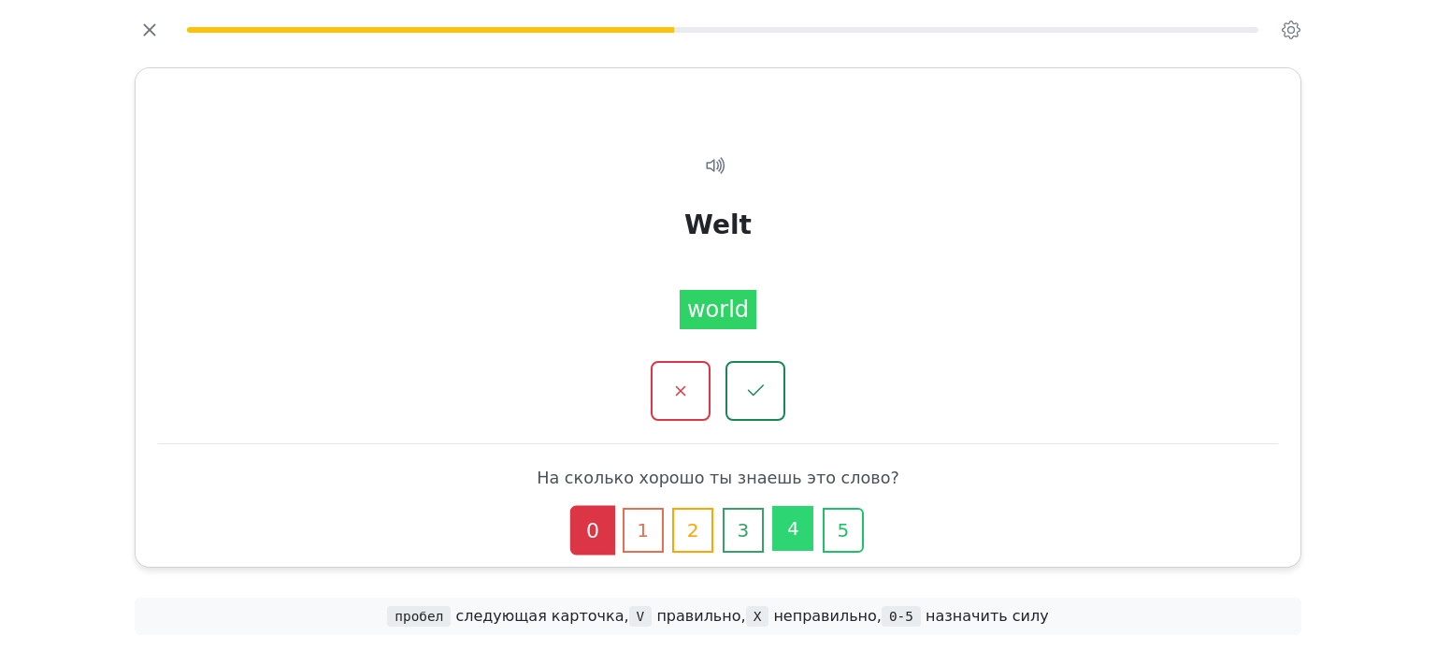
click at [788, 526] on button "4" at bounding box center [792, 528] width 41 height 45
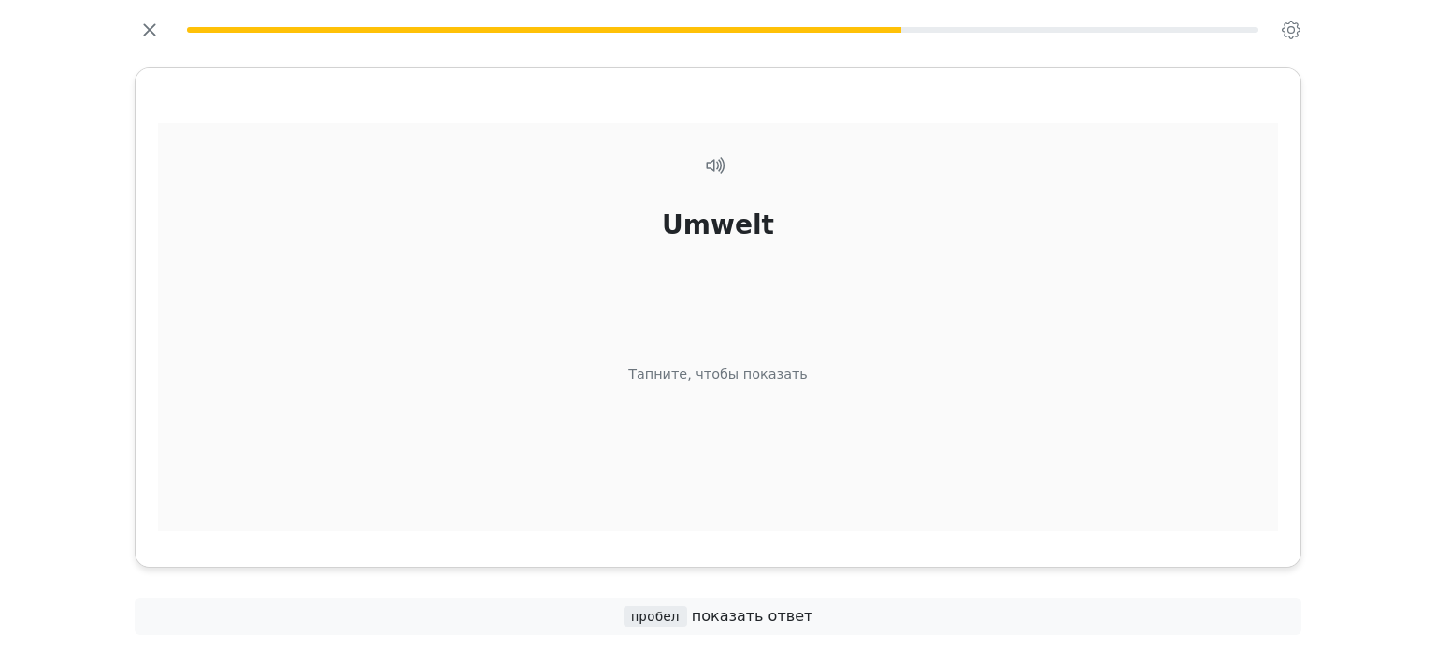
click at [801, 460] on div "Umwelt Тапните, чтобы показать" at bounding box center [718, 350] width 1120 height 455
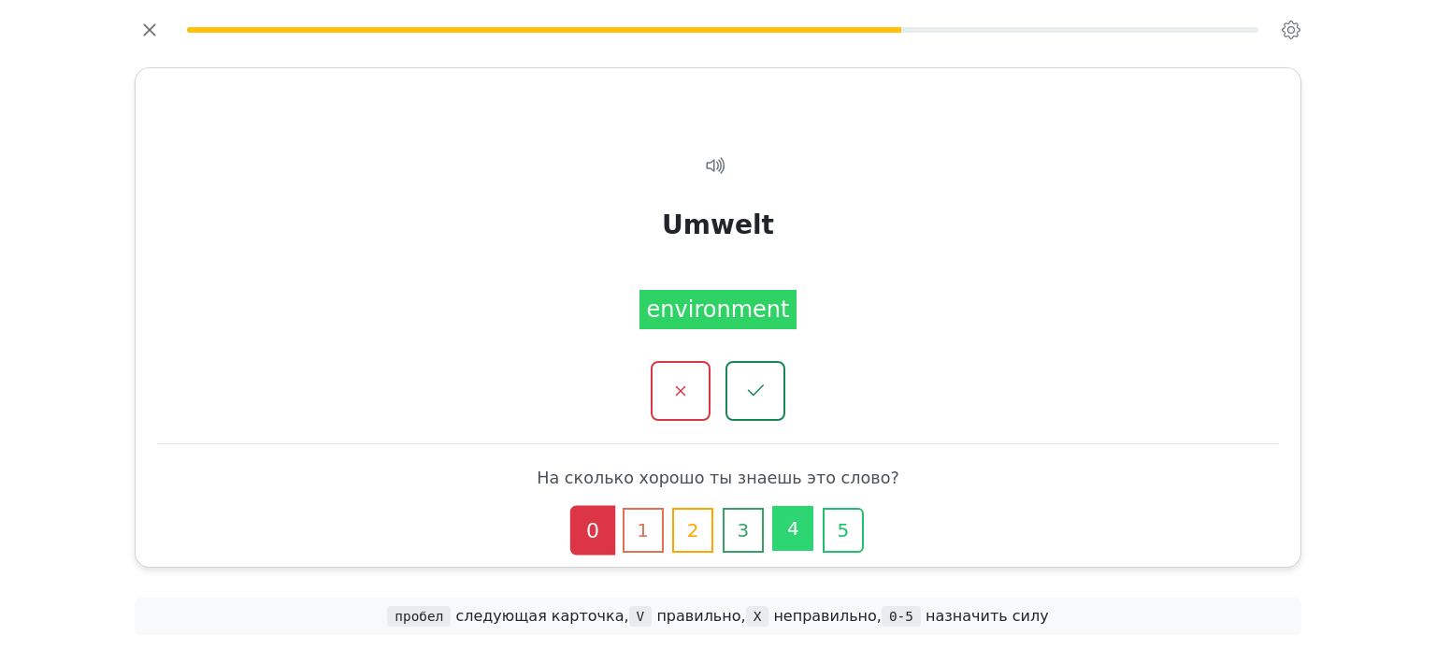
click at [795, 508] on button "4" at bounding box center [792, 528] width 41 height 45
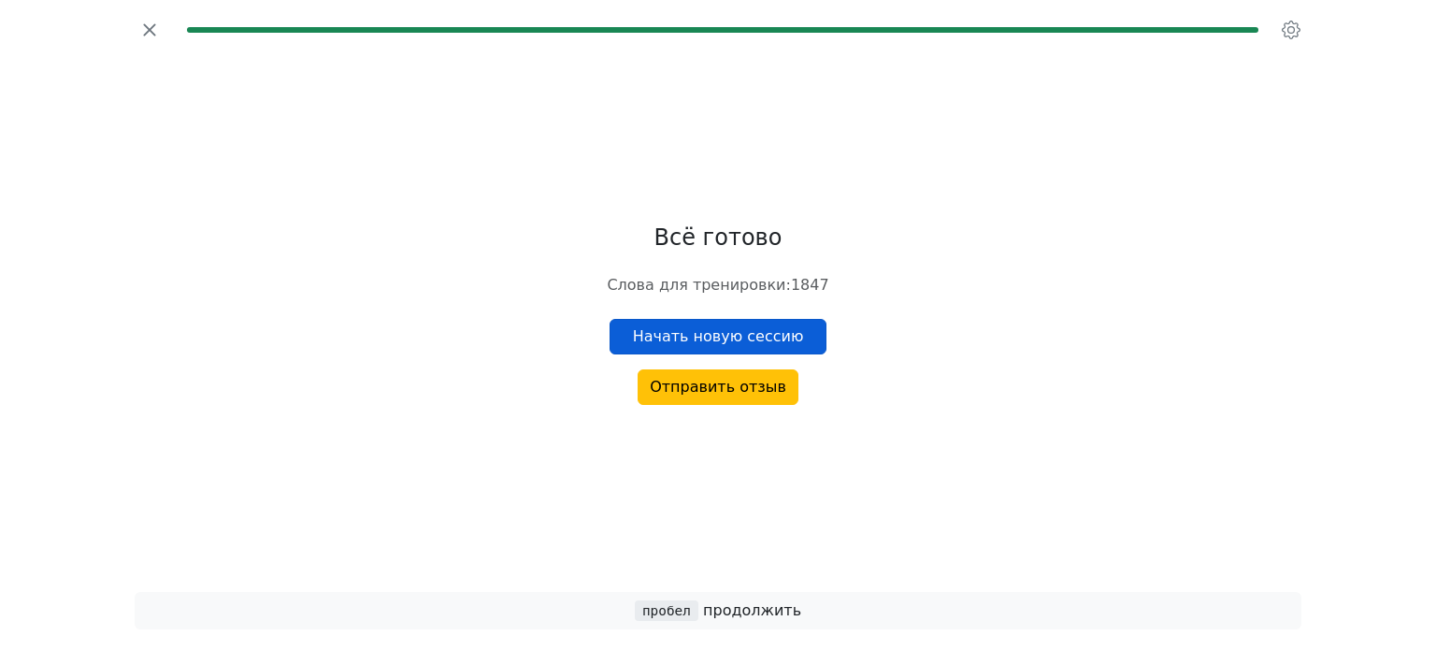
click at [789, 320] on button "Начать новую сессию" at bounding box center [718, 337] width 218 height 36
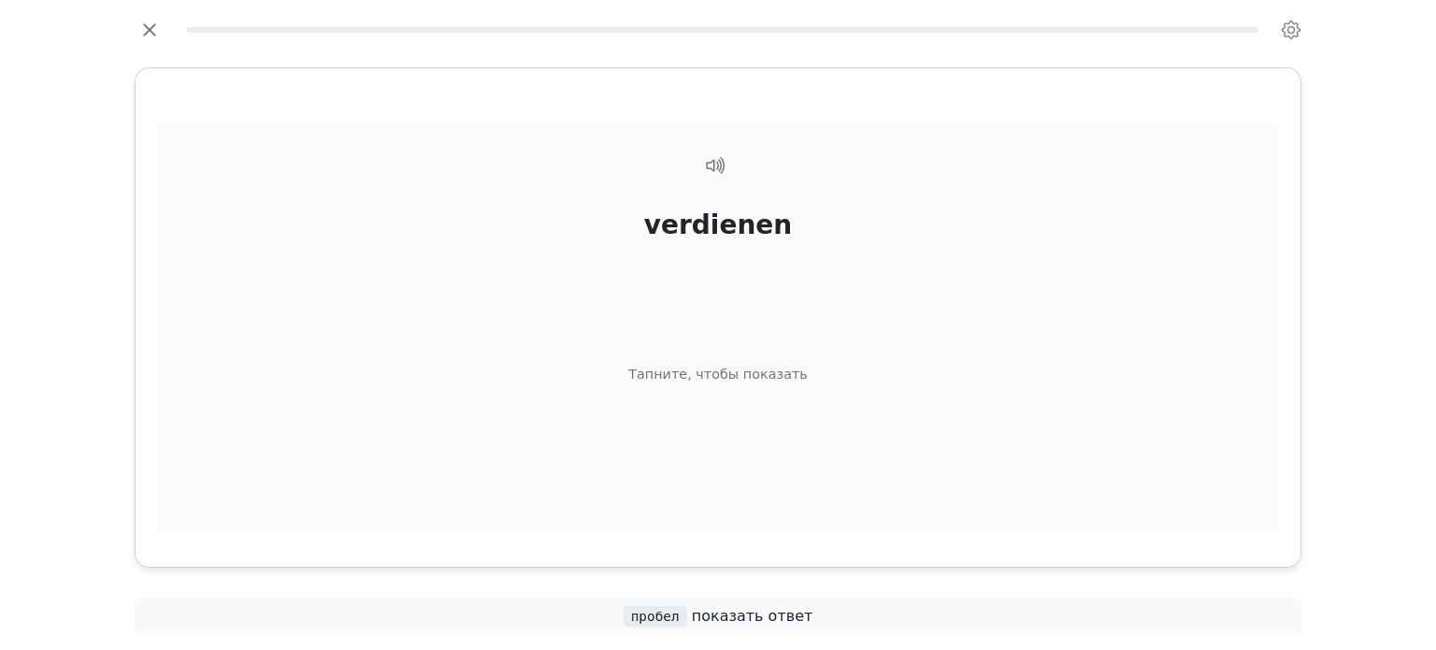
click at [616, 410] on div "verdienen Тапните, чтобы показать" at bounding box center [718, 350] width 1120 height 455
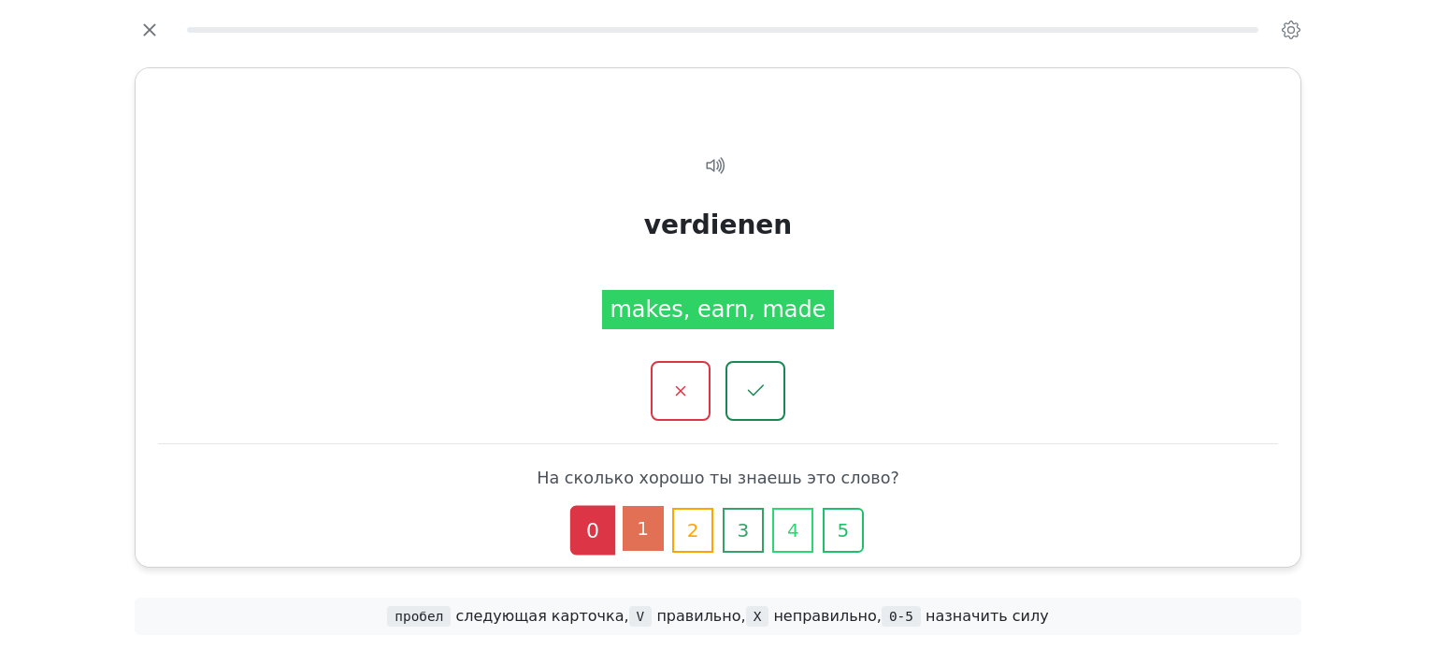
click at [635, 523] on button "1" at bounding box center [643, 528] width 41 height 45
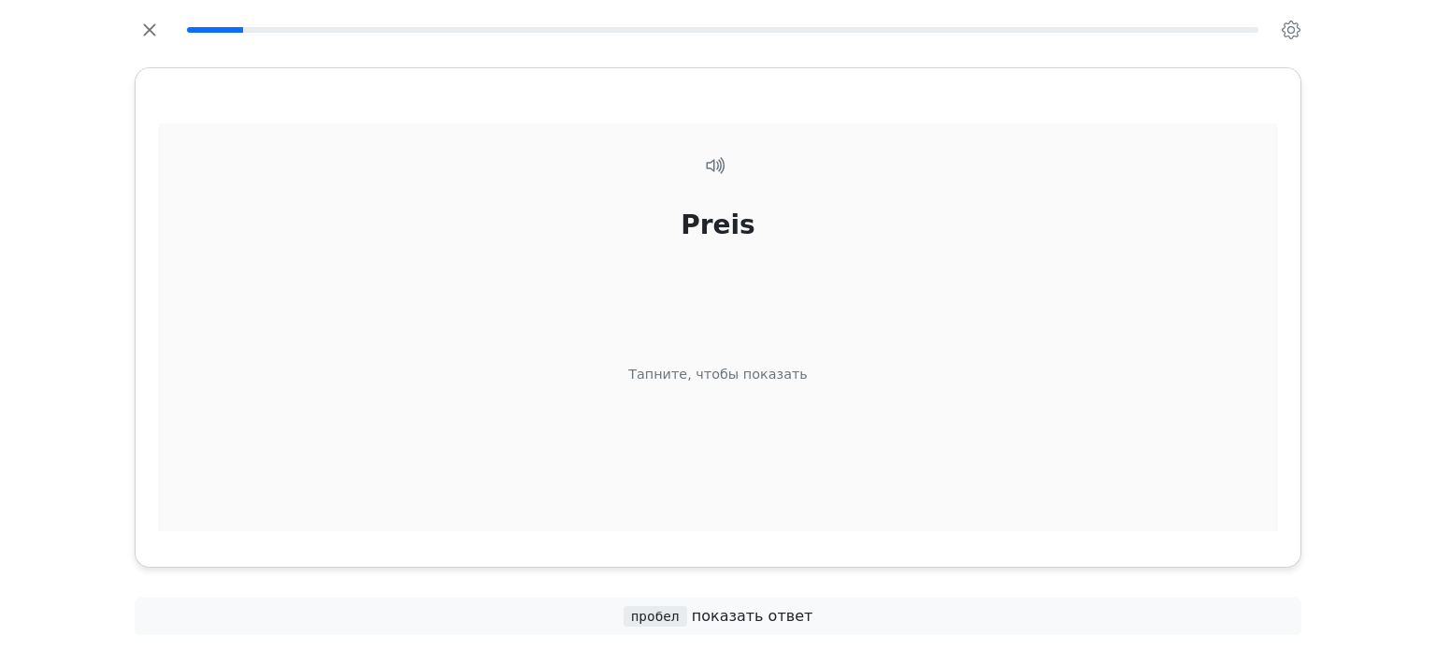
click at [837, 417] on div "Preis Тапните, чтобы показать" at bounding box center [718, 350] width 1120 height 455
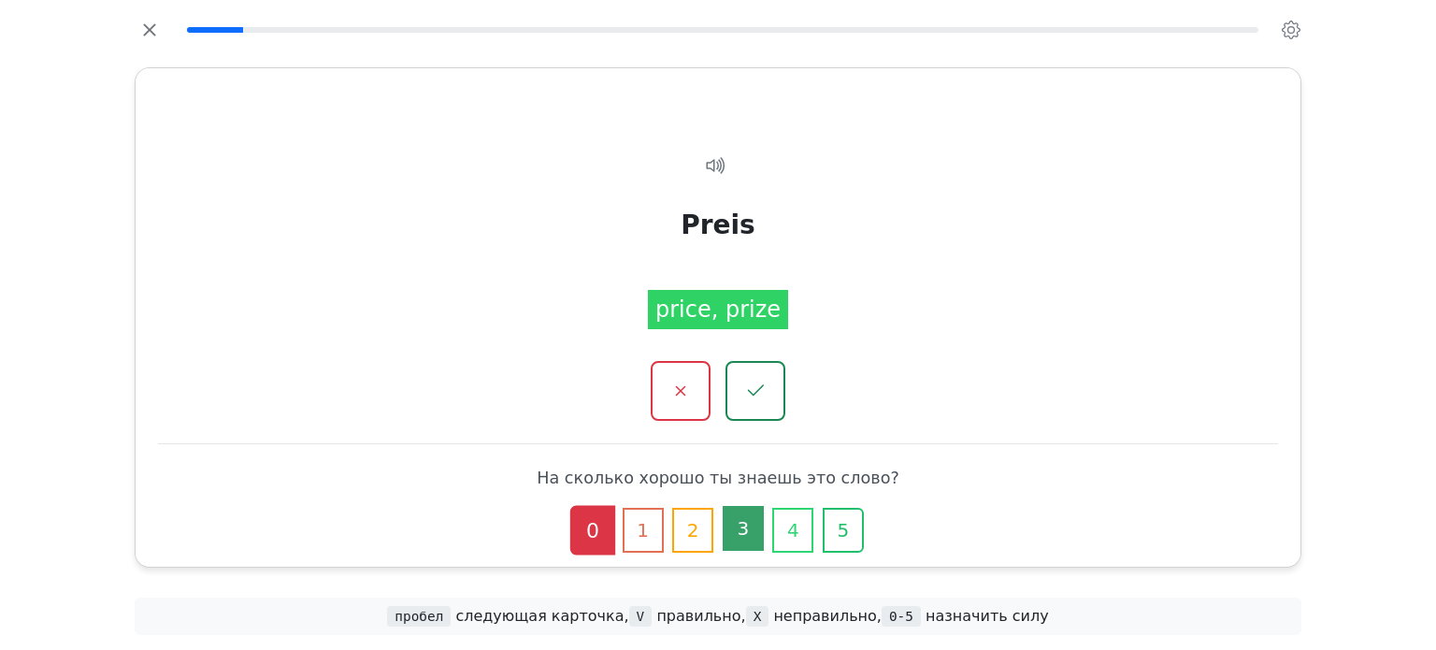
click at [760, 523] on button "3" at bounding box center [743, 528] width 41 height 45
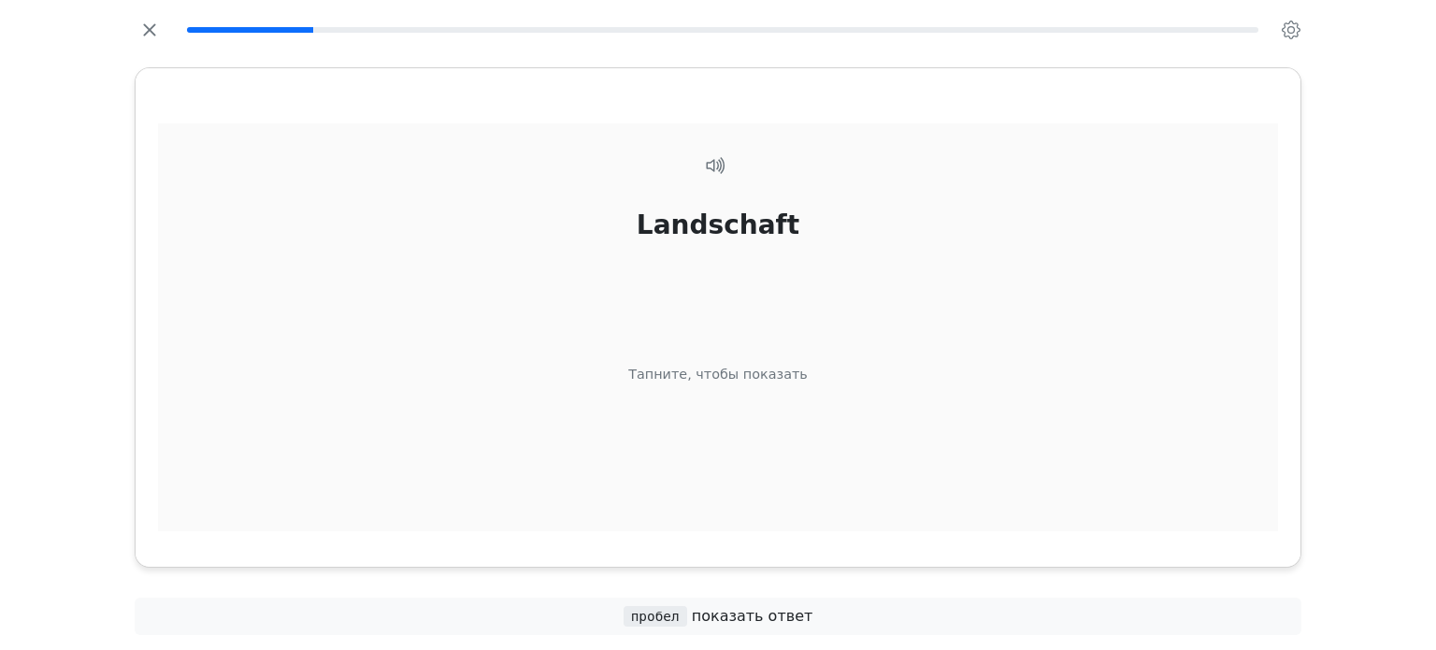
click at [849, 401] on div "Landschaft Тапните, чтобы показать" at bounding box center [718, 350] width 1120 height 455
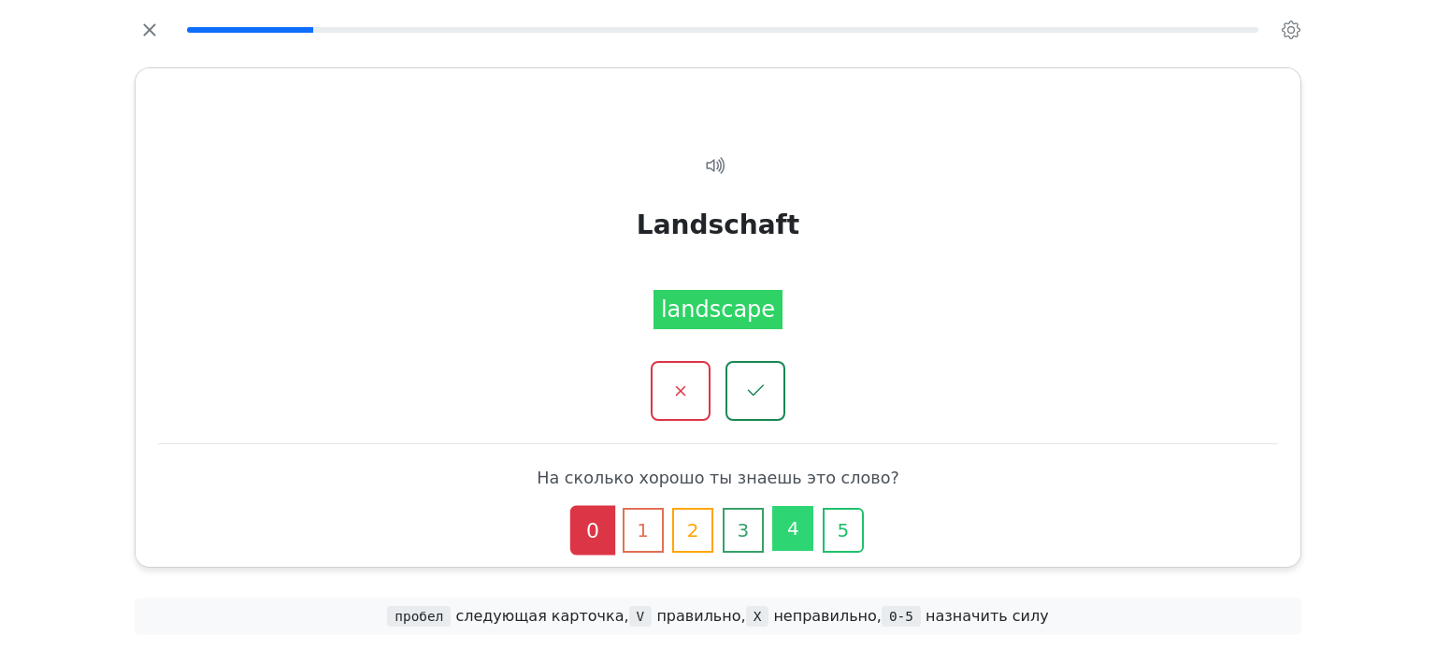
click at [799, 526] on button "4" at bounding box center [792, 528] width 41 height 45
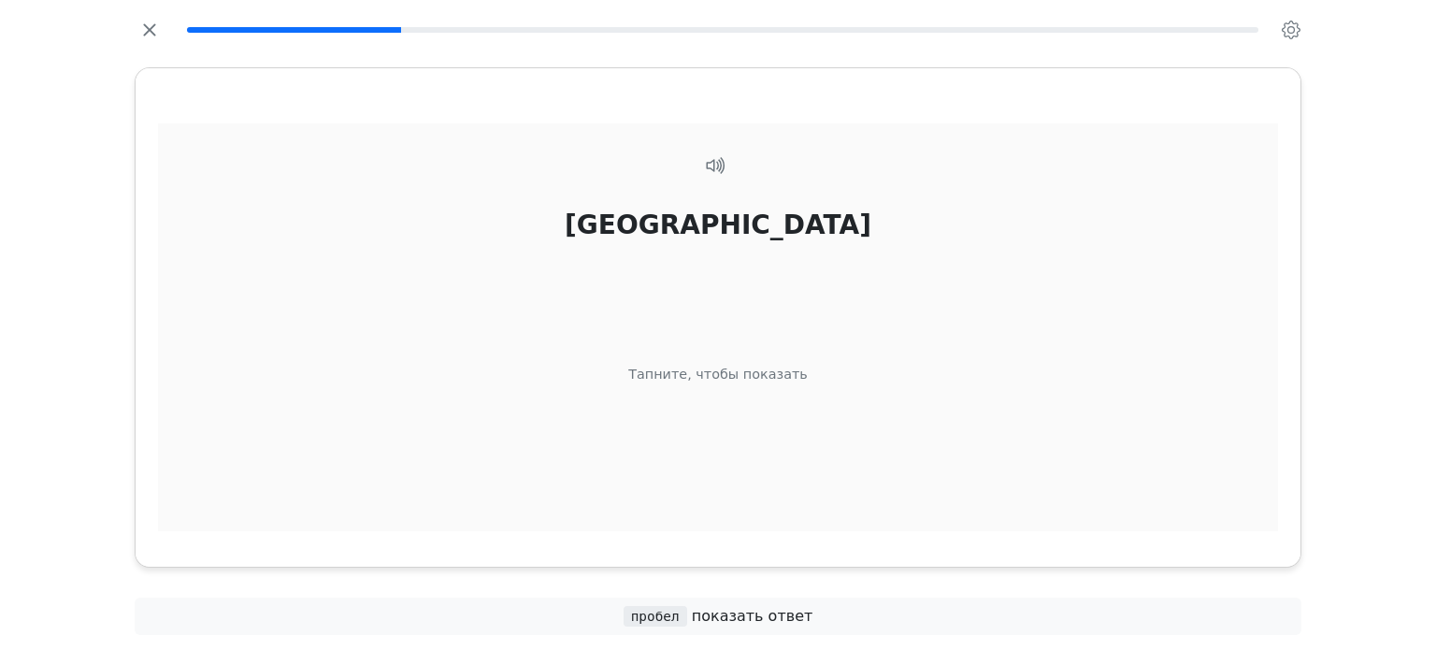
click at [834, 484] on div "Indien Тапните, чтобы показать" at bounding box center [718, 350] width 1120 height 455
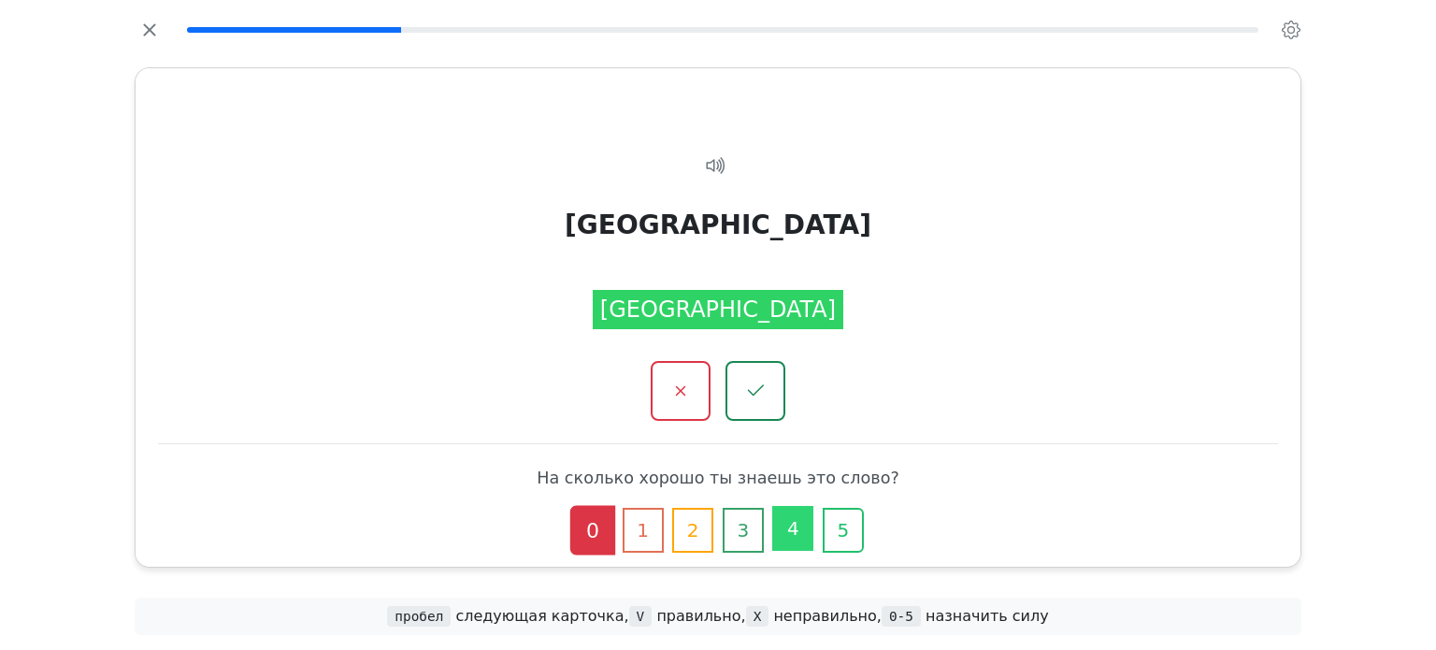
click at [807, 537] on button "4" at bounding box center [792, 528] width 41 height 45
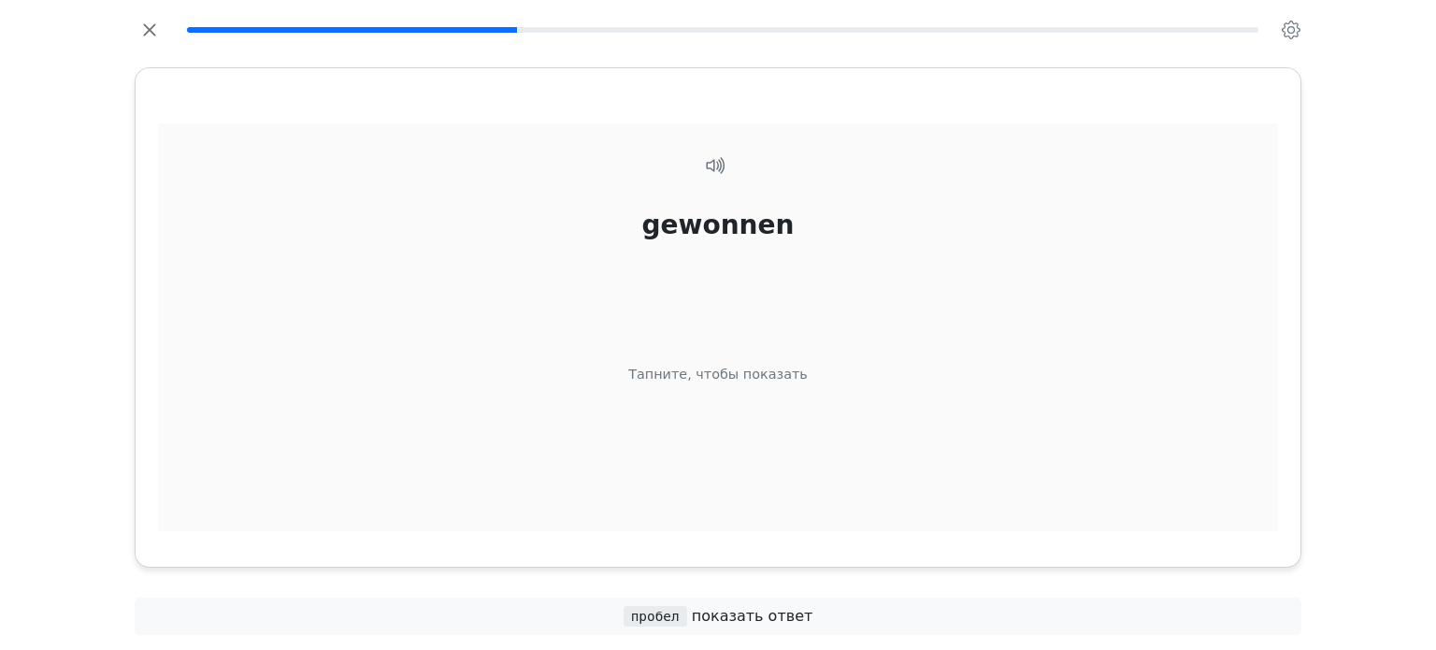
click at [830, 453] on div "gewonnen Тапните, чтобы показать" at bounding box center [718, 350] width 1120 height 455
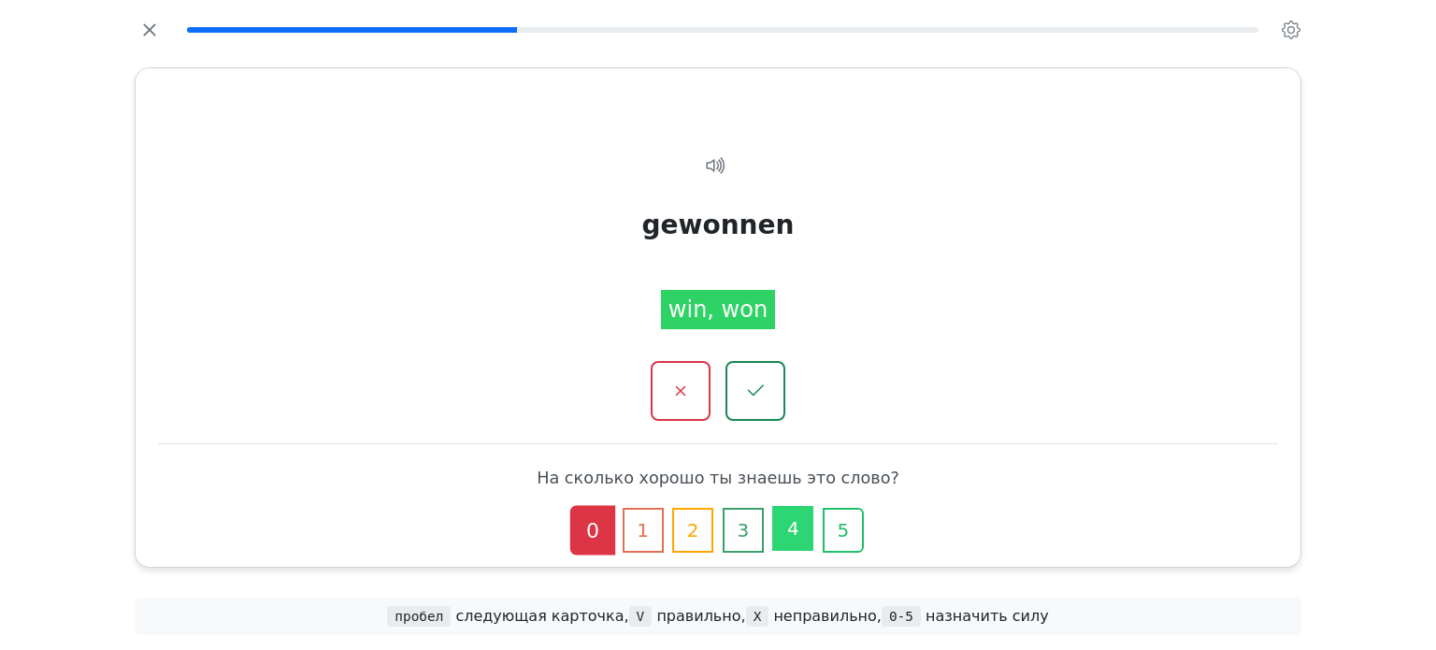
click at [797, 508] on button "4" at bounding box center [792, 528] width 41 height 45
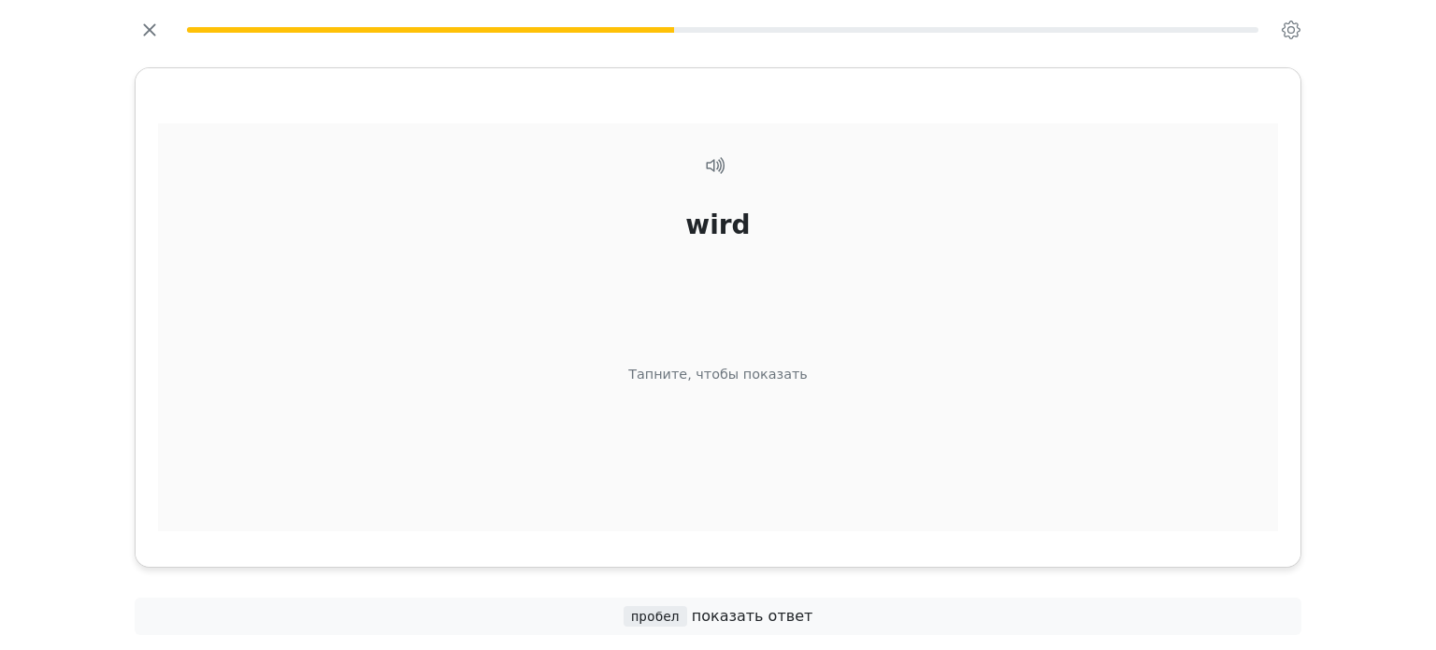
click at [812, 475] on div "wird Тапните, чтобы показать" at bounding box center [718, 350] width 1120 height 455
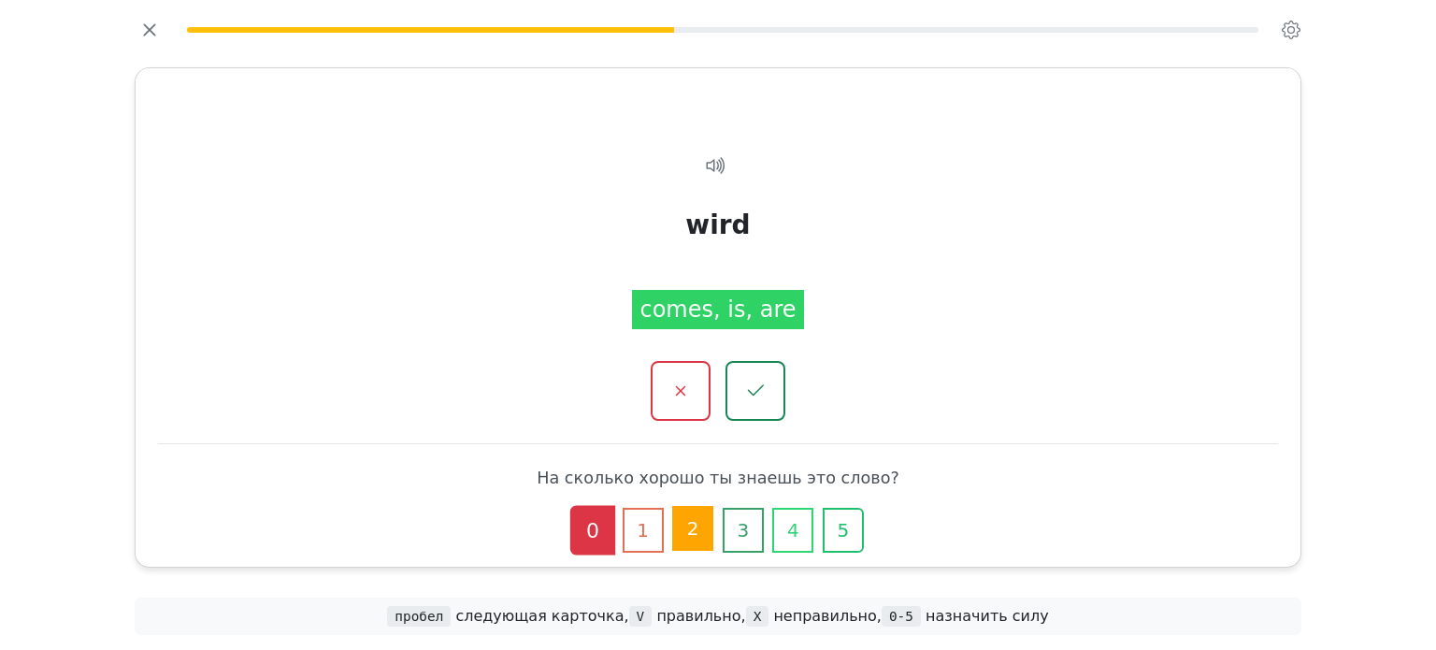
click at [692, 540] on button "2" at bounding box center [692, 528] width 41 height 45
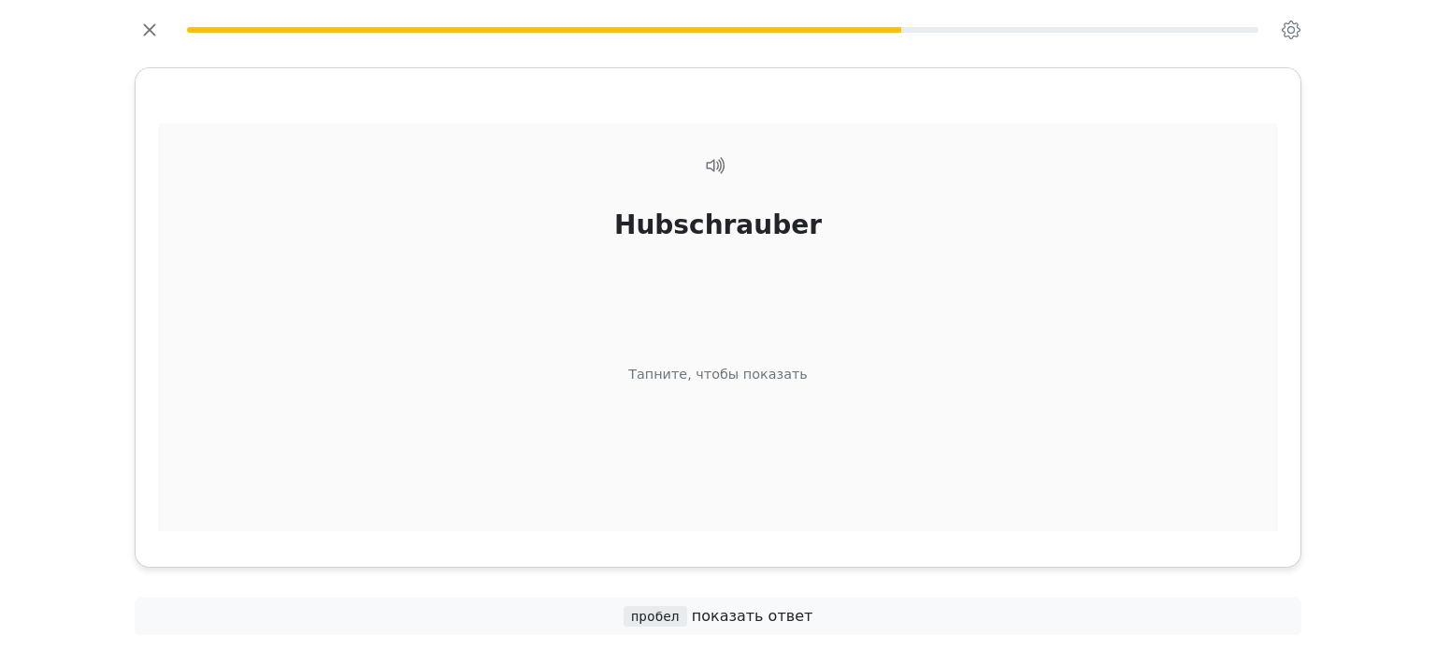
click at [873, 418] on div "Hubschrauber Тапните, чтобы показать" at bounding box center [718, 350] width 1120 height 455
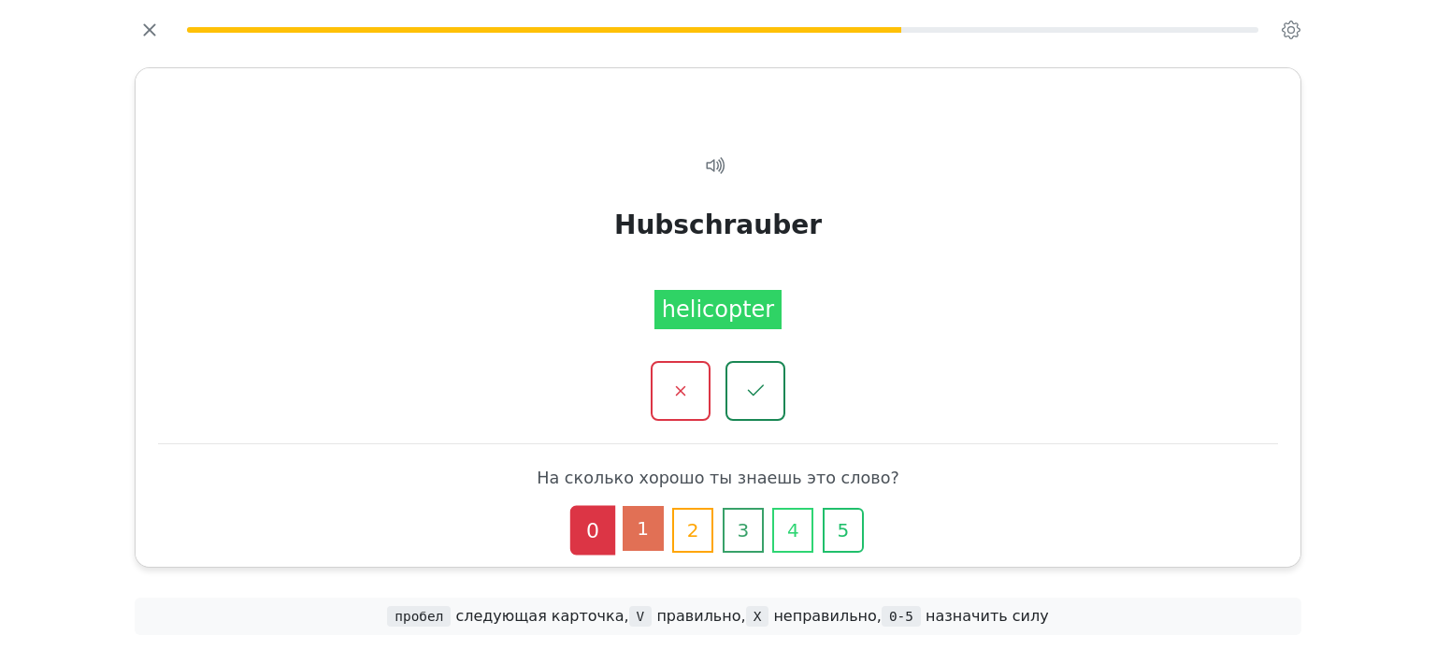
click at [637, 523] on button "1" at bounding box center [643, 528] width 41 height 45
